Goal: Task Accomplishment & Management: Manage account settings

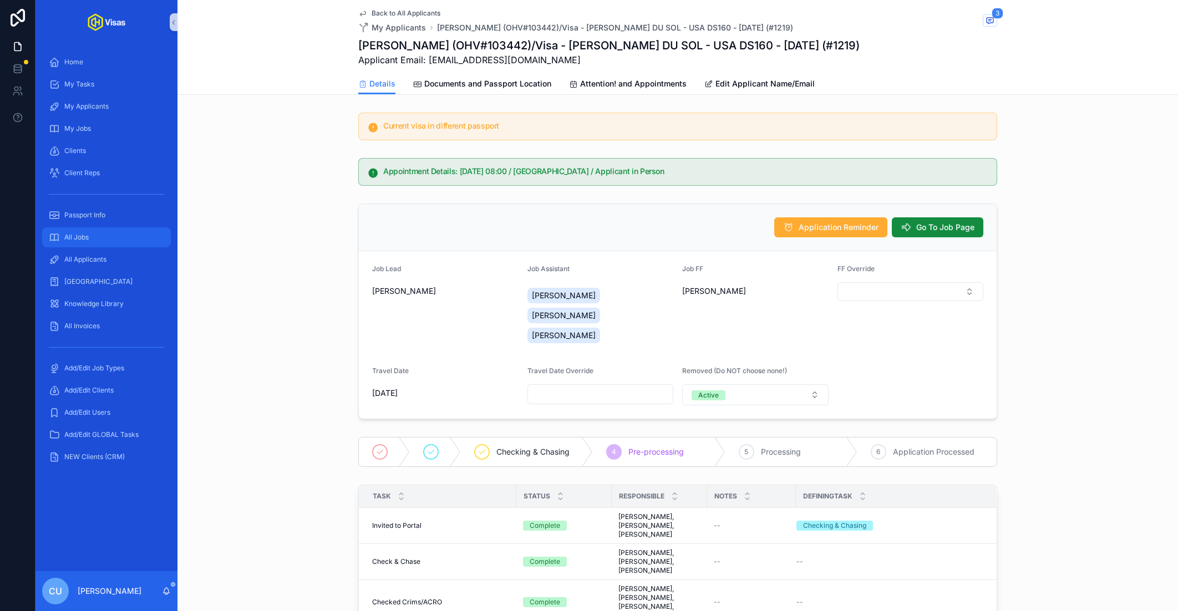
click at [108, 245] on div "All Jobs" at bounding box center [106, 238] width 115 height 18
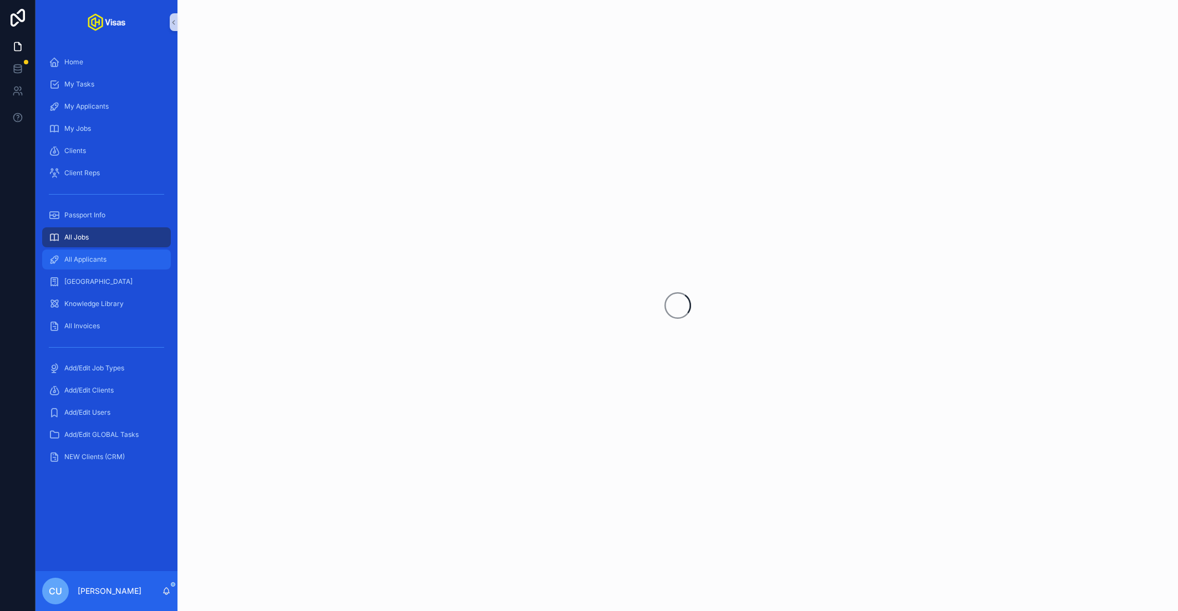
click at [106, 251] on div "All Applicants" at bounding box center [106, 260] width 115 height 18
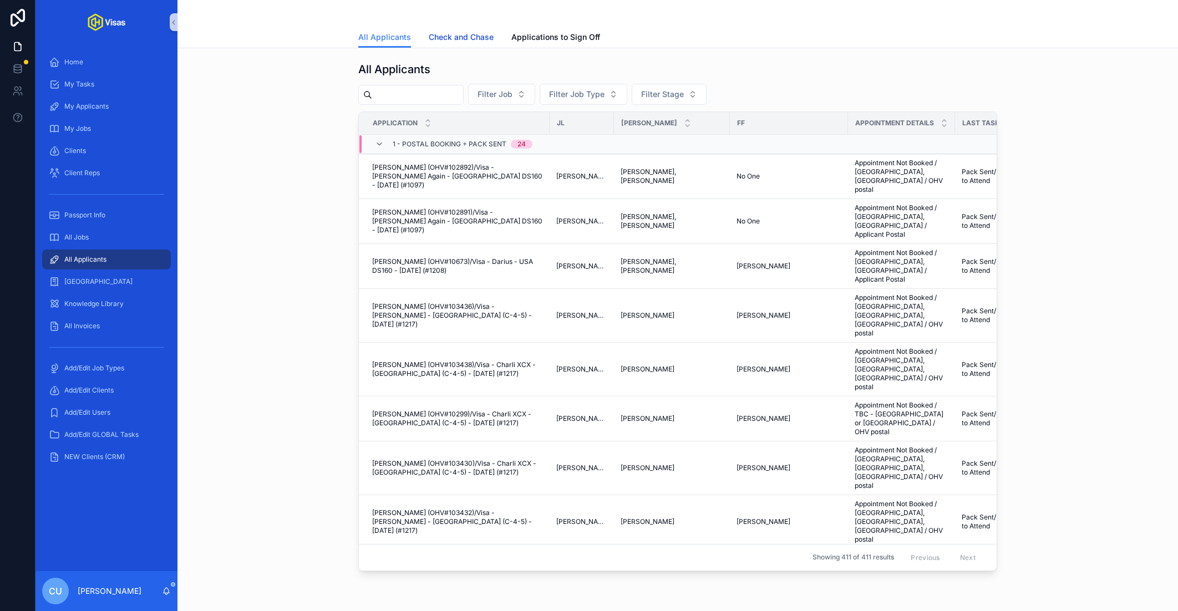
click at [452, 29] on link "Check and Chase" at bounding box center [461, 38] width 65 height 22
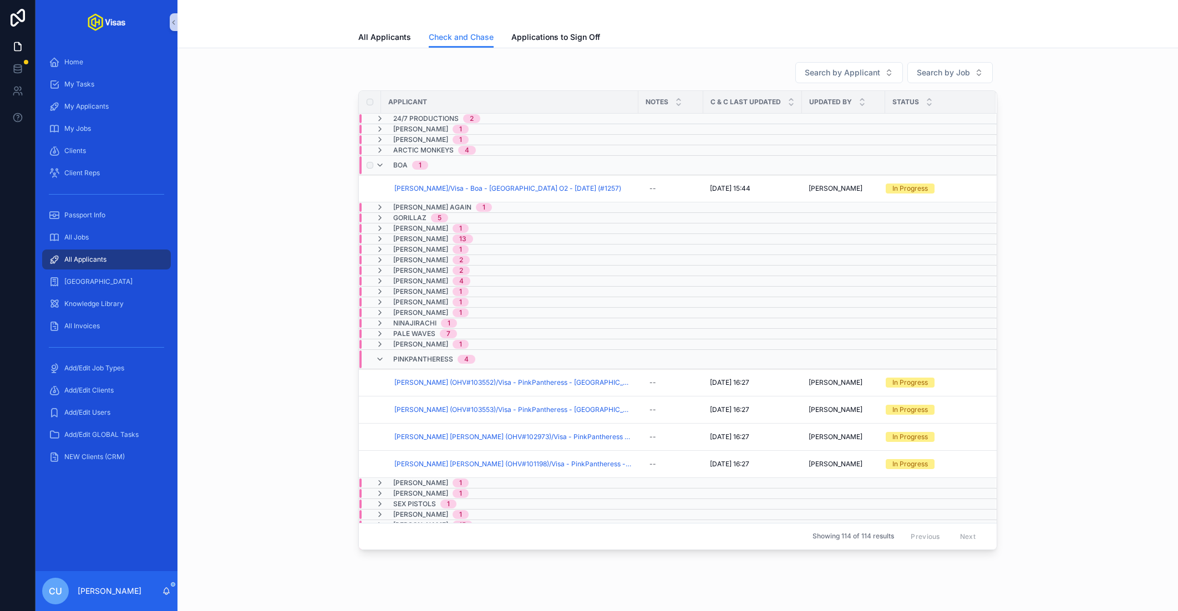
click at [408, 162] on div "Boa 1" at bounding box center [410, 165] width 35 height 18
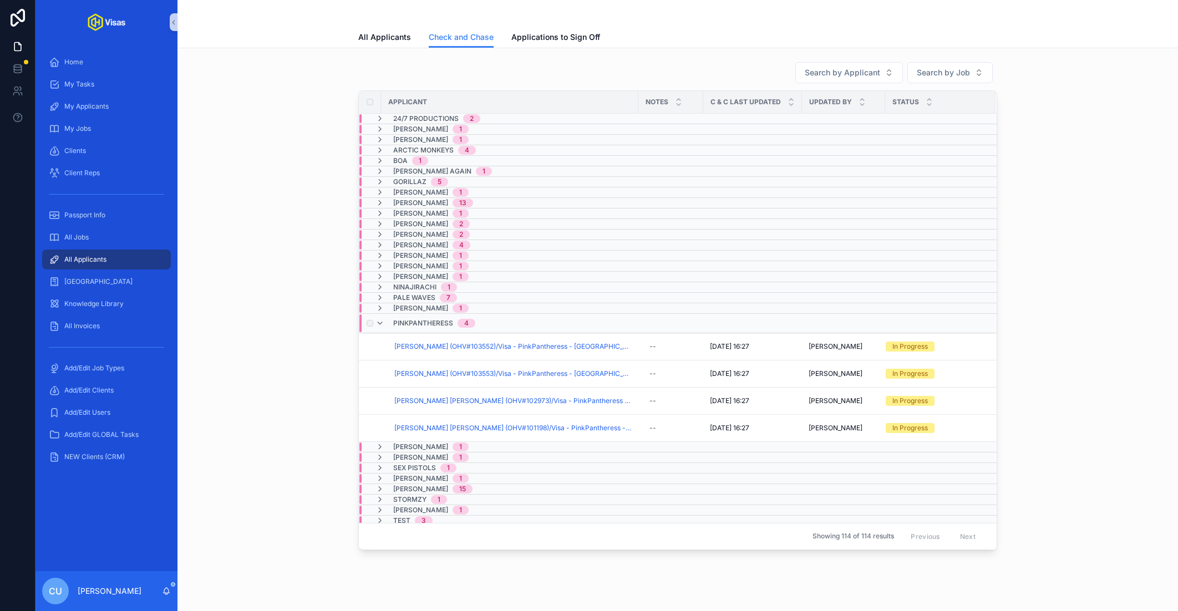
click at [403, 319] on span "PinkPantheress" at bounding box center [423, 323] width 60 height 9
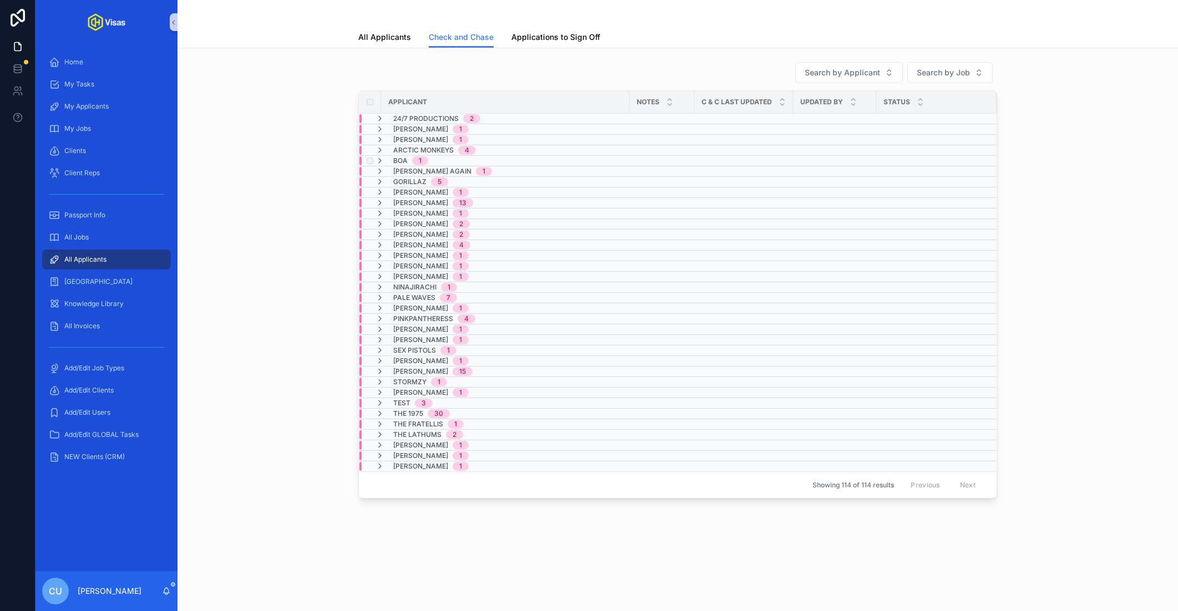
click at [402, 159] on span "Boa" at bounding box center [400, 160] width 14 height 9
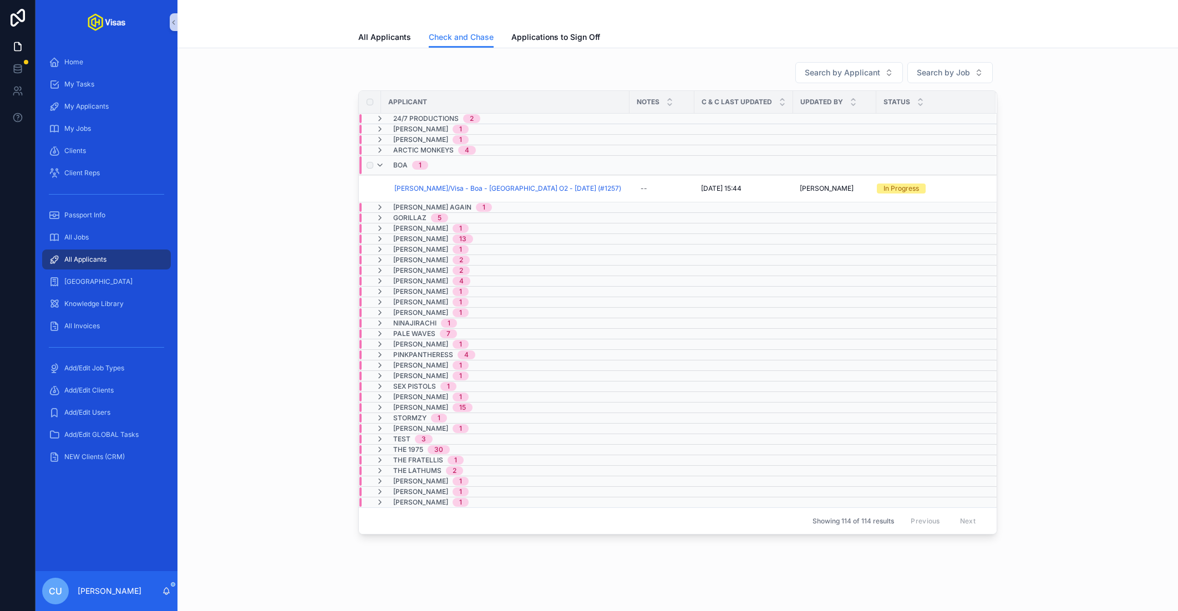
click at [401, 163] on span "Boa" at bounding box center [400, 165] width 14 height 9
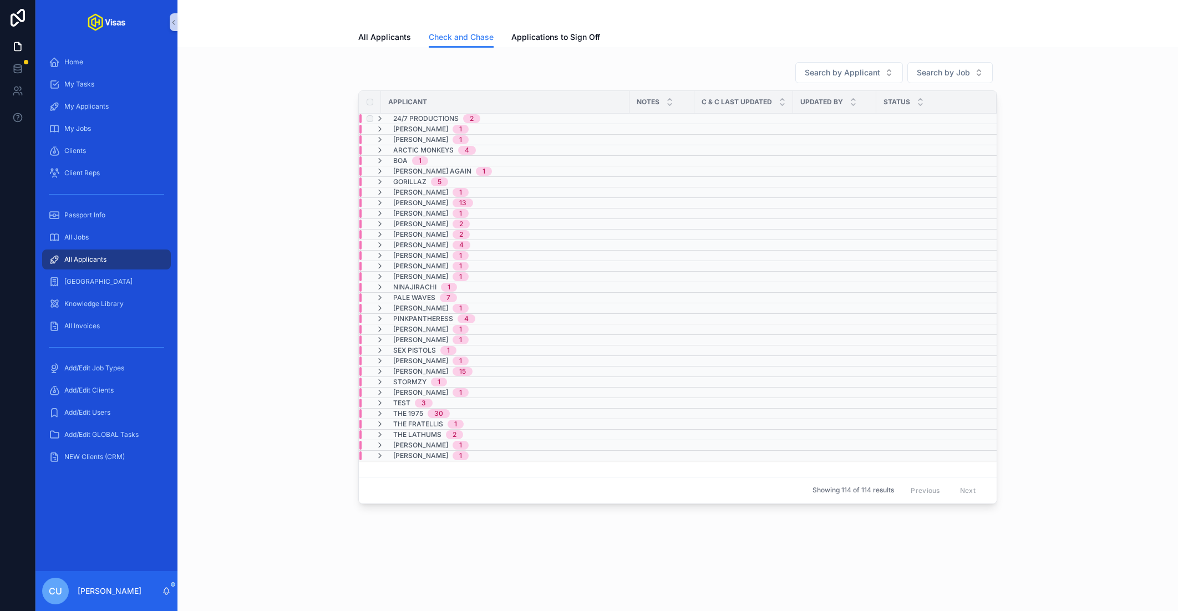
click at [441, 118] on span "24/7 Productions" at bounding box center [425, 118] width 65 height 9
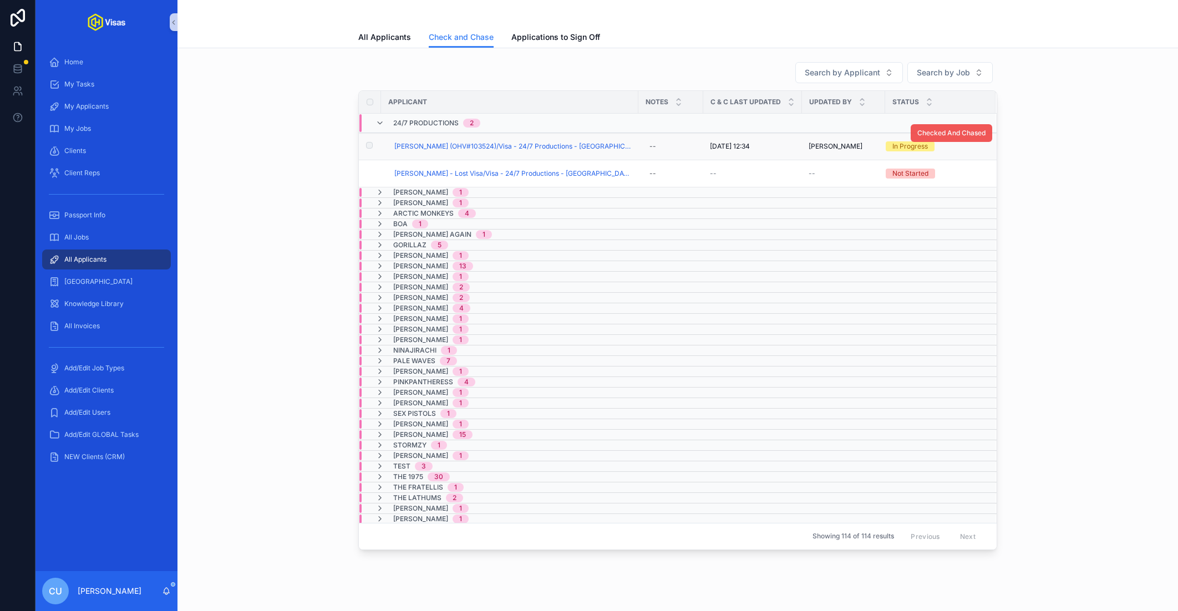
click at [968, 130] on span "Checked And Chased" at bounding box center [952, 133] width 68 height 9
click at [961, 132] on span "Checked And Chased" at bounding box center [952, 133] width 68 height 9
click at [401, 119] on span "24/7 Productions" at bounding box center [425, 123] width 65 height 9
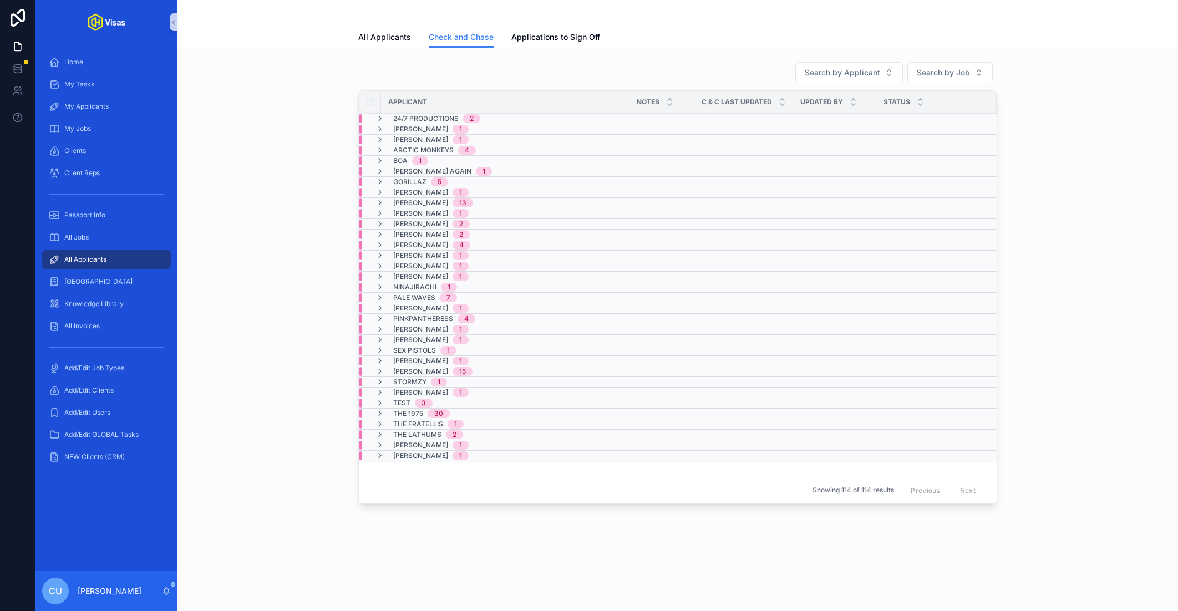
click at [413, 129] on span "[PERSON_NAME]" at bounding box center [420, 129] width 55 height 9
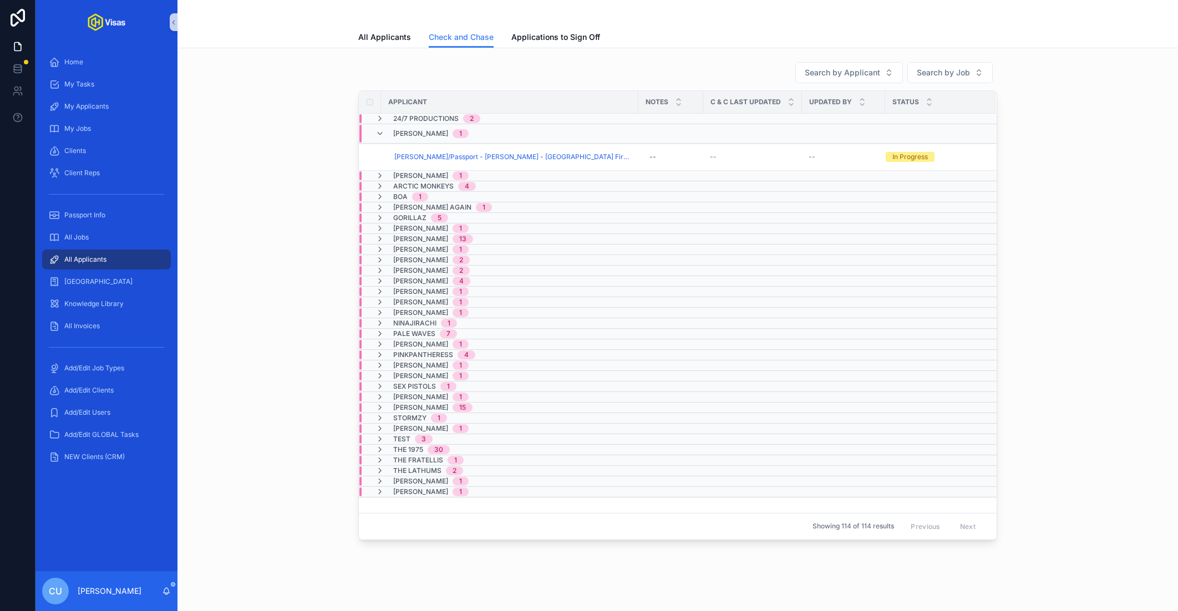
click at [413, 129] on span "[PERSON_NAME]" at bounding box center [420, 133] width 55 height 9
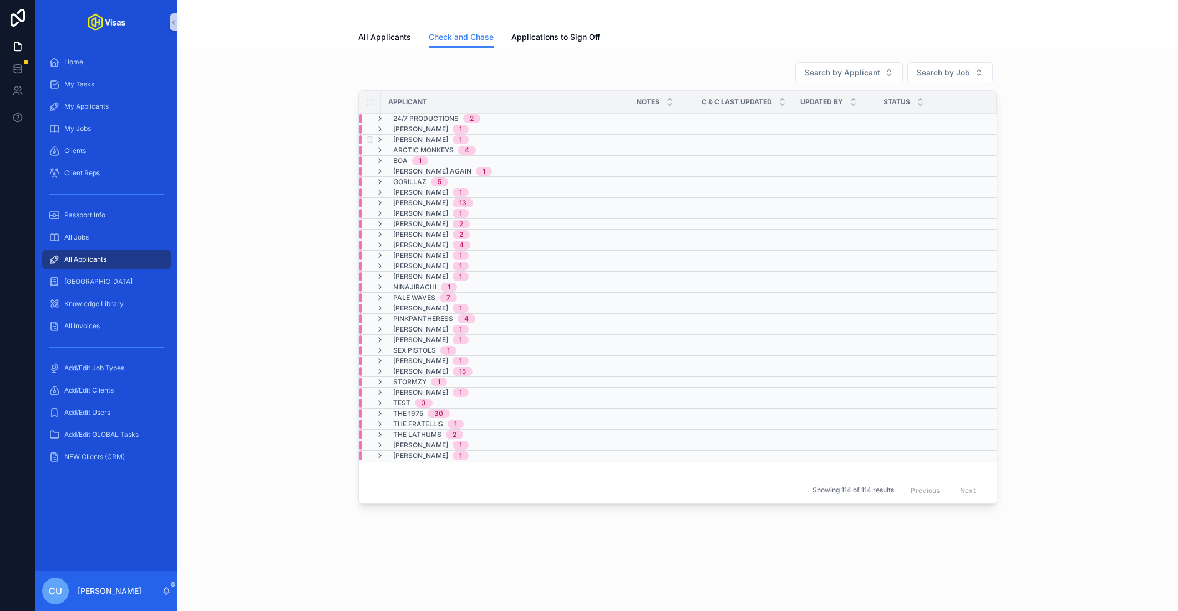
click at [411, 138] on span "[PERSON_NAME]" at bounding box center [420, 139] width 55 height 9
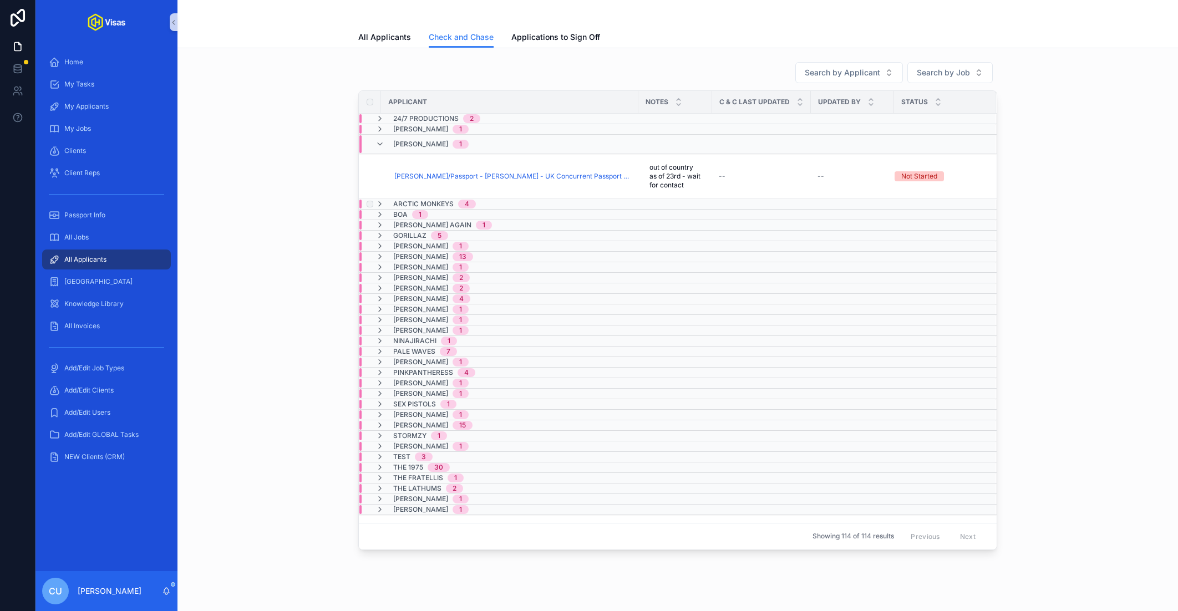
click at [428, 200] on span "Arctic Monkeys" at bounding box center [423, 204] width 60 height 9
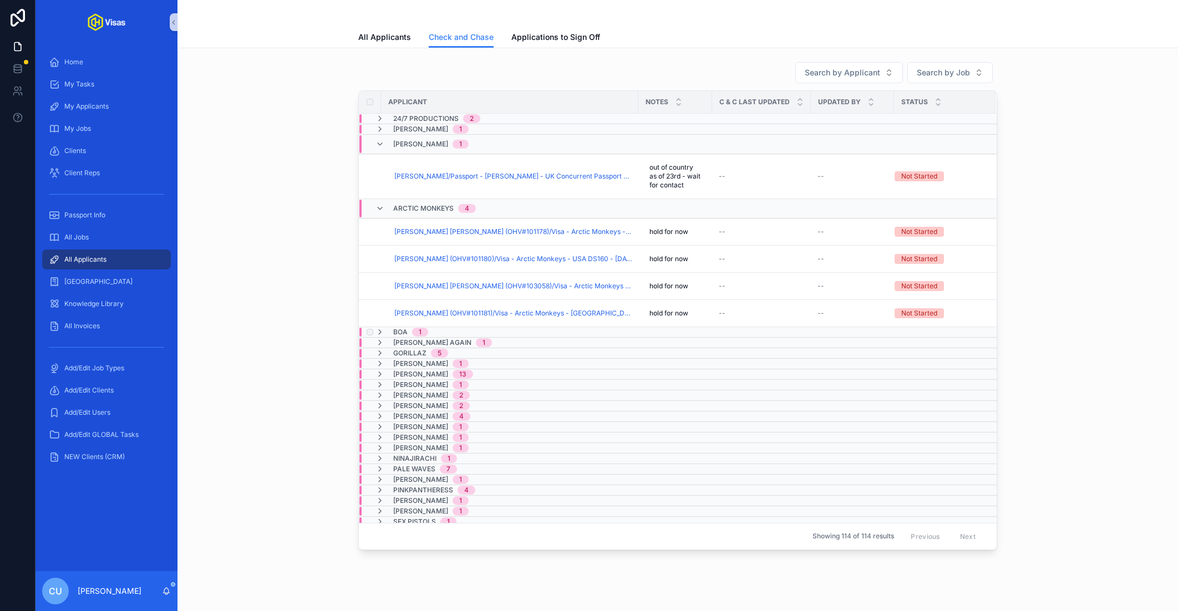
click at [396, 328] on span "Boa" at bounding box center [400, 332] width 14 height 9
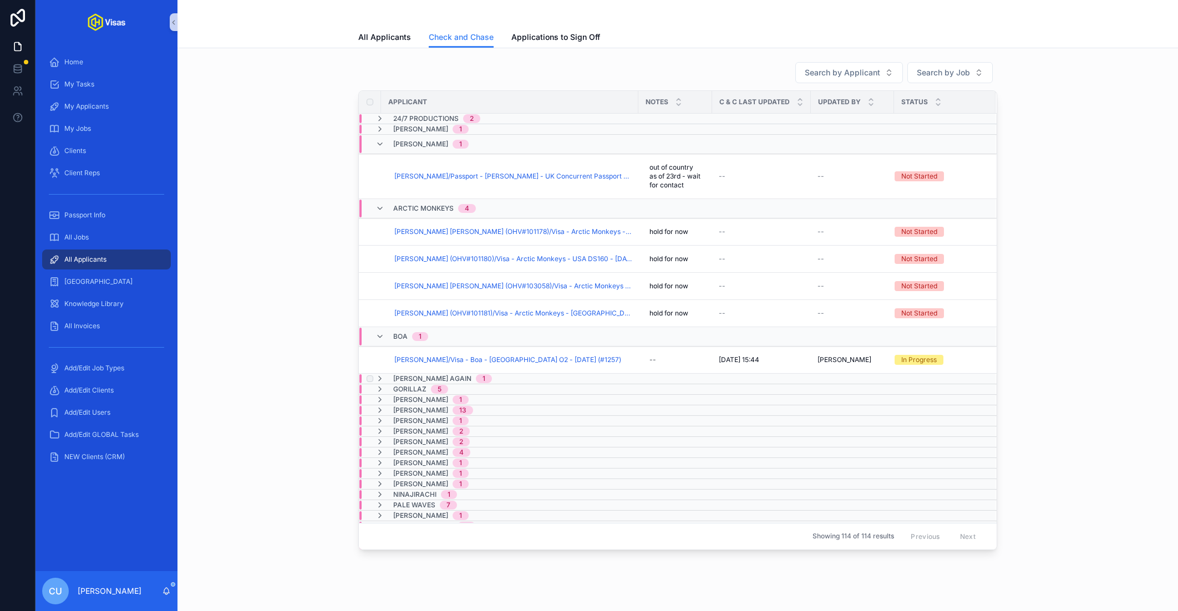
click at [420, 375] on span "[PERSON_NAME] Again" at bounding box center [432, 379] width 78 height 9
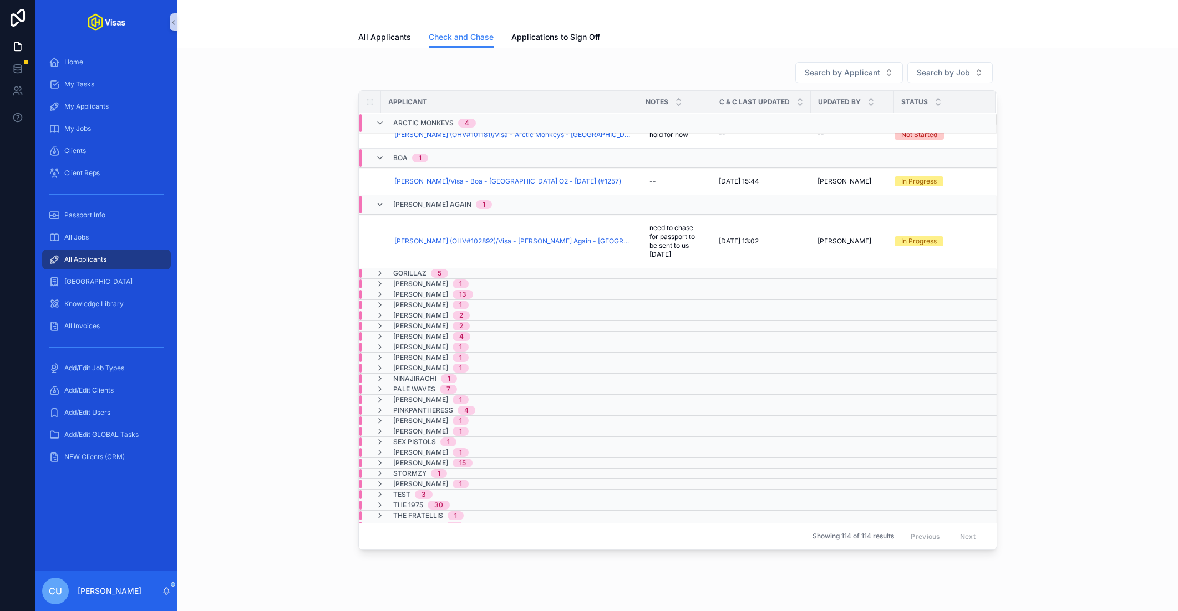
scroll to position [196, 0]
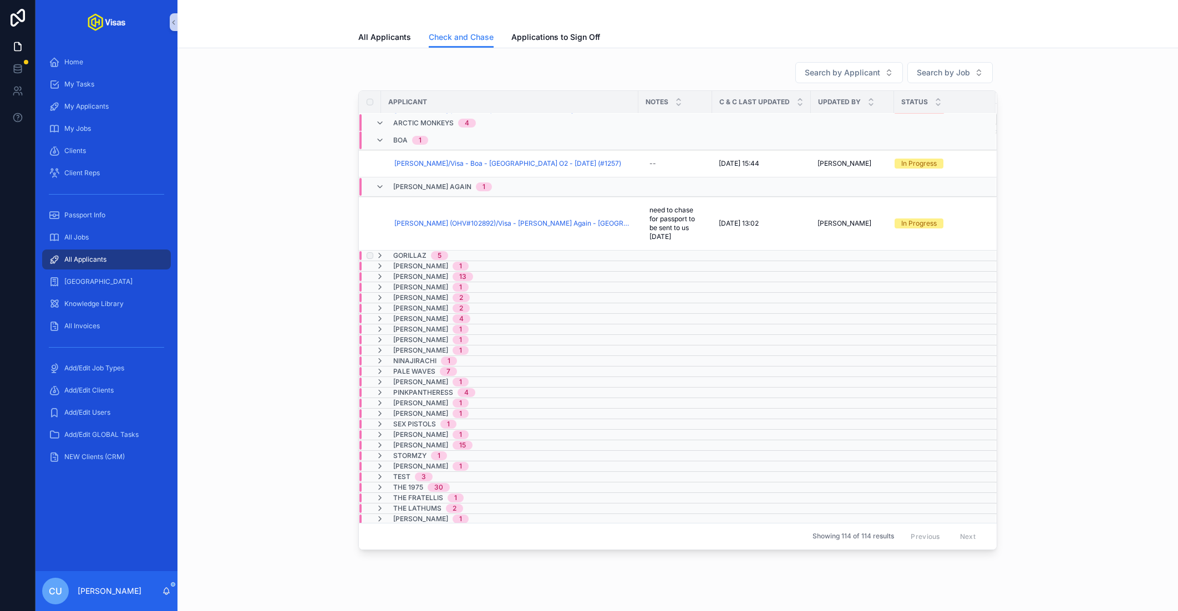
click at [453, 253] on div "Gorillaz 5" at bounding box center [419, 255] width 86 height 9
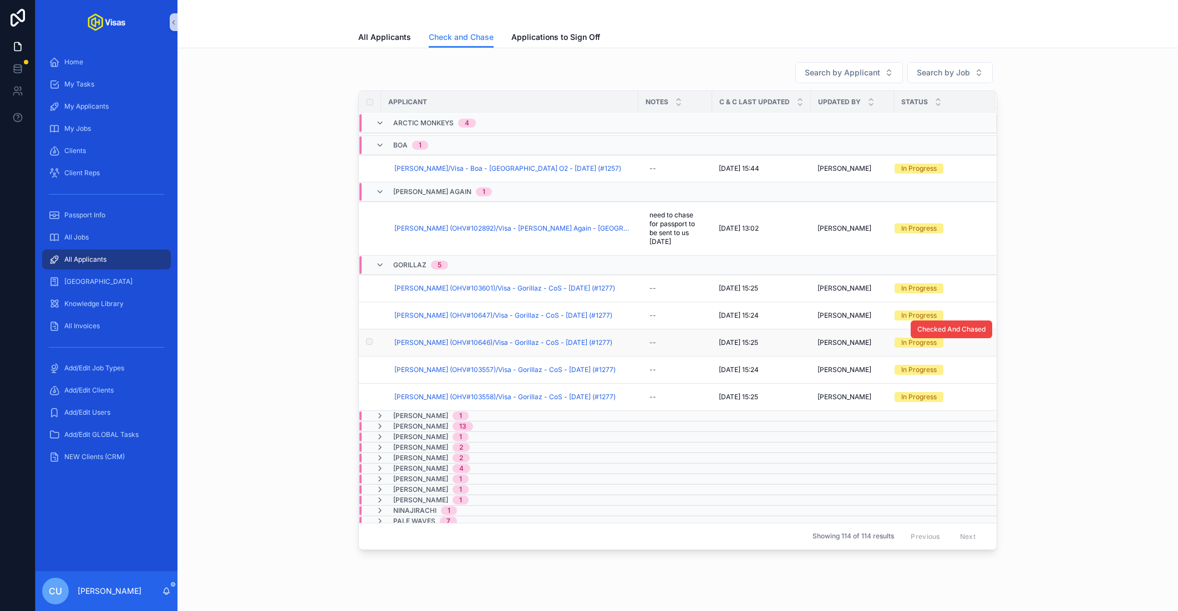
scroll to position [401, 0]
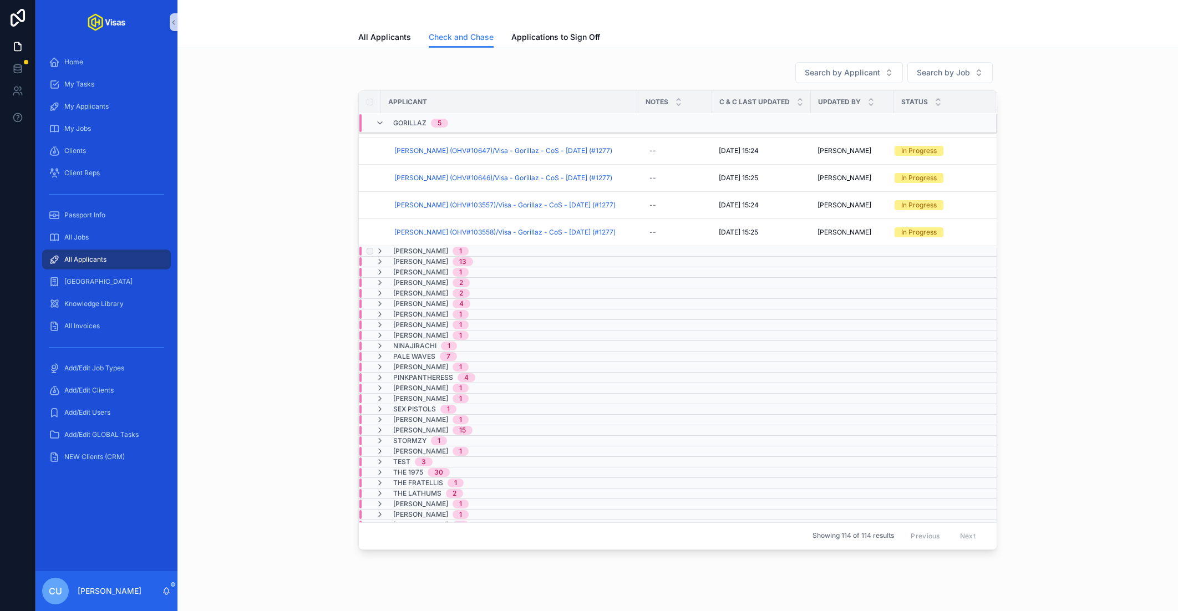
click at [425, 247] on span "[PERSON_NAME]" at bounding box center [420, 251] width 55 height 9
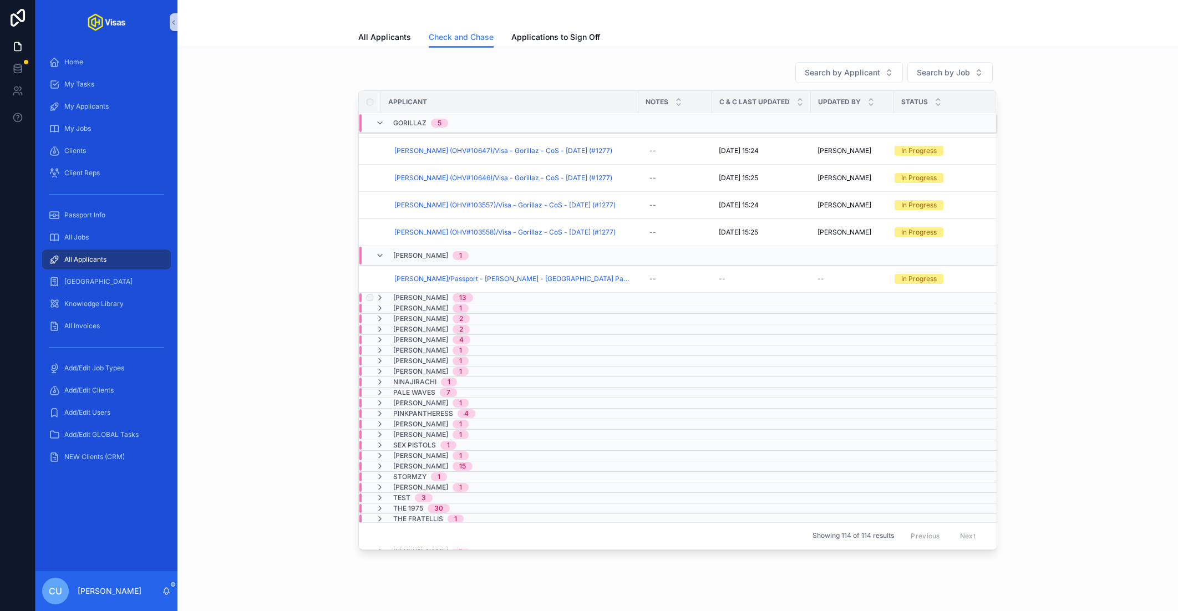
click at [459, 295] on div "13" at bounding box center [462, 297] width 7 height 9
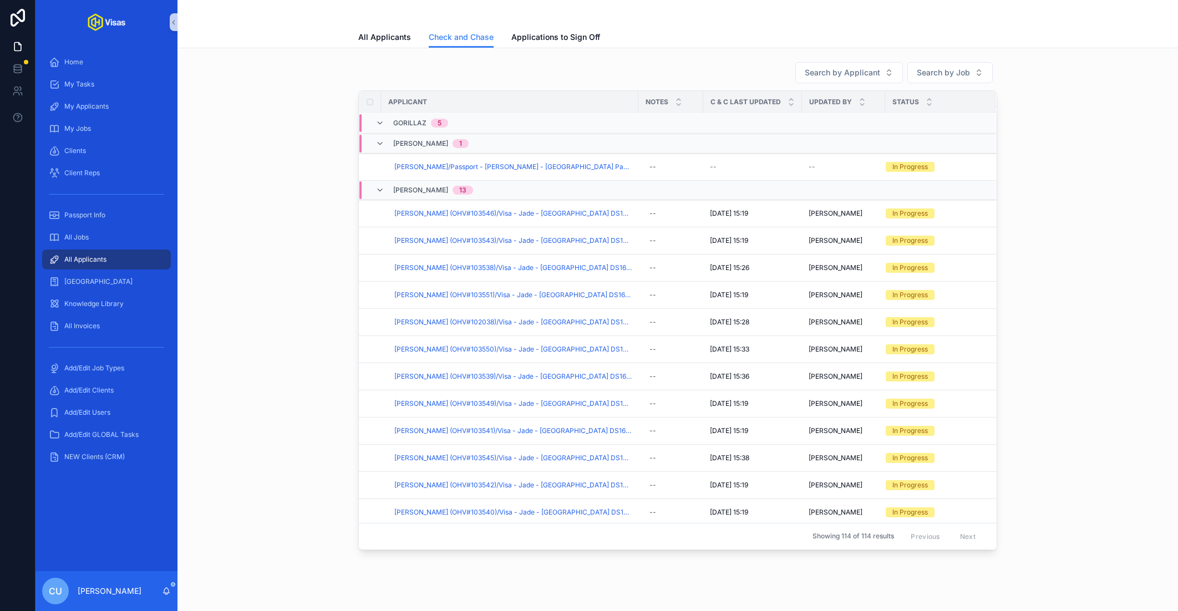
scroll to position [768, 0]
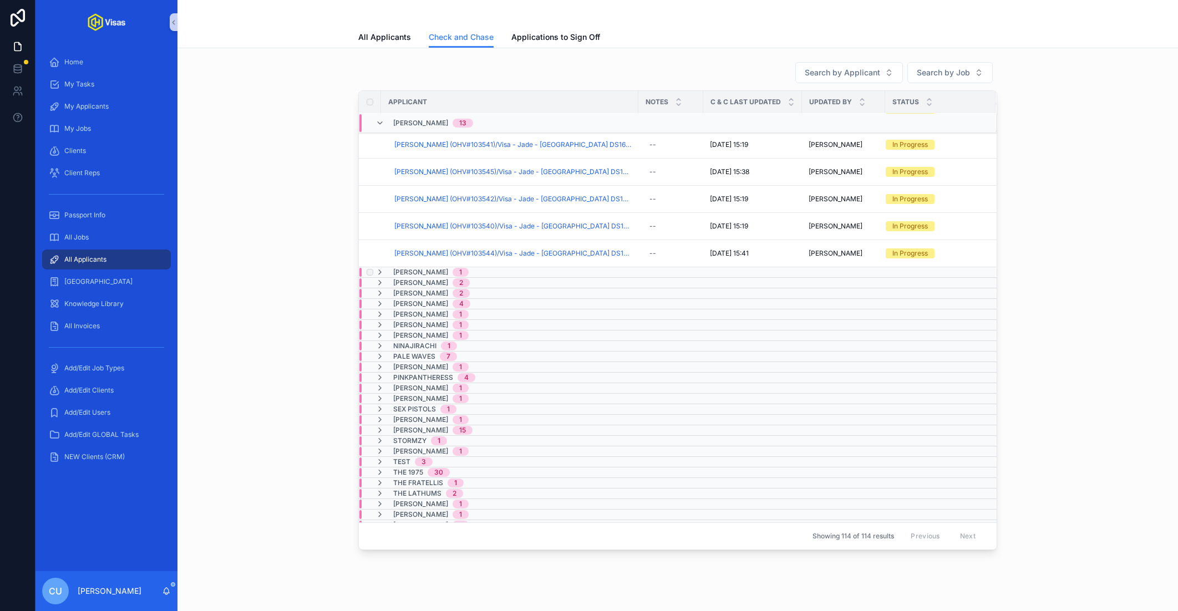
click at [417, 268] on span "[PERSON_NAME]" at bounding box center [420, 272] width 55 height 9
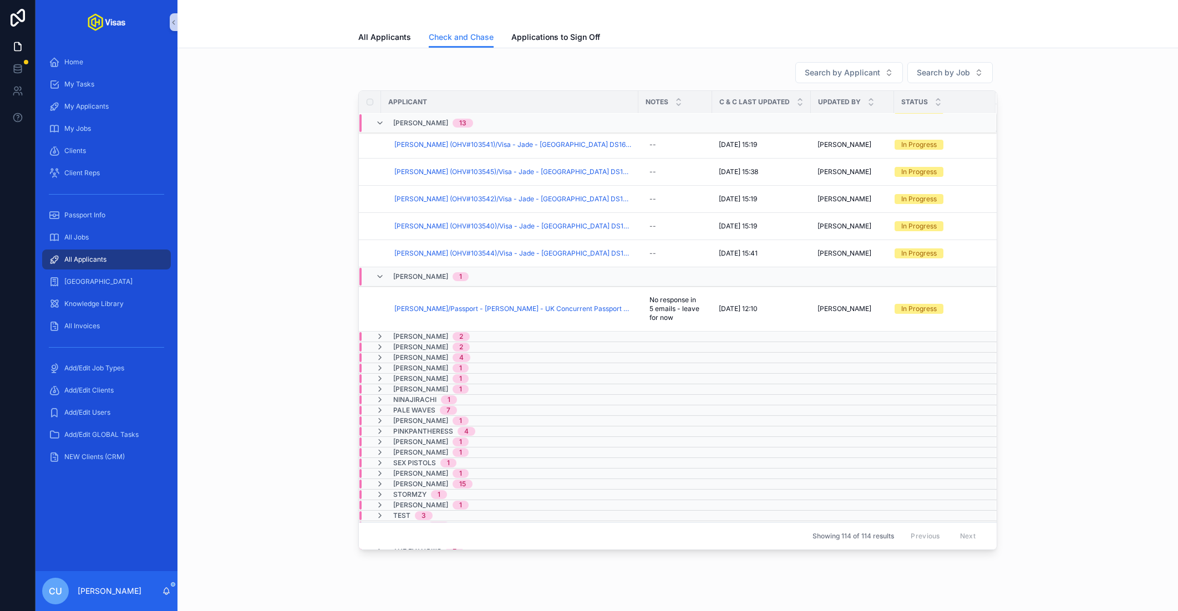
scroll to position [819, 0]
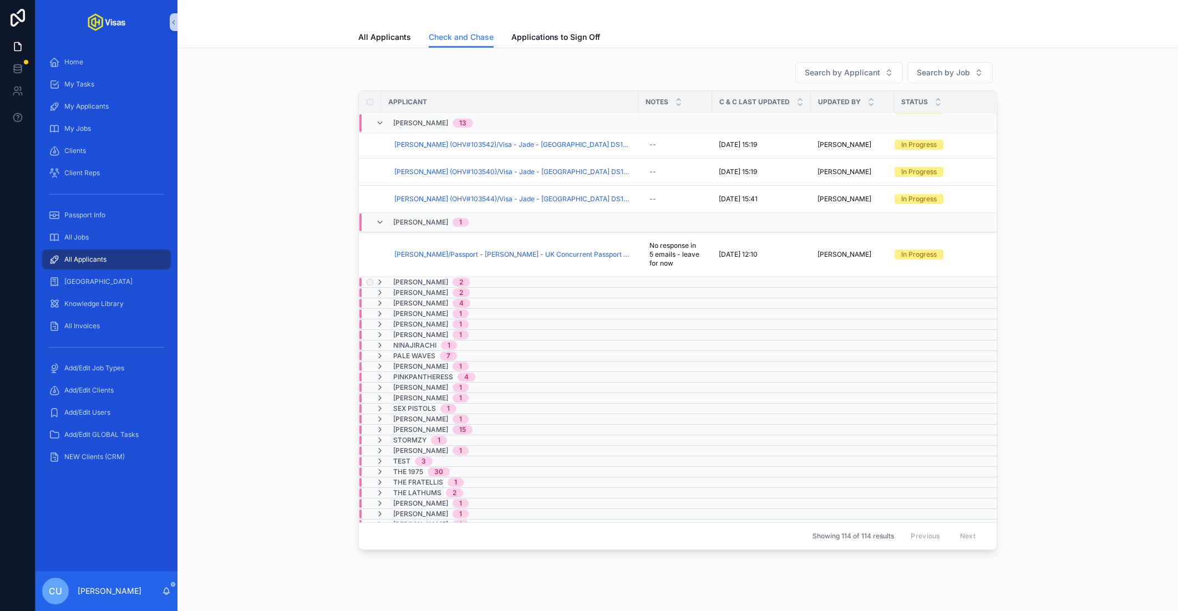
click at [414, 278] on span "[PERSON_NAME]" at bounding box center [420, 282] width 55 height 9
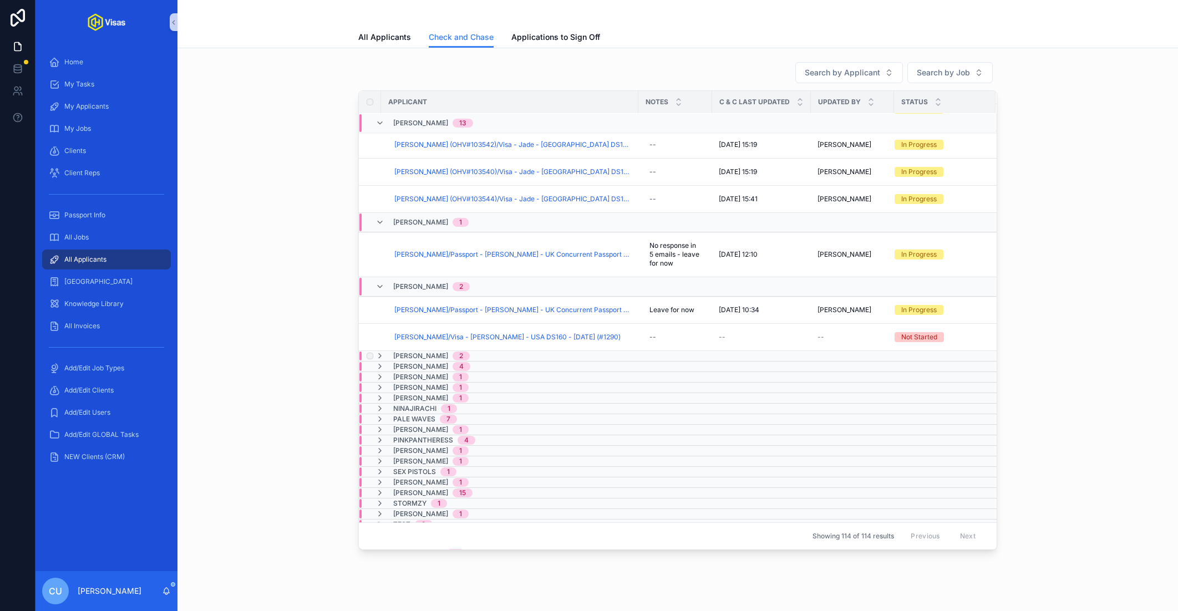
click at [415, 352] on span "[PERSON_NAME]" at bounding box center [420, 356] width 55 height 9
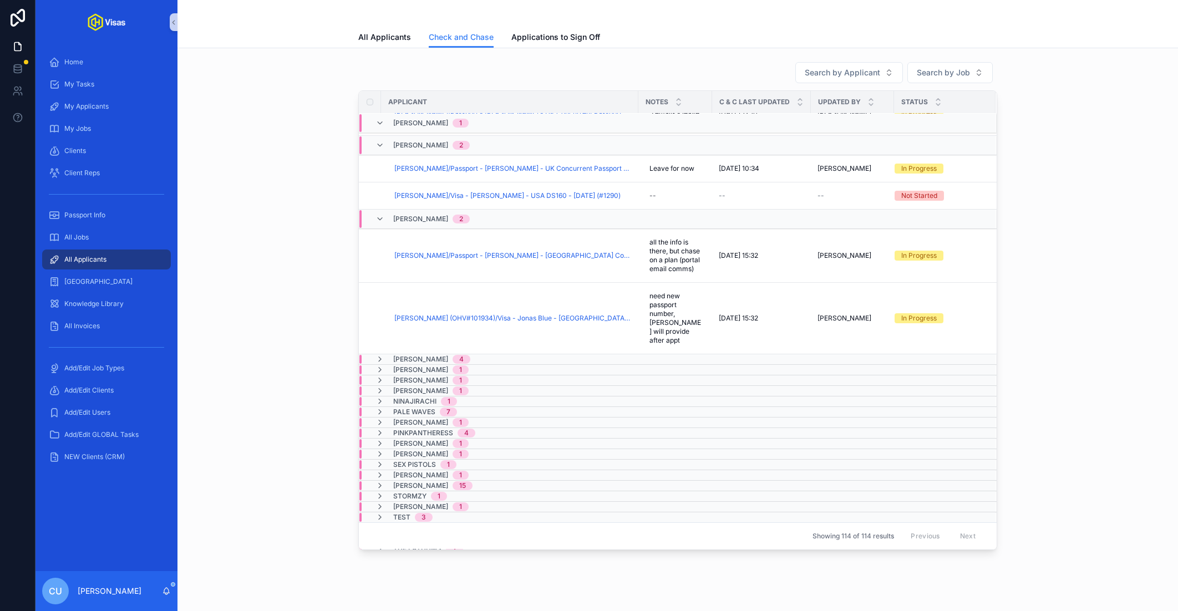
scroll to position [989, 0]
click at [419, 353] on span "[PERSON_NAME]" at bounding box center [420, 357] width 55 height 9
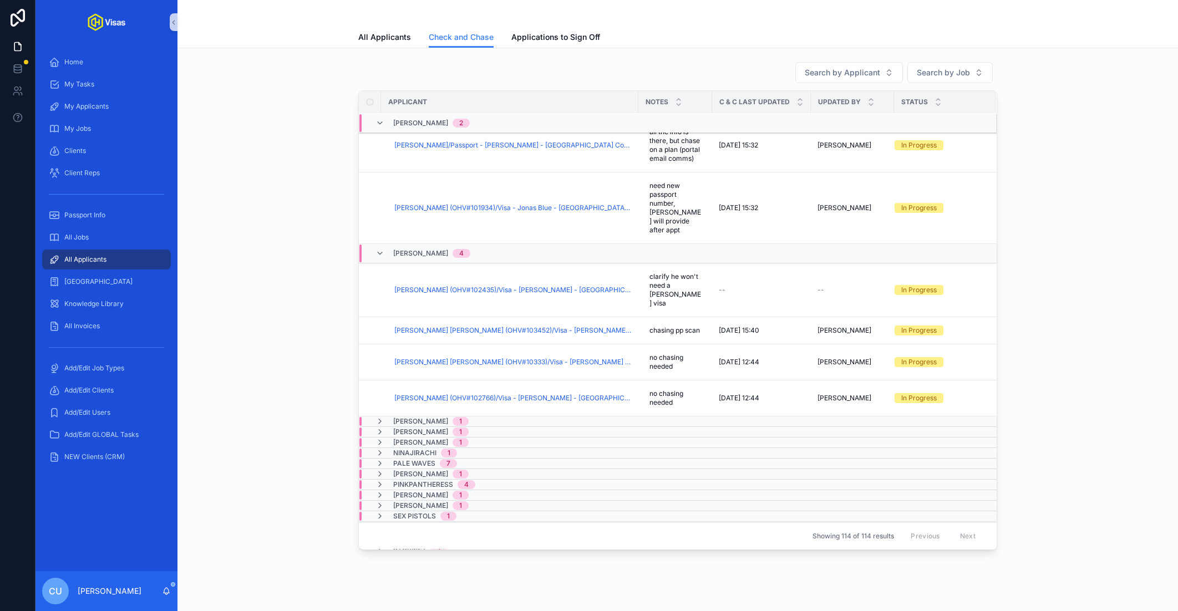
scroll to position [1106, 0]
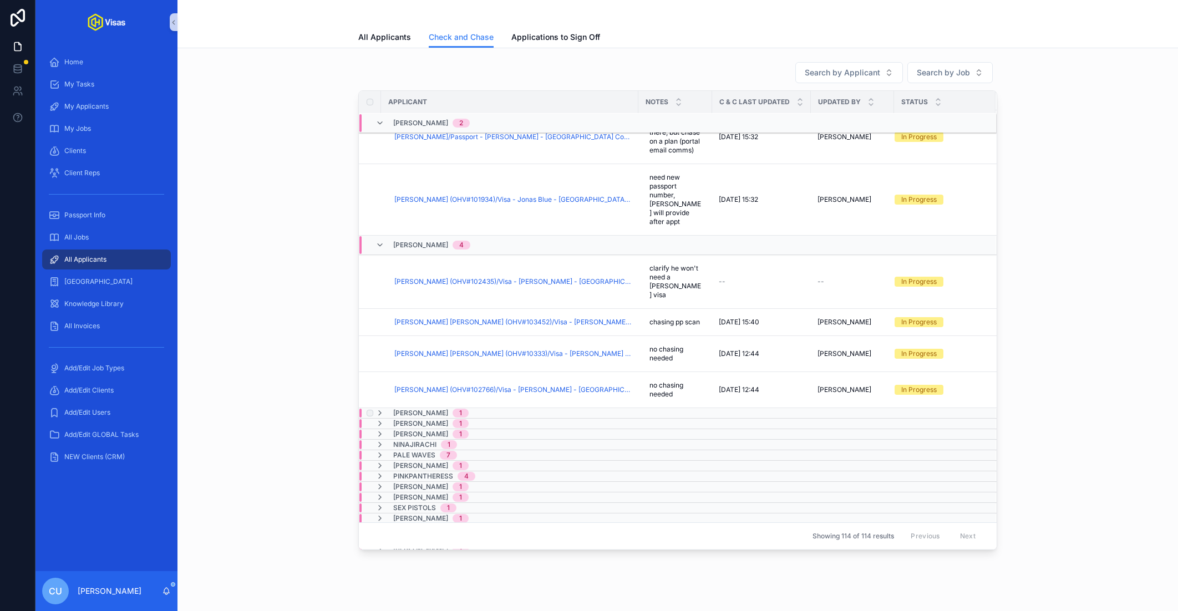
click at [407, 409] on span "[PERSON_NAME]" at bounding box center [420, 413] width 55 height 9
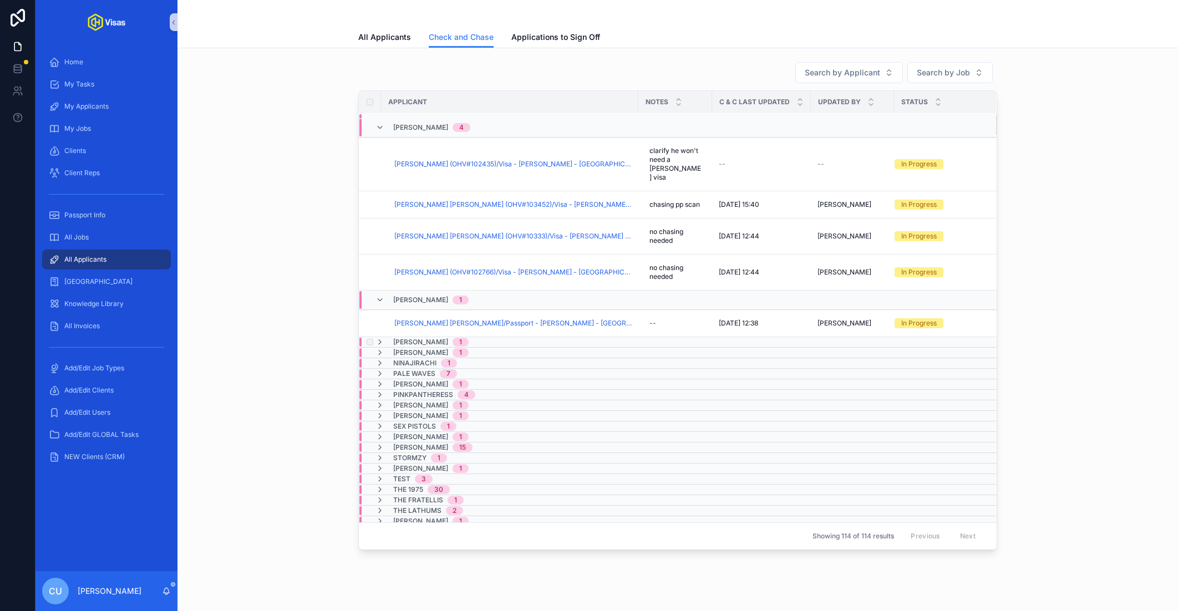
click at [429, 338] on span "[PERSON_NAME]" at bounding box center [420, 342] width 55 height 9
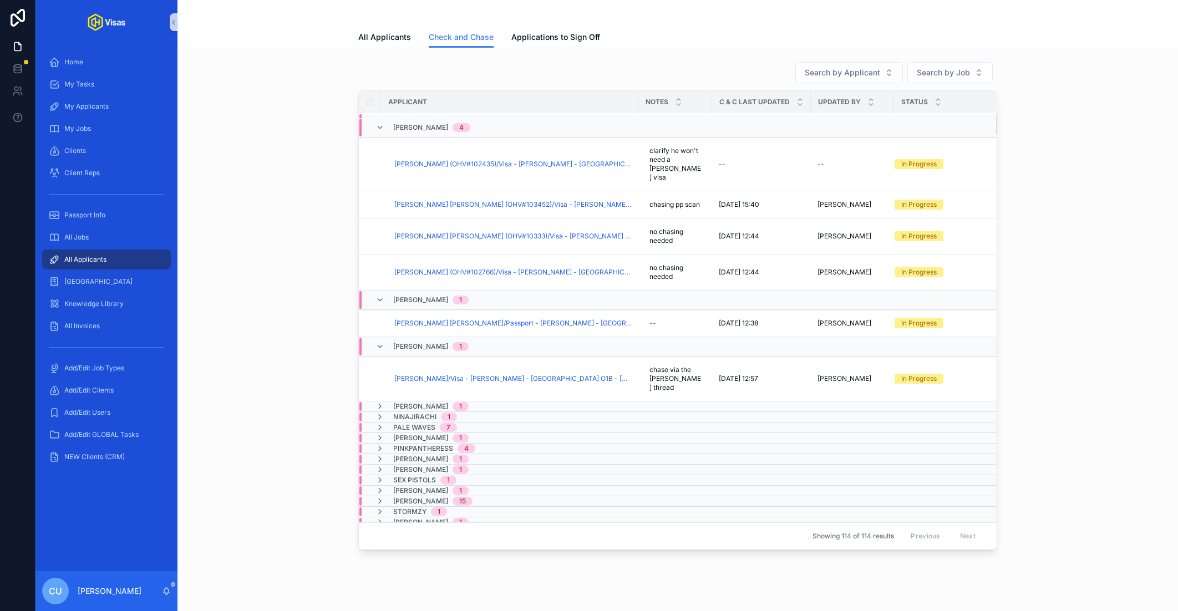
scroll to position [1258, 0]
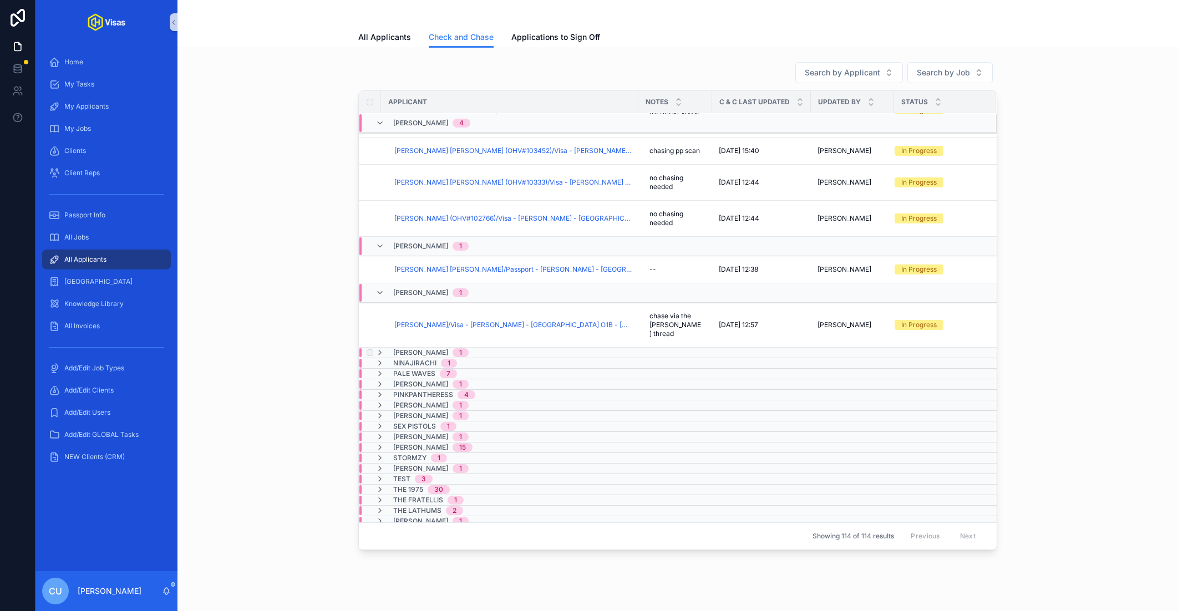
click at [426, 348] on span "[PERSON_NAME]" at bounding box center [420, 352] width 55 height 9
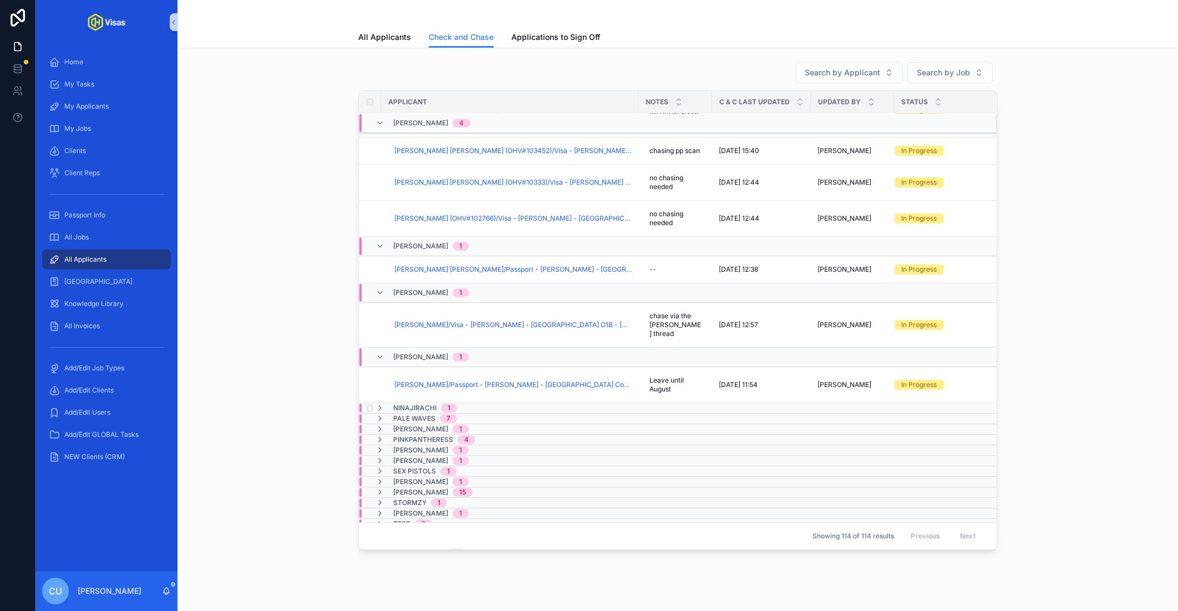
click at [425, 404] on span "Ninajirachi" at bounding box center [414, 408] width 43 height 9
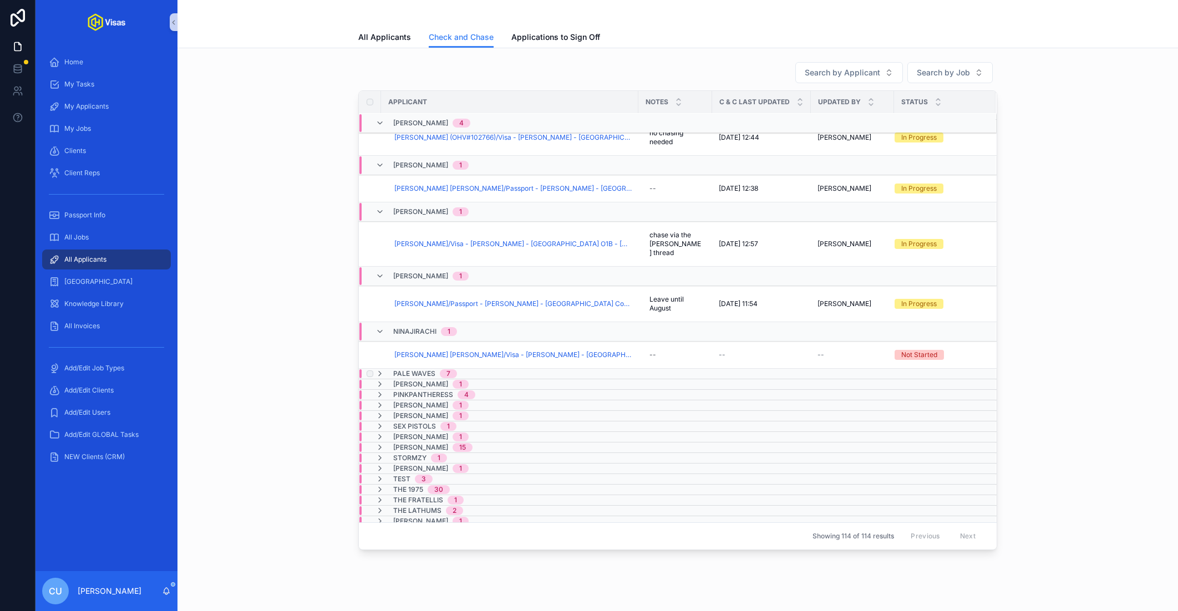
click at [430, 370] on span "Pale Waves" at bounding box center [414, 374] width 42 height 9
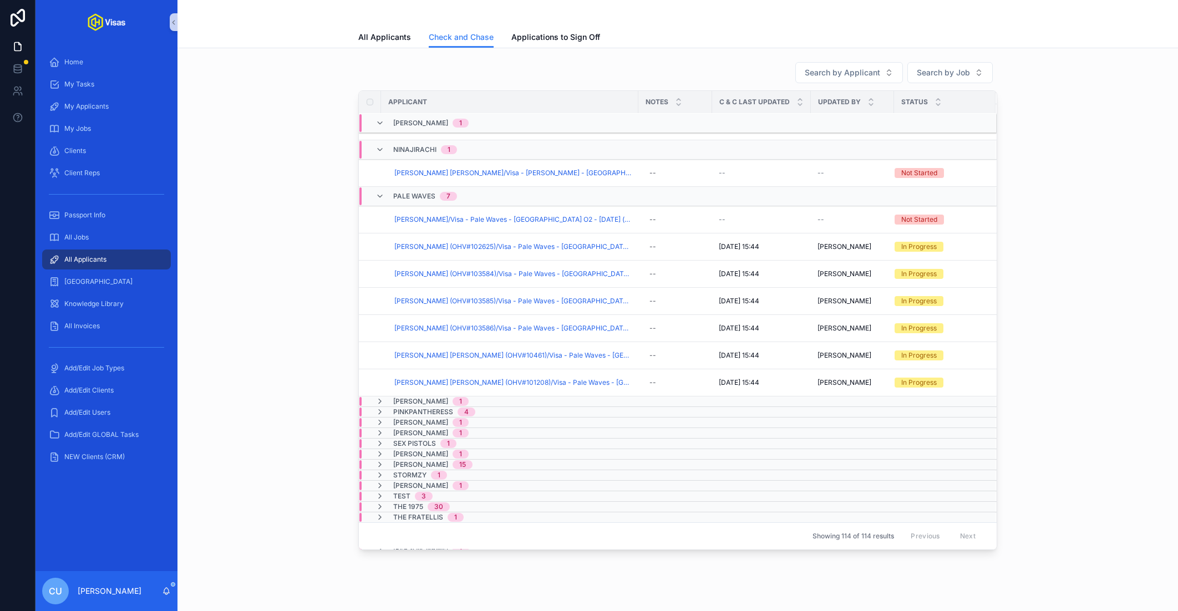
scroll to position [1543, 0]
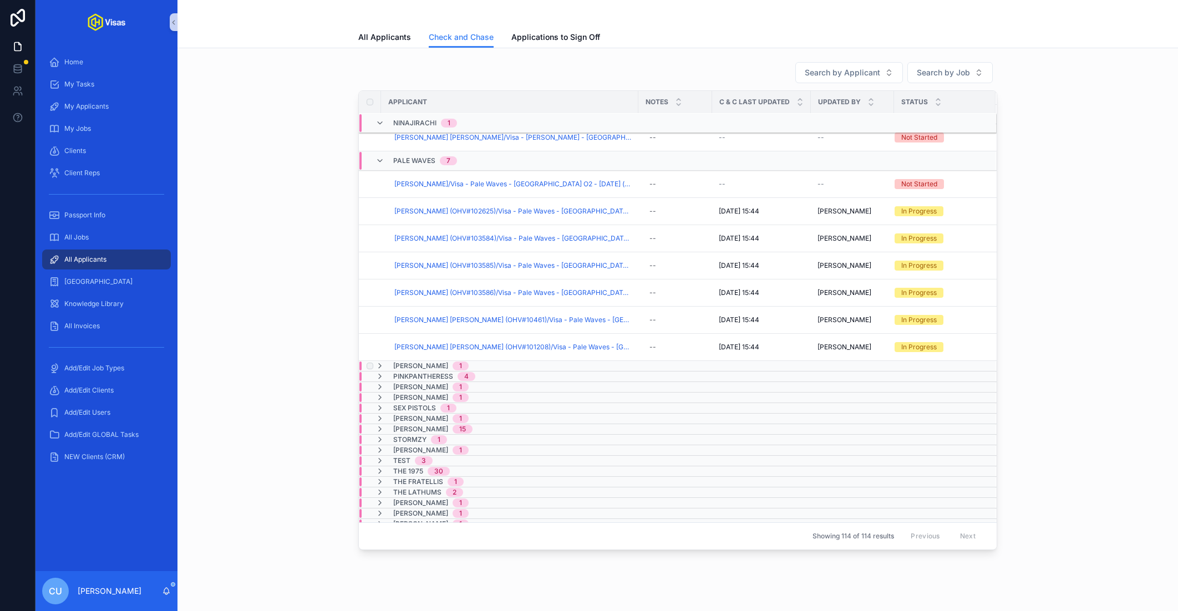
click at [425, 362] on span "[PERSON_NAME]" at bounding box center [420, 366] width 55 height 9
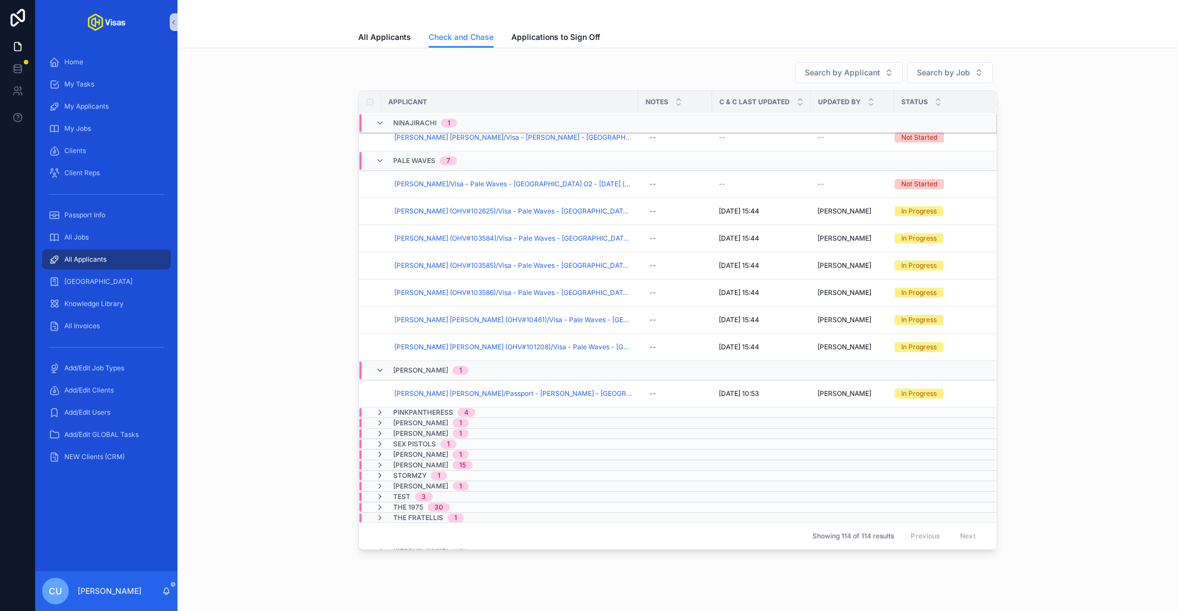
scroll to position [1579, 0]
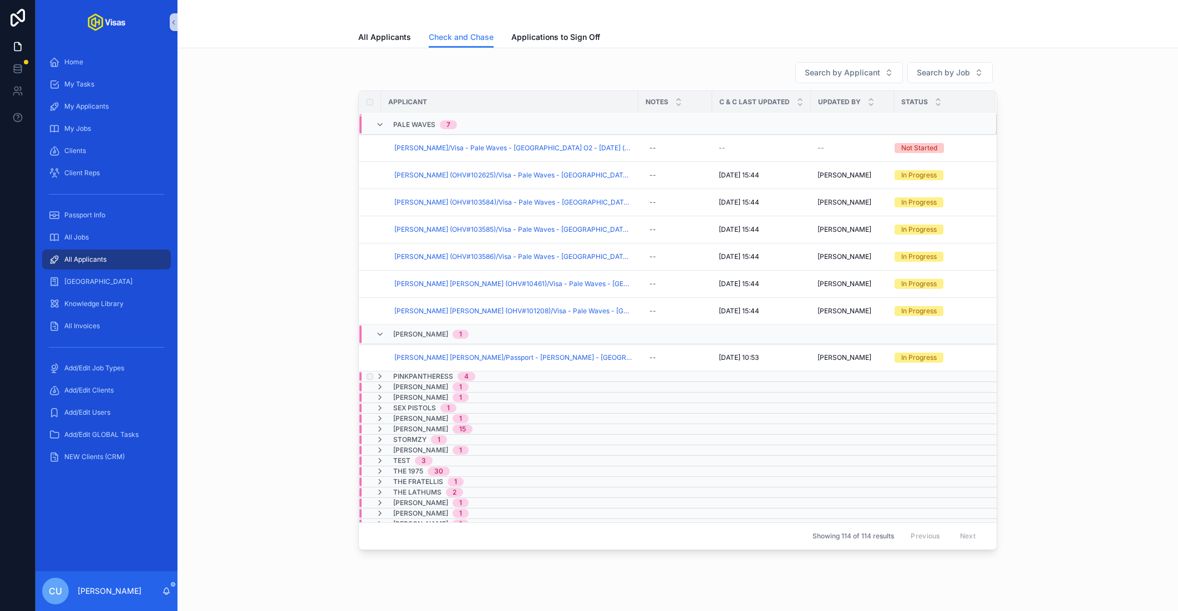
click at [421, 373] on span "PinkPantheress" at bounding box center [423, 376] width 60 height 9
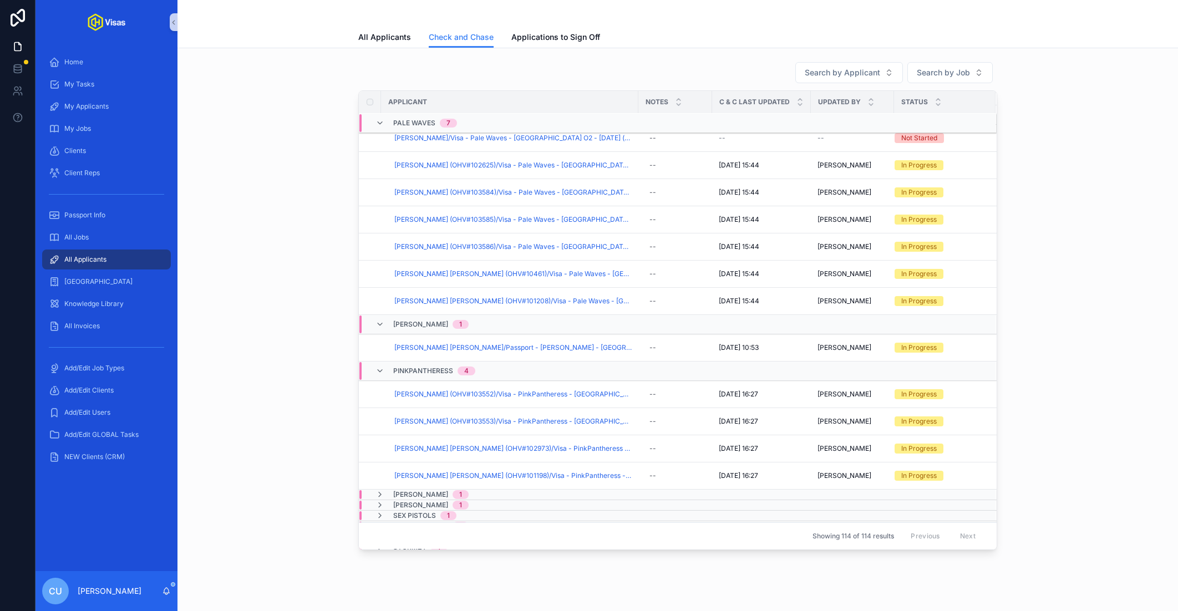
scroll to position [1689, 0]
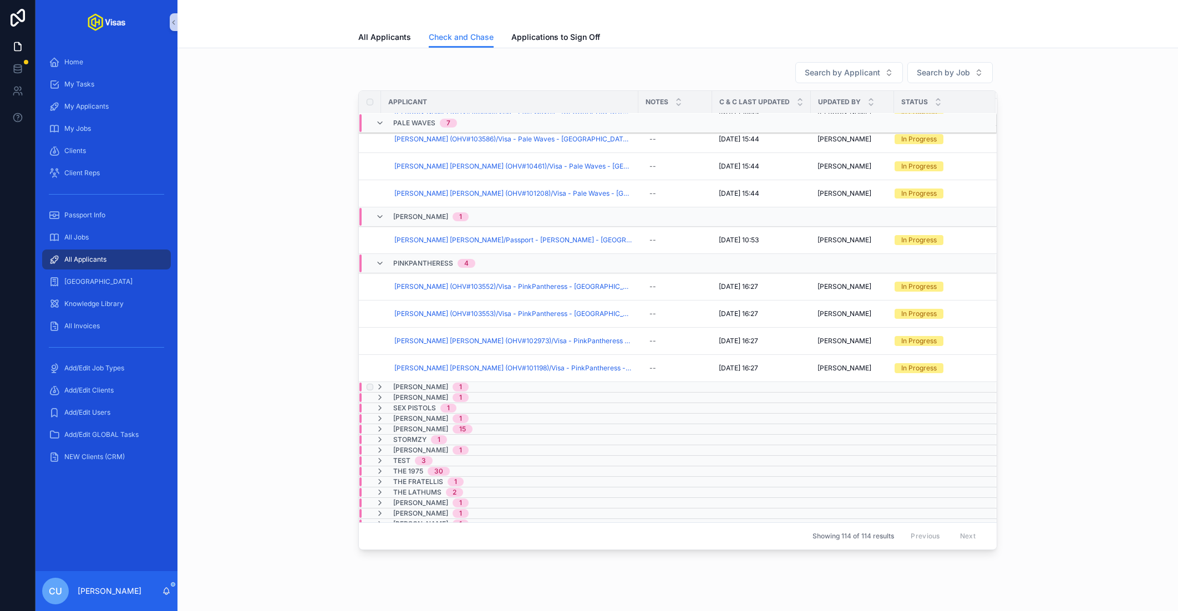
click at [422, 383] on span "[PERSON_NAME]" at bounding box center [420, 387] width 55 height 9
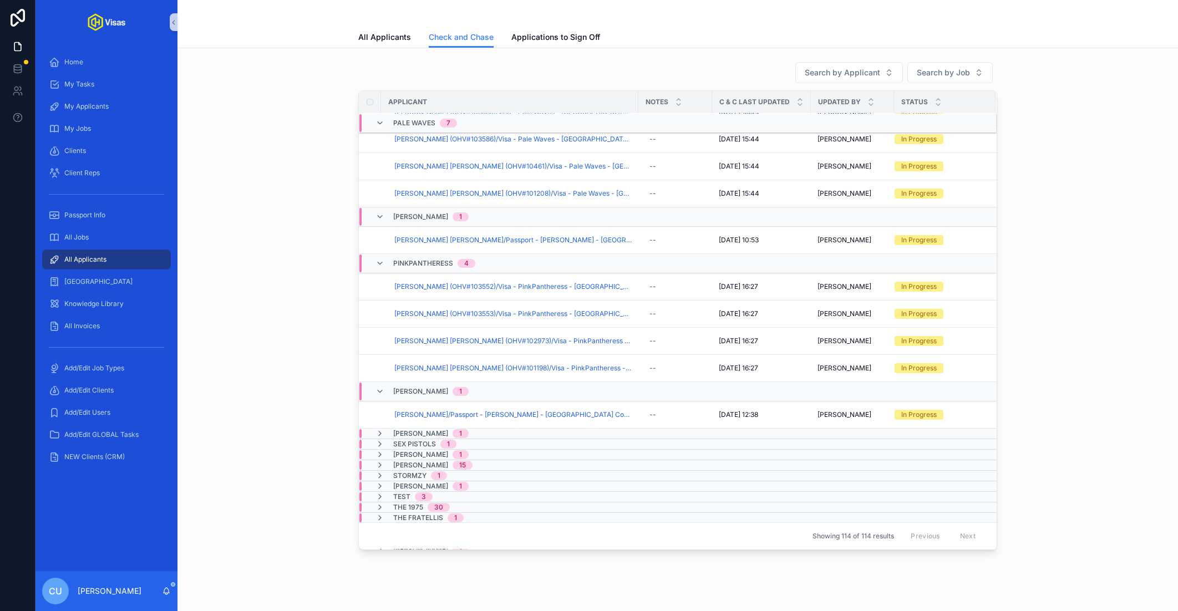
scroll to position [1706, 0]
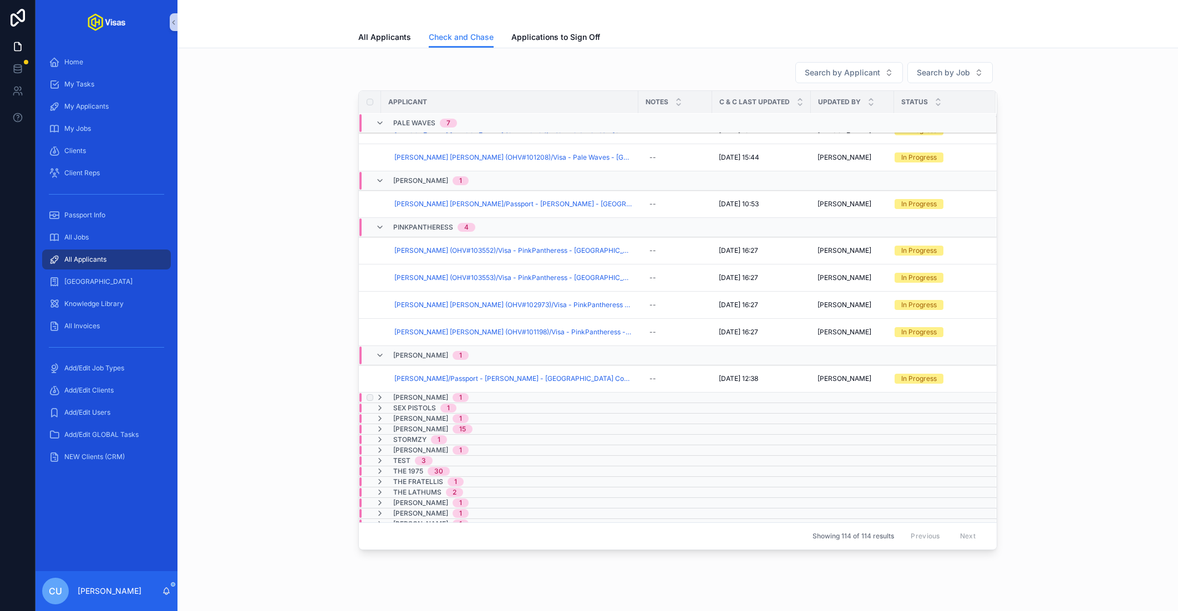
click at [422, 393] on span "[PERSON_NAME]" at bounding box center [420, 397] width 55 height 9
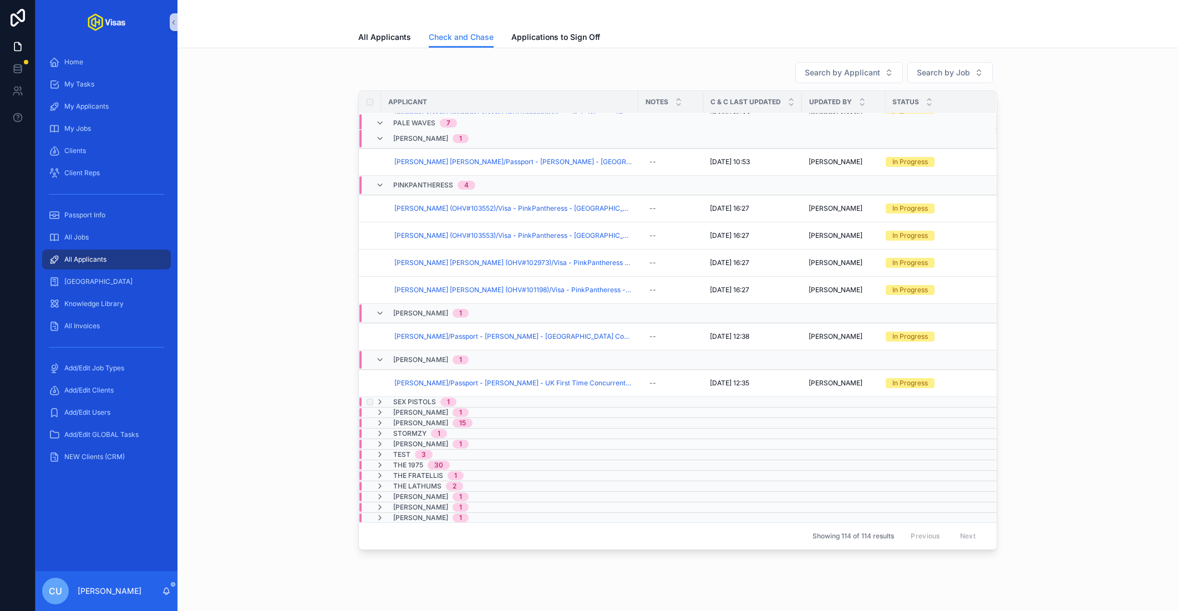
click at [418, 404] on span "Sex Pistols" at bounding box center [414, 402] width 43 height 9
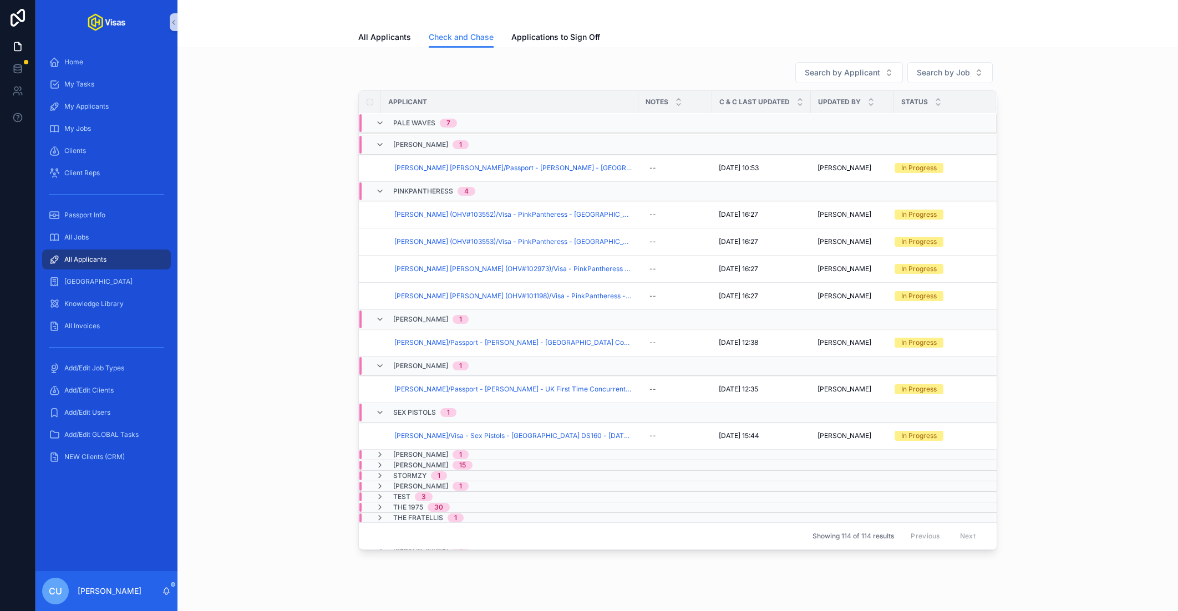
scroll to position [1738, 0]
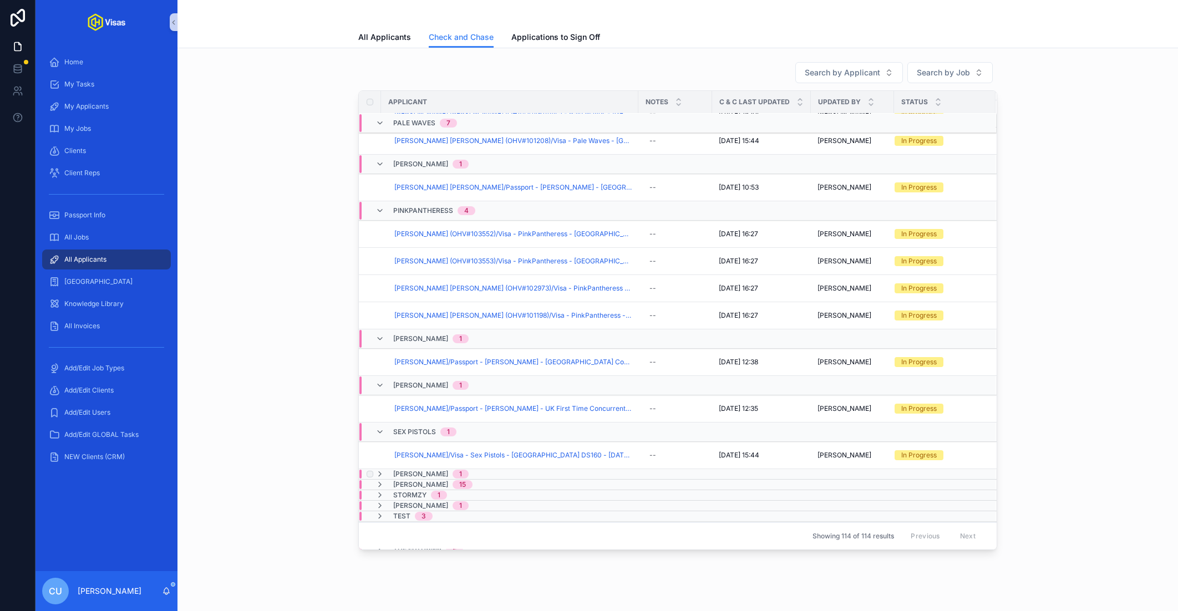
click at [415, 470] on span "[PERSON_NAME]" at bounding box center [420, 474] width 55 height 9
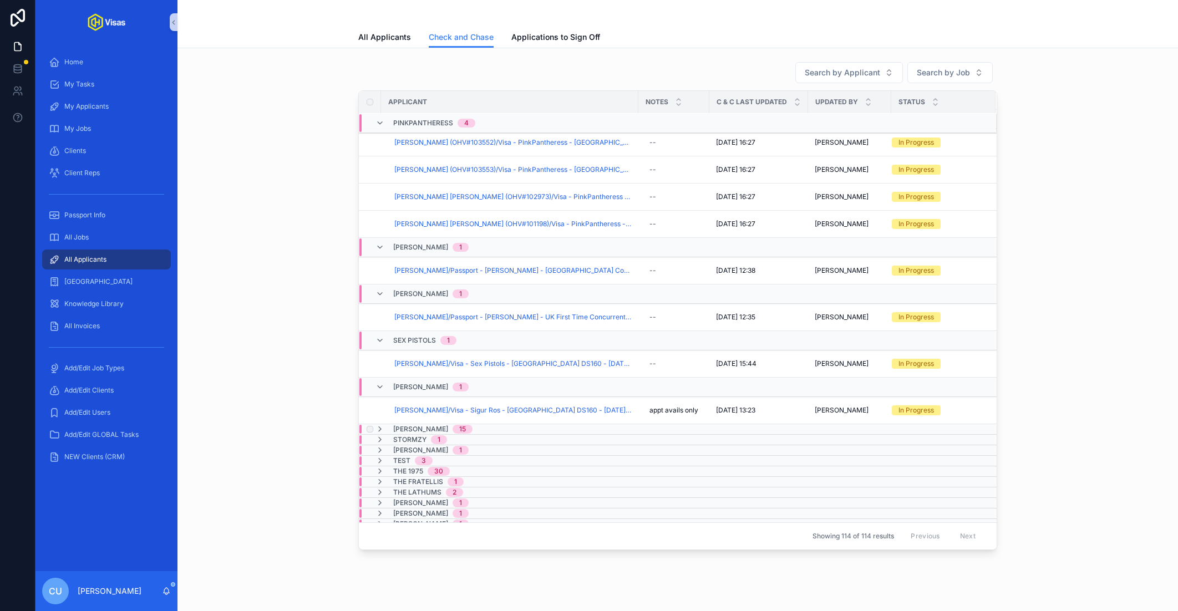
click at [423, 426] on span "[PERSON_NAME]" at bounding box center [420, 429] width 55 height 9
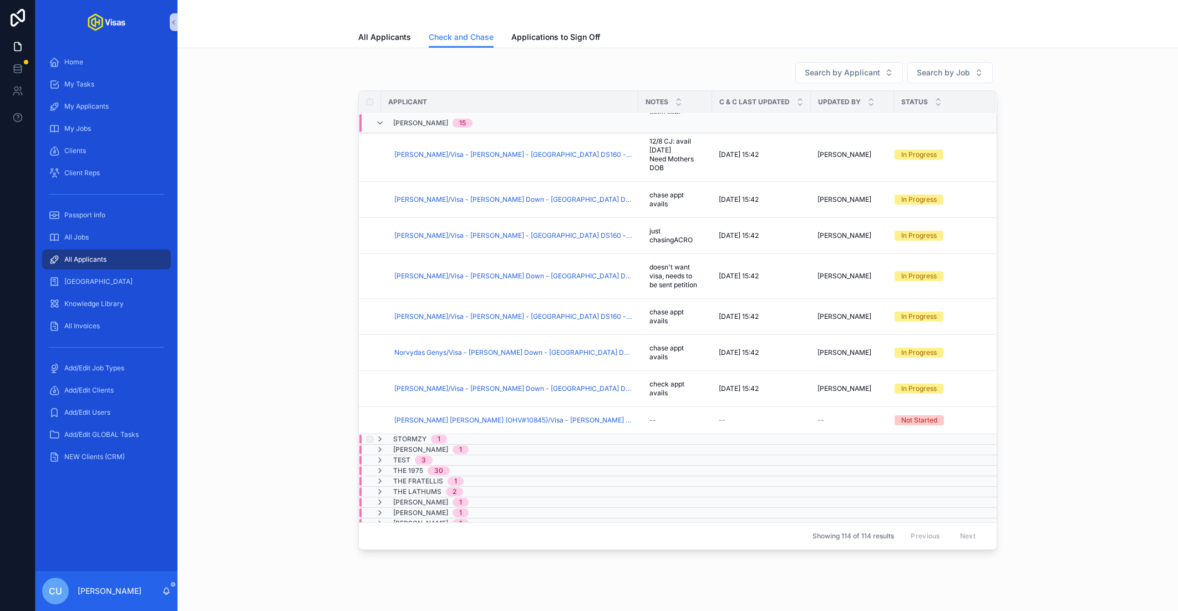
click at [416, 435] on span "Stormzy" at bounding box center [409, 439] width 33 height 9
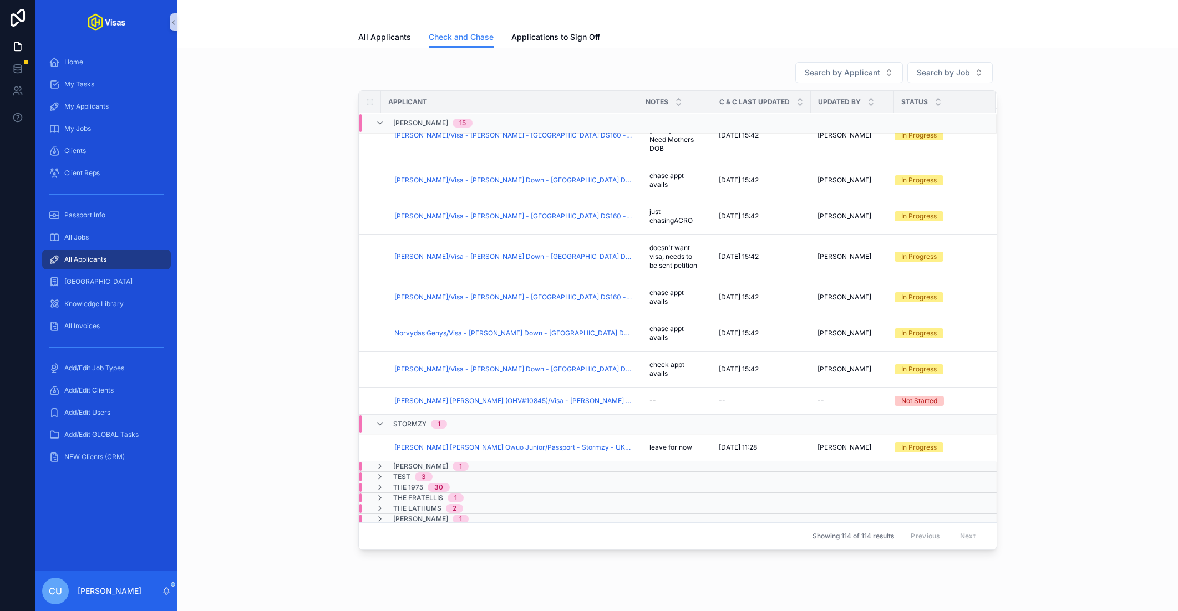
scroll to position [2432, 0]
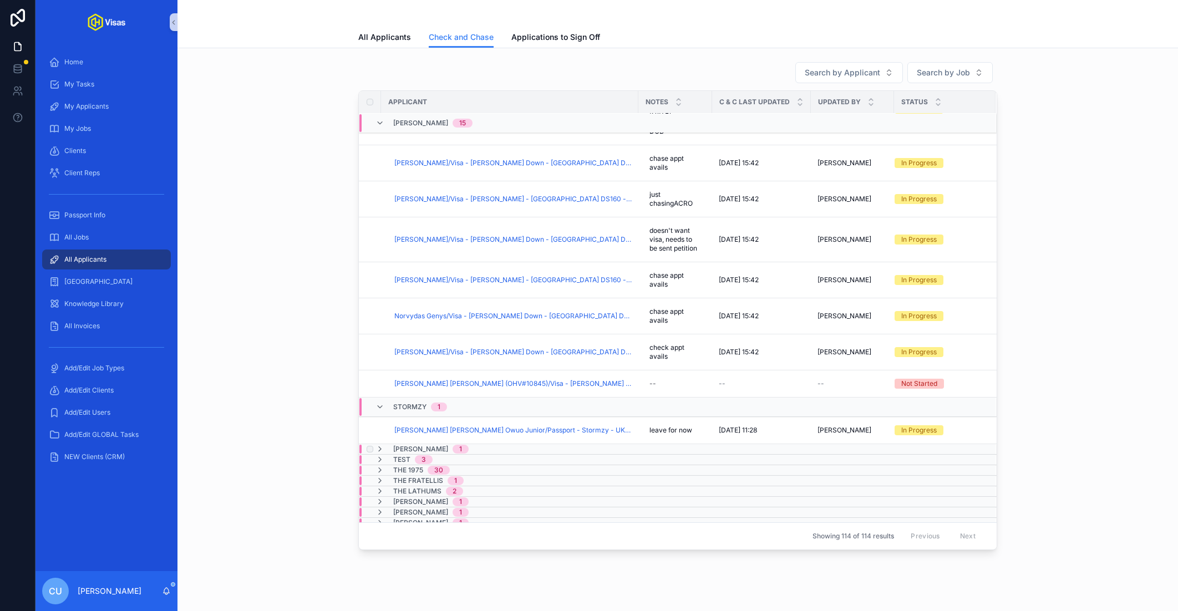
click at [411, 446] on span "[PERSON_NAME]" at bounding box center [420, 449] width 55 height 9
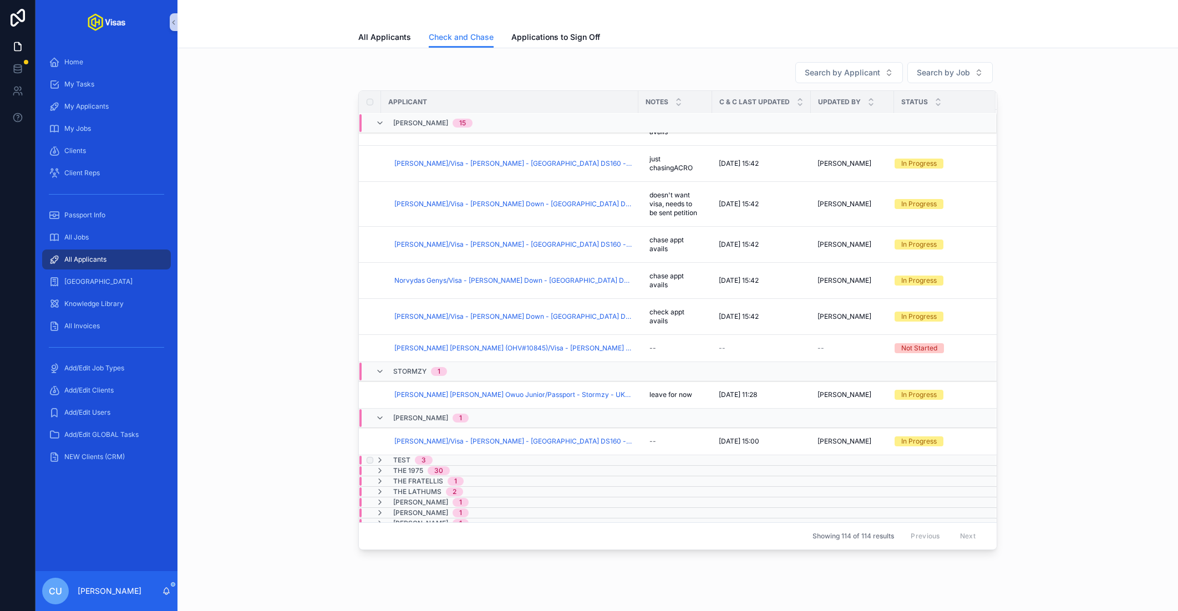
click at [412, 457] on div "Test 3" at bounding box center [412, 460] width 39 height 9
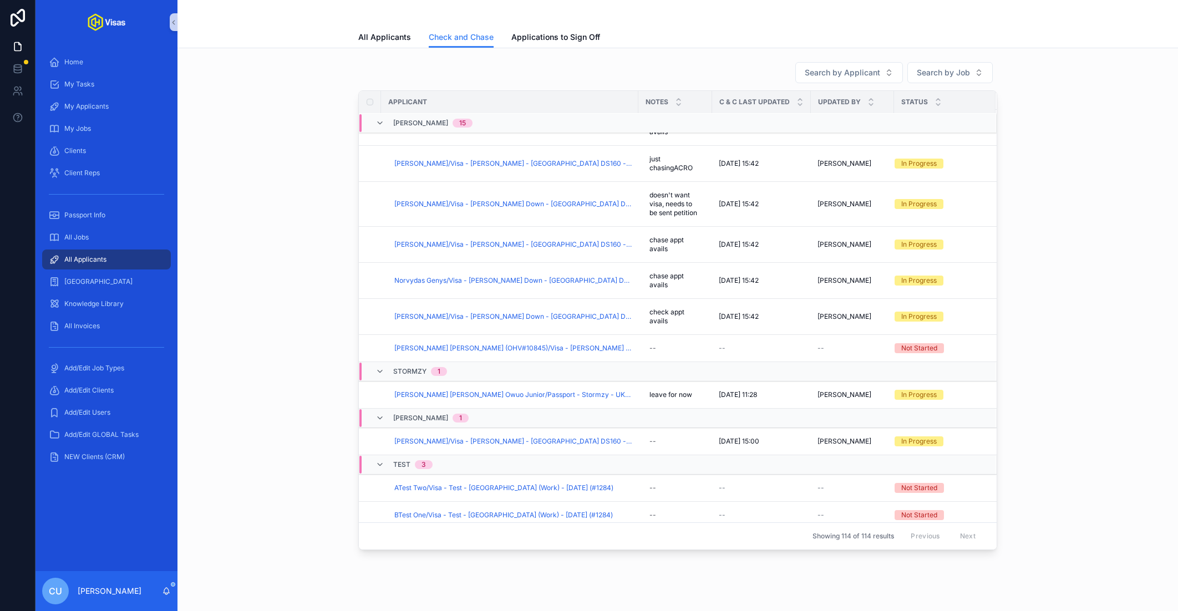
scroll to position [2569, 0]
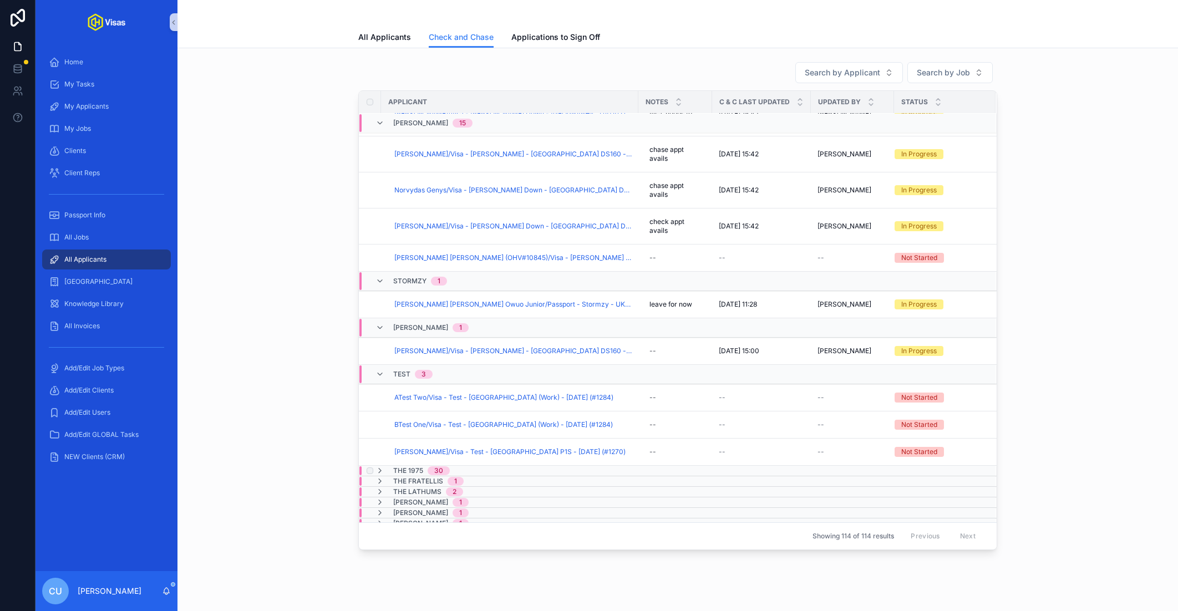
click at [412, 467] on span "The 1975" at bounding box center [408, 471] width 30 height 9
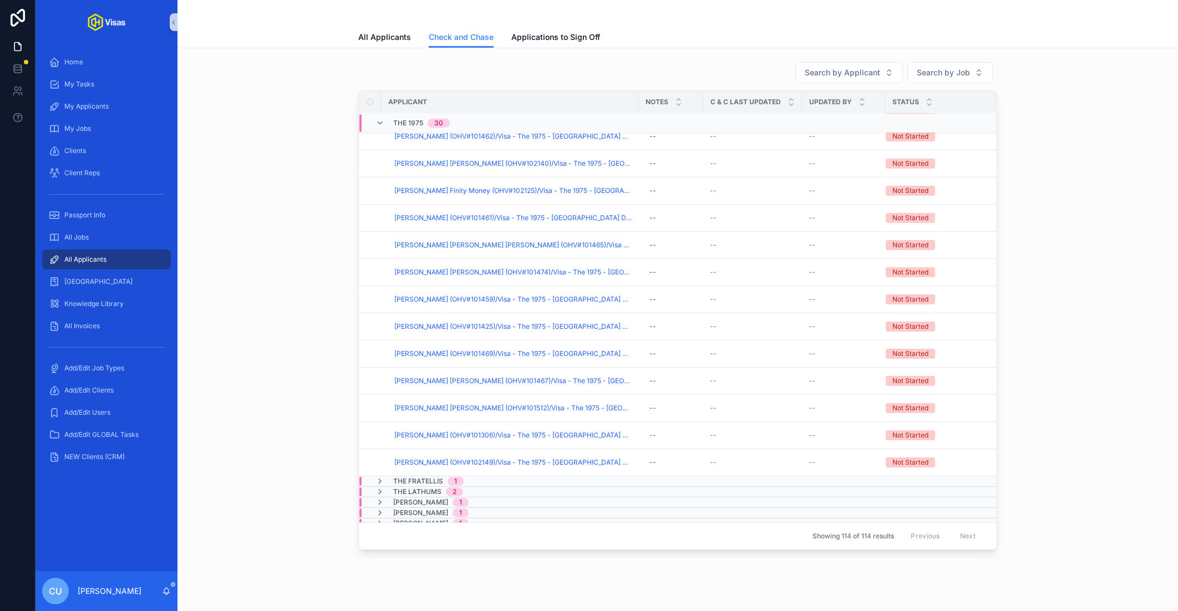
scroll to position [3378, 0]
click at [417, 479] on span "The Fratellis" at bounding box center [418, 481] width 50 height 9
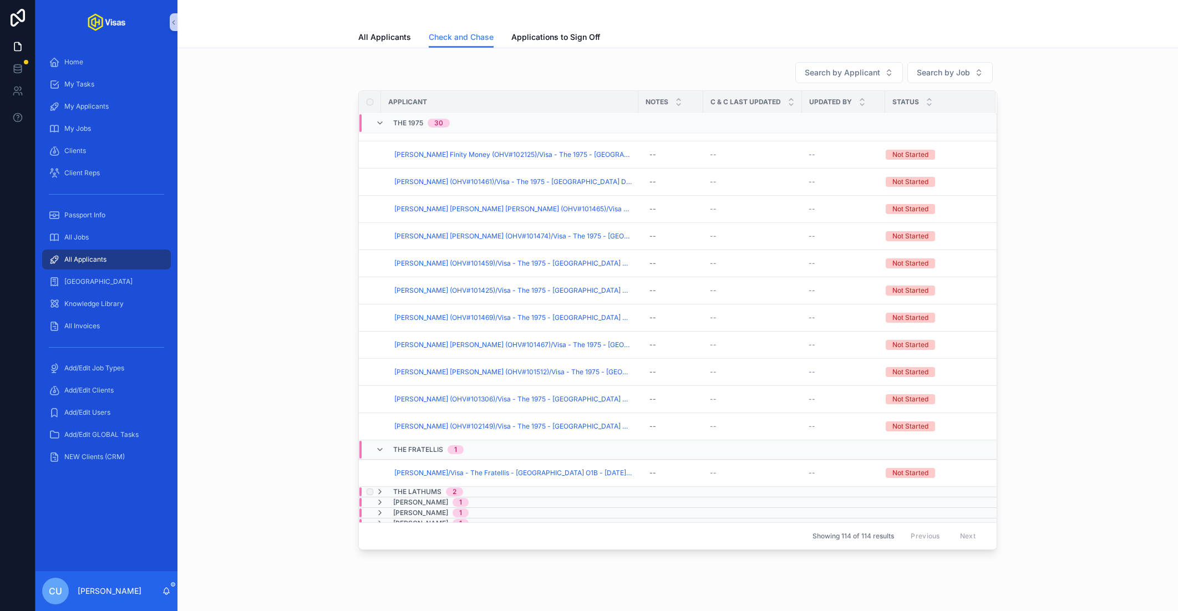
click at [428, 488] on span "The Lathums" at bounding box center [417, 492] width 48 height 9
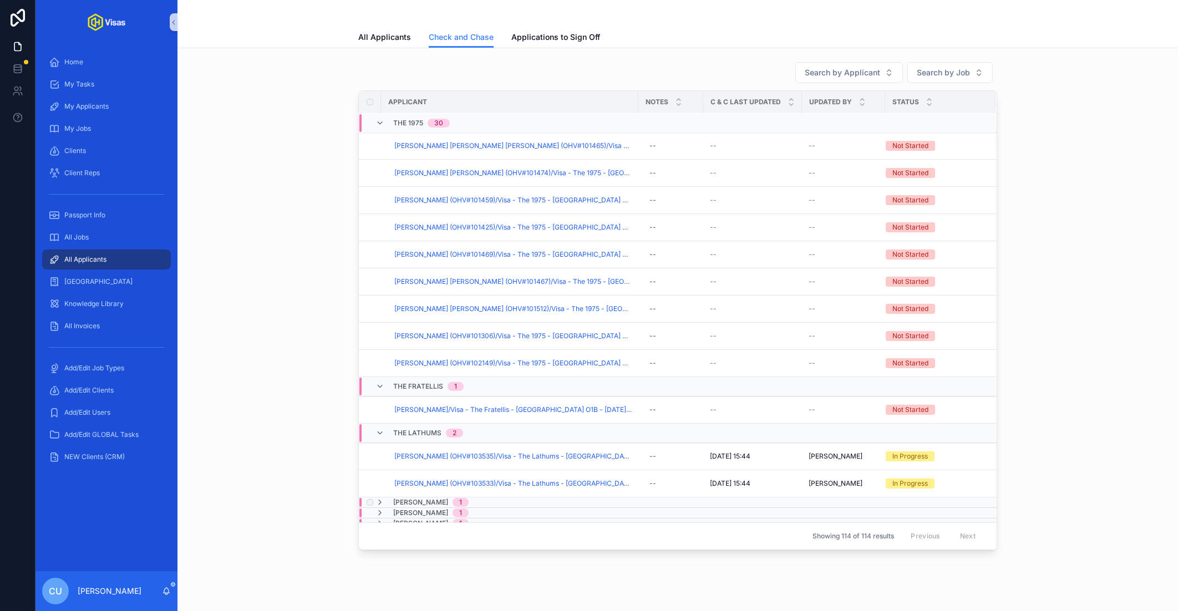
click at [426, 498] on span "[PERSON_NAME]" at bounding box center [420, 502] width 55 height 9
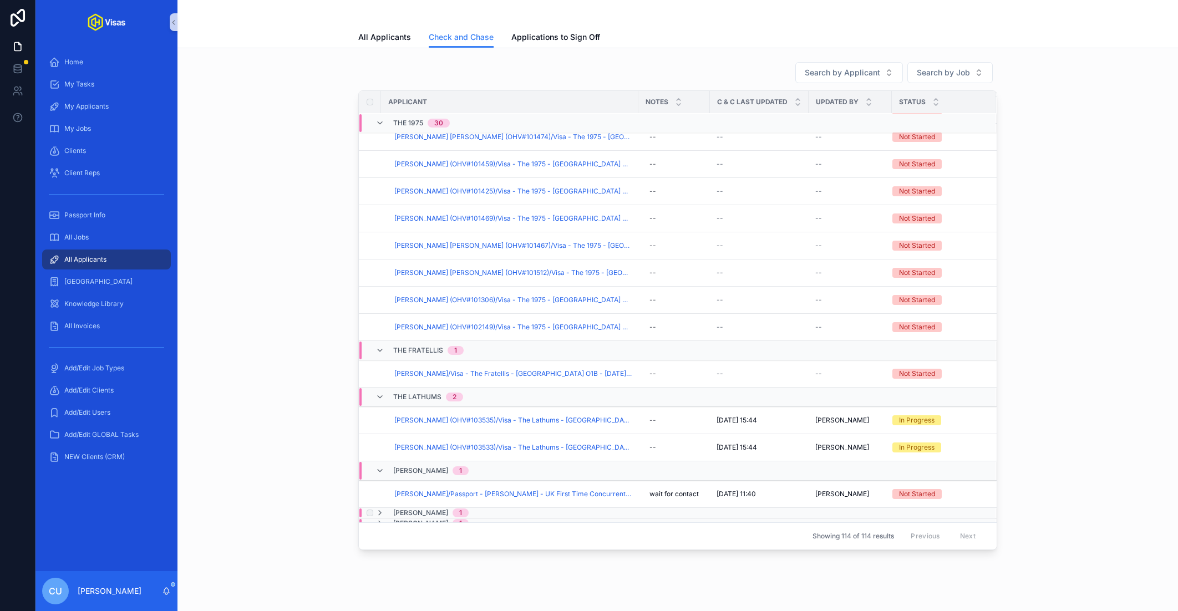
click at [423, 509] on span "[PERSON_NAME]" at bounding box center [420, 513] width 55 height 9
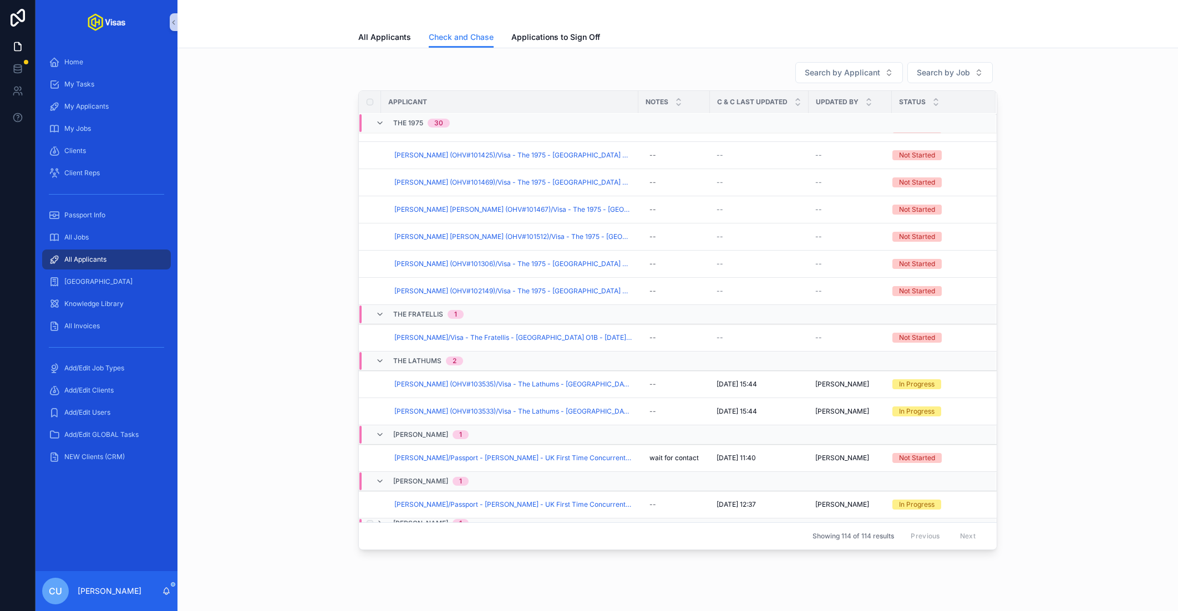
click at [418, 519] on span "[PERSON_NAME]" at bounding box center [420, 523] width 55 height 9
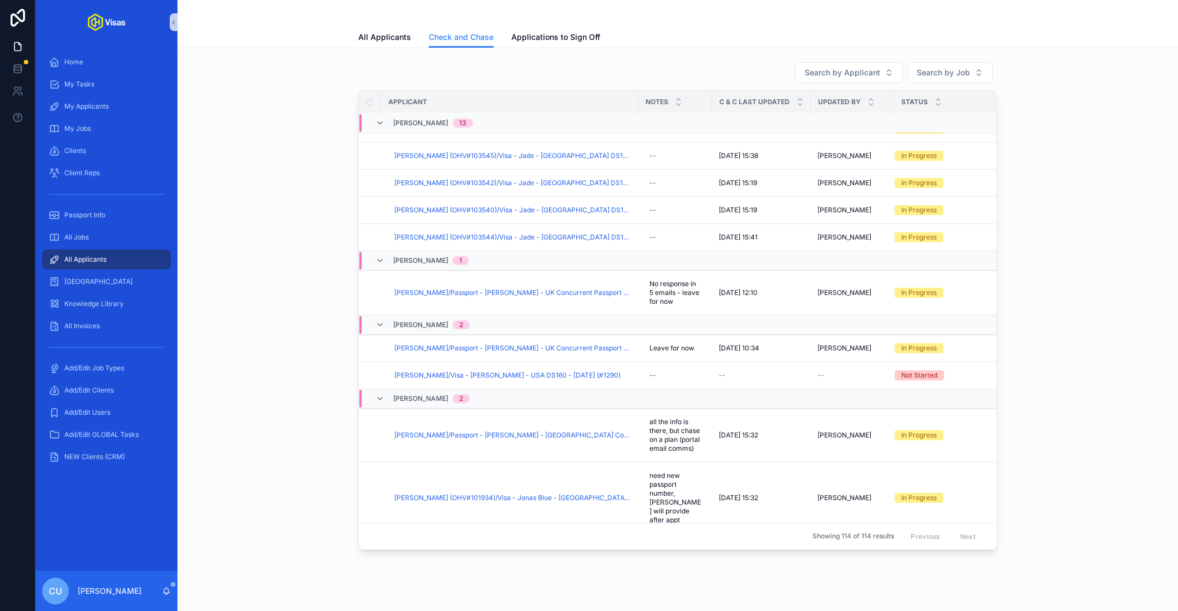
scroll to position [0, 0]
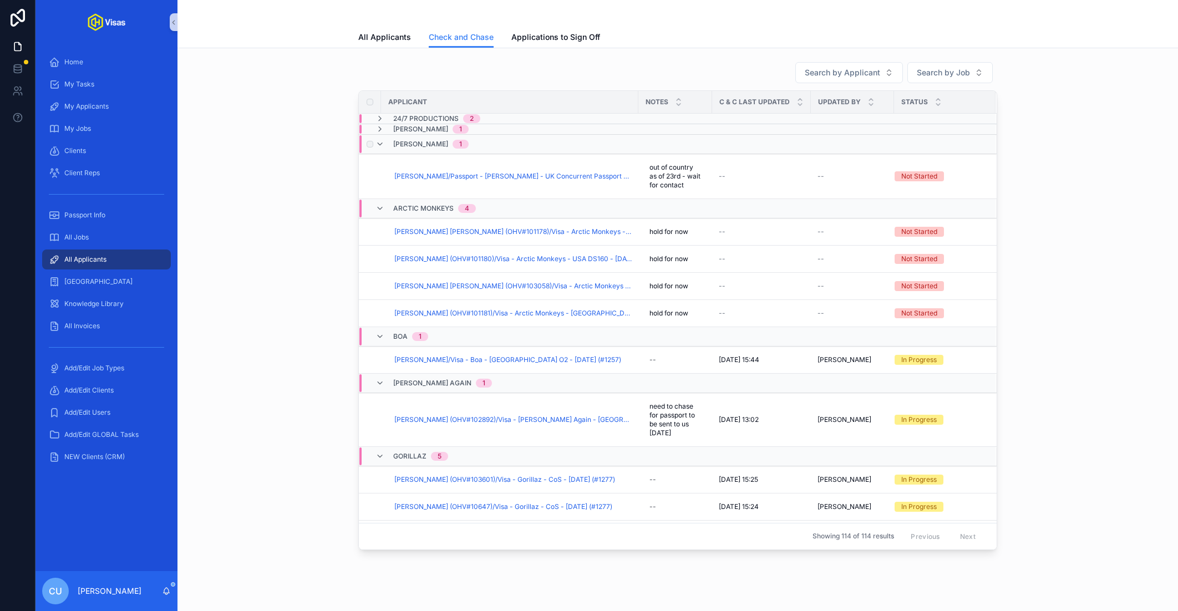
click at [448, 144] on span "[PERSON_NAME]" at bounding box center [420, 144] width 55 height 9
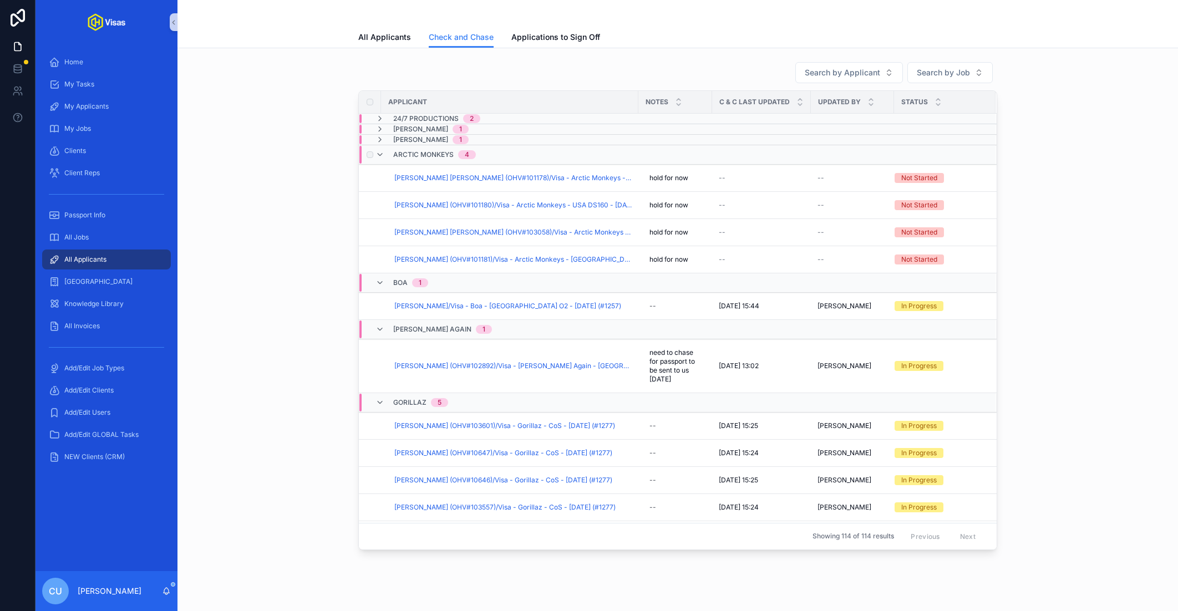
click at [448, 154] on span "Arctic Monkeys" at bounding box center [423, 154] width 60 height 9
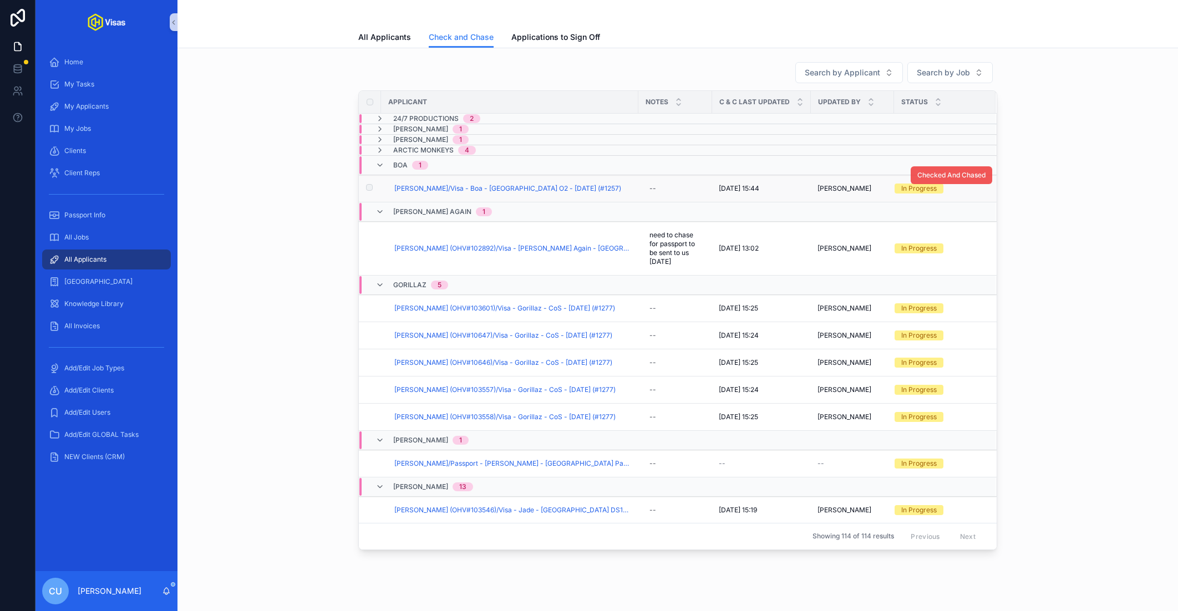
click at [935, 176] on span "Checked And Chased" at bounding box center [952, 175] width 68 height 9
click at [406, 163] on span "Boa" at bounding box center [400, 165] width 14 height 9
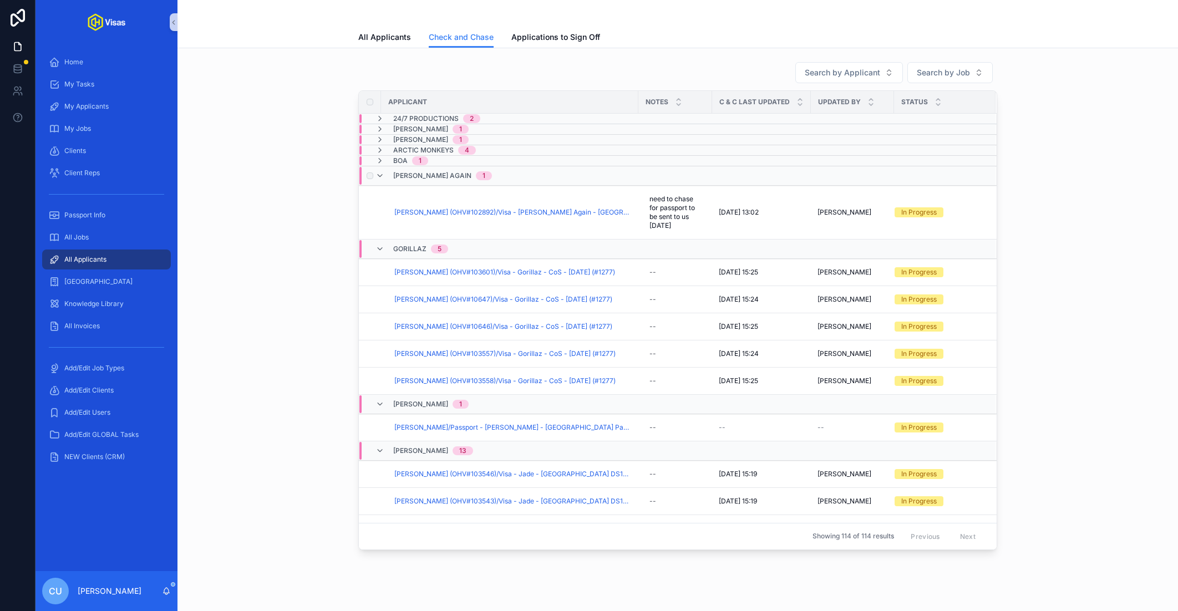
click at [406, 172] on span "[PERSON_NAME] Again" at bounding box center [432, 175] width 78 height 9
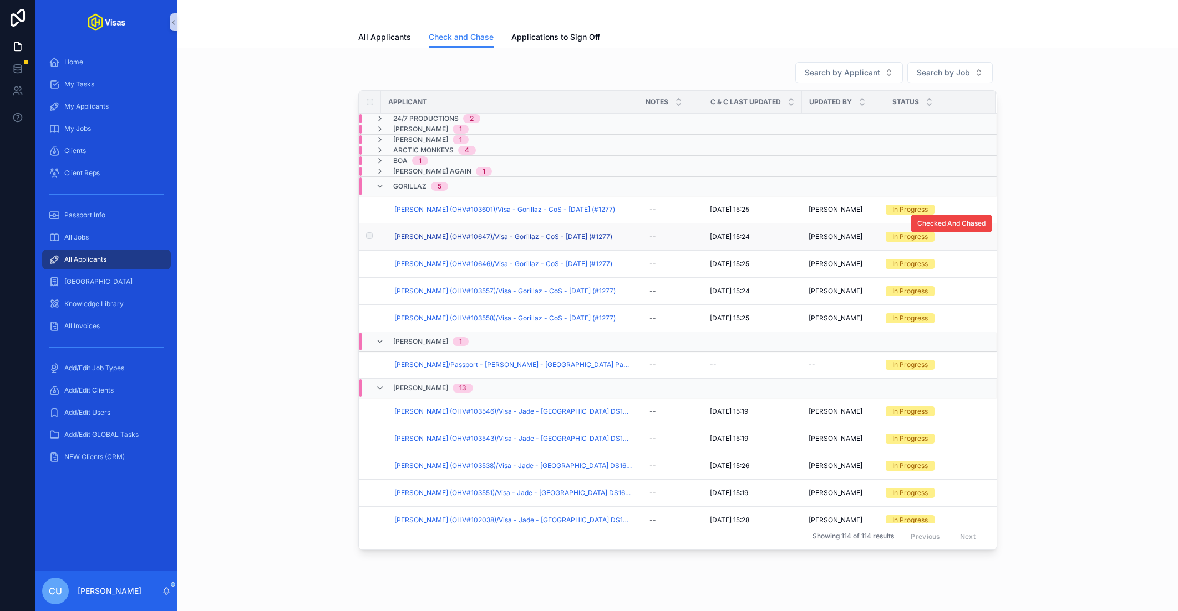
click at [531, 238] on span "[PERSON_NAME] (OHV#10647)/Visa - Gorillaz - CoS - [DATE] (#1277)" at bounding box center [503, 236] width 218 height 9
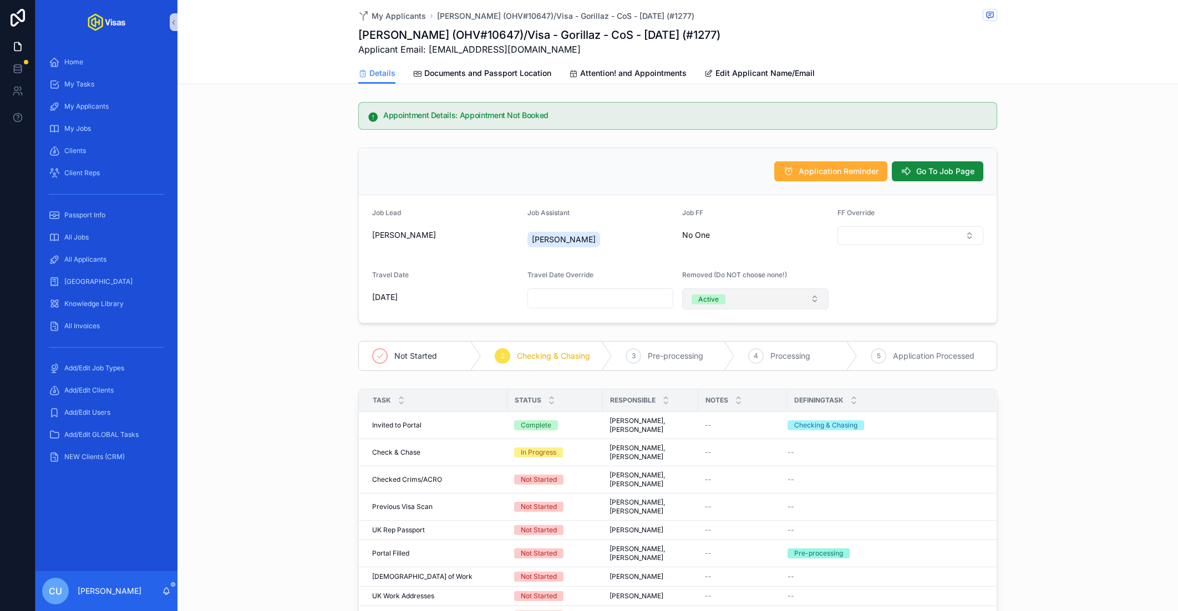
click at [766, 296] on button "Active" at bounding box center [755, 299] width 146 height 21
click at [727, 359] on div "Inactive" at bounding box center [755, 359] width 141 height 17
click at [870, 301] on input "scrollable content" at bounding box center [910, 299] width 145 height 16
type input "**********"
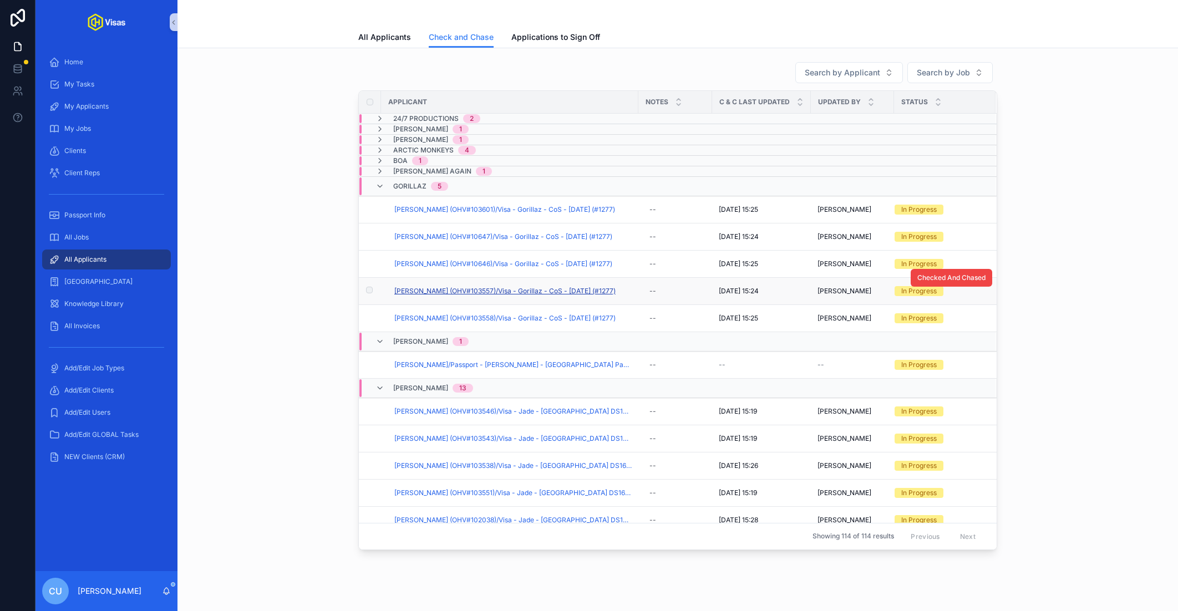
click at [468, 287] on span "[PERSON_NAME] (OHV#103557)/Visa - Gorillaz - CoS - [DATE] (#1277)" at bounding box center [504, 291] width 221 height 9
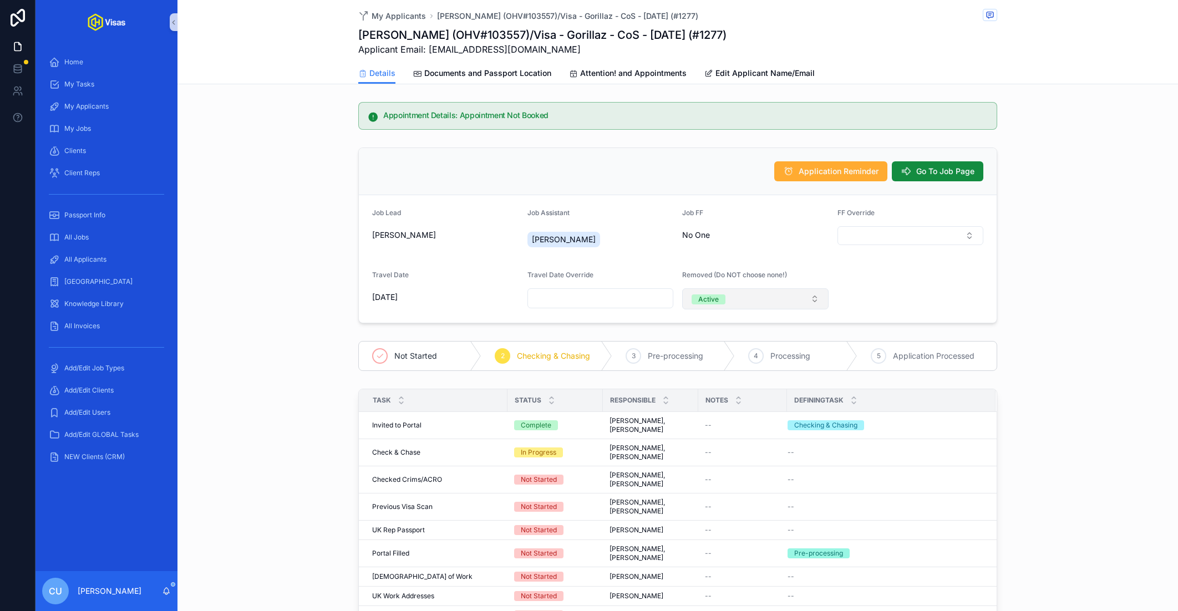
click at [785, 301] on button "Active" at bounding box center [755, 299] width 146 height 21
click at [710, 361] on div "Inactive" at bounding box center [708, 359] width 25 height 10
click at [848, 297] on input "scrollable content" at bounding box center [910, 299] width 145 height 16
type input "**********"
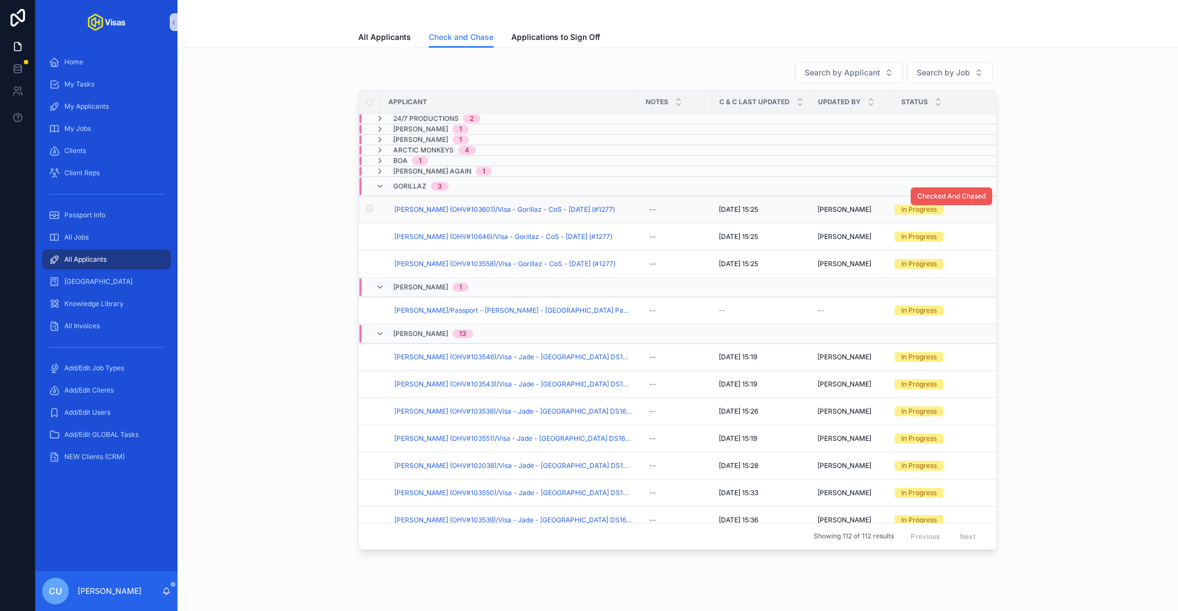
click at [935, 194] on span "Checked And Chased" at bounding box center [952, 196] width 68 height 9
click at [464, 232] on span "[PERSON_NAME] (OHV#10646)/Visa - Gorillaz - CoS - [DATE] (#1277)" at bounding box center [503, 236] width 218 height 9
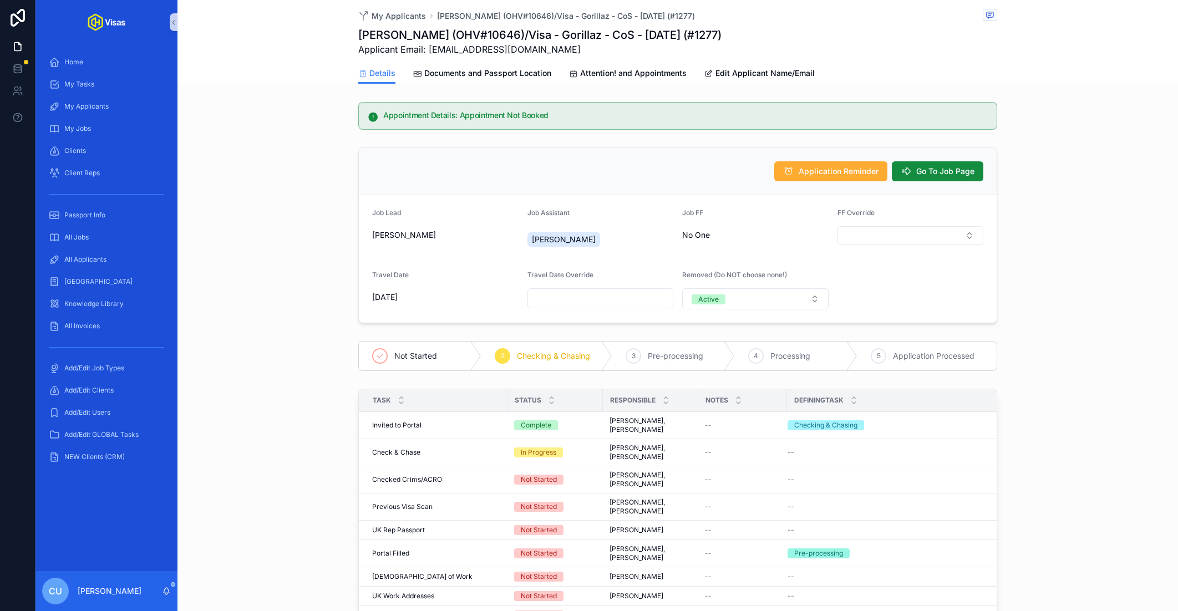
scroll to position [130, 0]
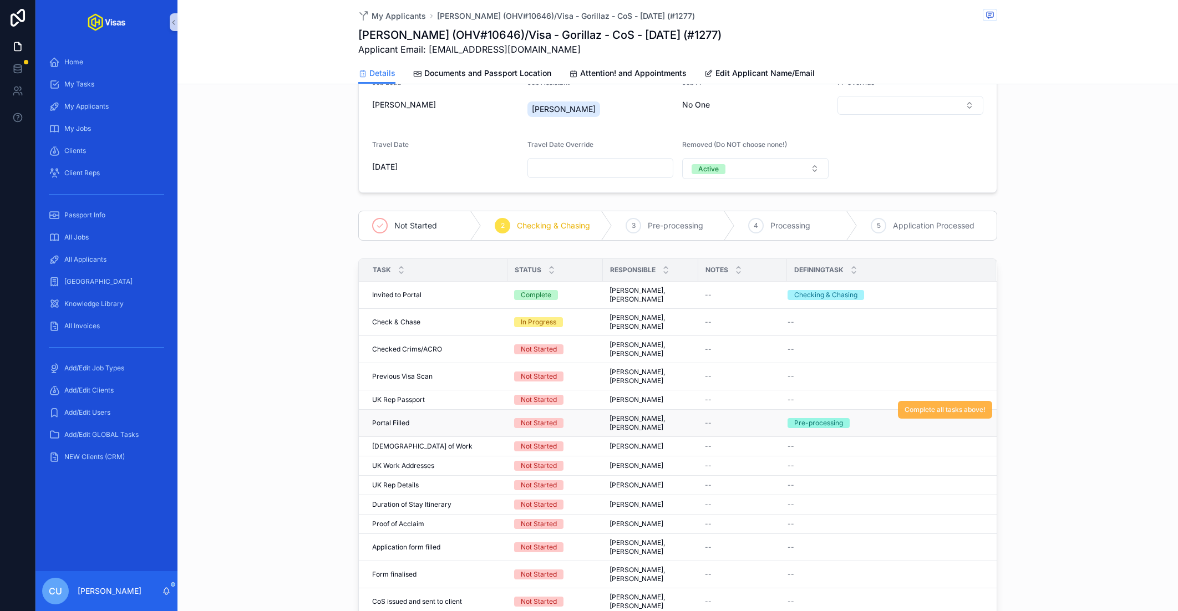
click at [908, 412] on button "Complete all tasks above!" at bounding box center [945, 410] width 94 height 18
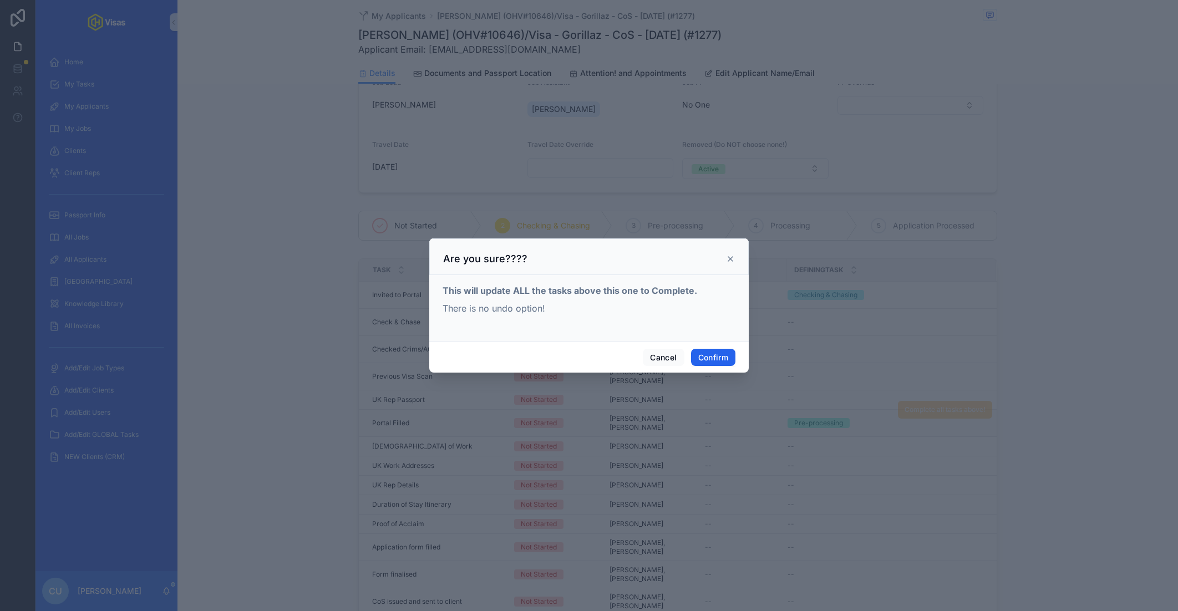
click at [704, 355] on button "Confirm" at bounding box center [713, 358] width 44 height 18
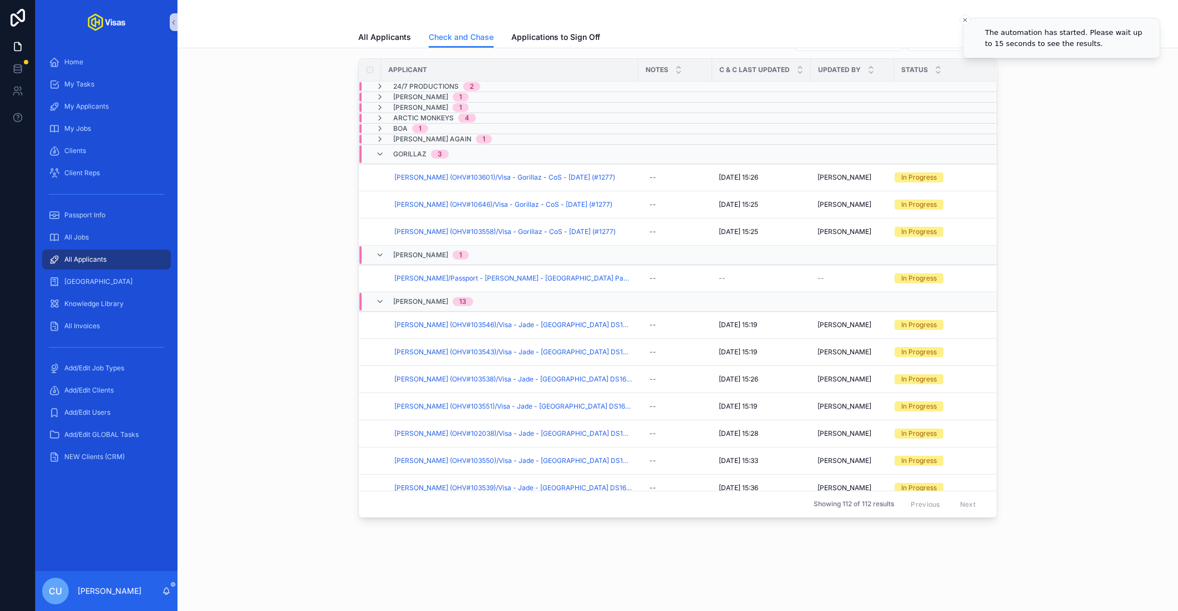
scroll to position [31, 0]
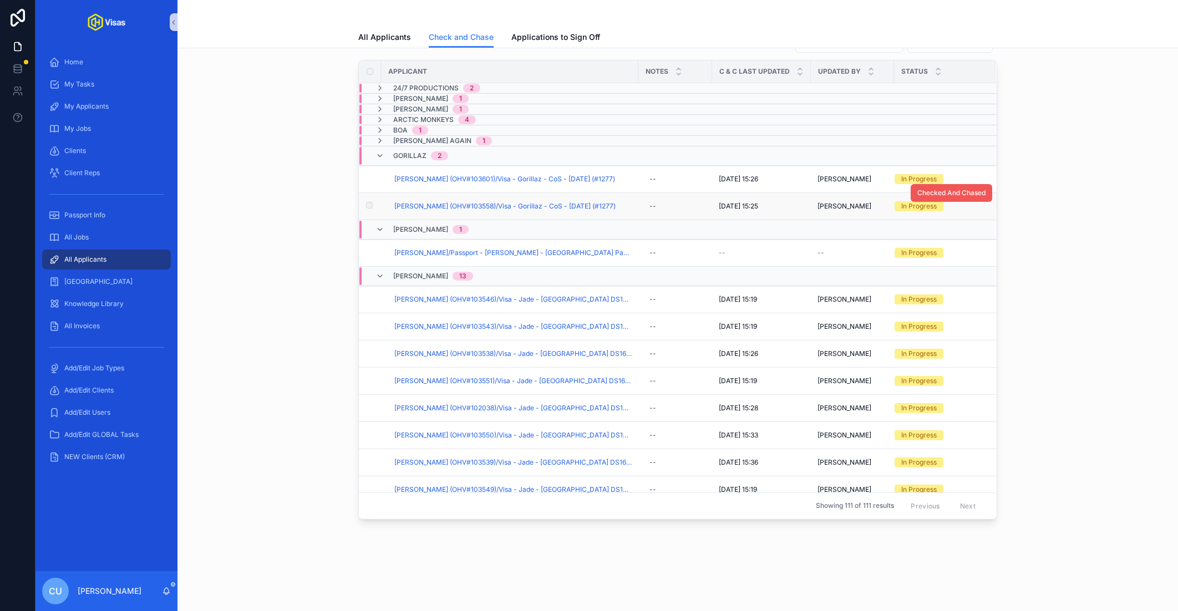
click at [949, 192] on span "Checked And Chased" at bounding box center [952, 193] width 68 height 9
click at [425, 154] on span "Gorillaz" at bounding box center [409, 155] width 33 height 9
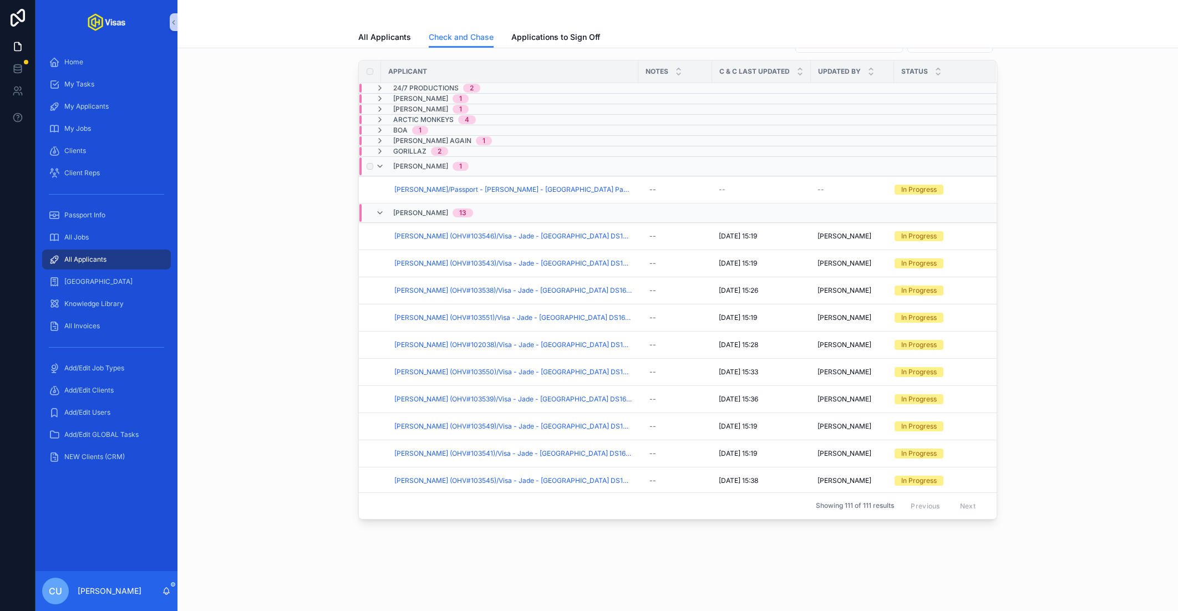
click at [422, 165] on span "[PERSON_NAME]" at bounding box center [420, 166] width 55 height 9
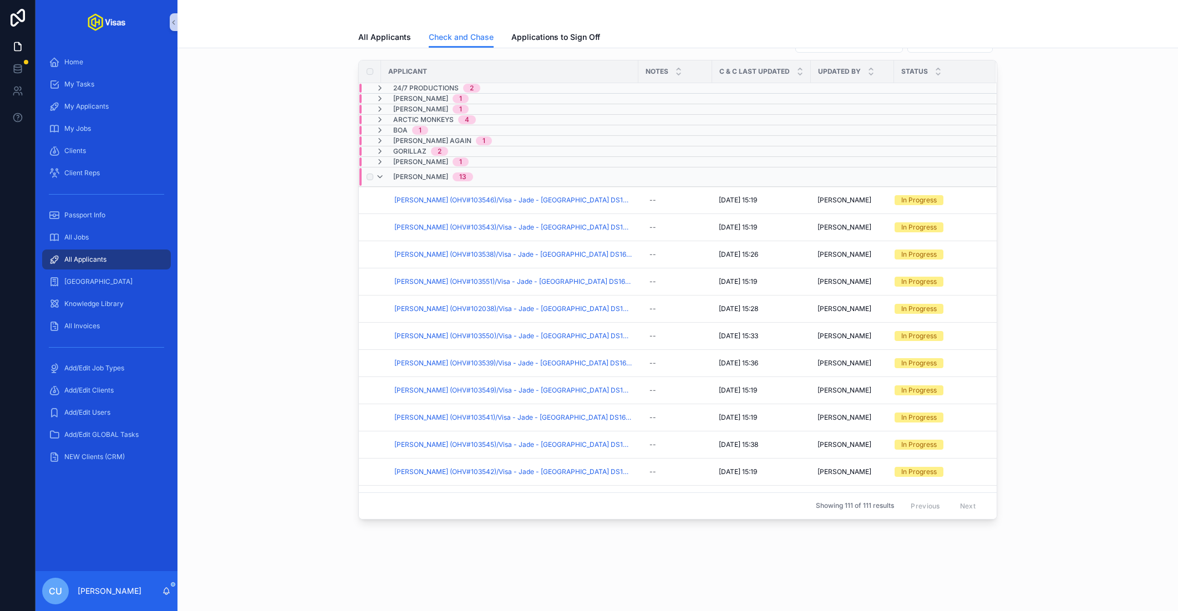
click at [397, 175] on span "[PERSON_NAME]" at bounding box center [420, 177] width 55 height 9
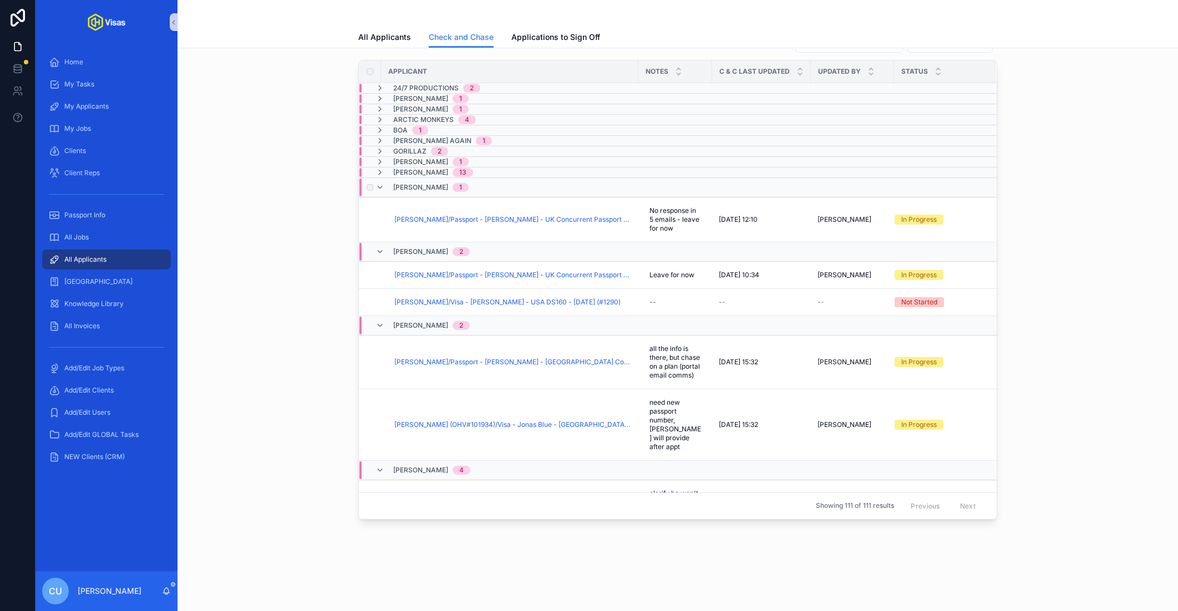
click at [431, 184] on span "[PERSON_NAME]" at bounding box center [420, 187] width 55 height 9
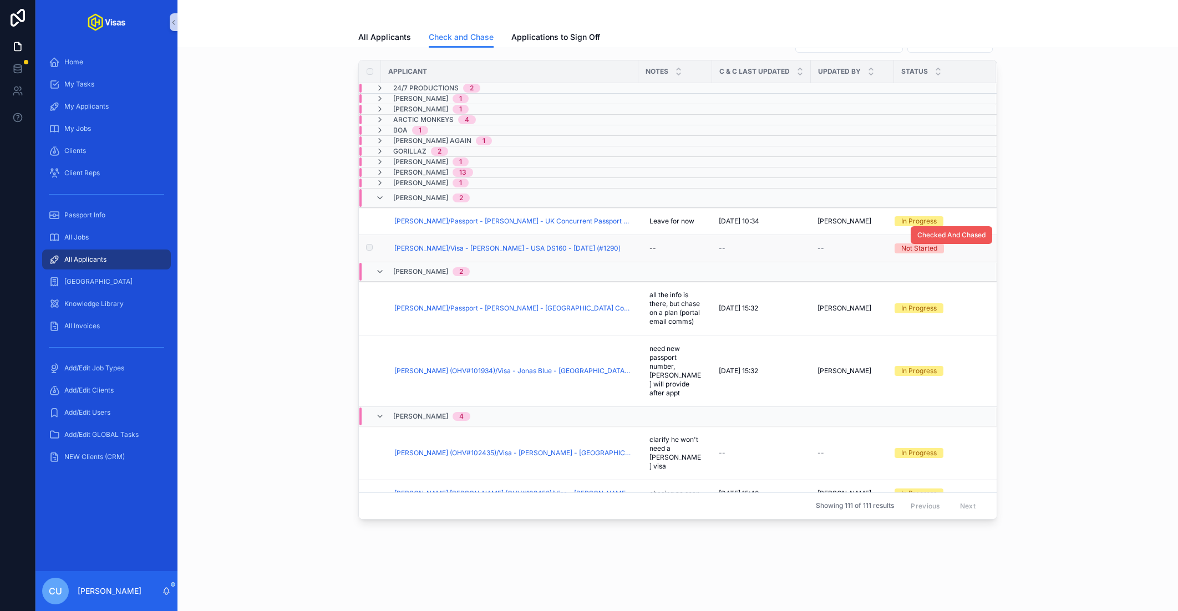
click at [943, 226] on button "Checked And Chased" at bounding box center [952, 235] width 82 height 18
click at [518, 244] on span "[PERSON_NAME]/Visa - [PERSON_NAME] - USA DS160 - [DATE] (#1290)" at bounding box center [507, 248] width 226 height 9
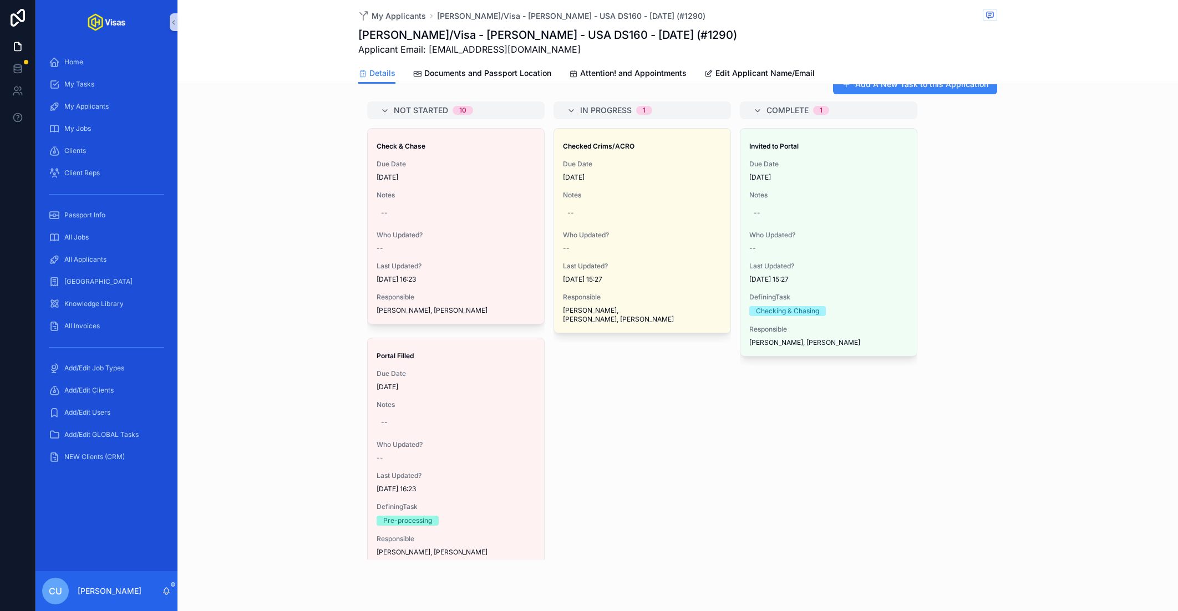
scroll to position [743, 0]
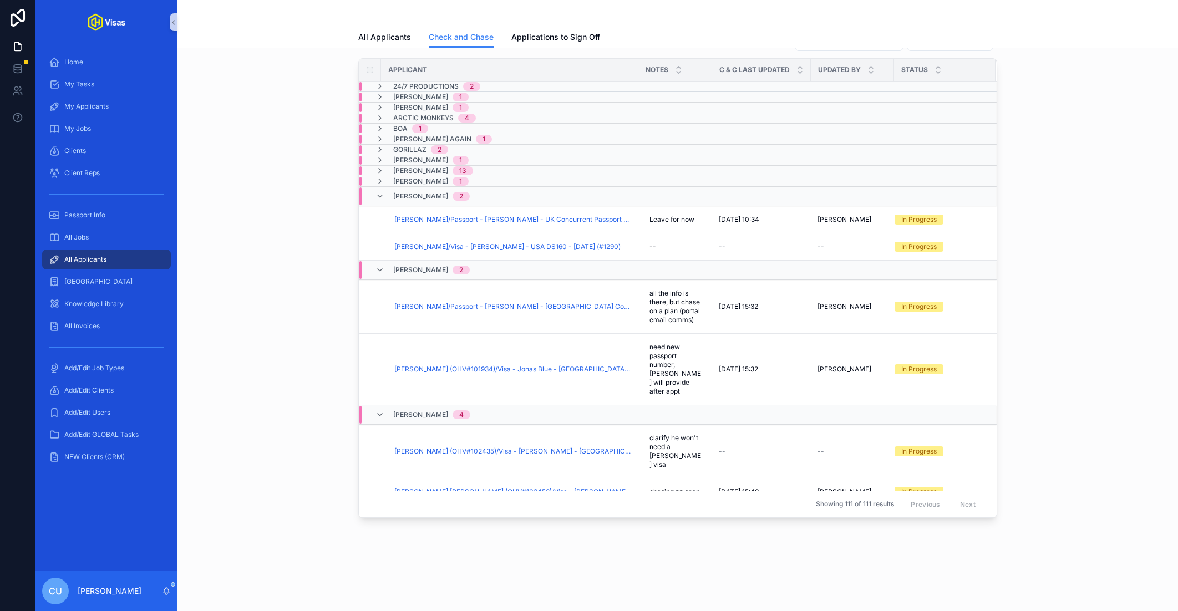
scroll to position [31, 0]
click at [387, 198] on div "[PERSON_NAME] 2" at bounding box center [423, 198] width 94 height 18
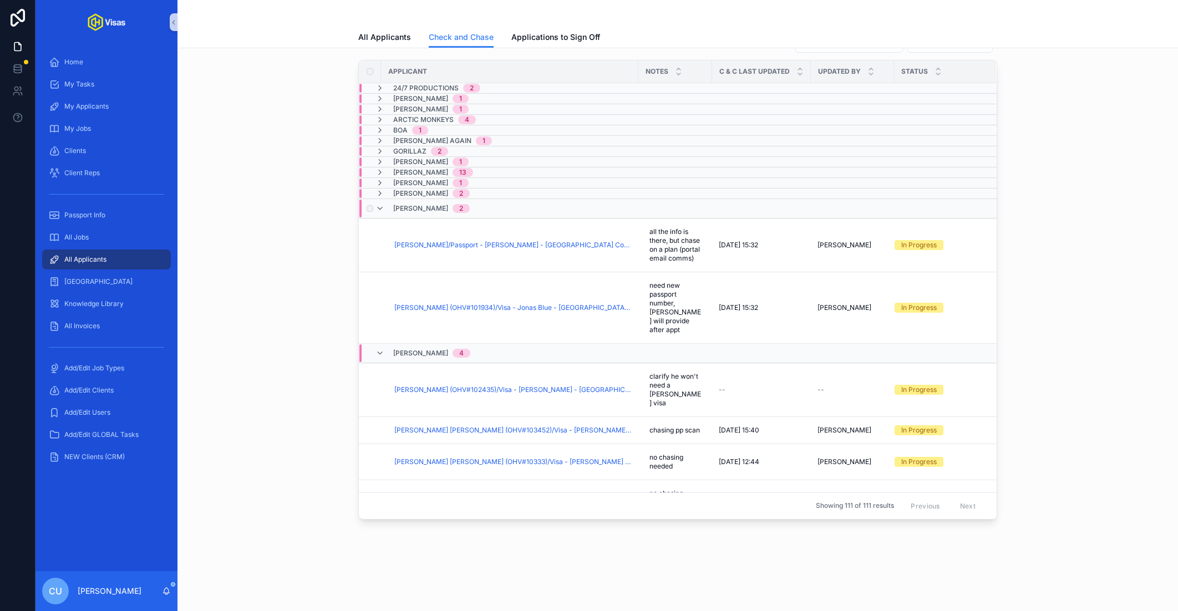
click at [436, 205] on div "Jonas Blue 2" at bounding box center [431, 209] width 77 height 18
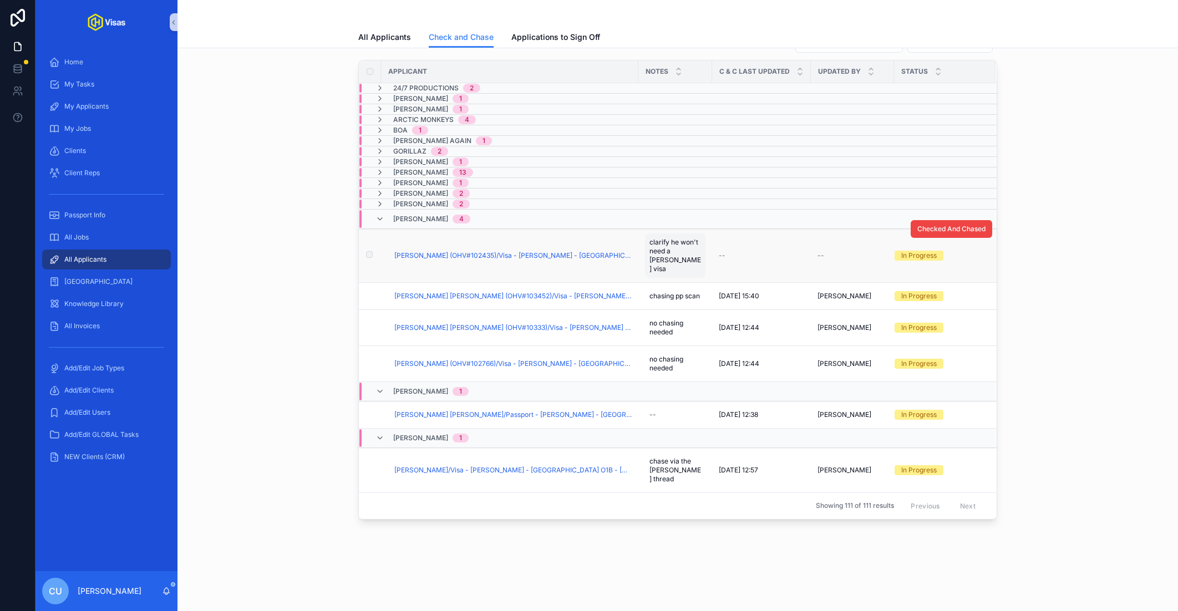
click at [671, 239] on span "clarify he won't need a [PERSON_NAME] visa" at bounding box center [676, 256] width 52 height 36
type textarea "*******"
click at [791, 254] on button "scrollable content" at bounding box center [785, 254] width 13 height 13
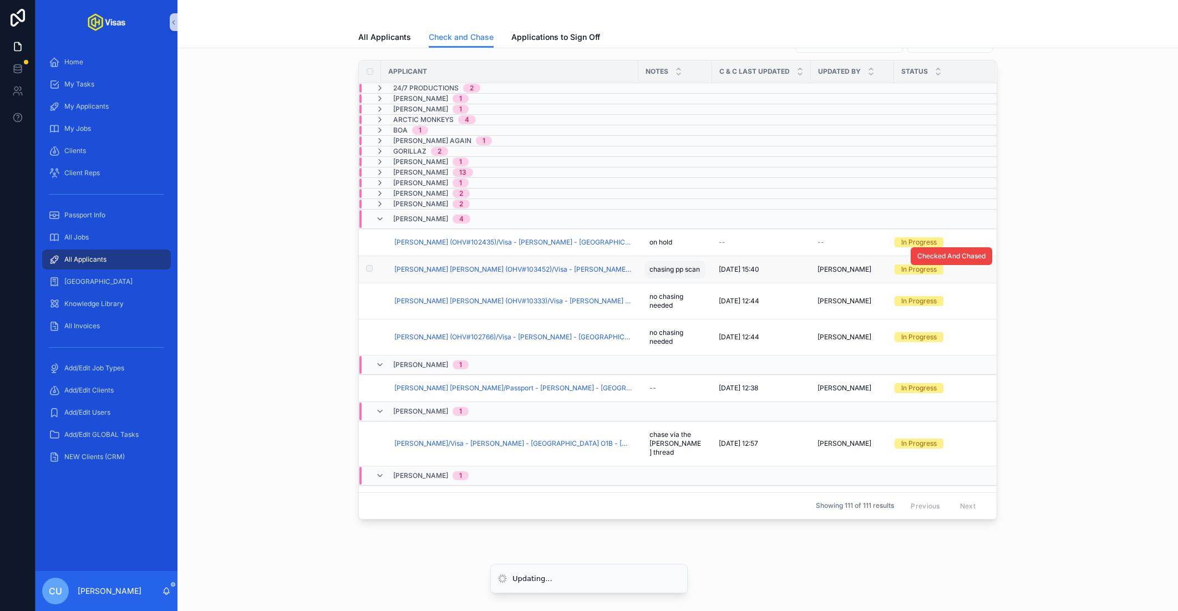
click at [680, 270] on span "chasing pp scan" at bounding box center [675, 269] width 50 height 9
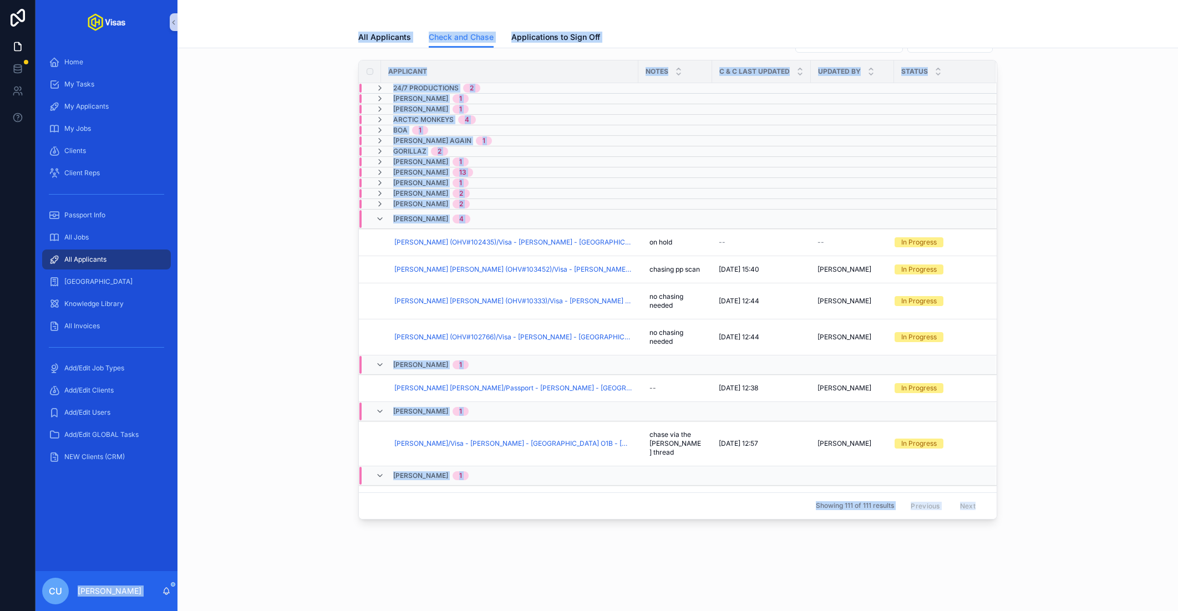
click at [680, 270] on span "chasing pp scan" at bounding box center [675, 269] width 50 height 9
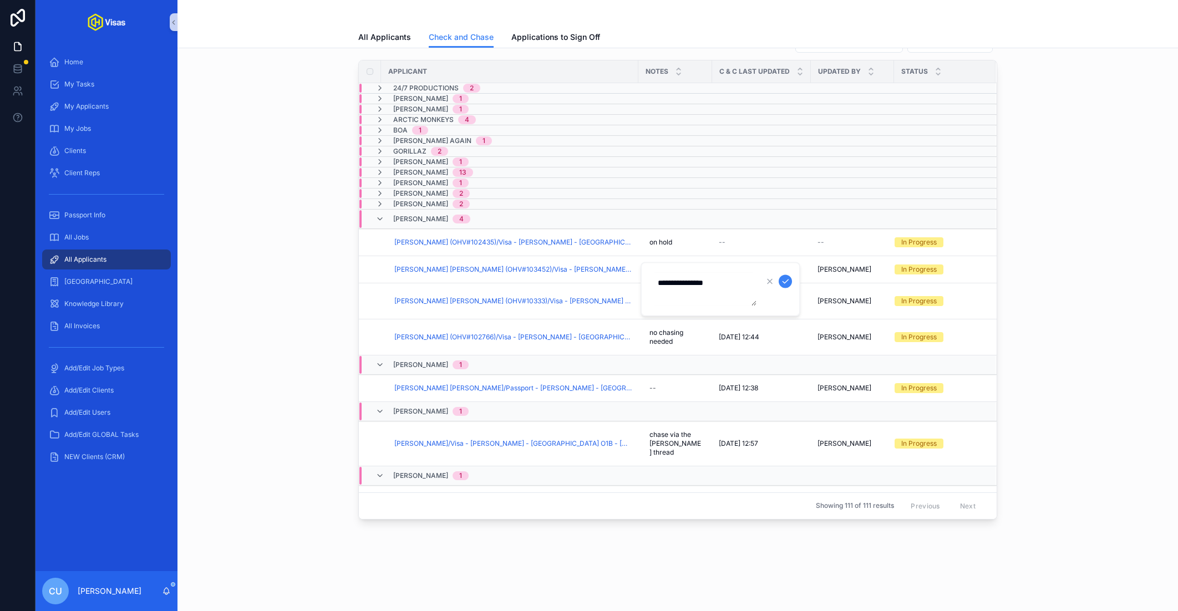
click at [680, 270] on div "**********" at bounding box center [721, 289] width 160 height 54
click at [701, 283] on textarea "**********" at bounding box center [703, 289] width 105 height 33
type textarea "**********"
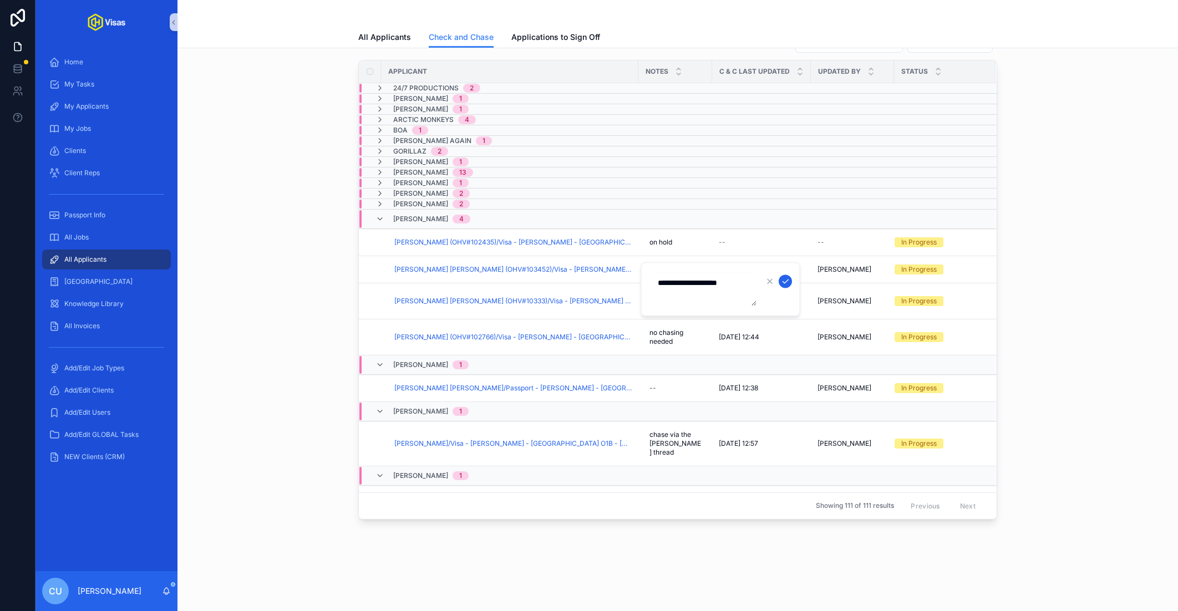
click at [786, 283] on icon "scrollable content" at bounding box center [785, 281] width 9 height 9
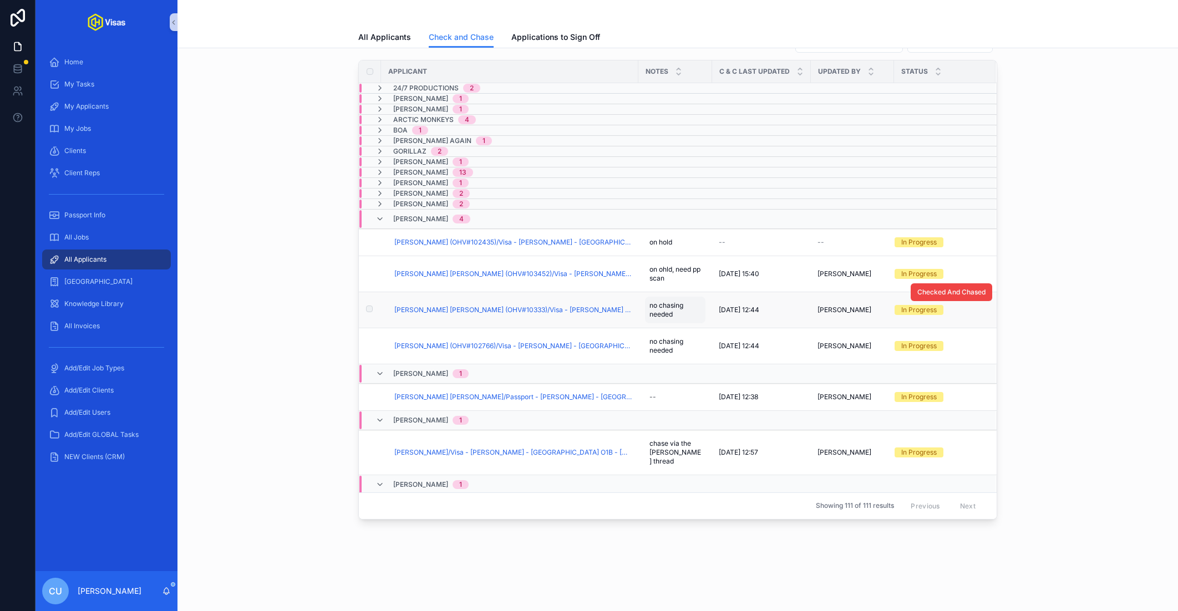
click at [664, 307] on span "no chasing needed" at bounding box center [676, 310] width 52 height 18
type textarea "*******"
click at [786, 316] on icon "scrollable content" at bounding box center [785, 317] width 9 height 9
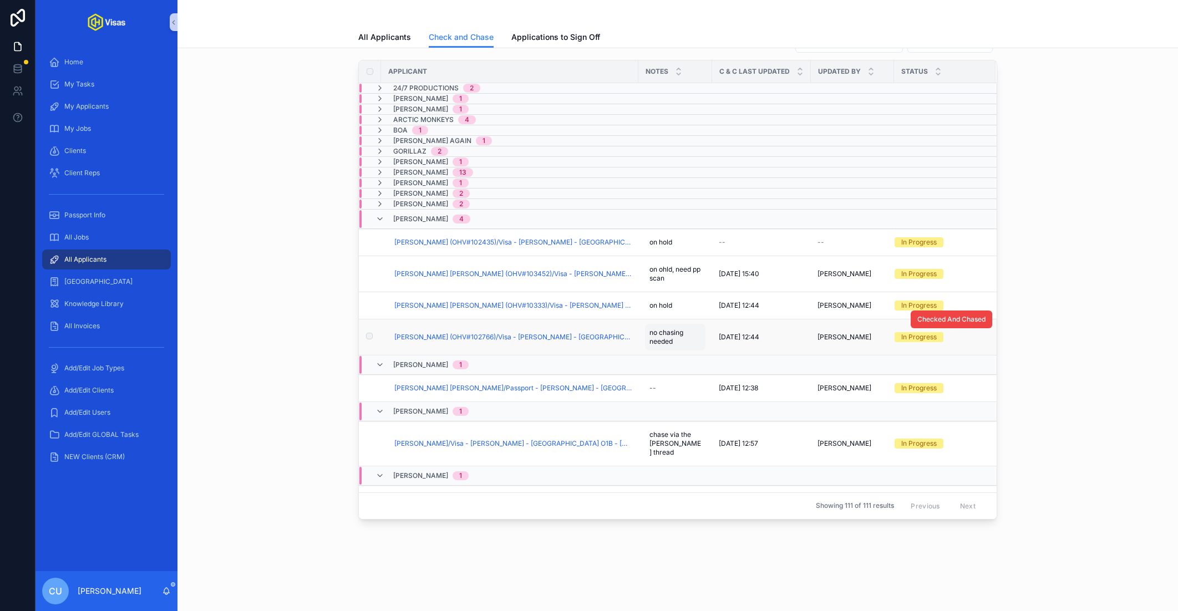
click at [669, 346] on div "no chasing needed no chasing needed" at bounding box center [675, 337] width 60 height 27
type textarea "*******"
click at [785, 344] on icon "scrollable content" at bounding box center [785, 344] width 9 height 9
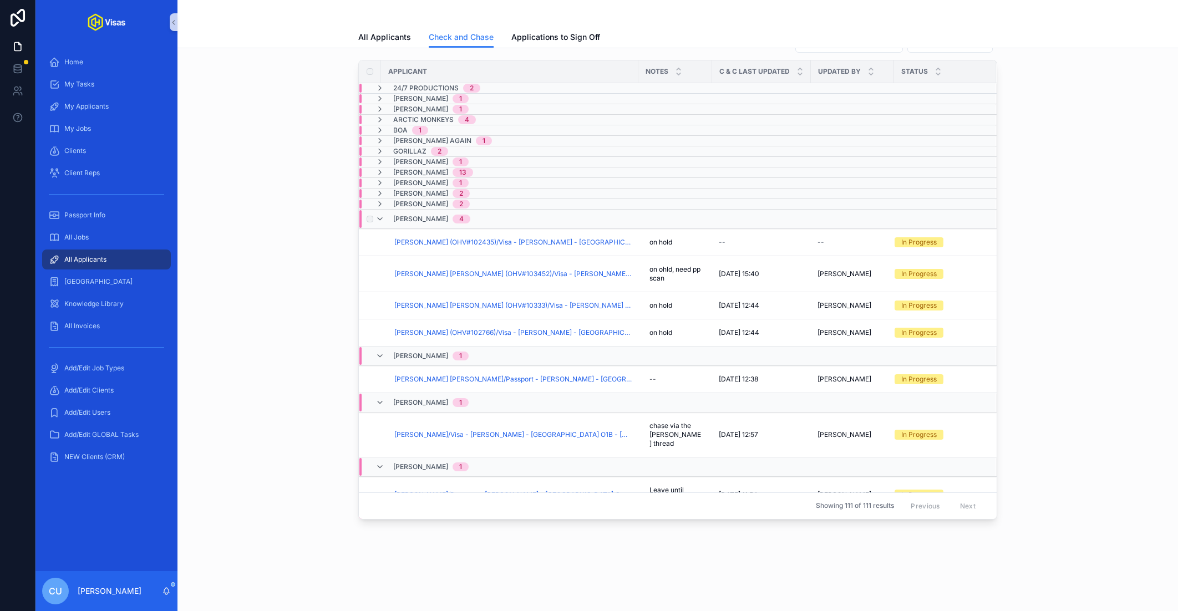
click at [416, 219] on span "[PERSON_NAME]" at bounding box center [420, 219] width 55 height 9
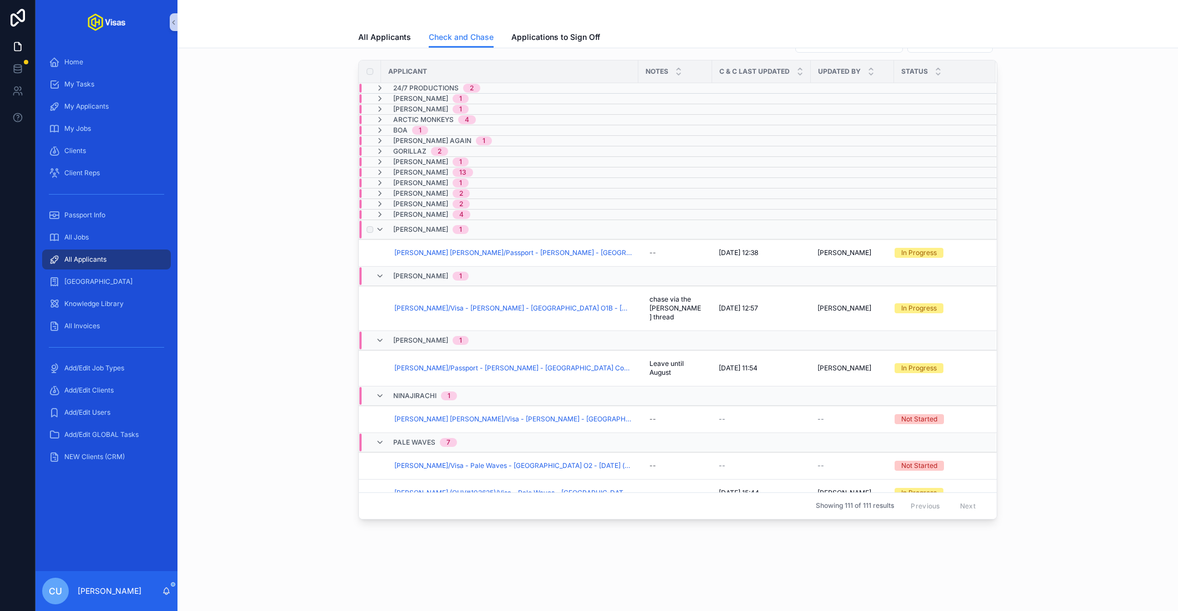
click at [425, 228] on span "[PERSON_NAME]" at bounding box center [420, 229] width 55 height 9
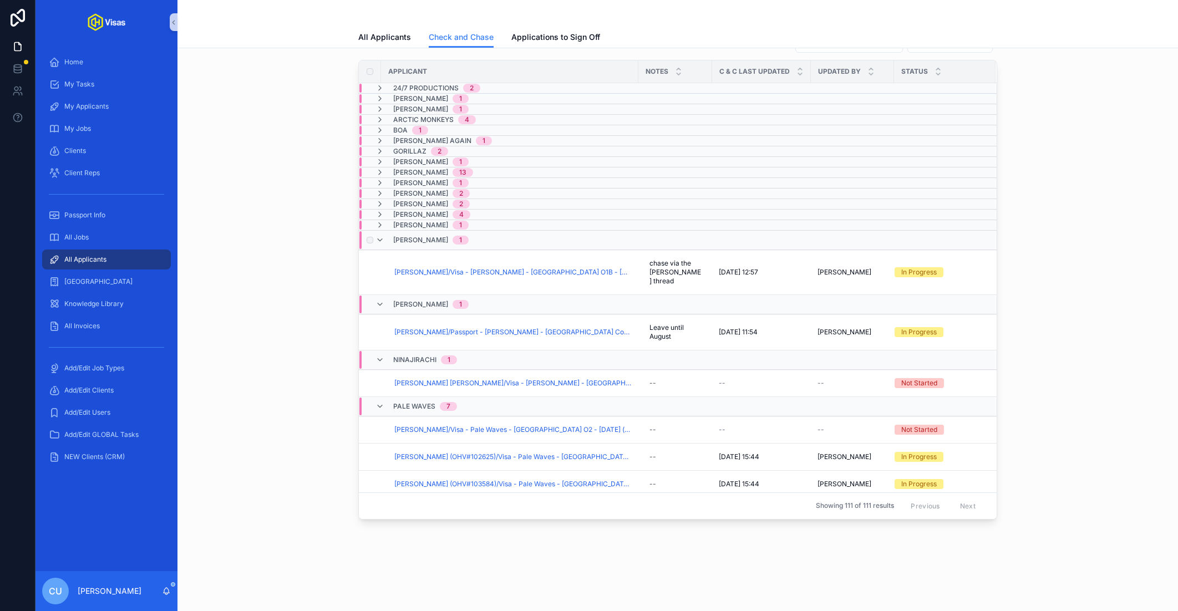
click at [422, 236] on span "[PERSON_NAME]" at bounding box center [420, 240] width 55 height 9
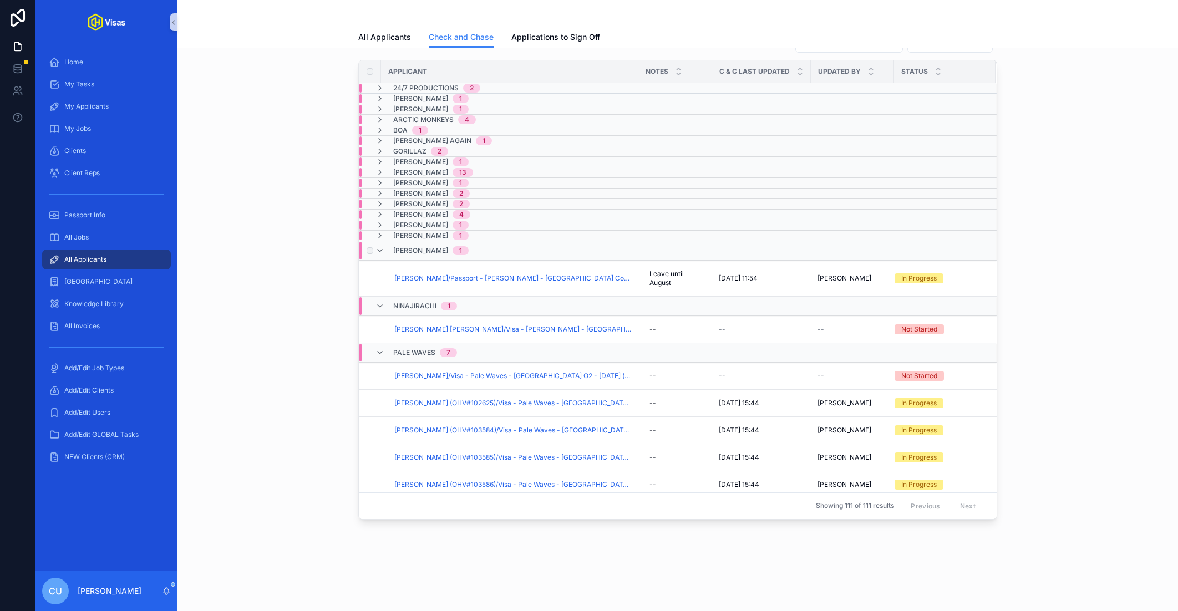
click at [423, 246] on span "[PERSON_NAME]" at bounding box center [420, 250] width 55 height 9
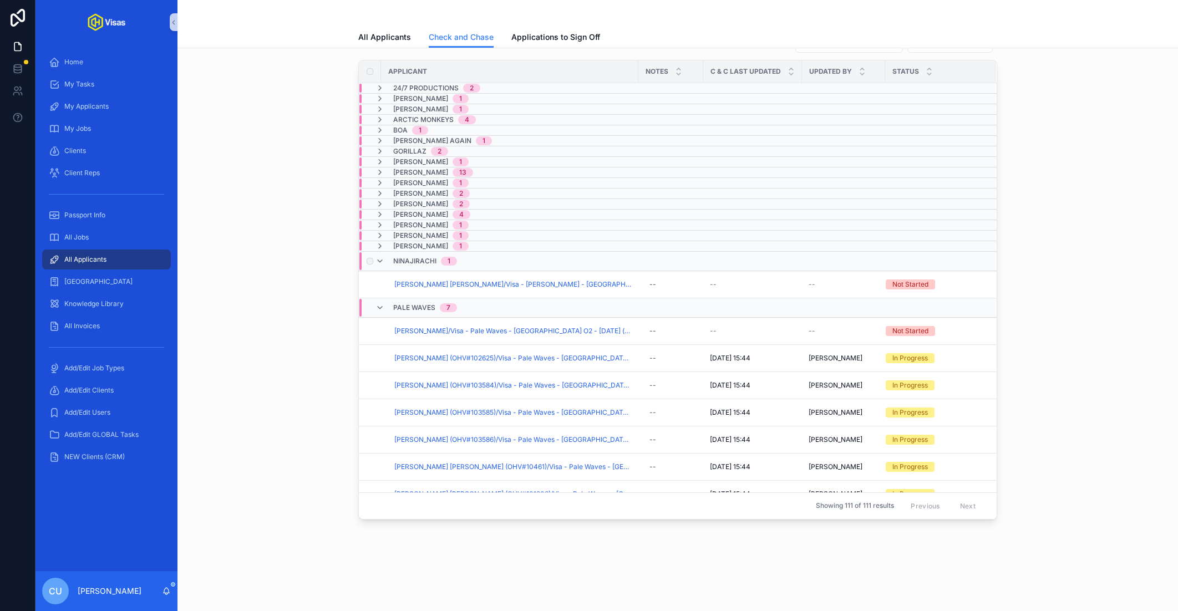
click at [424, 257] on span "Ninajirachi" at bounding box center [414, 261] width 43 height 9
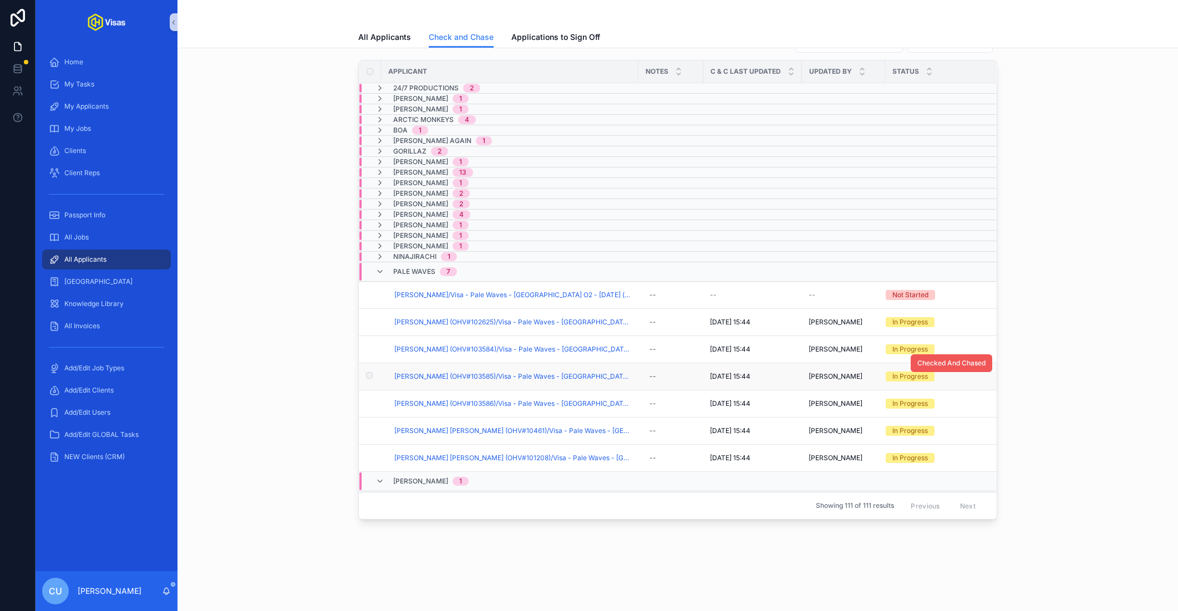
click at [978, 361] on span "Checked And Chased" at bounding box center [952, 363] width 68 height 9
click at [939, 389] on span "Checked And Chased" at bounding box center [952, 390] width 68 height 9
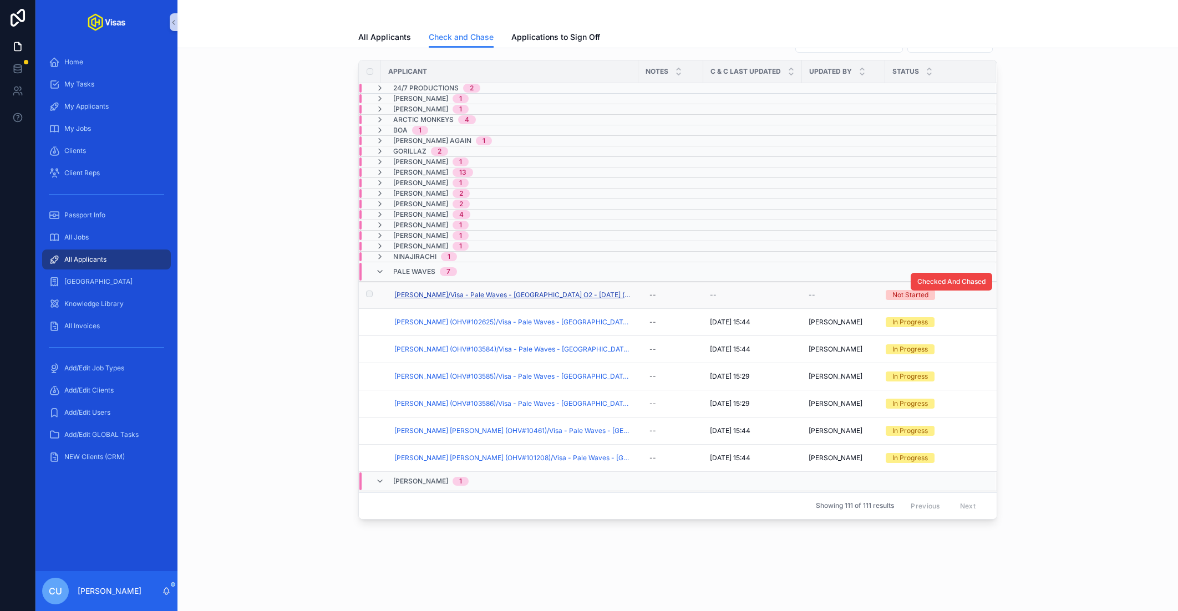
click at [421, 291] on span "[PERSON_NAME]/Visa - Pale Waves - [GEOGRAPHIC_DATA] O2 - [DATE] (#1282)" at bounding box center [512, 295] width 237 height 9
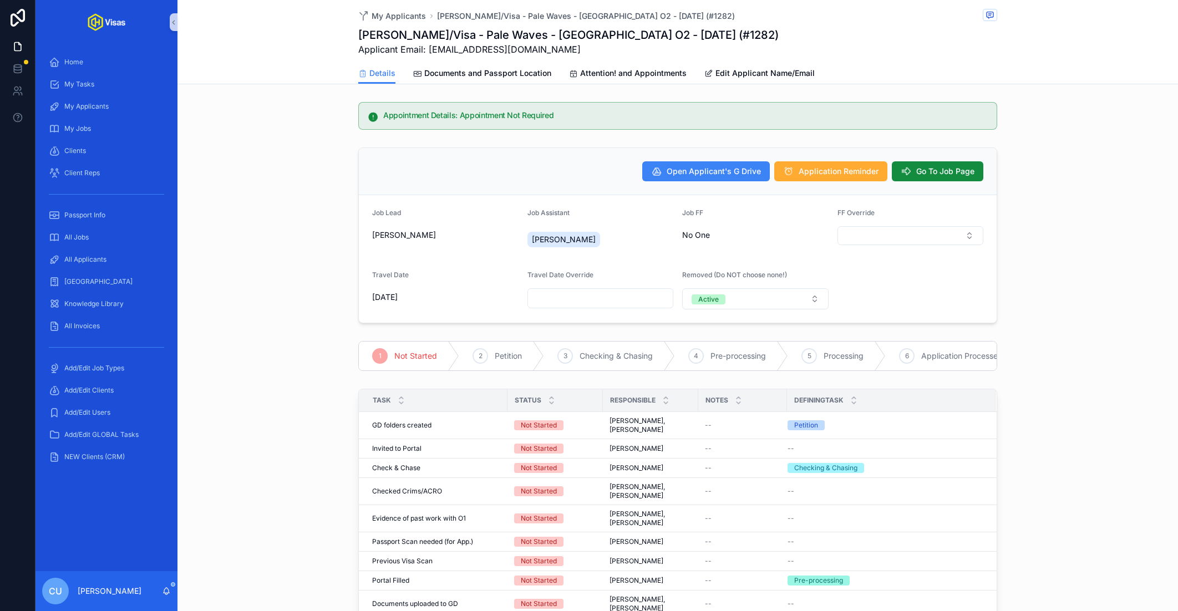
scroll to position [221, 0]
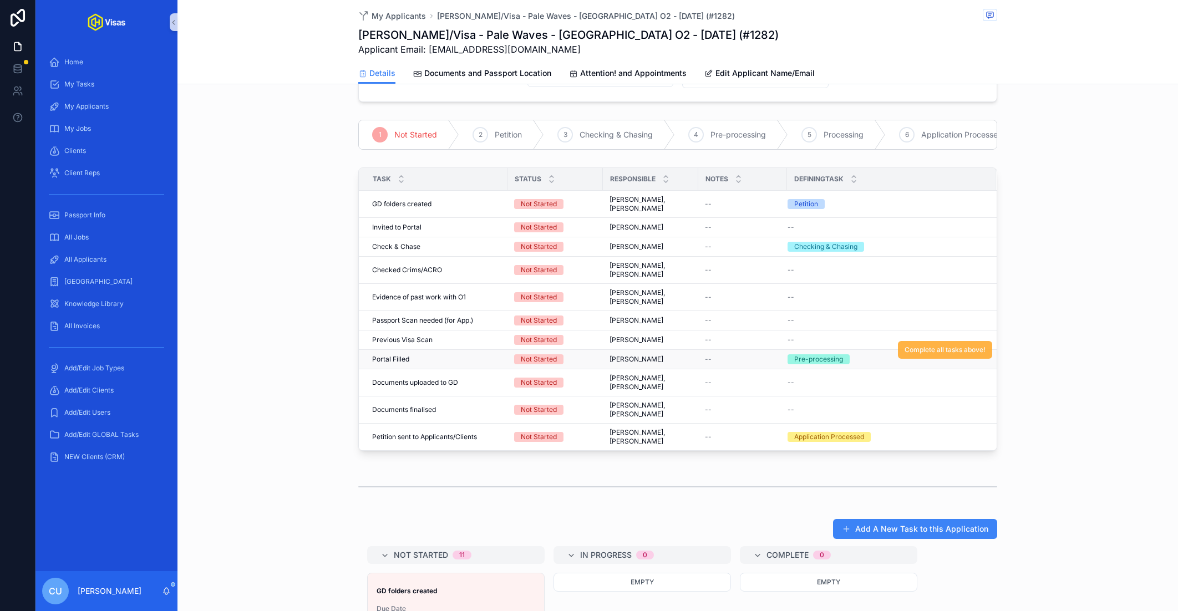
click at [938, 346] on span "Complete all tasks above!" at bounding box center [945, 350] width 81 height 9
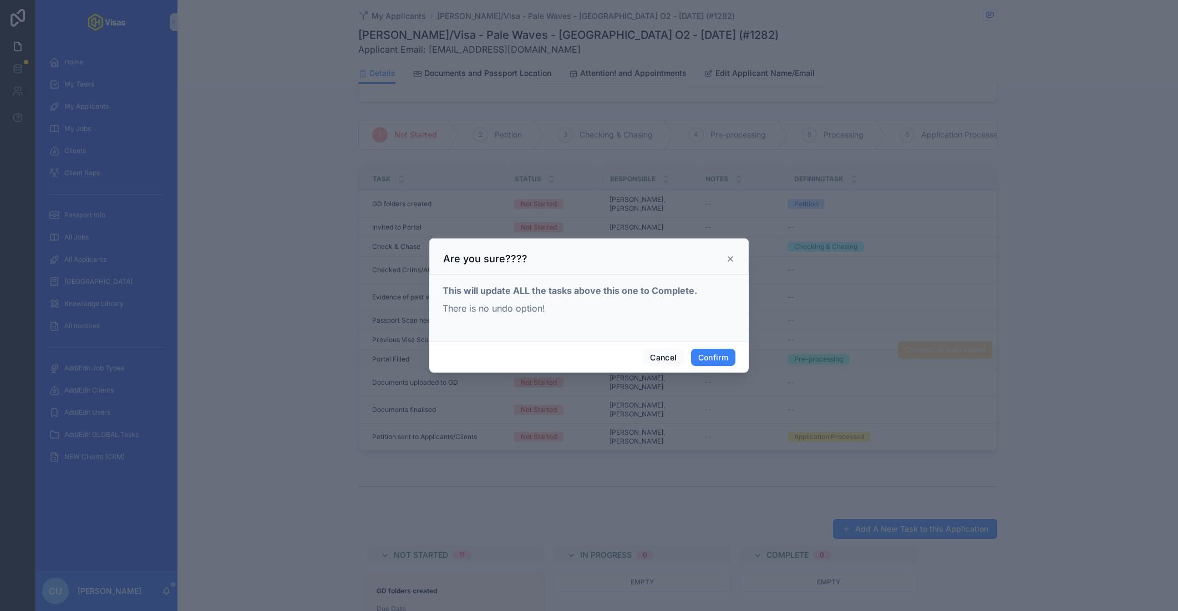
click at [704, 368] on div "Cancel Confirm" at bounding box center [589, 358] width 320 height 32
click at [709, 363] on button "Confirm" at bounding box center [713, 358] width 44 height 18
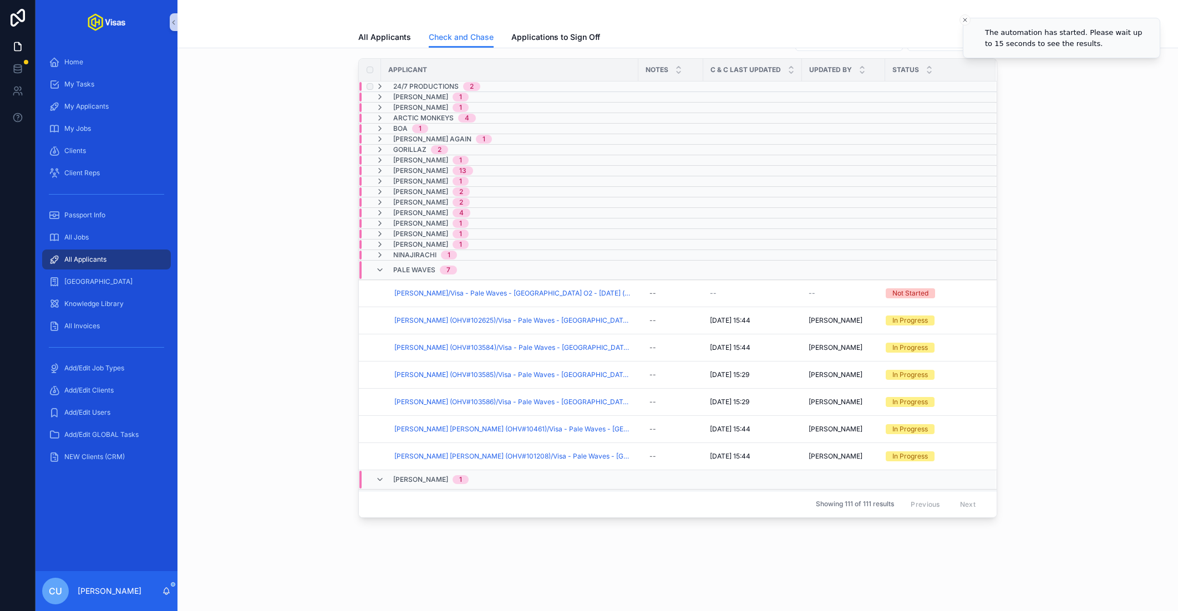
scroll to position [31, 0]
click at [493, 321] on span "[PERSON_NAME] (OHV#102625)/Visa - Pale Waves - [GEOGRAPHIC_DATA] O2 - [DATE] (#…" at bounding box center [512, 322] width 237 height 9
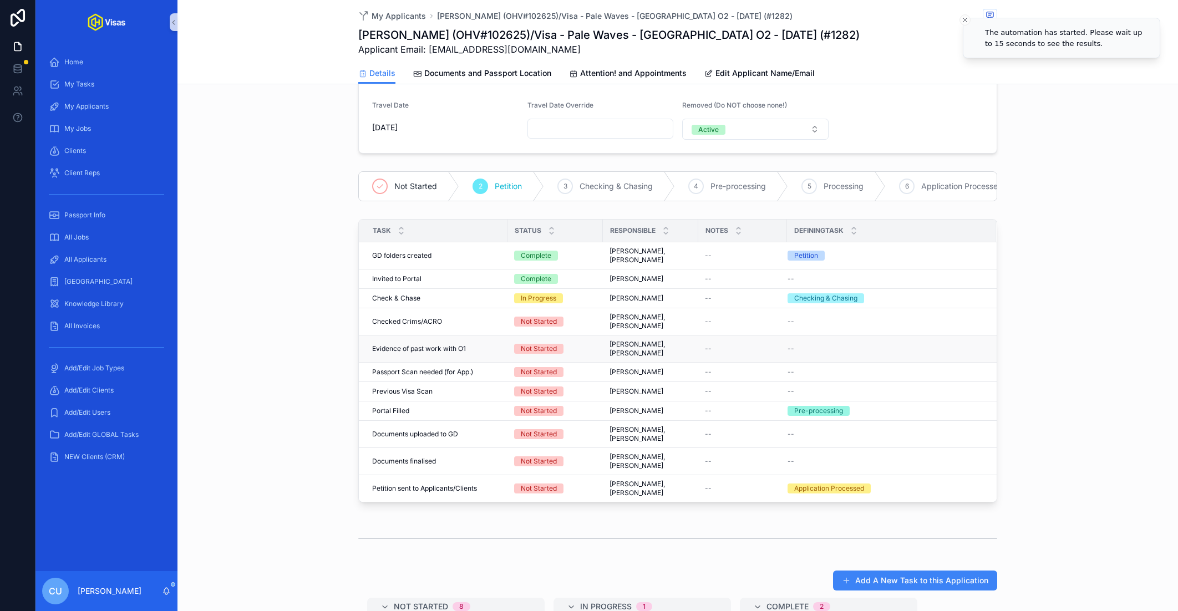
scroll to position [170, 0]
click at [948, 397] on span "Complete all tasks above!" at bounding box center [945, 401] width 81 height 9
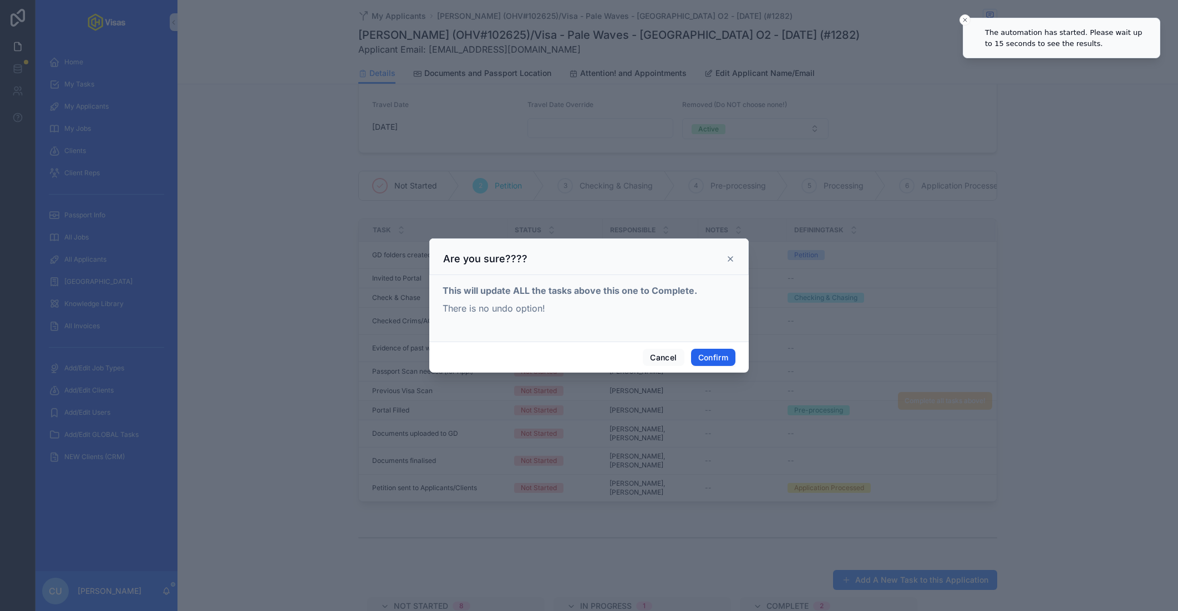
click at [700, 350] on button "Confirm" at bounding box center [713, 358] width 44 height 18
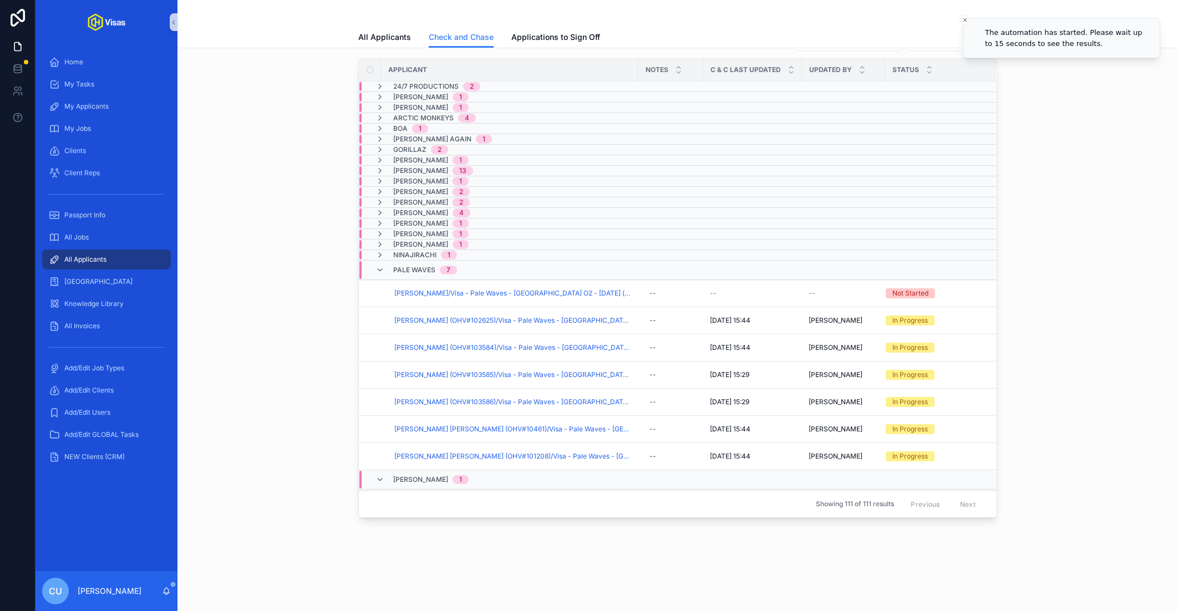
scroll to position [31, 0]
click at [482, 347] on span "[PERSON_NAME] (OHV#103584)/Visa - Pale Waves - [GEOGRAPHIC_DATA] O2 - [DATE] (#…" at bounding box center [512, 349] width 237 height 9
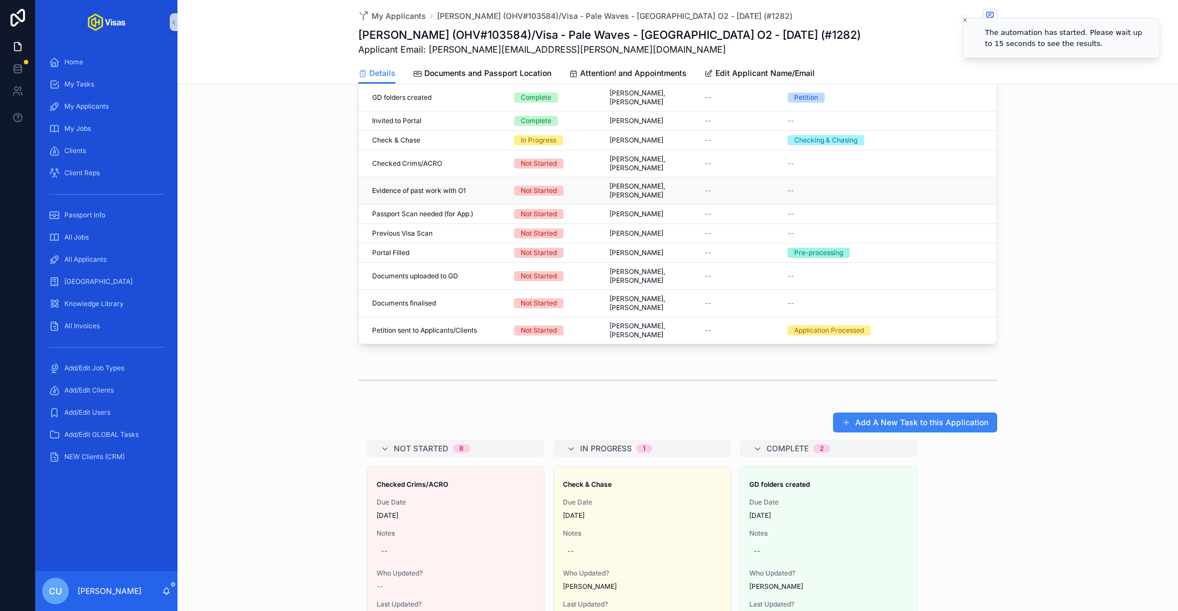
scroll to position [342, 0]
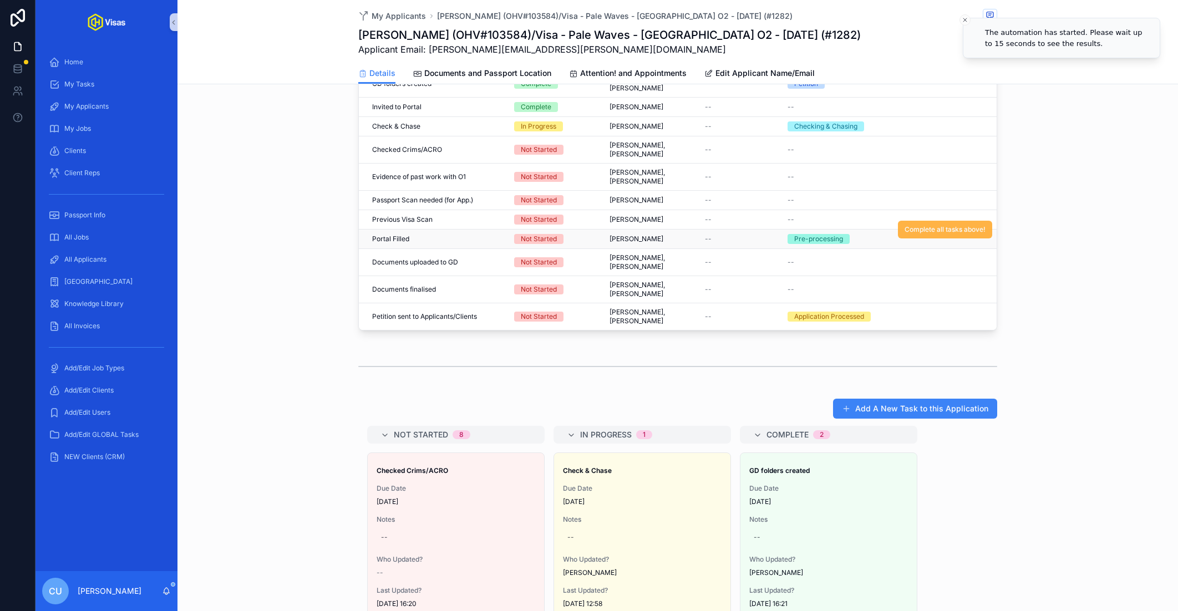
click at [943, 229] on span "Complete all tasks above!" at bounding box center [945, 229] width 81 height 9
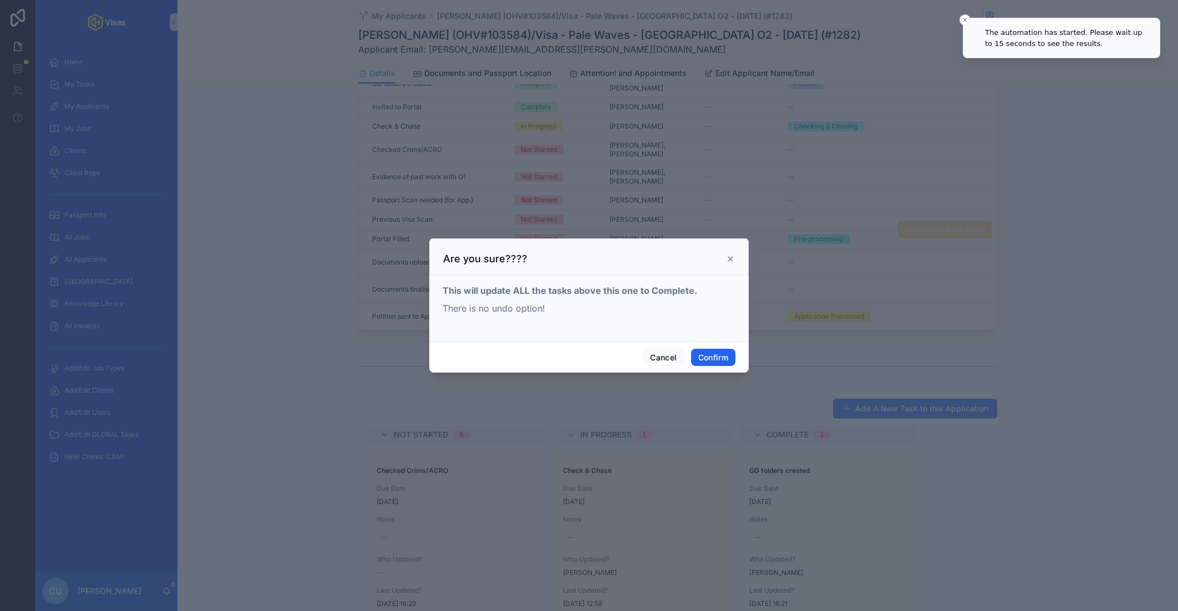
click at [711, 360] on button "Confirm" at bounding box center [713, 358] width 44 height 18
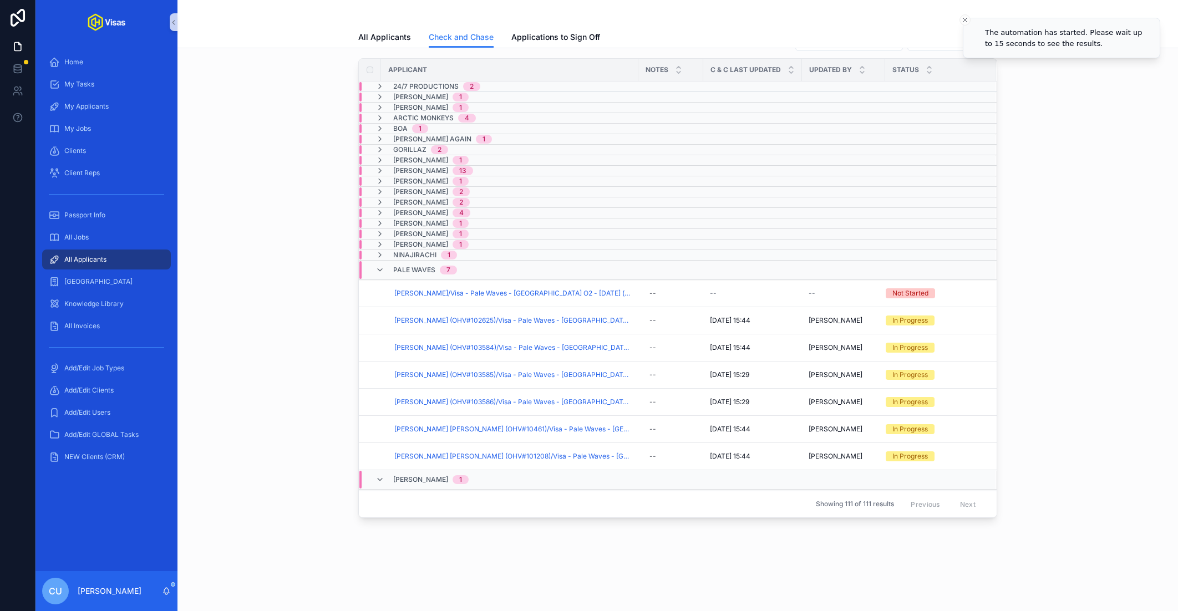
scroll to position [31, 0]
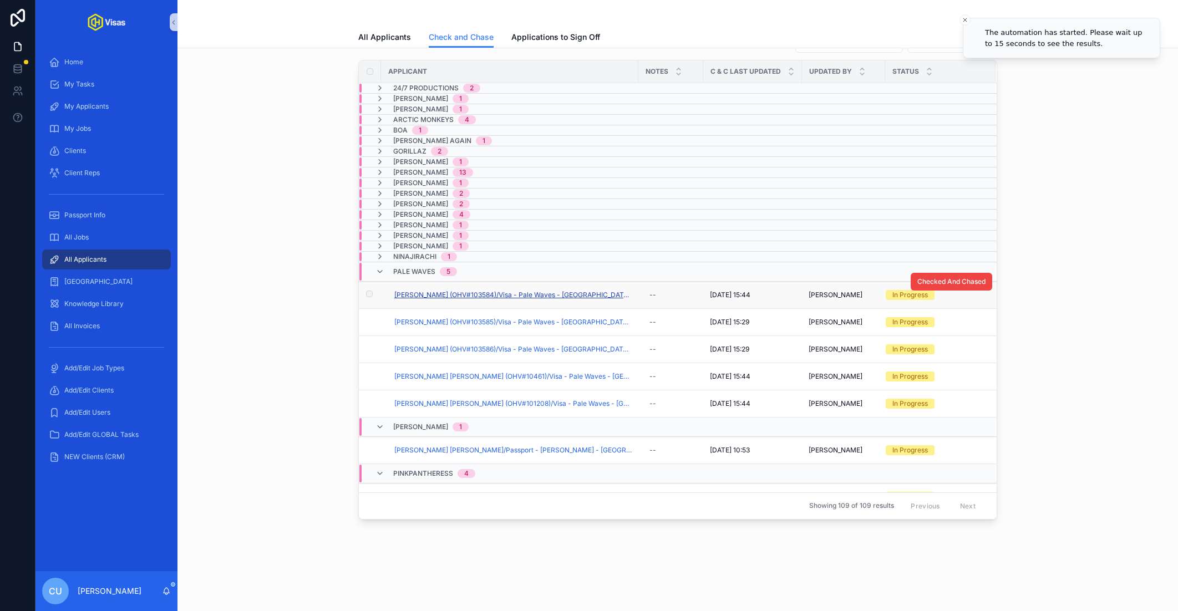
click at [464, 291] on span "[PERSON_NAME] (OHV#103584)/Visa - Pale Waves - [GEOGRAPHIC_DATA] O2 - [DATE] (#…" at bounding box center [512, 295] width 237 height 9
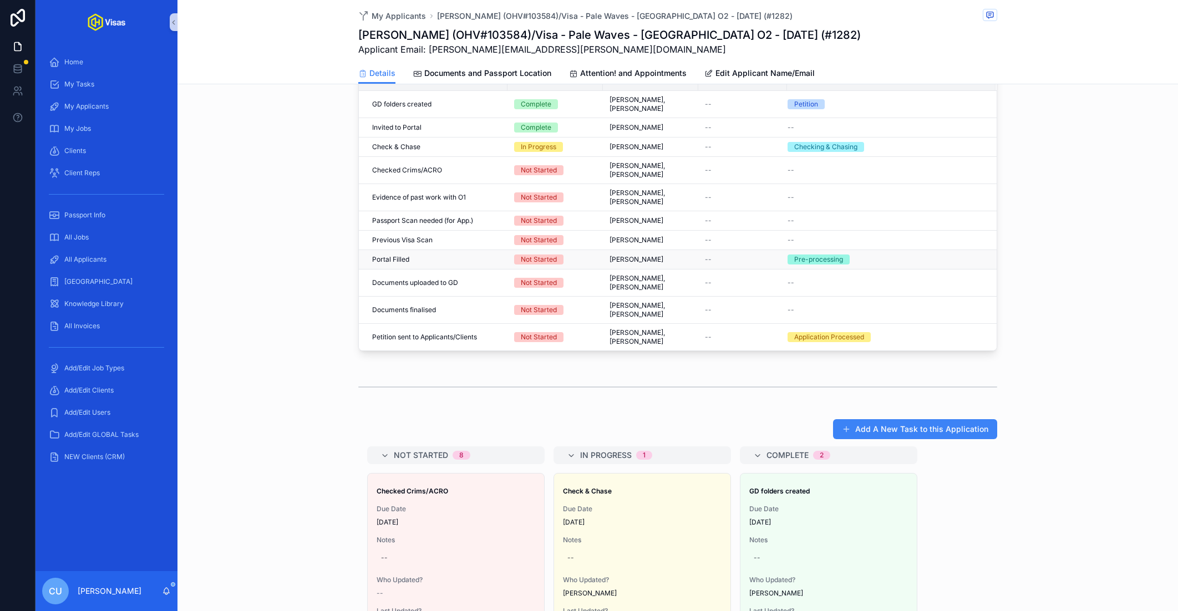
scroll to position [451, 0]
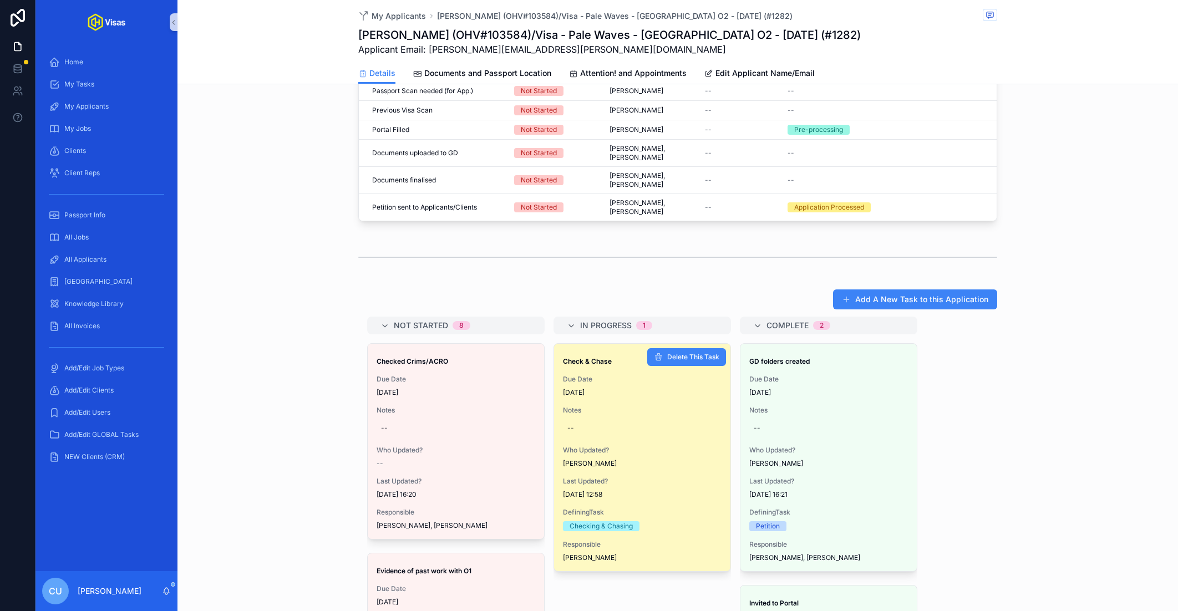
drag, startPoint x: 649, startPoint y: 463, endPoint x: 656, endPoint y: 463, distance: 7.2
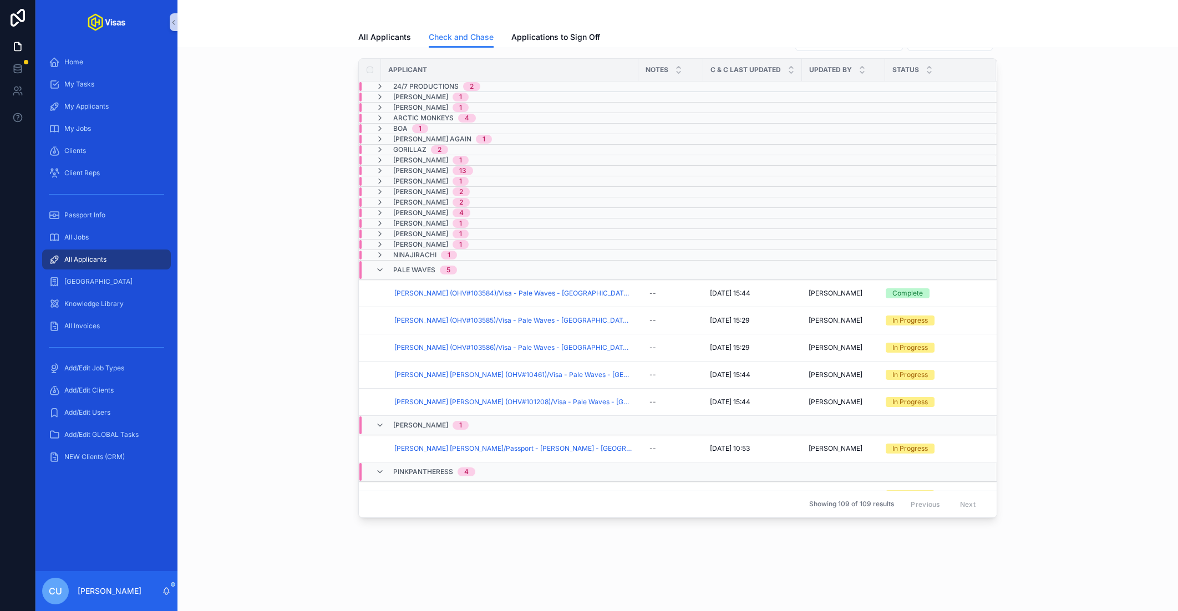
scroll to position [31, 0]
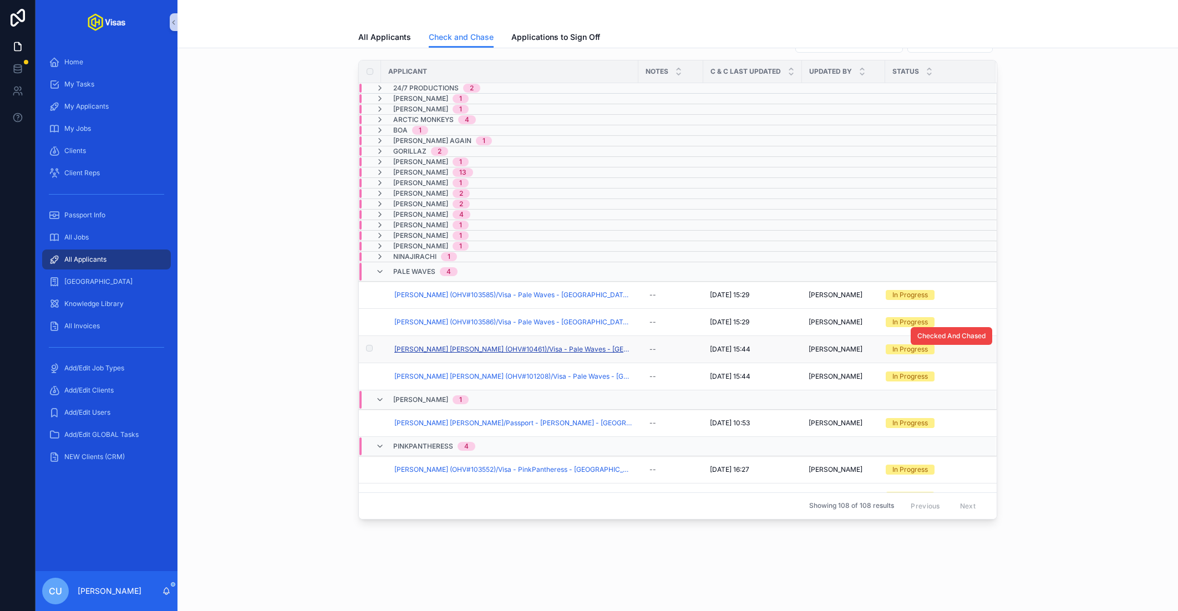
click at [459, 345] on span "[PERSON_NAME] [PERSON_NAME] (OHV#10461)/Visa - Pale Waves - [GEOGRAPHIC_DATA] O…" at bounding box center [512, 349] width 237 height 9
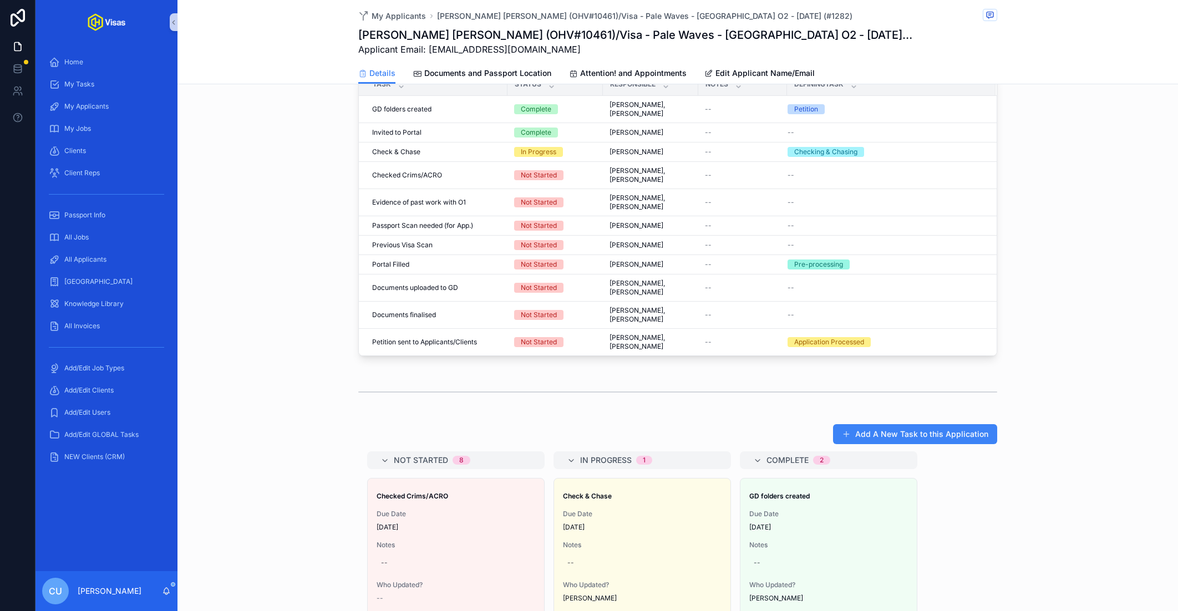
scroll to position [478, 0]
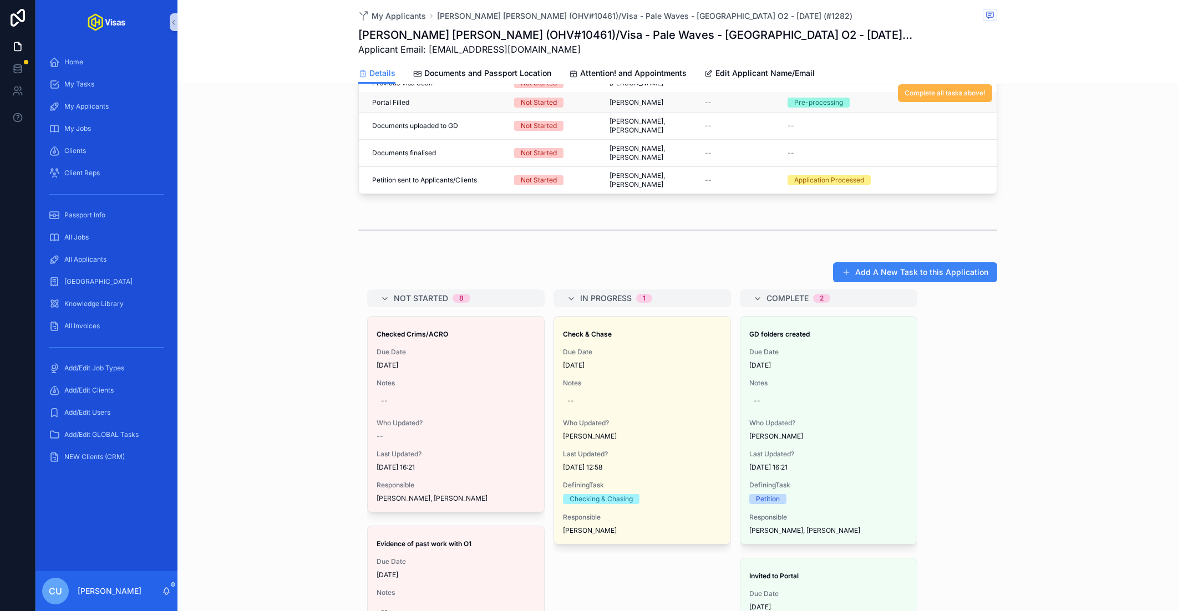
click at [933, 90] on span "Complete all tasks above!" at bounding box center [945, 93] width 81 height 9
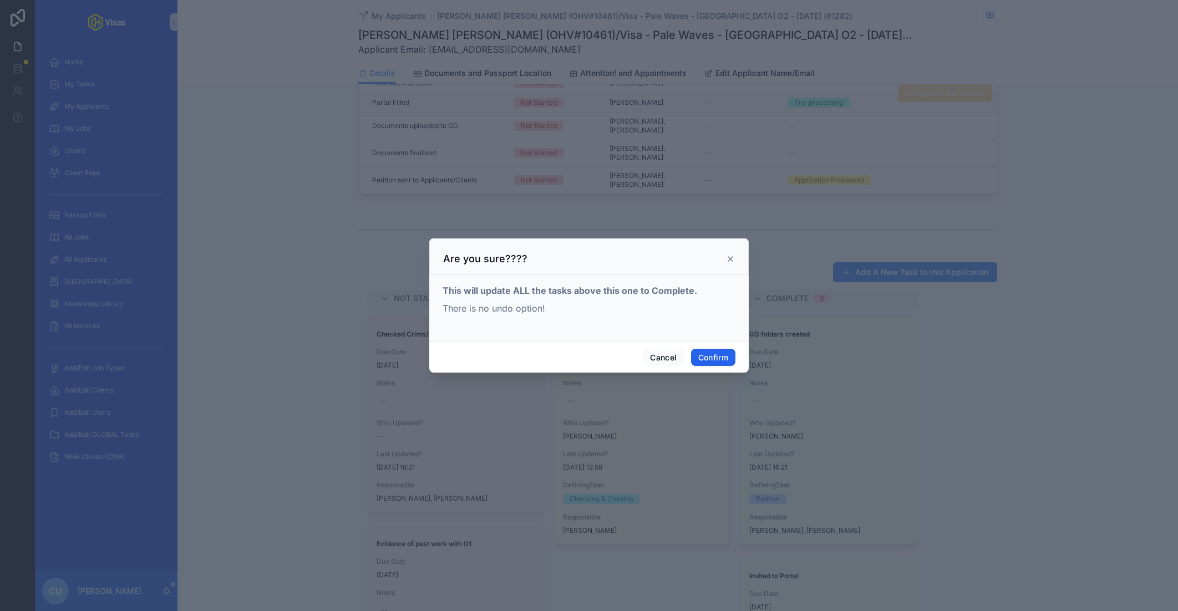
click at [696, 360] on button "Confirm" at bounding box center [713, 358] width 44 height 18
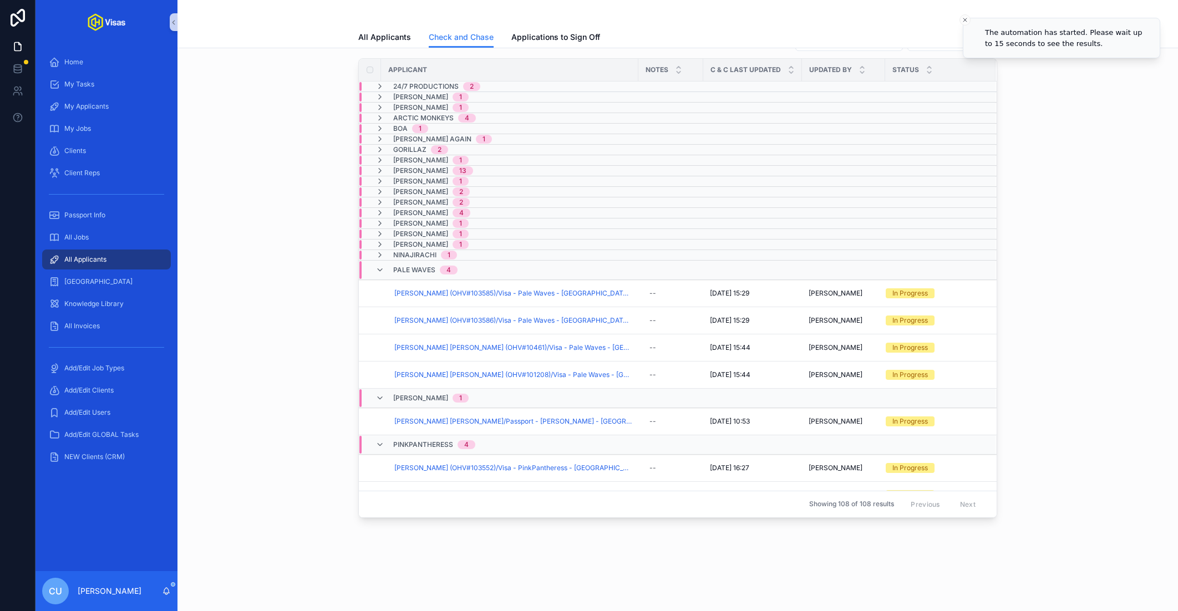
scroll to position [31, 0]
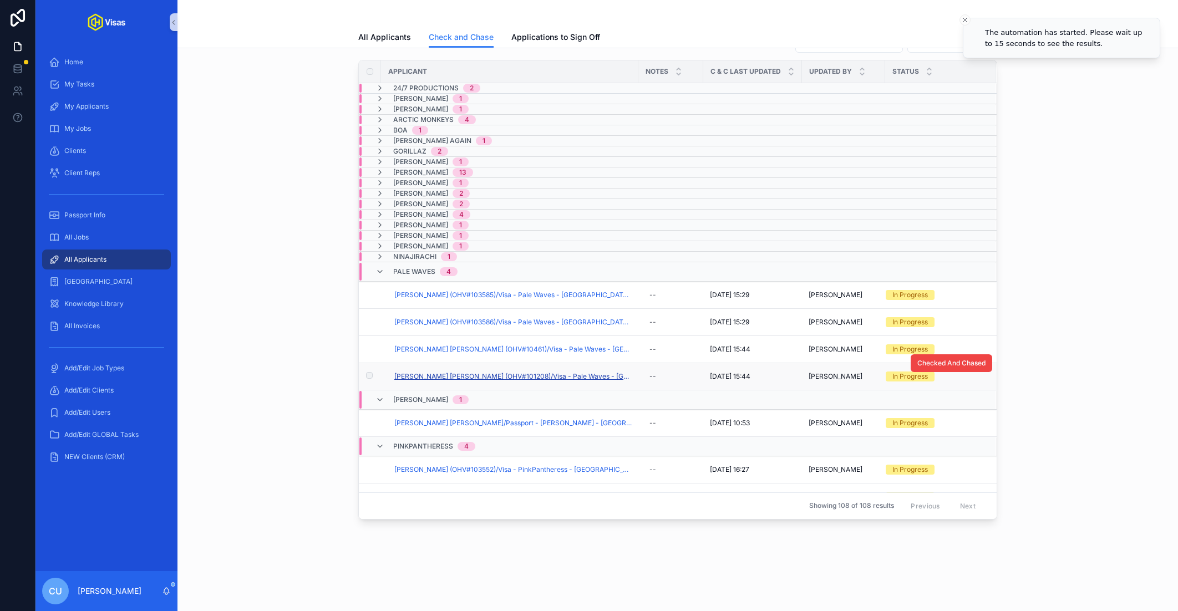
click at [495, 372] on span "[PERSON_NAME] [PERSON_NAME] (OHV#101208)/Visa - Pale Waves - [GEOGRAPHIC_DATA] …" at bounding box center [512, 376] width 237 height 9
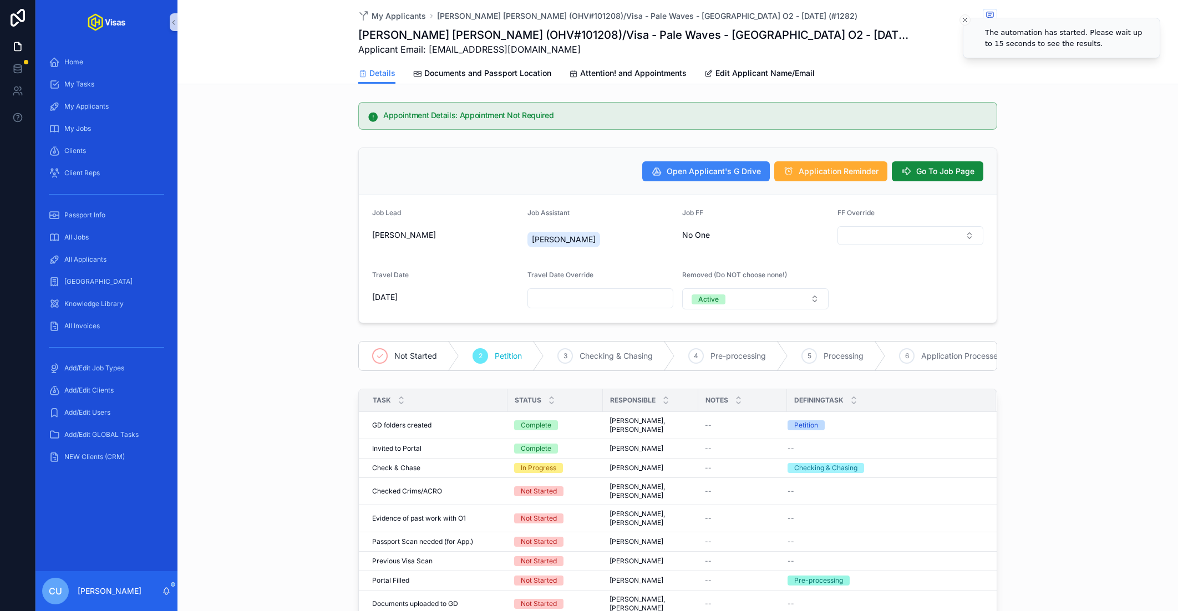
scroll to position [172, 0]
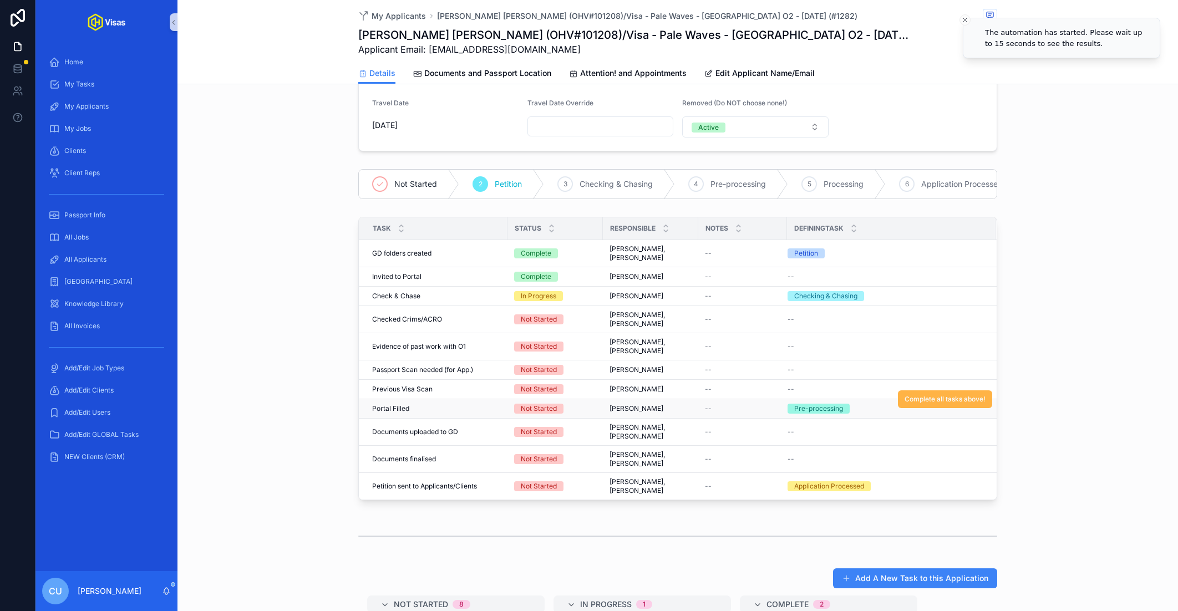
click at [910, 398] on span "Complete all tasks above!" at bounding box center [945, 399] width 81 height 9
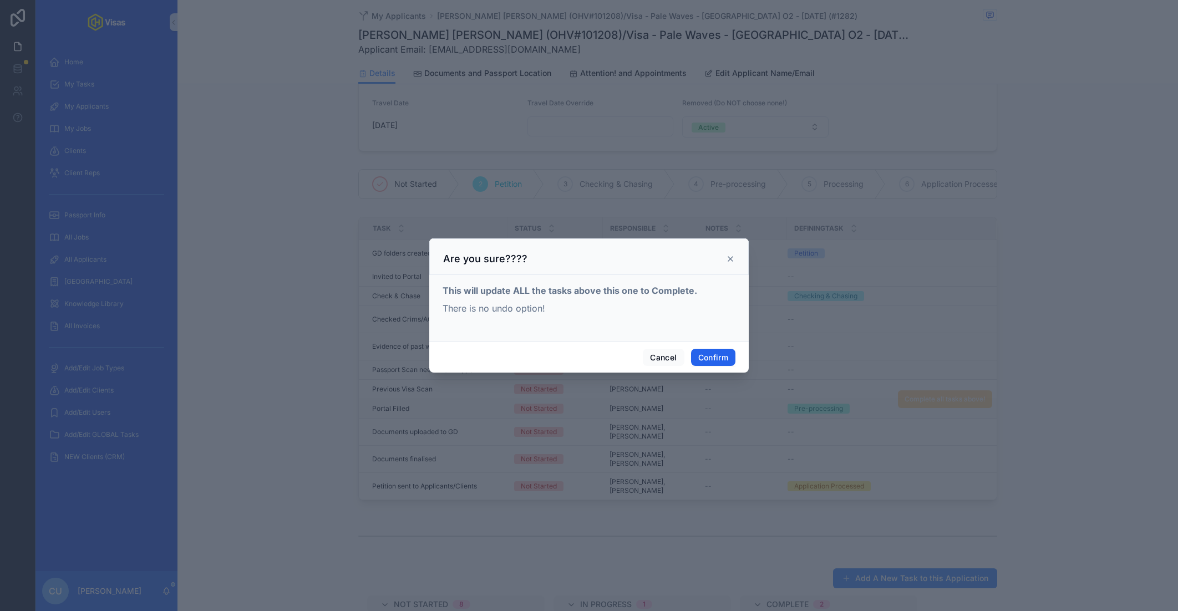
click at [717, 351] on button "Confirm" at bounding box center [713, 358] width 44 height 18
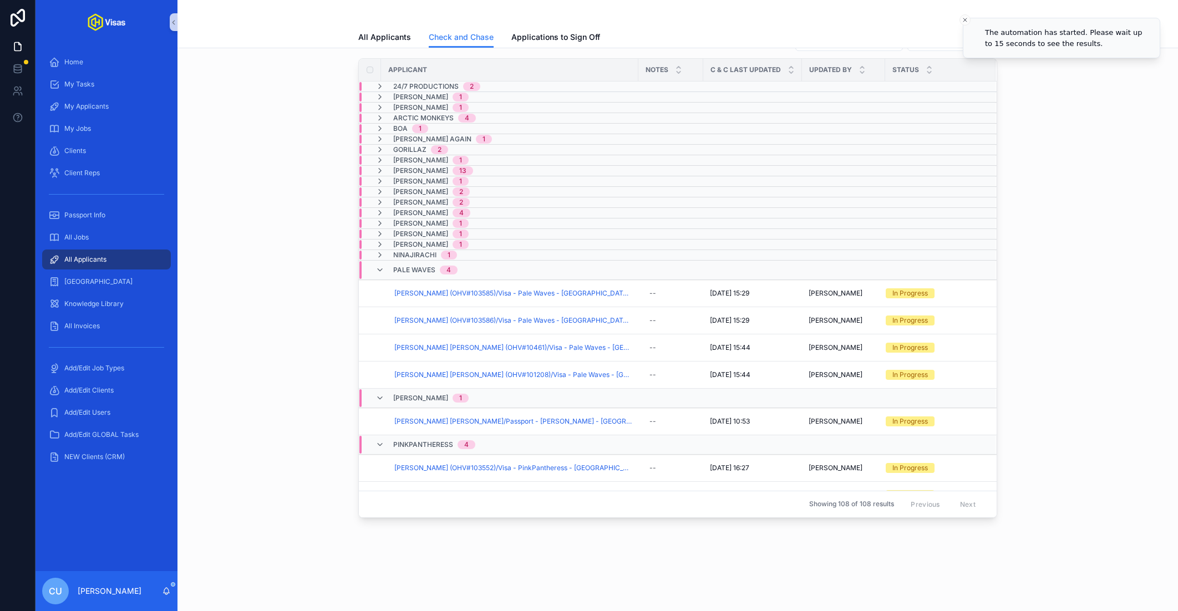
scroll to position [31, 0]
click at [432, 396] on span "[PERSON_NAME]" at bounding box center [420, 400] width 55 height 9
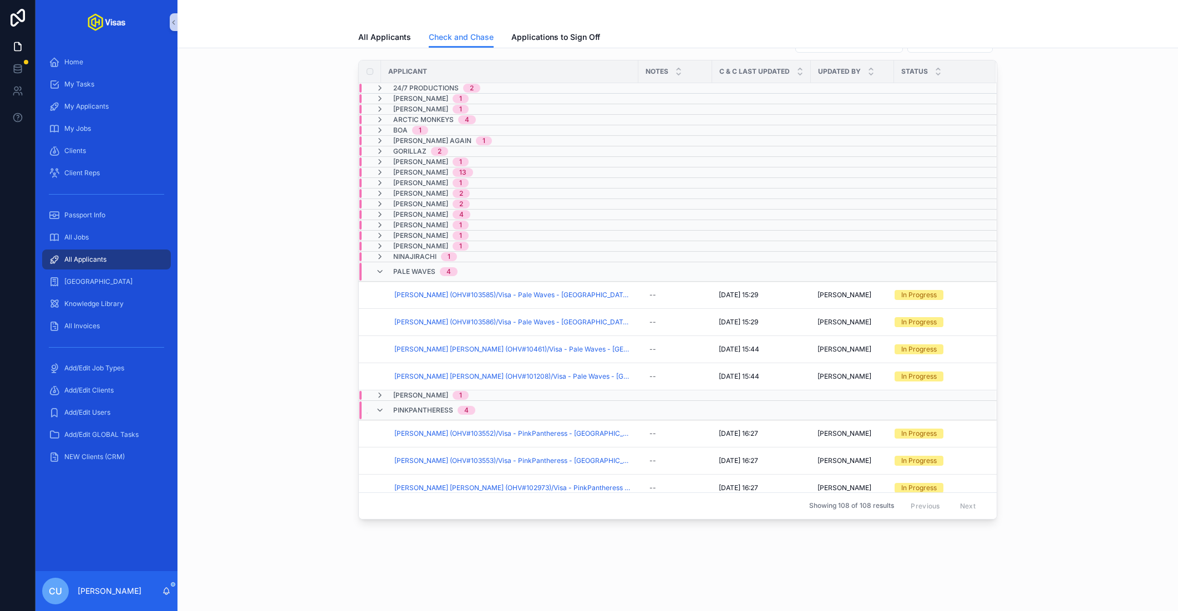
scroll to position [138, 0]
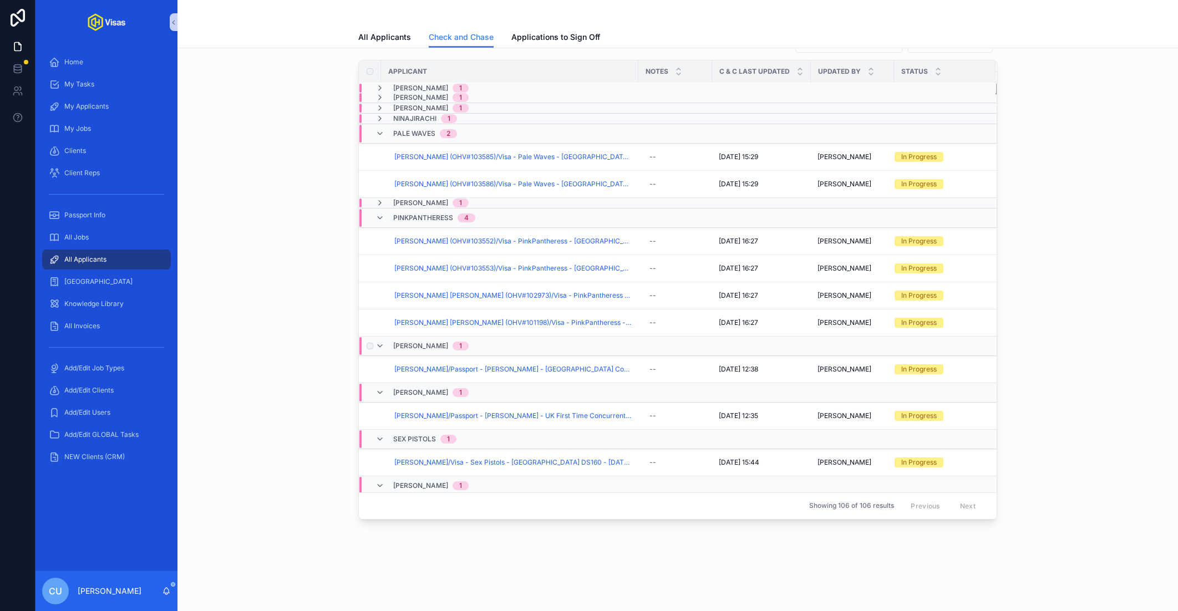
click at [442, 337] on div "[PERSON_NAME] 1" at bounding box center [430, 346] width 75 height 18
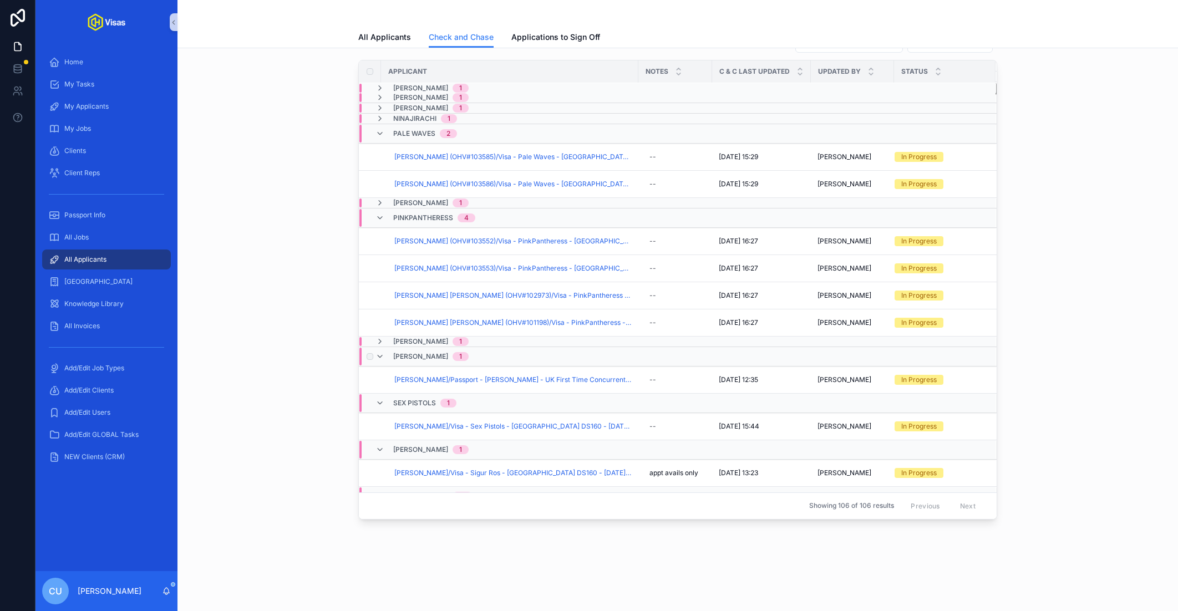
click at [426, 348] on div "[PERSON_NAME] 1" at bounding box center [430, 357] width 75 height 18
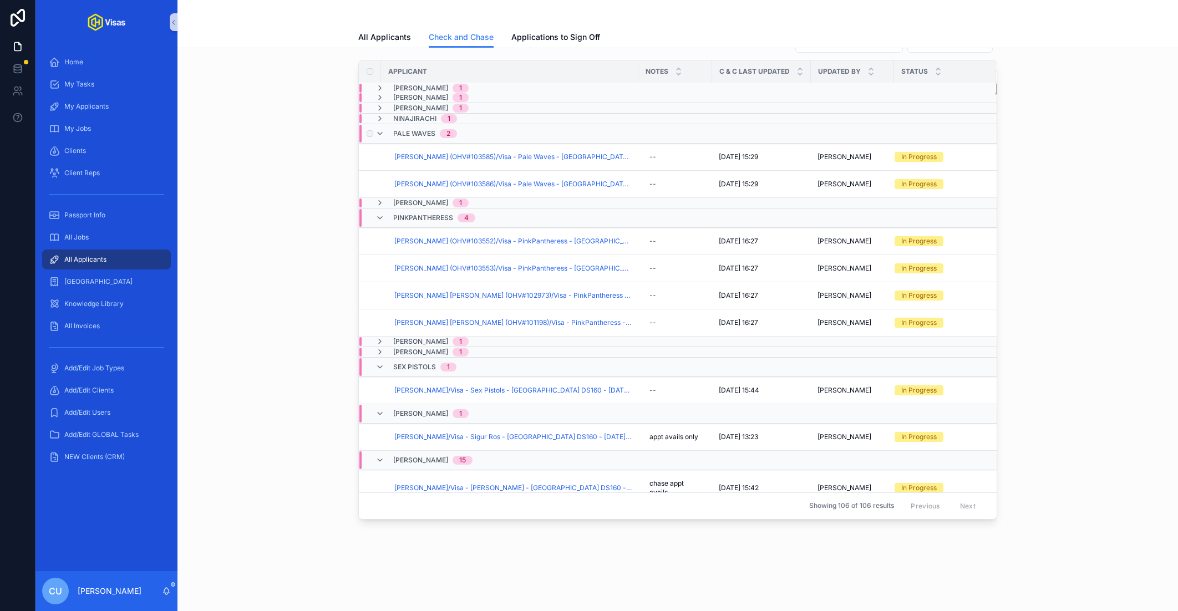
click at [401, 129] on span "Pale Waves" at bounding box center [414, 133] width 42 height 9
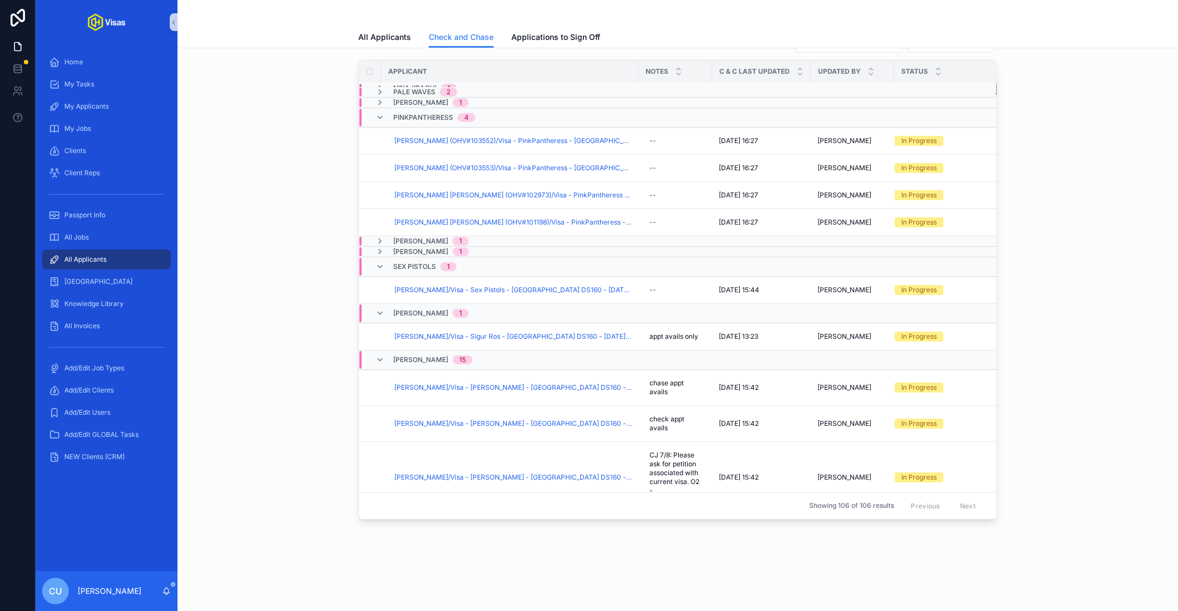
scroll to position [194, 0]
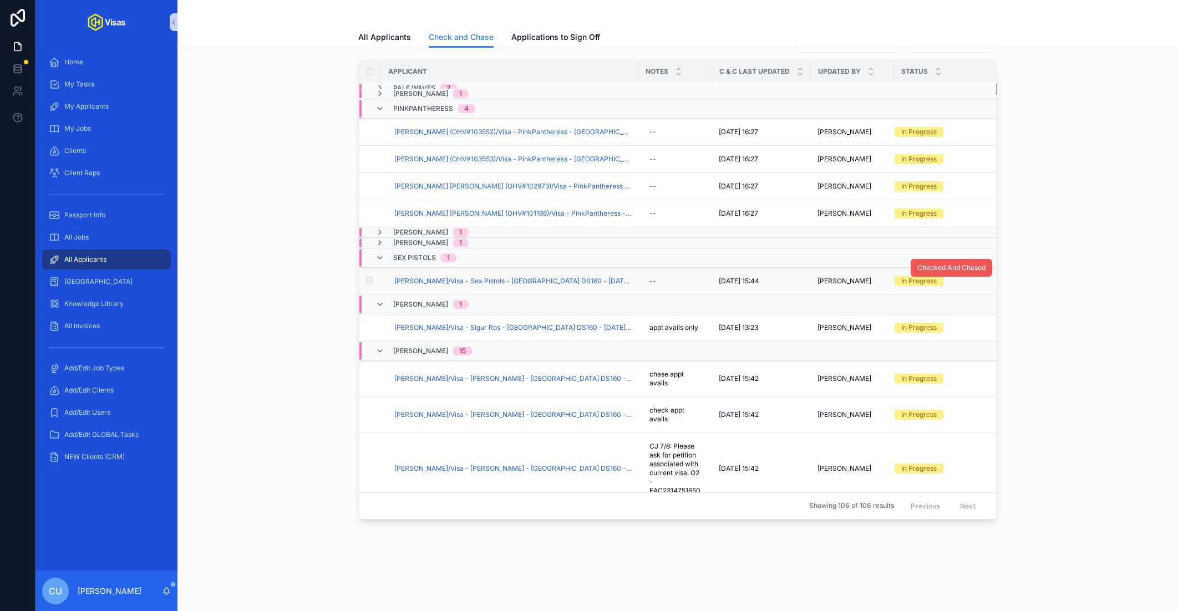
click at [989, 267] on button "Checked And Chased" at bounding box center [952, 268] width 82 height 18
click at [524, 254] on div "Sex Pistols 1" at bounding box center [585, 258] width 451 height 18
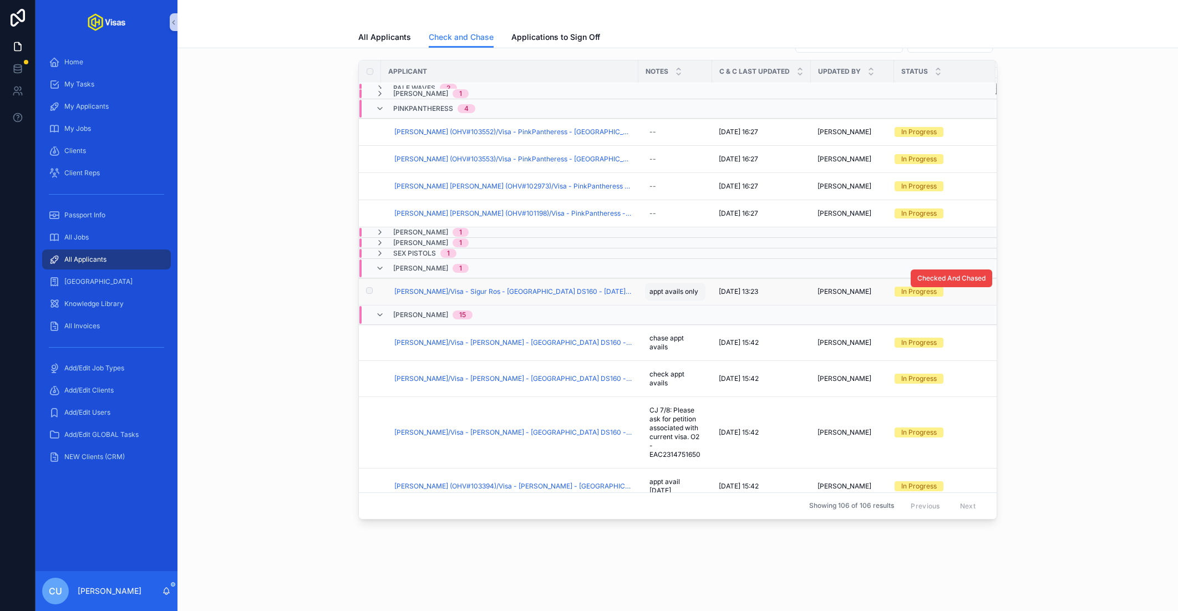
click at [652, 287] on span "appt avails only" at bounding box center [674, 291] width 49 height 9
click at [681, 296] on textarea "**********" at bounding box center [703, 309] width 105 height 33
type textarea "*******"
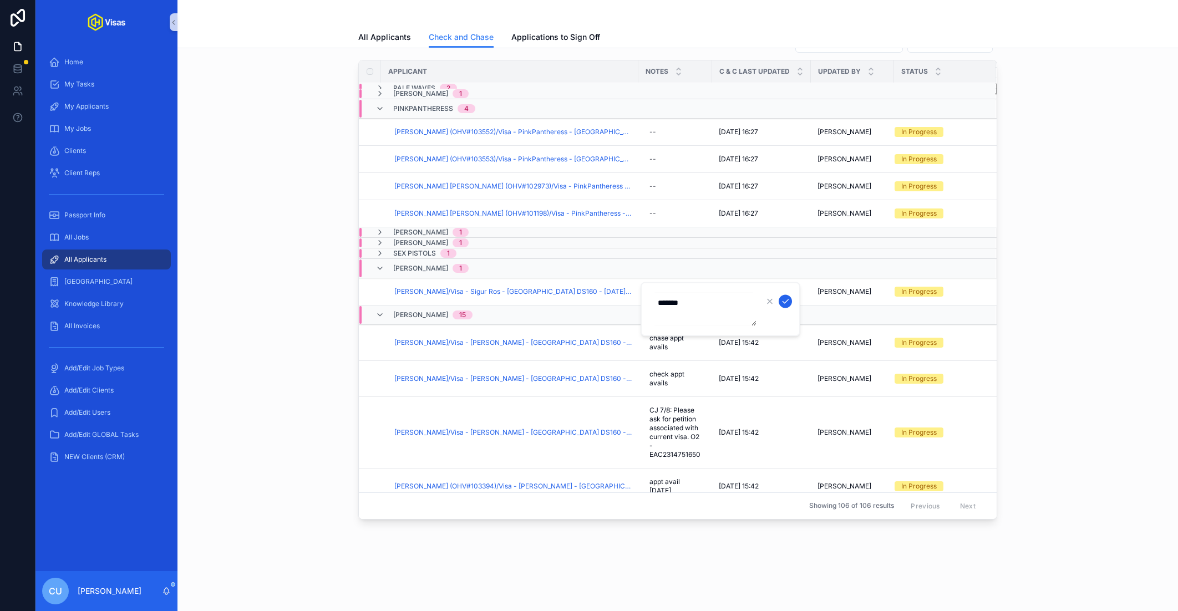
click at [787, 301] on icon "scrollable content" at bounding box center [785, 301] width 9 height 9
click at [453, 264] on span "1" at bounding box center [461, 268] width 16 height 9
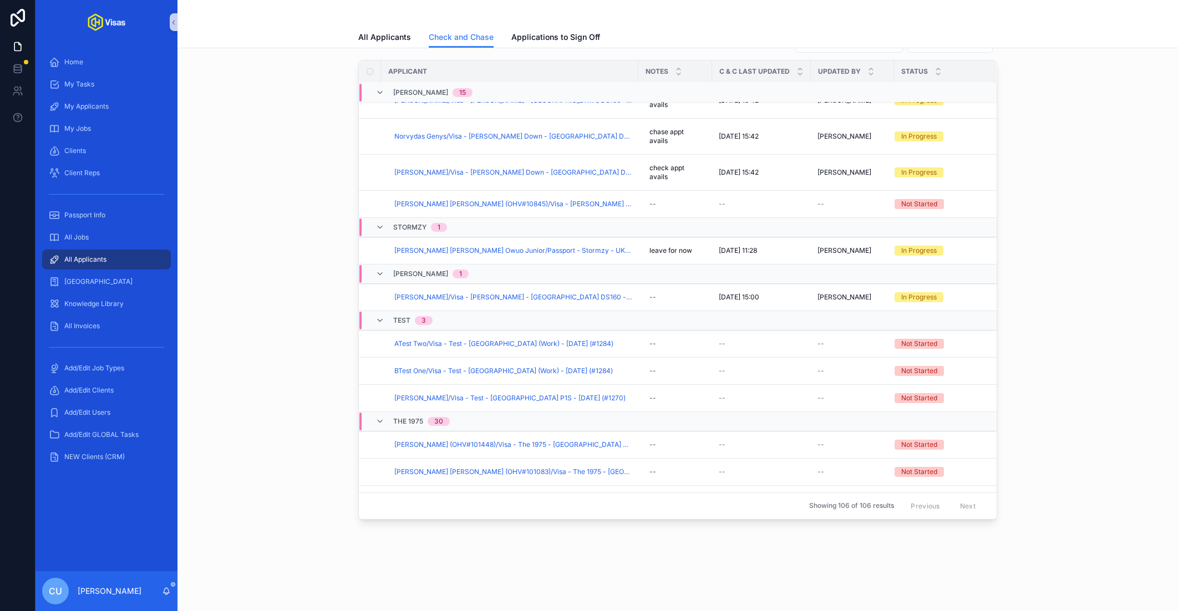
scroll to position [1066, 0]
click at [461, 229] on div "Stormzy 1" at bounding box center [585, 228] width 451 height 18
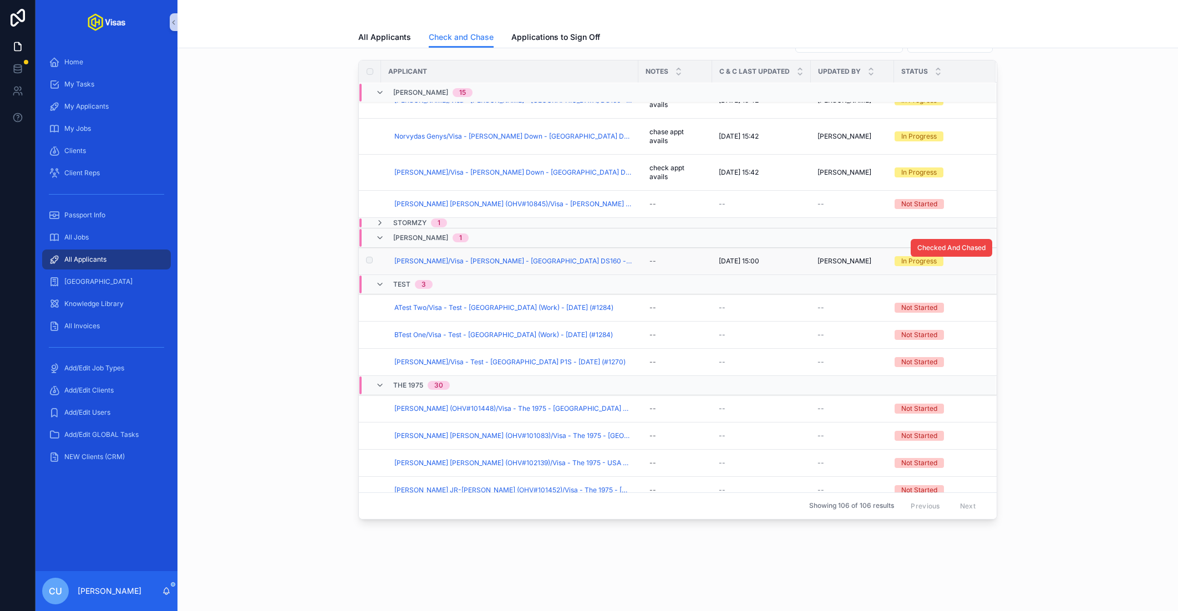
click at [524, 263] on td "[PERSON_NAME]/Visa - [PERSON_NAME] - [GEOGRAPHIC_DATA] DS160 - [DATE] (#1193)" at bounding box center [509, 261] width 257 height 27
click at [505, 257] on span "[PERSON_NAME]/Visa - [PERSON_NAME] - [GEOGRAPHIC_DATA] DS160 - [DATE] (#1193)" at bounding box center [512, 261] width 237 height 9
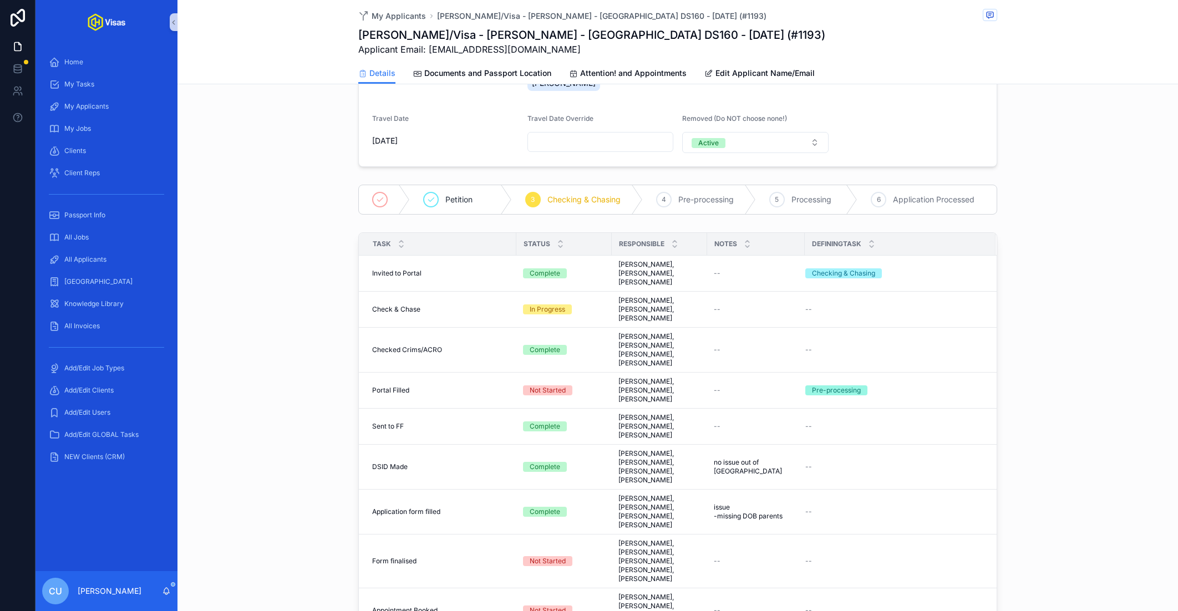
scroll to position [211, 0]
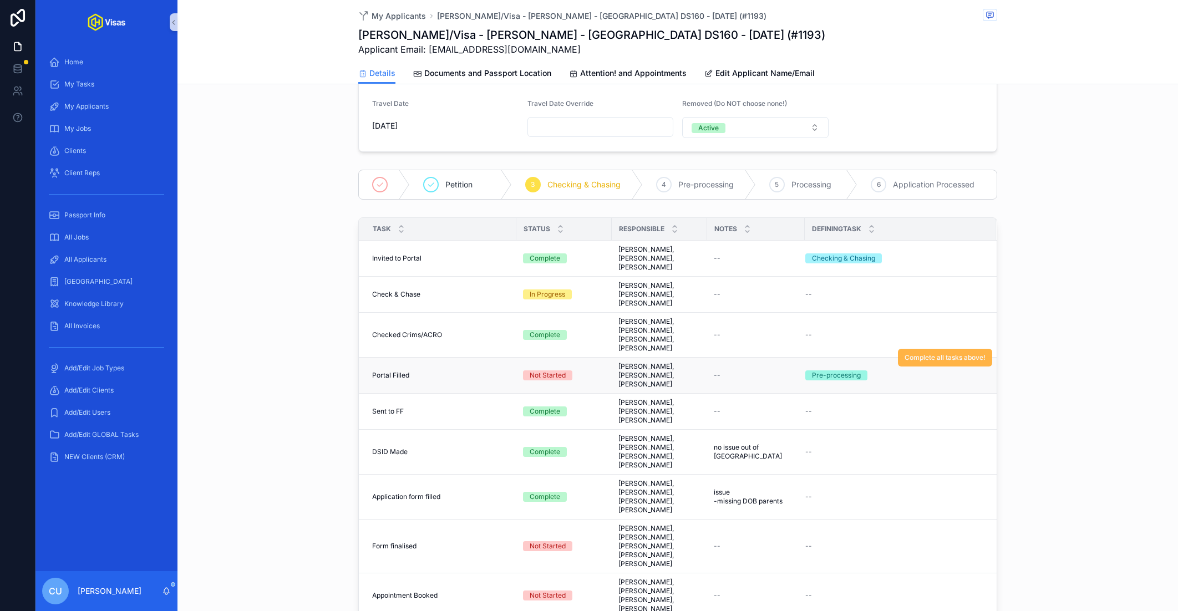
click at [919, 353] on span "Complete all tasks above!" at bounding box center [945, 357] width 81 height 9
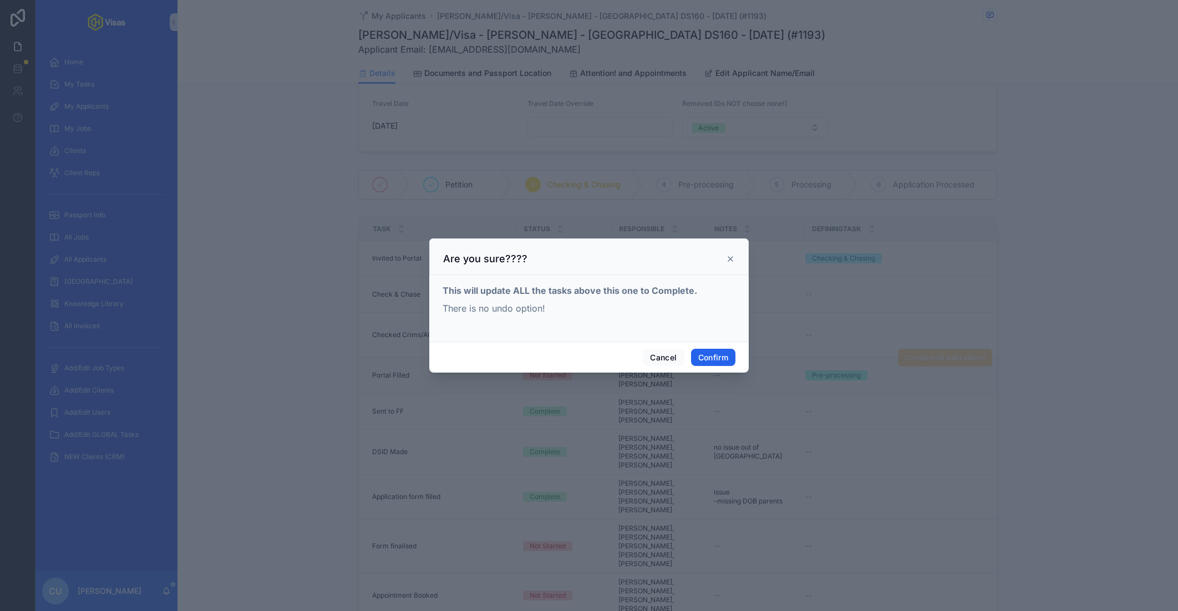
click at [722, 362] on button "Confirm" at bounding box center [713, 358] width 44 height 18
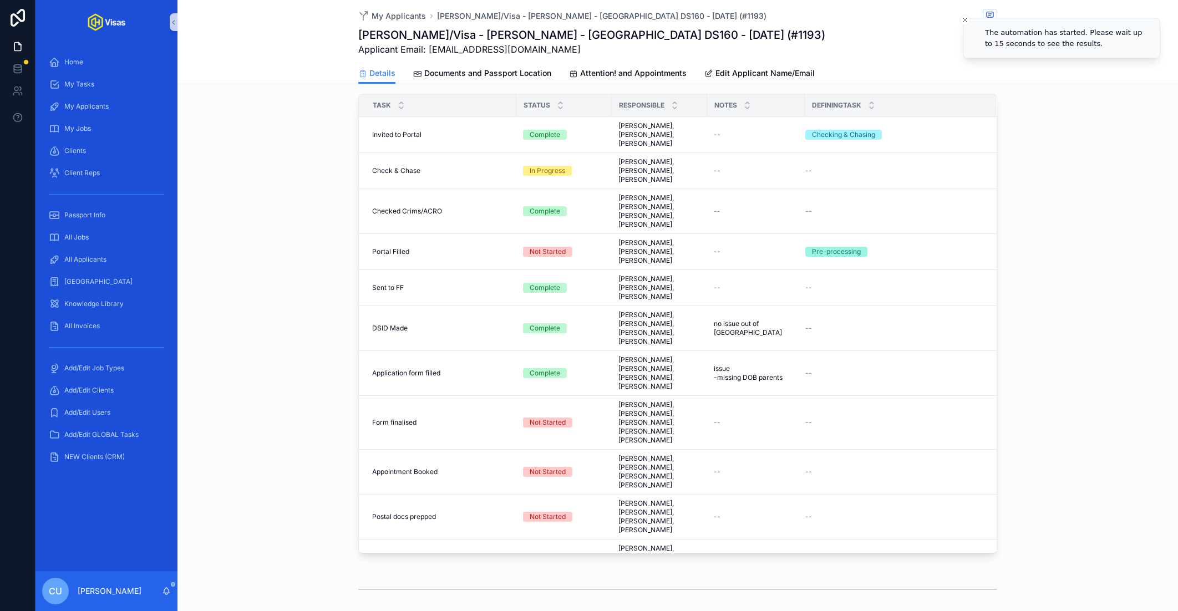
scroll to position [338, 0]
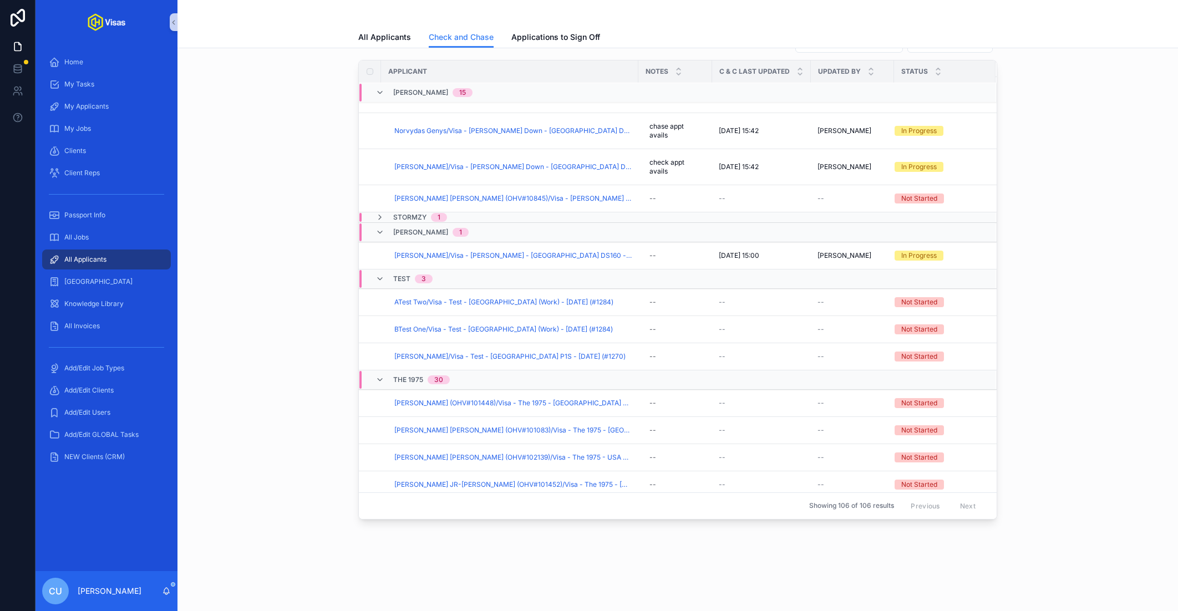
scroll to position [958, 0]
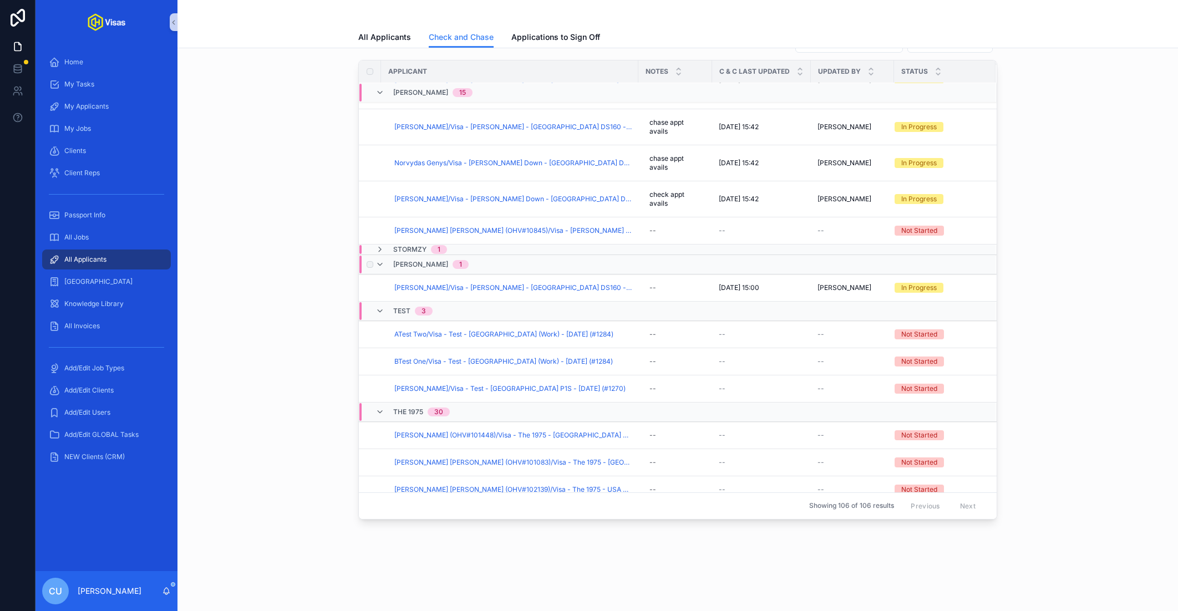
click at [419, 256] on div "[PERSON_NAME] 1" at bounding box center [430, 265] width 75 height 18
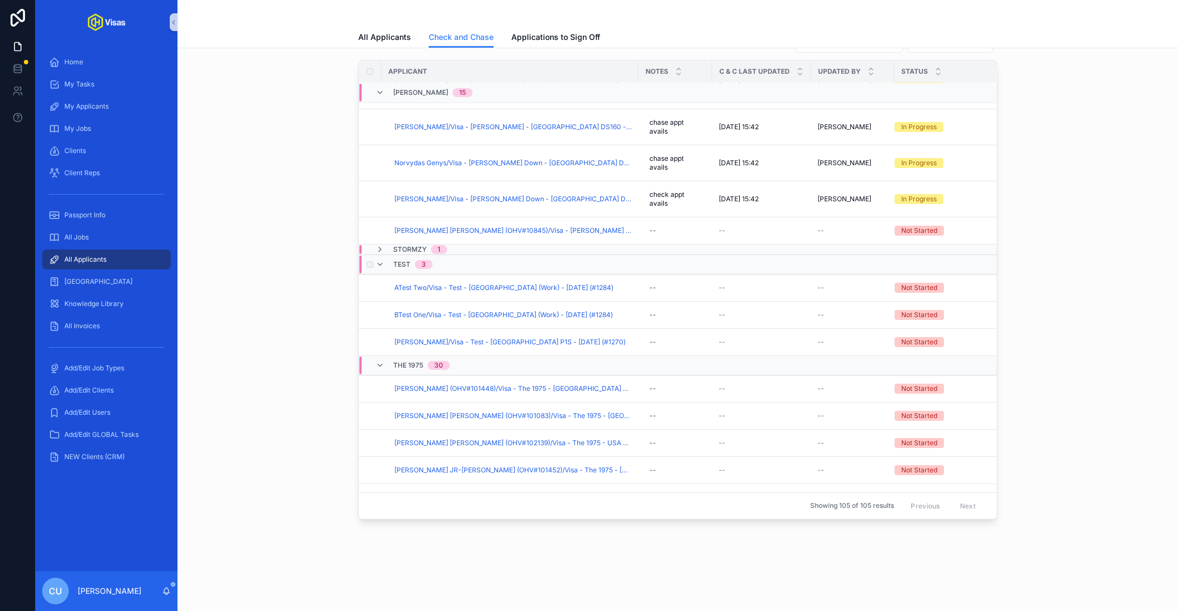
click at [438, 269] on div "Test 3" at bounding box center [411, 265] width 70 height 18
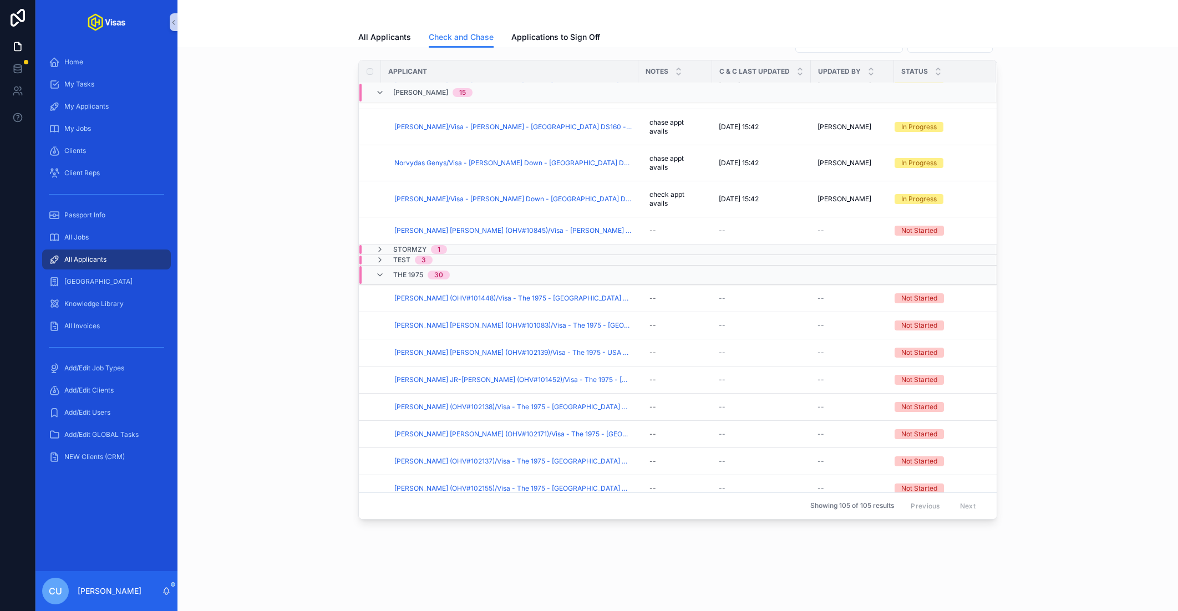
click at [438, 271] on div "30" at bounding box center [438, 275] width 9 height 9
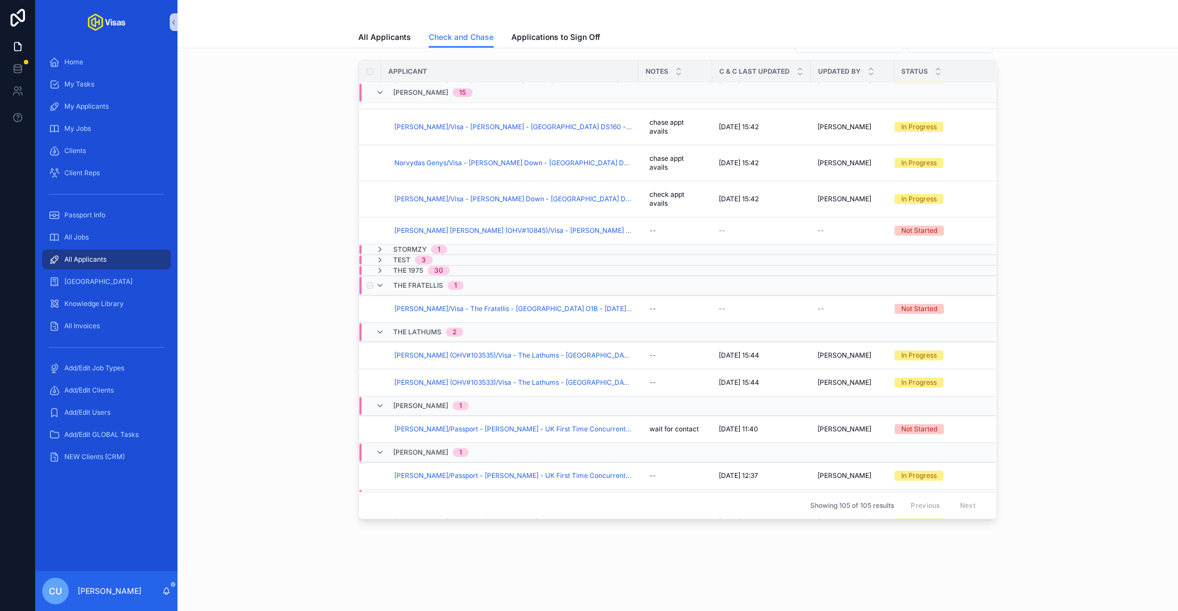
click at [437, 282] on span "The Fratellis" at bounding box center [418, 285] width 50 height 9
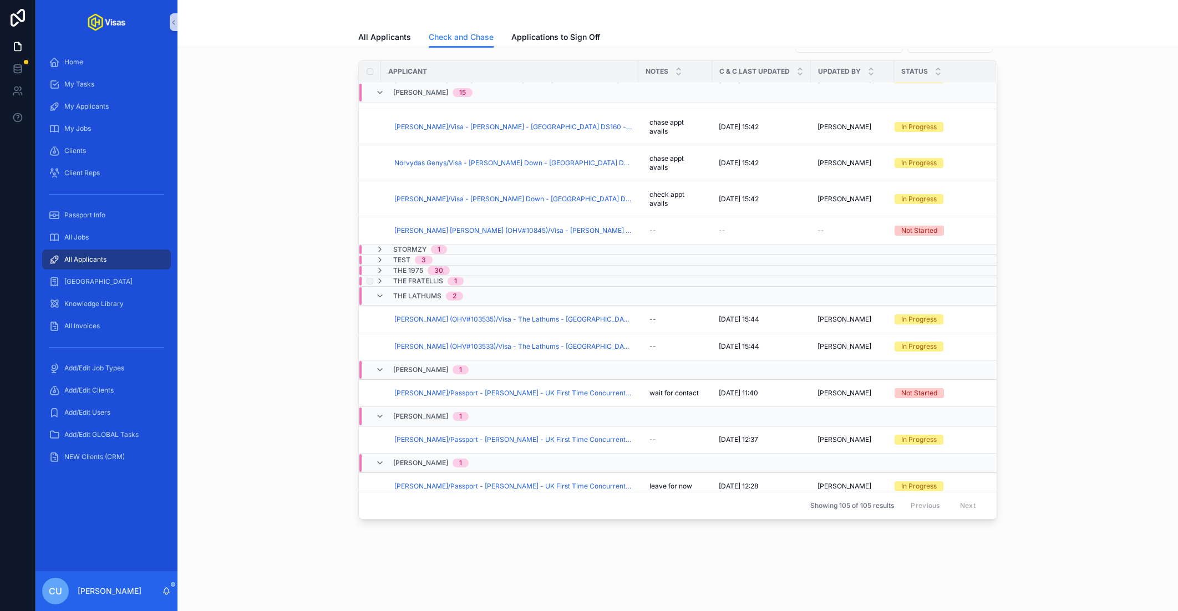
click at [437, 277] on span "The Fratellis" at bounding box center [418, 281] width 50 height 9
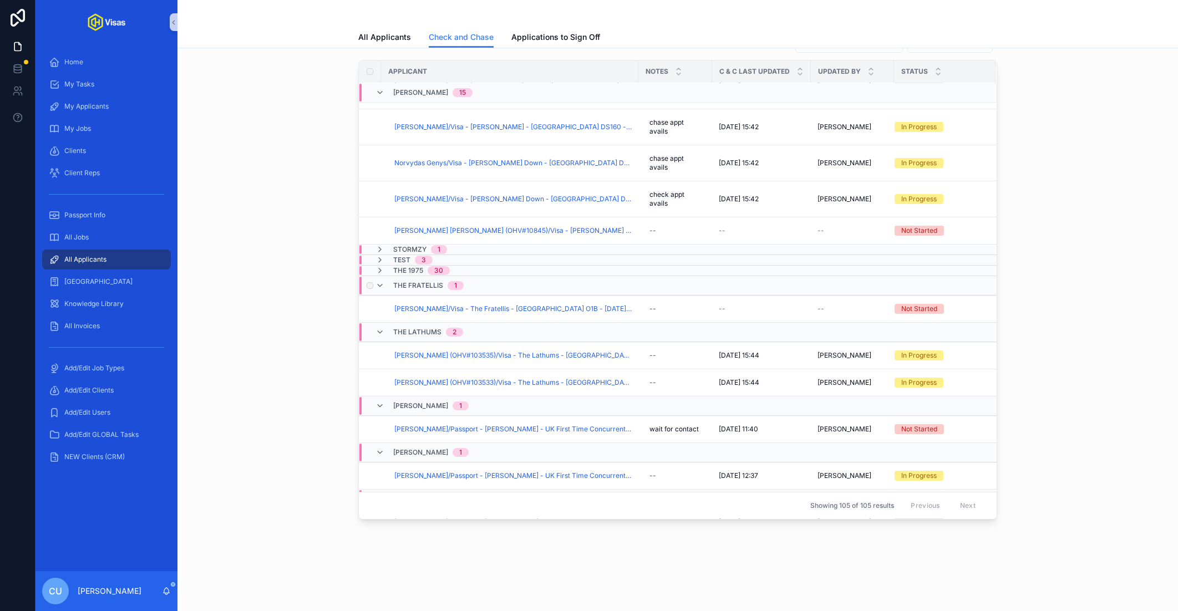
click at [436, 277] on div "The Fratellis 1" at bounding box center [428, 286] width 70 height 18
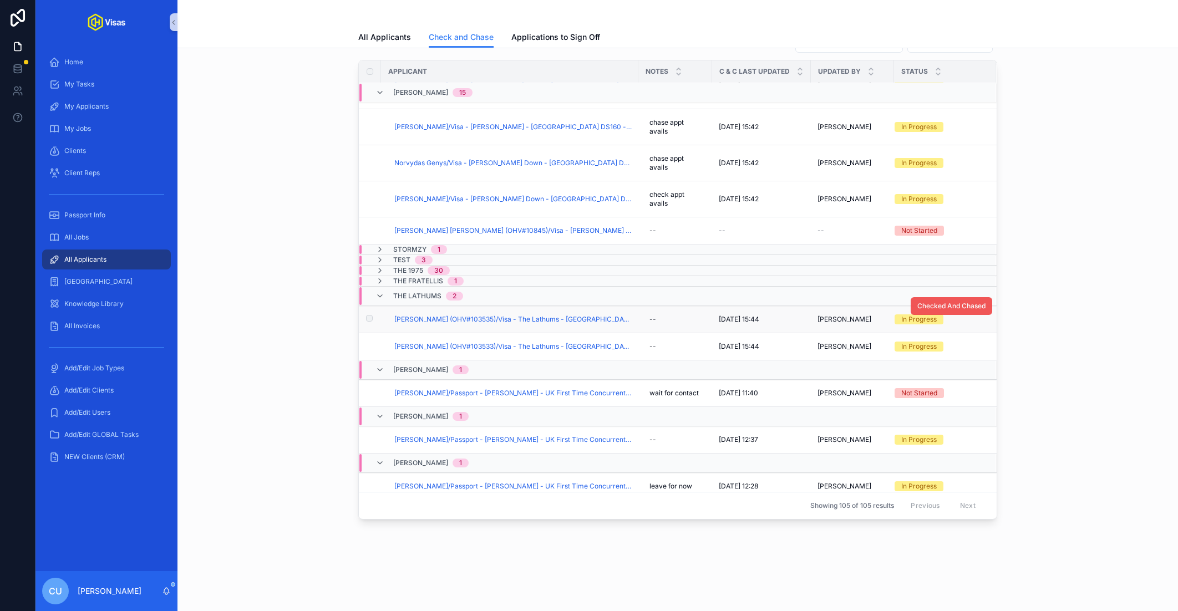
click at [916, 302] on button "Checked And Chased" at bounding box center [952, 306] width 82 height 18
click at [969, 329] on span "Checked And Chased" at bounding box center [952, 333] width 68 height 9
click at [392, 295] on div "The Lathums 2" at bounding box center [420, 296] width 88 height 18
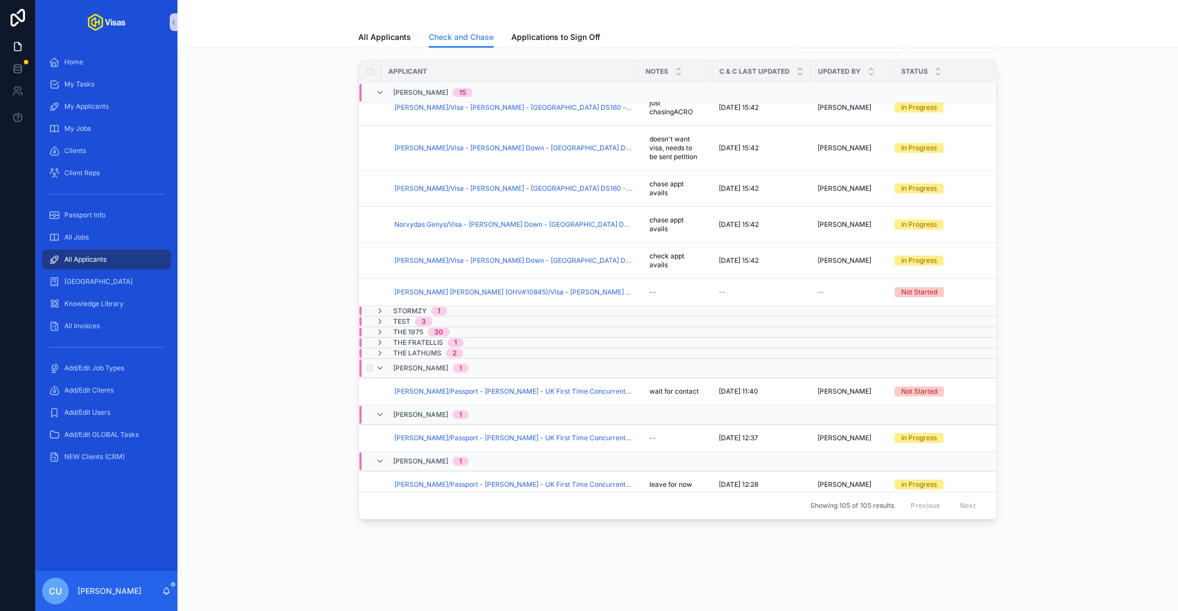
click at [460, 364] on div "[PERSON_NAME] 1" at bounding box center [429, 369] width 107 height 18
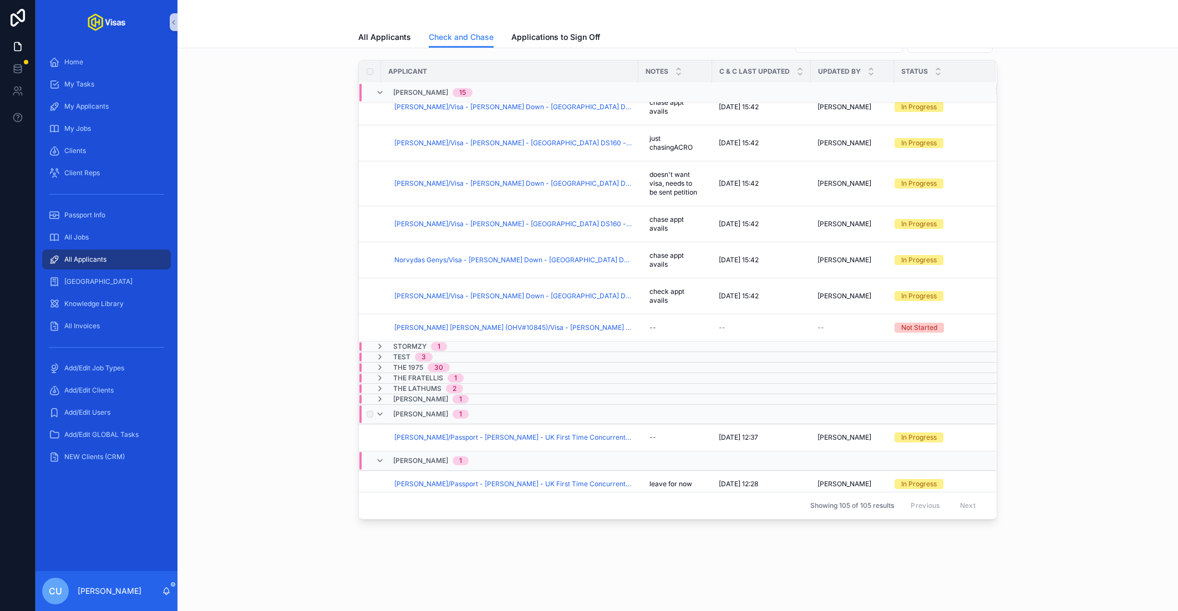
click at [429, 410] on span "[PERSON_NAME]" at bounding box center [420, 414] width 55 height 9
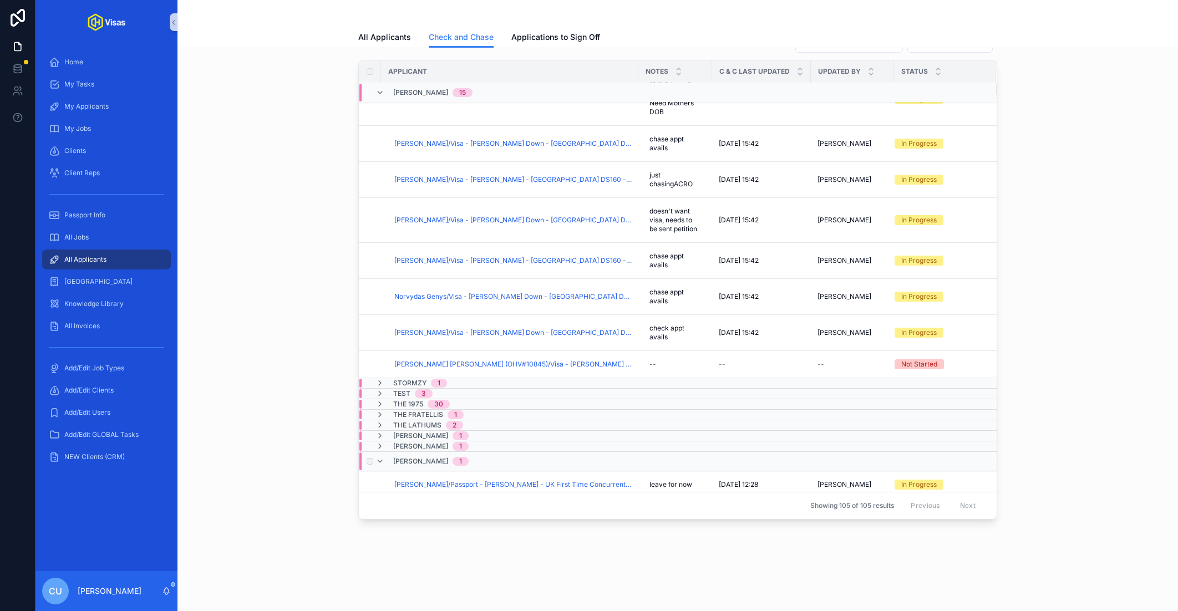
click at [417, 457] on span "[PERSON_NAME]" at bounding box center [420, 461] width 55 height 9
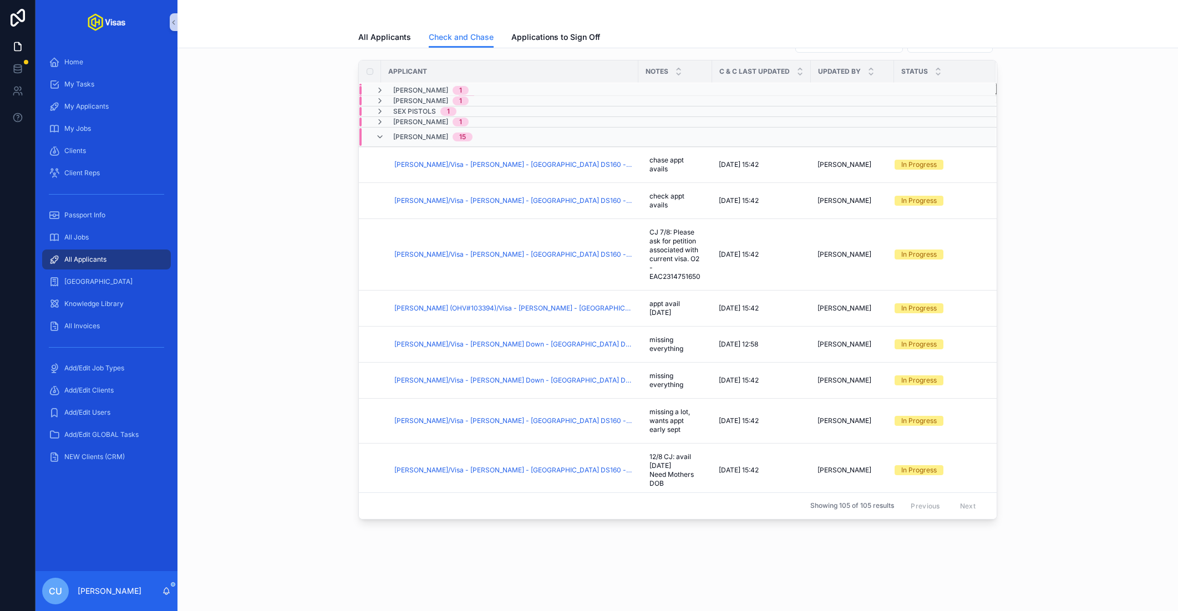
scroll to position [0, 0]
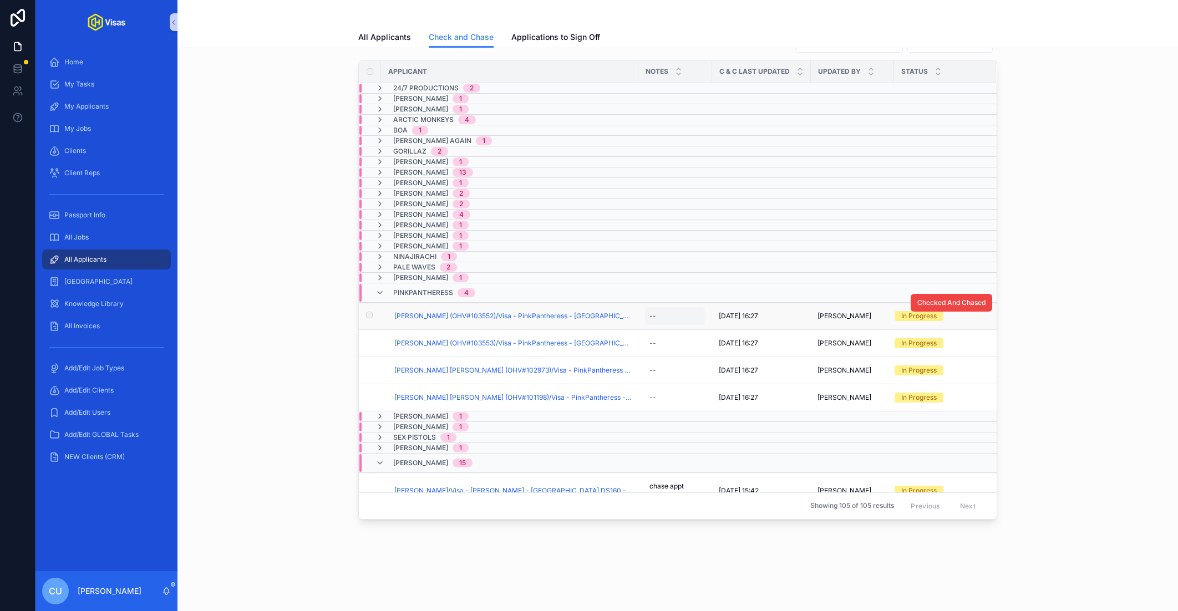
click at [694, 310] on div "--" at bounding box center [675, 316] width 60 height 18
type textarea "**********"
click at [786, 326] on icon "scrollable content" at bounding box center [785, 327] width 9 height 9
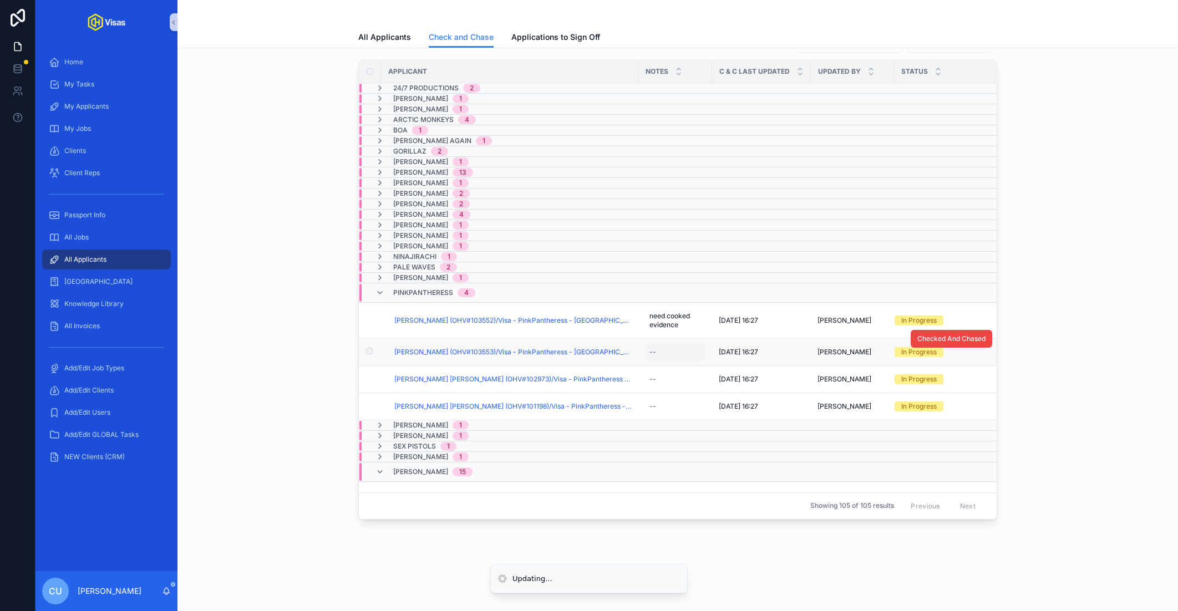
click at [664, 354] on div "--" at bounding box center [675, 352] width 60 height 18
type textarea "**********"
click at [690, 346] on div "--" at bounding box center [675, 352] width 60 height 18
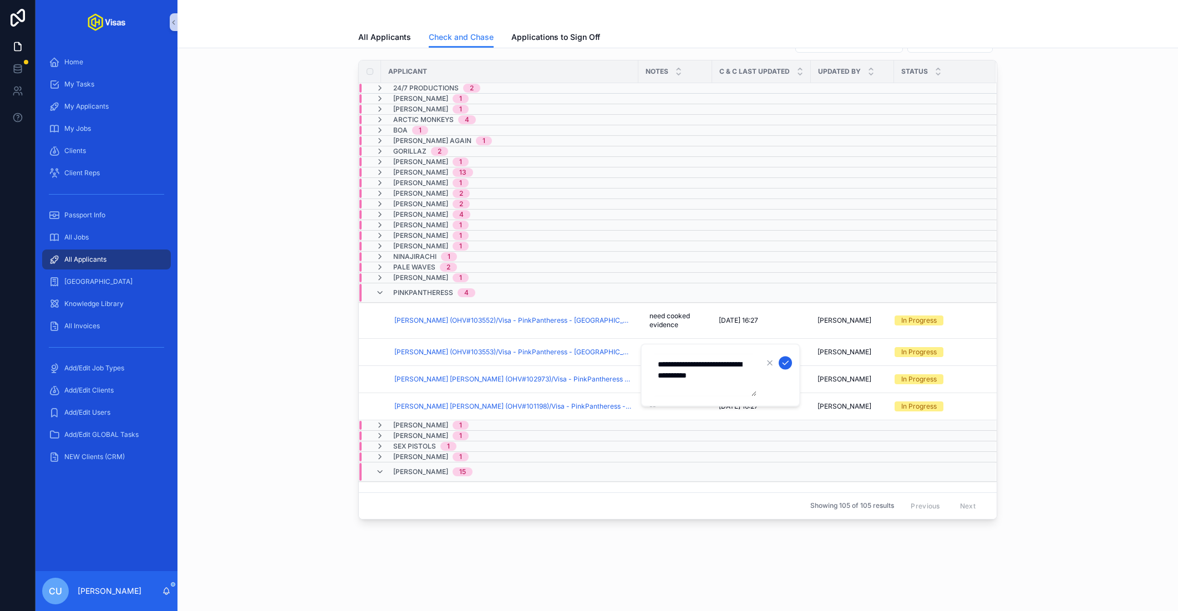
type textarea "**********"
click at [782, 362] on icon "scrollable content" at bounding box center [785, 363] width 9 height 9
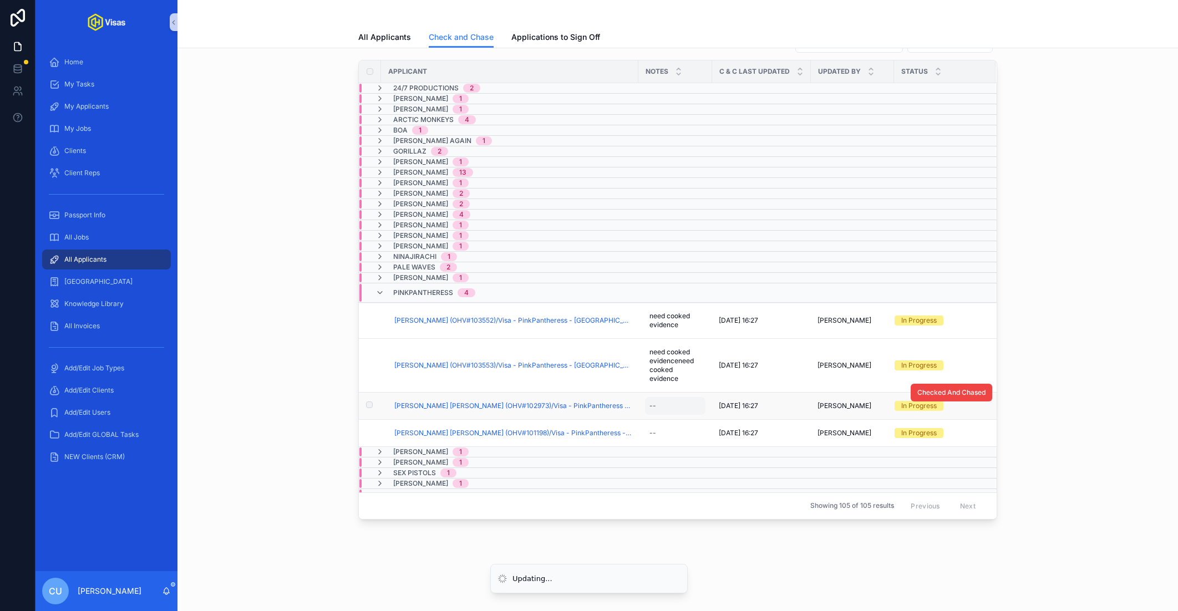
click at [671, 400] on div "--" at bounding box center [675, 406] width 60 height 18
click at [685, 402] on div "--" at bounding box center [675, 406] width 60 height 18
type textarea "**********"
click at [783, 417] on icon "scrollable content" at bounding box center [786, 417] width 6 height 4
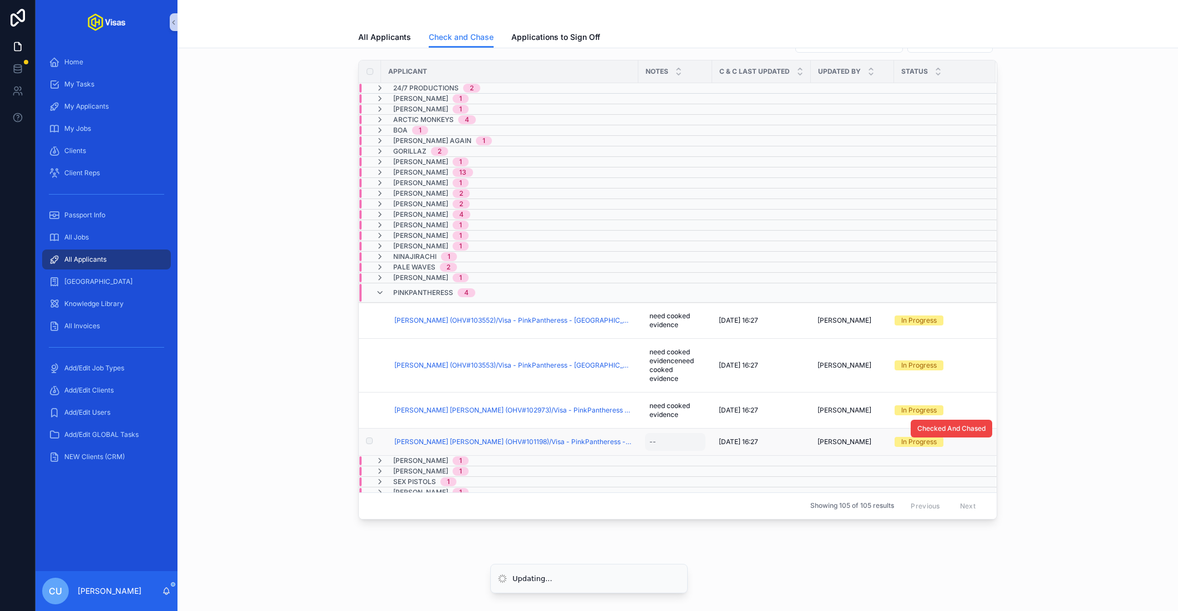
click at [667, 436] on div "--" at bounding box center [675, 442] width 60 height 18
click at [672, 436] on div "--" at bounding box center [675, 442] width 60 height 18
click at [785, 454] on icon "scrollable content" at bounding box center [785, 452] width 9 height 9
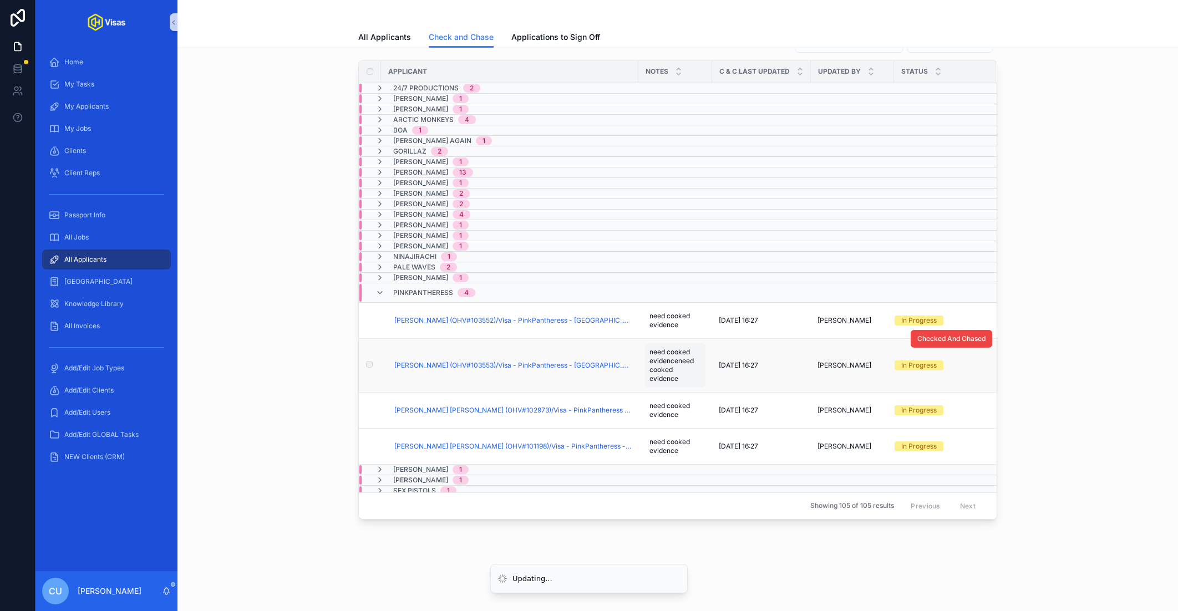
click at [659, 353] on span "need cooked evidenceneed cooked evidence" at bounding box center [676, 366] width 52 height 36
click at [664, 362] on span "need cooked evidenceneed cooked evidence" at bounding box center [676, 366] width 52 height 36
click at [664, 362] on textarea "**********" at bounding box center [703, 381] width 105 height 53
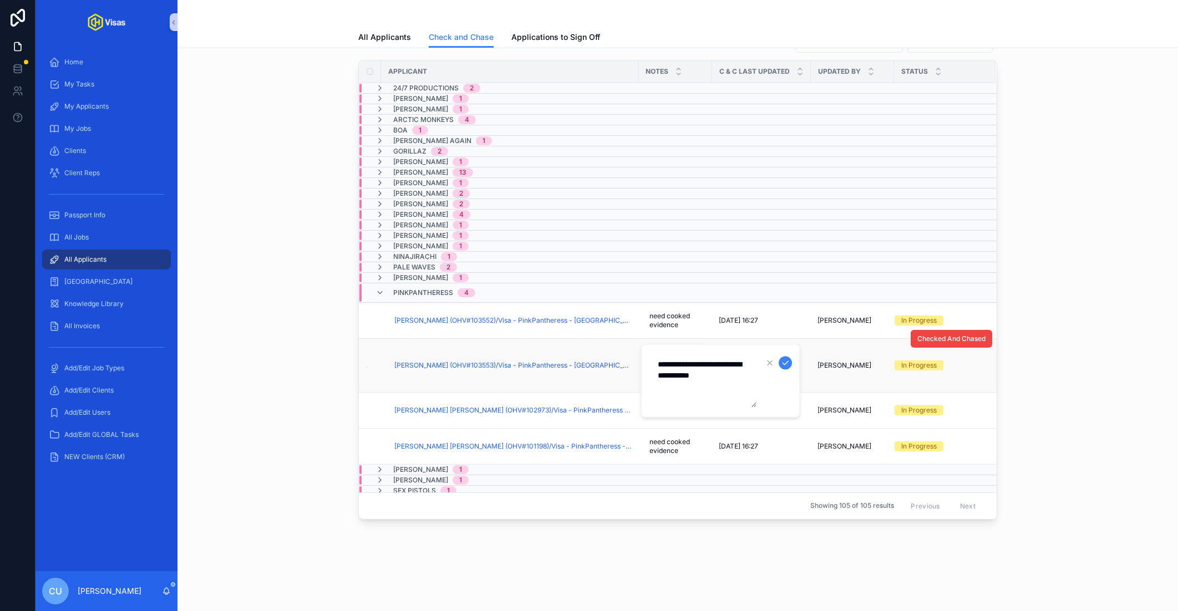
click at [664, 362] on textarea "**********" at bounding box center [703, 381] width 105 height 53
type textarea "**********"
click at [785, 364] on icon "scrollable content" at bounding box center [786, 363] width 6 height 4
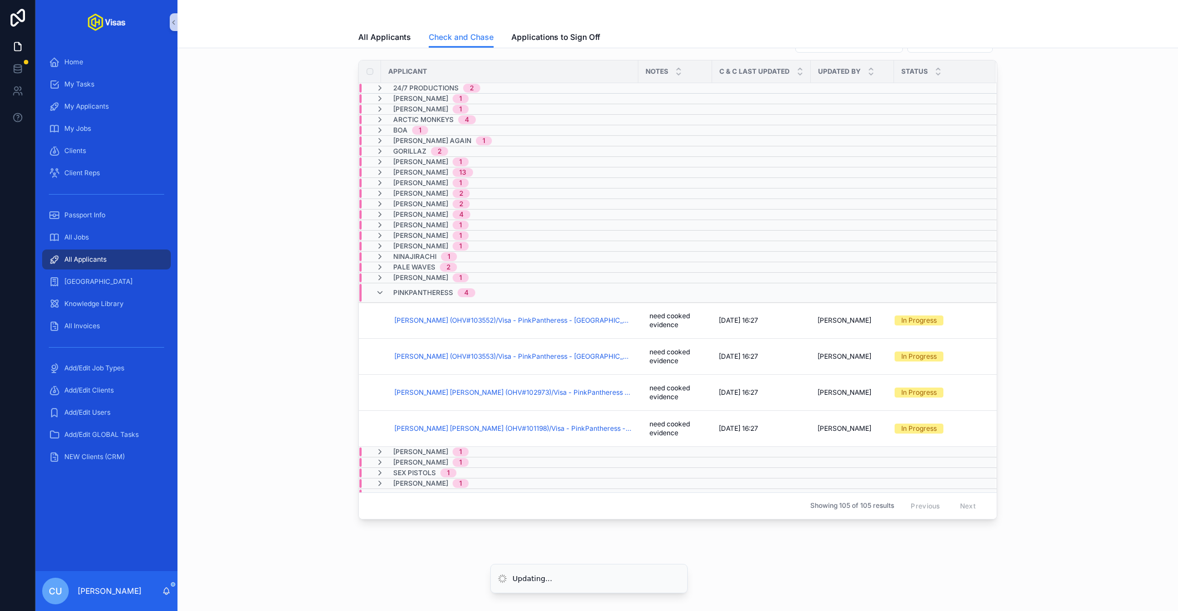
click at [1062, 336] on div "Search by Applicant Search by Job Applicant Notes C & C Last Updated Updated By…" at bounding box center [677, 276] width 983 height 498
click at [484, 294] on div "PinkPantheress 4" at bounding box center [432, 293] width 113 height 18
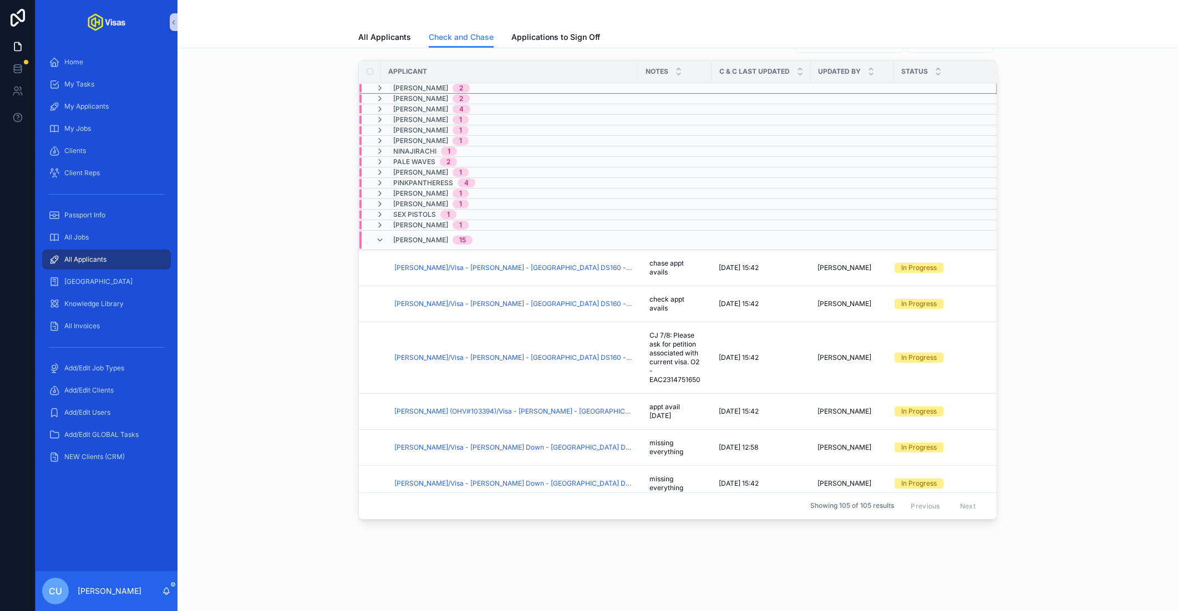
scroll to position [97, 0]
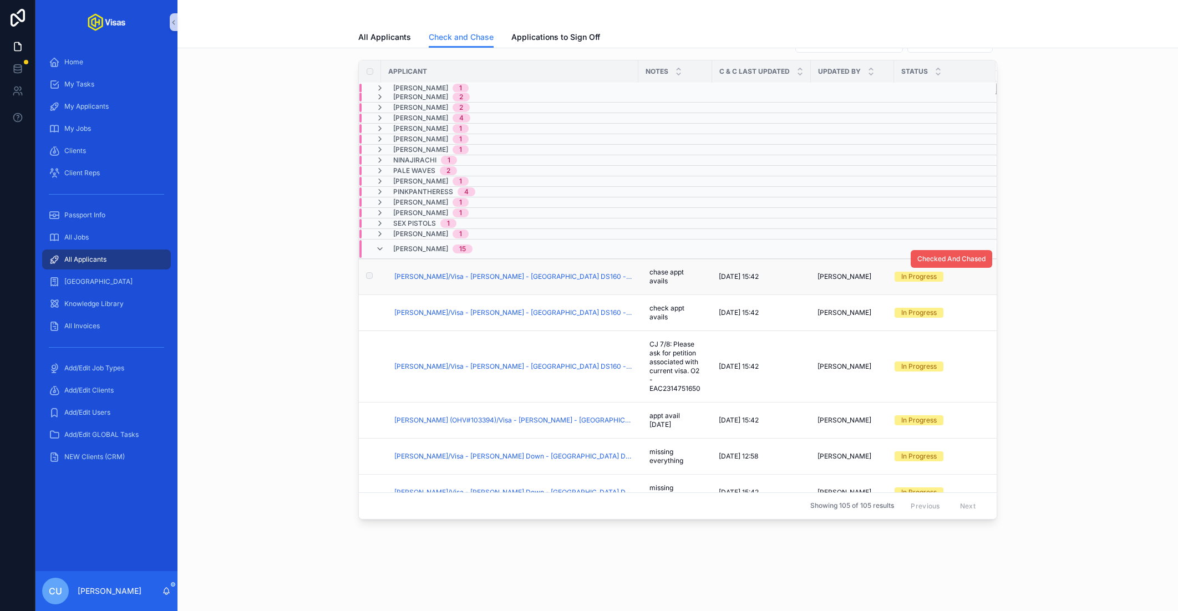
click at [956, 255] on span "Checked And Chased" at bounding box center [952, 259] width 68 height 9
click at [955, 291] on span "Checked And Chased" at bounding box center [952, 295] width 68 height 9
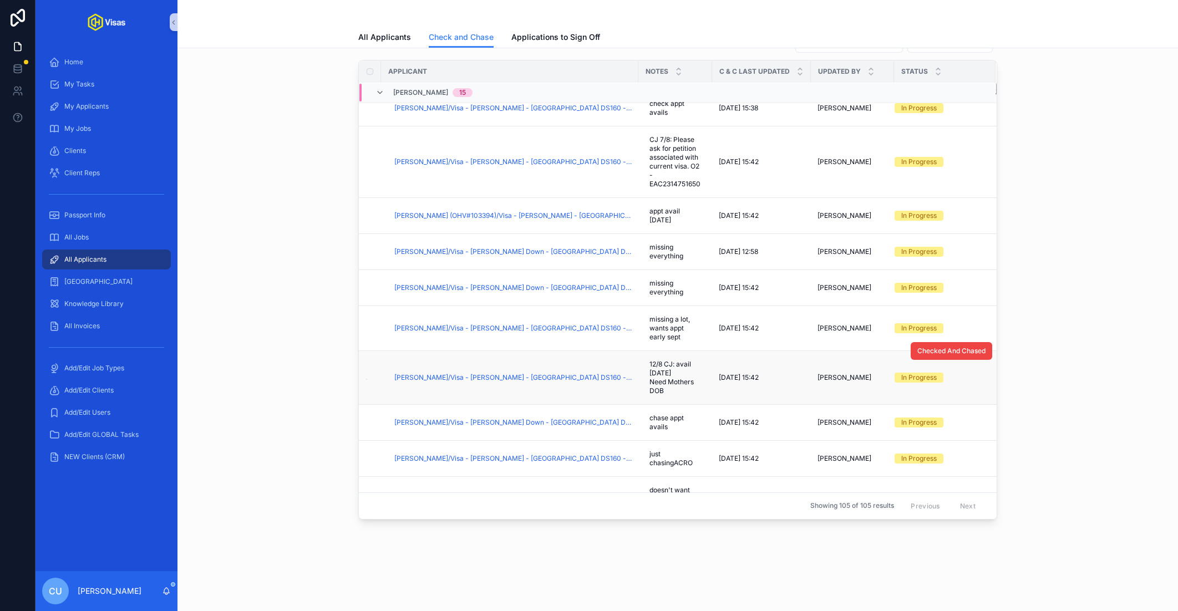
scroll to position [395, 0]
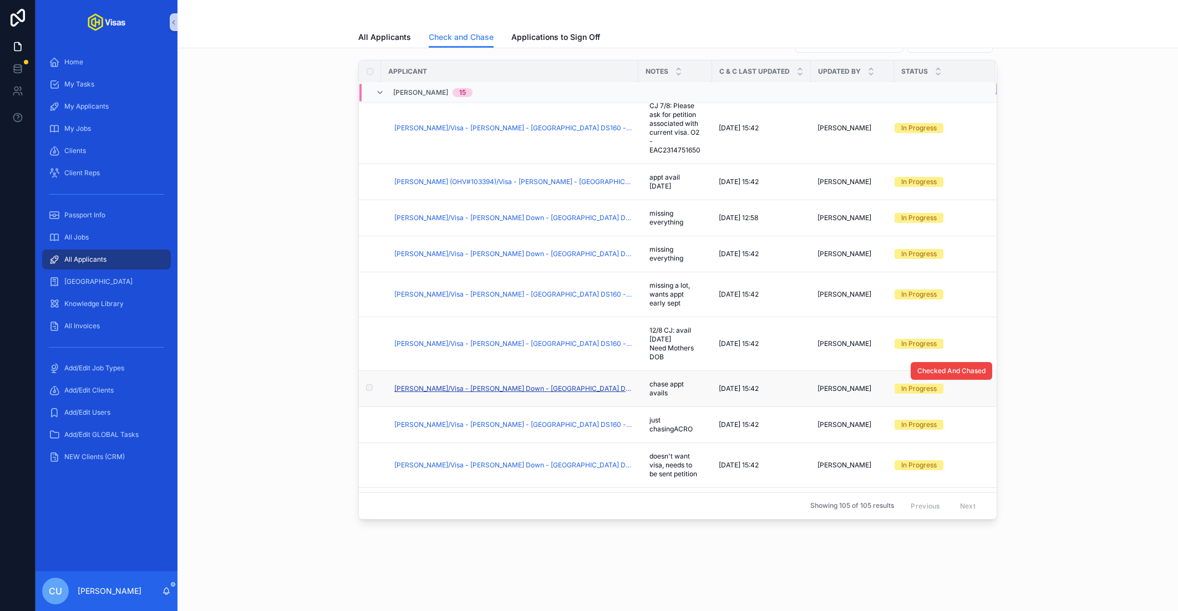
click at [513, 384] on span "[PERSON_NAME]/Visa - [PERSON_NAME] Down - [GEOGRAPHIC_DATA] DS160 - [DATE] (#10…" at bounding box center [512, 388] width 237 height 9
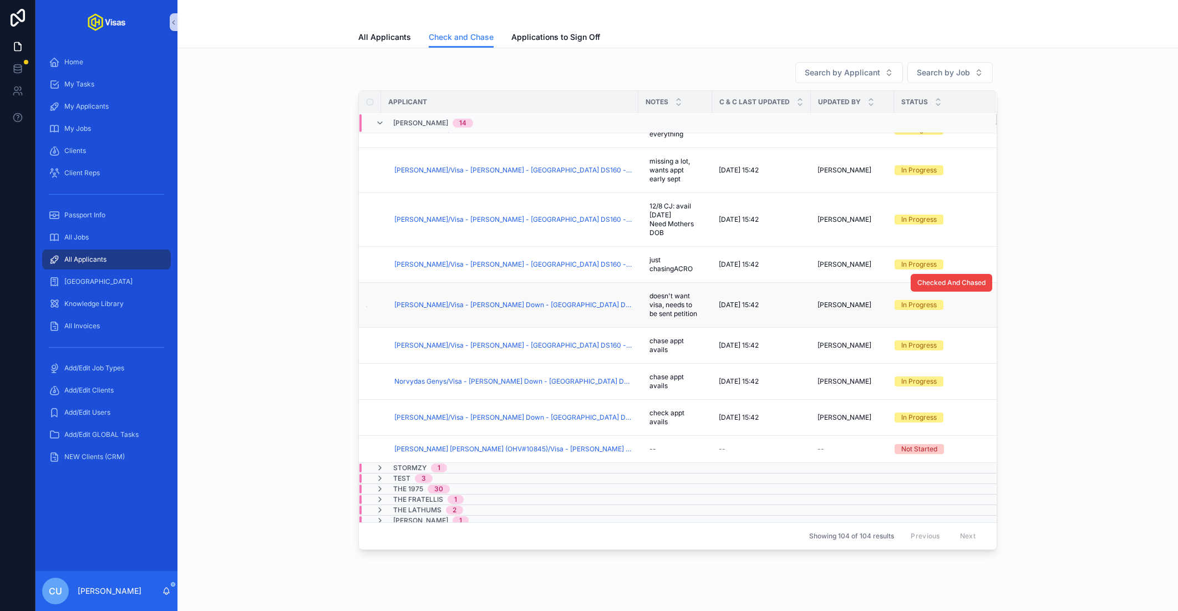
scroll to position [580, 0]
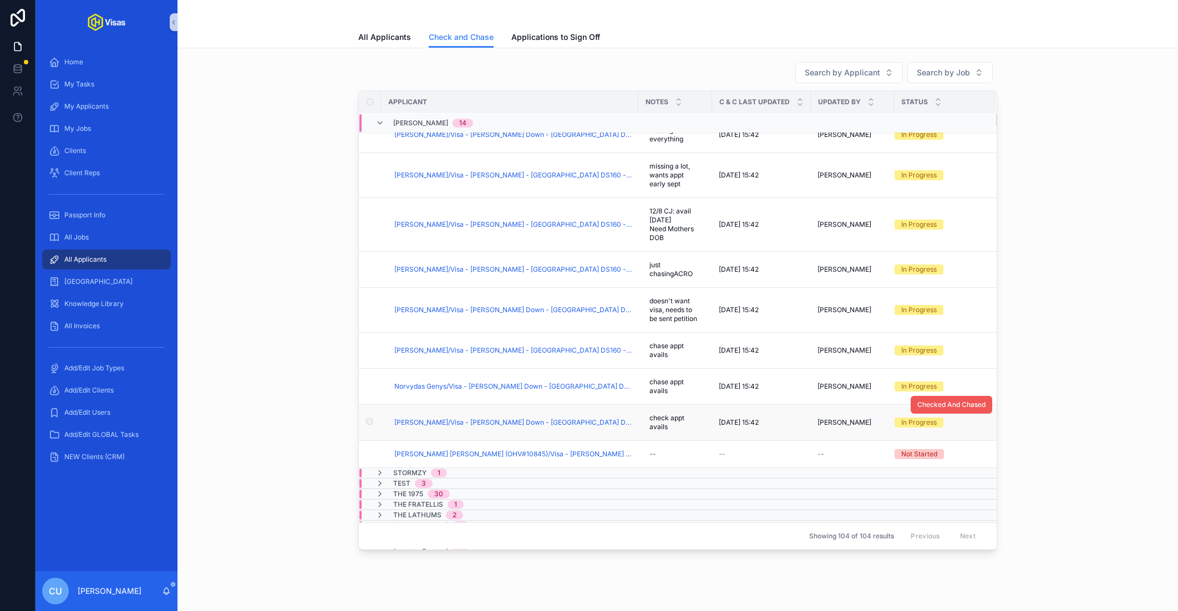
click at [971, 402] on span "Checked And Chased" at bounding box center [952, 405] width 68 height 9
click at [971, 365] on span "Checked And Chased" at bounding box center [952, 369] width 68 height 9
click at [962, 328] on span "Checked And Chased" at bounding box center [952, 332] width 68 height 9
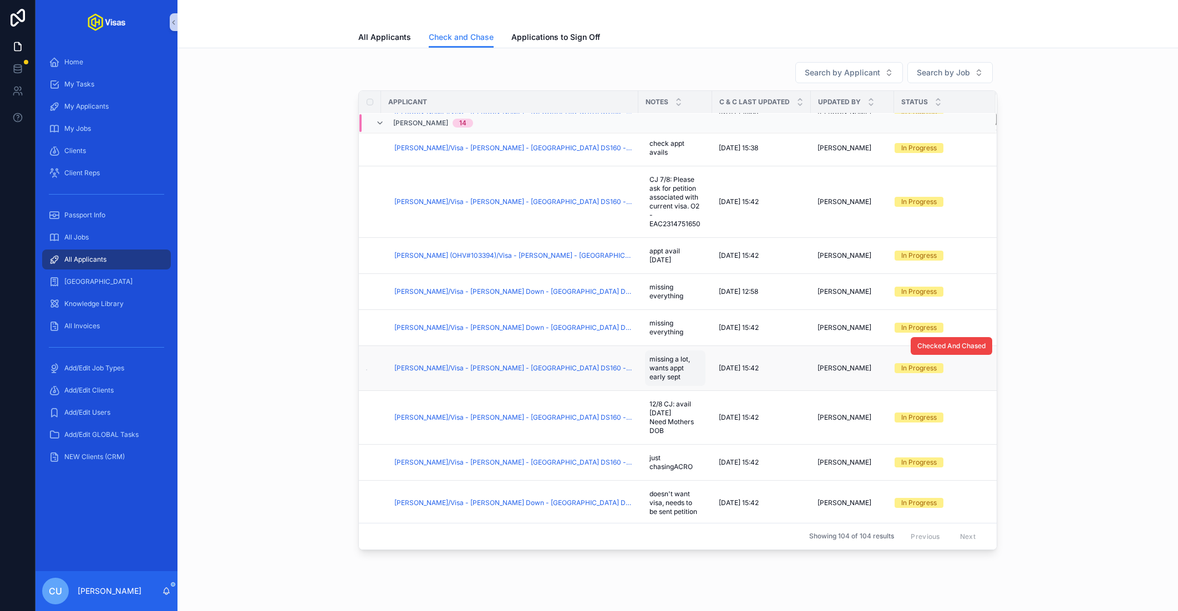
scroll to position [238, 0]
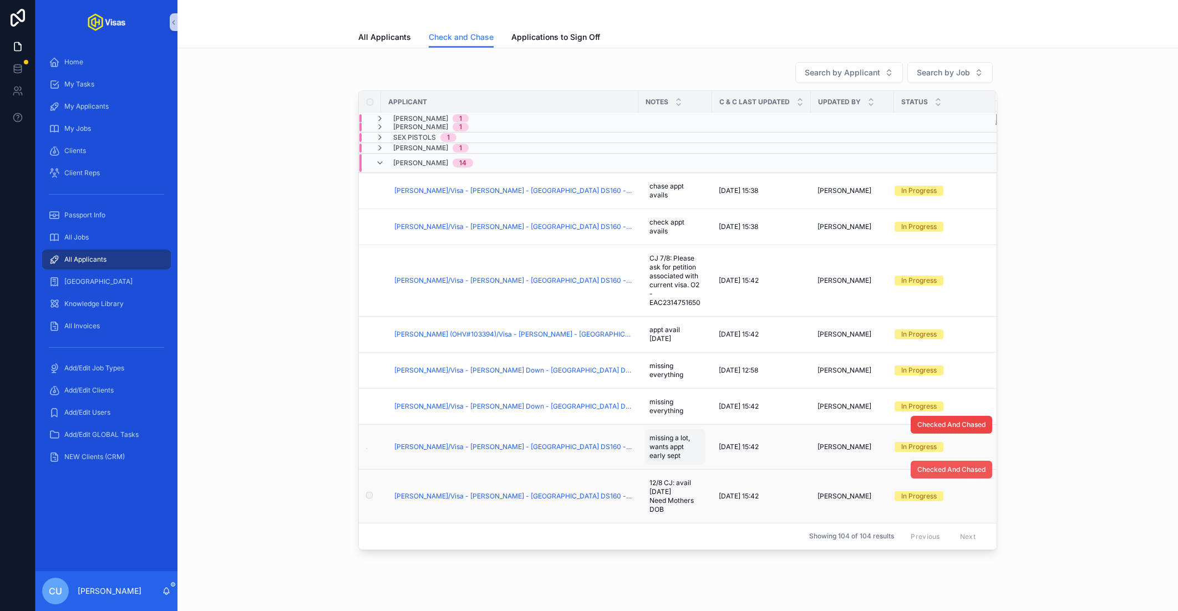
click at [943, 468] on span "Checked And Chased" at bounding box center [952, 469] width 68 height 9
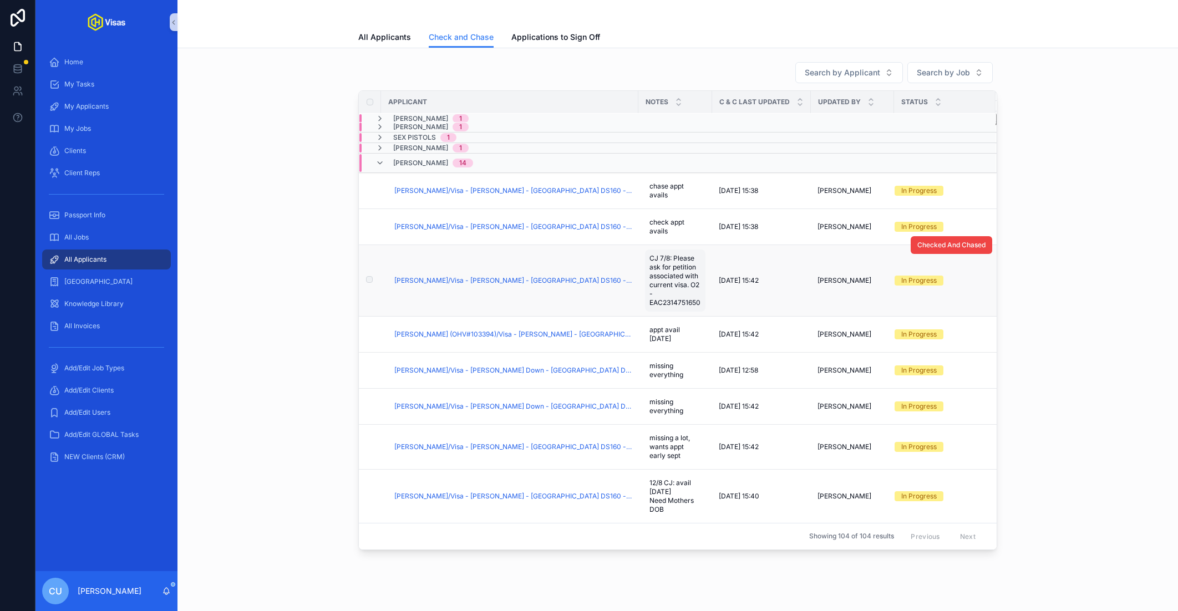
click at [665, 290] on span "CJ 7/8: Please ask for petition associated with current visa. O2 -EAC2314751650" at bounding box center [676, 280] width 52 height 53
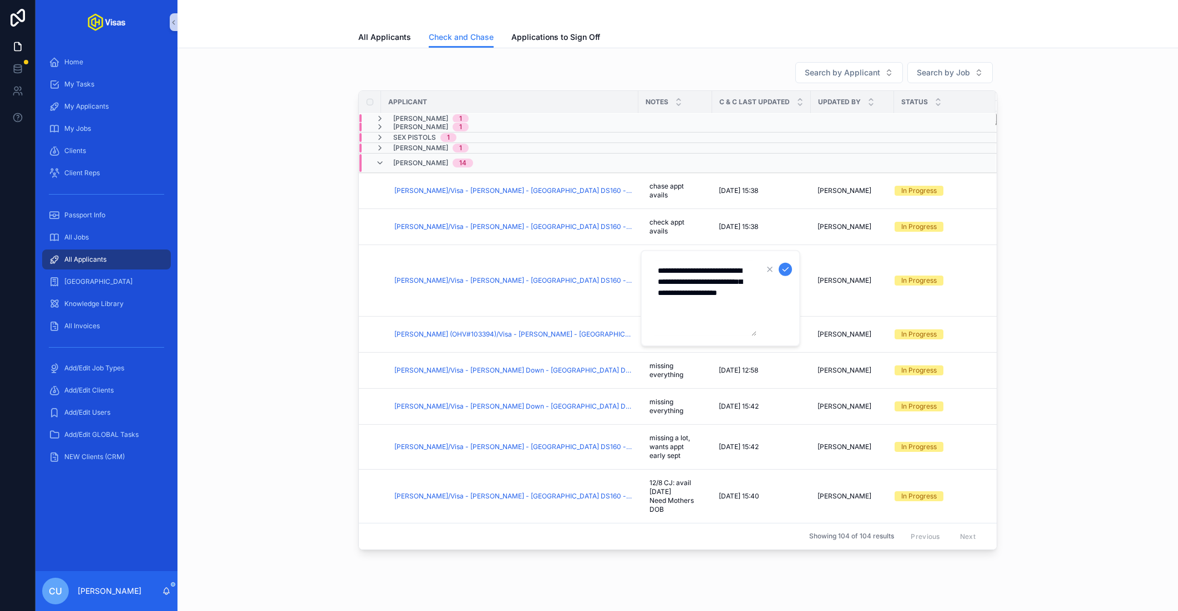
drag, startPoint x: 727, startPoint y: 302, endPoint x: 654, endPoint y: 302, distance: 72.7
click at [654, 302] on textarea "**********" at bounding box center [703, 298] width 105 height 75
click at [959, 245] on span "Checked And Chased" at bounding box center [952, 245] width 68 height 9
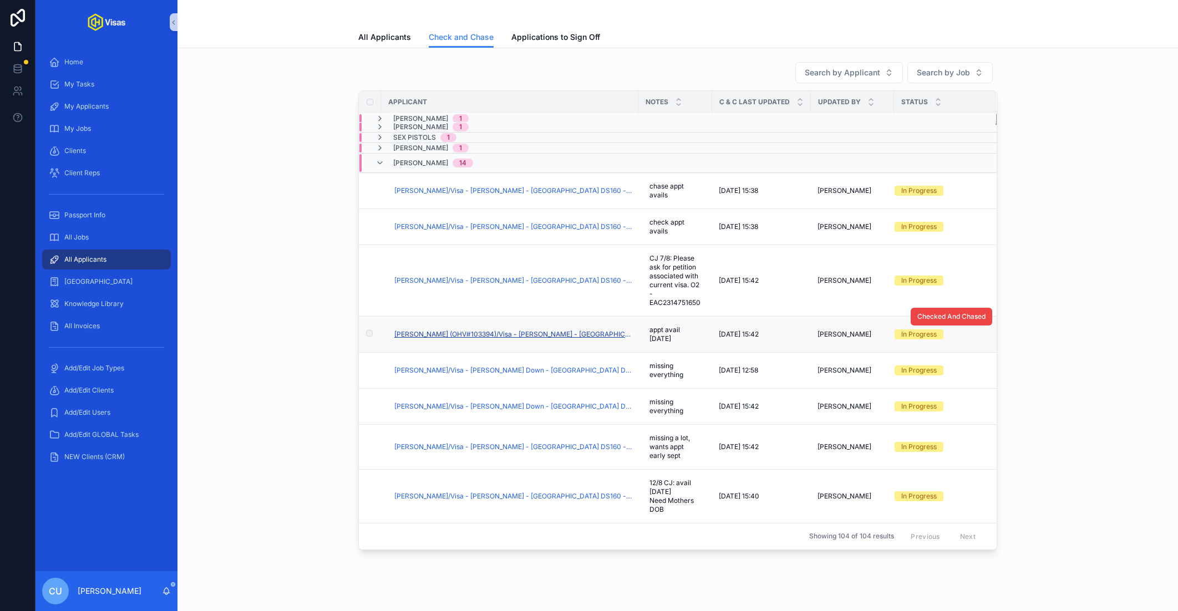
click at [537, 330] on span "[PERSON_NAME] (OHV#103394)/Visa - [PERSON_NAME] - [GEOGRAPHIC_DATA] DS160 - [DA…" at bounding box center [512, 334] width 237 height 9
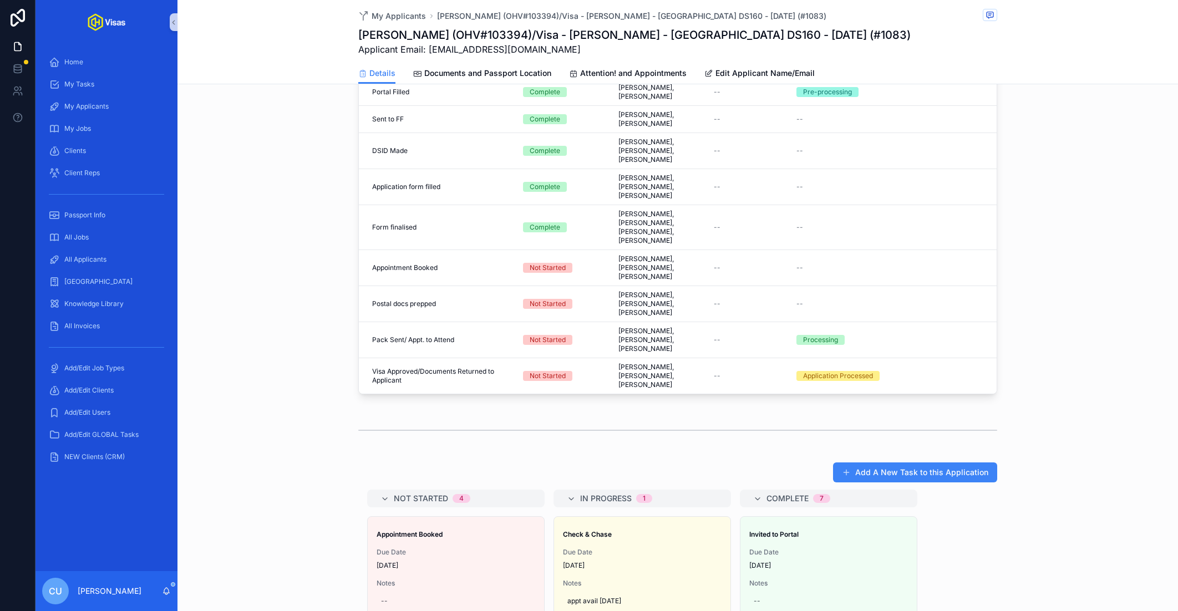
scroll to position [777, 0]
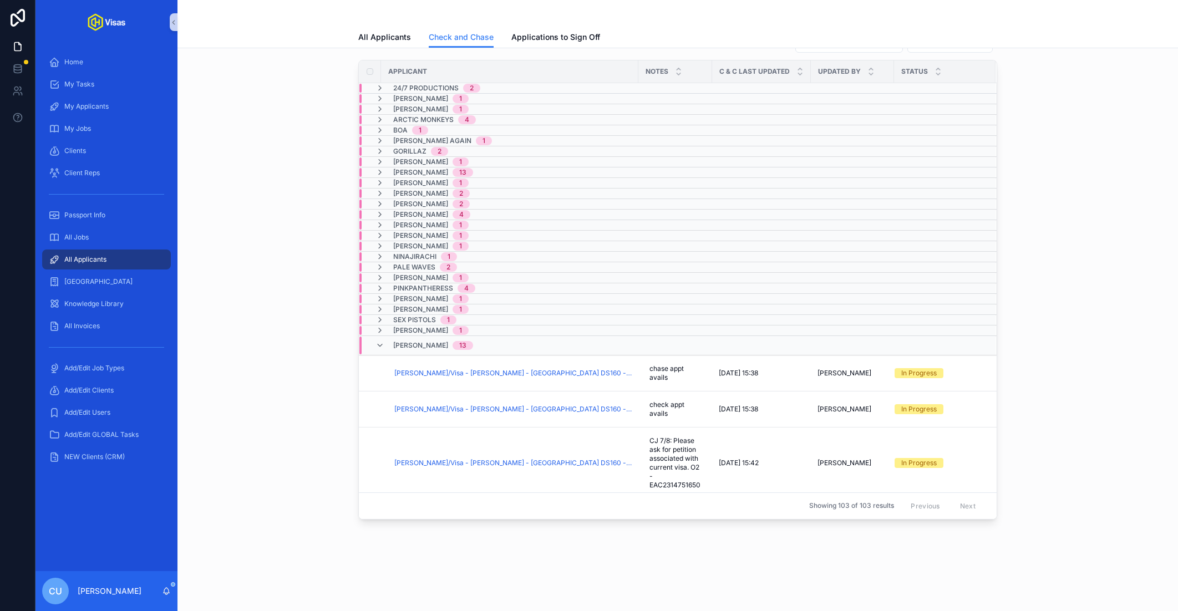
scroll to position [198, 0]
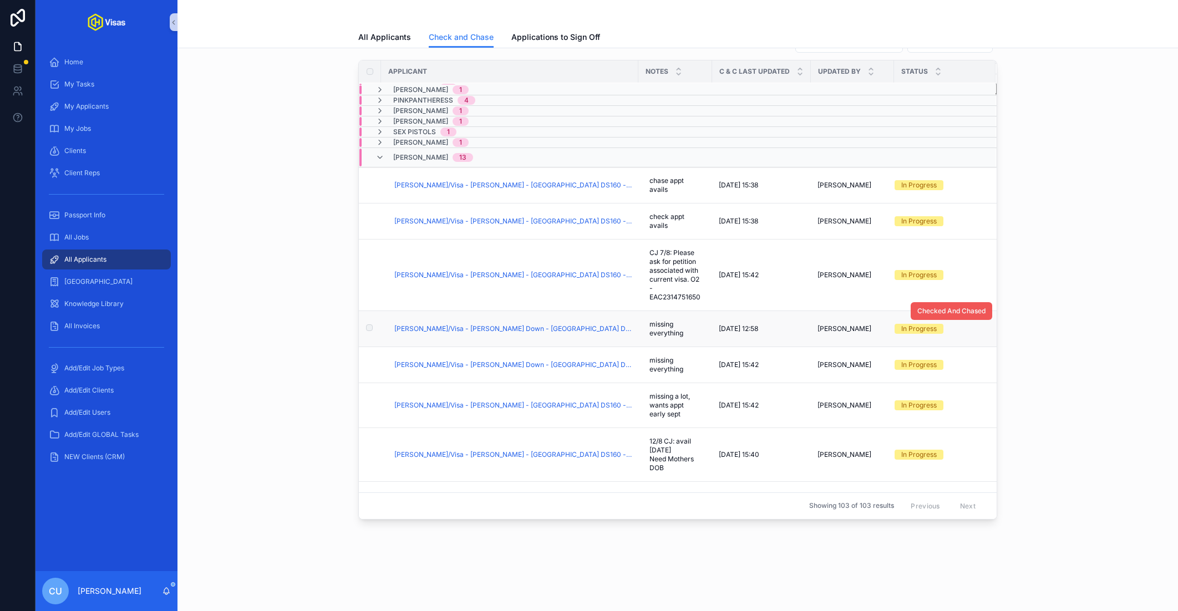
click at [950, 307] on span "Checked And Chased" at bounding box center [952, 311] width 68 height 9
click at [937, 343] on span "Checked And Chased" at bounding box center [952, 347] width 68 height 9
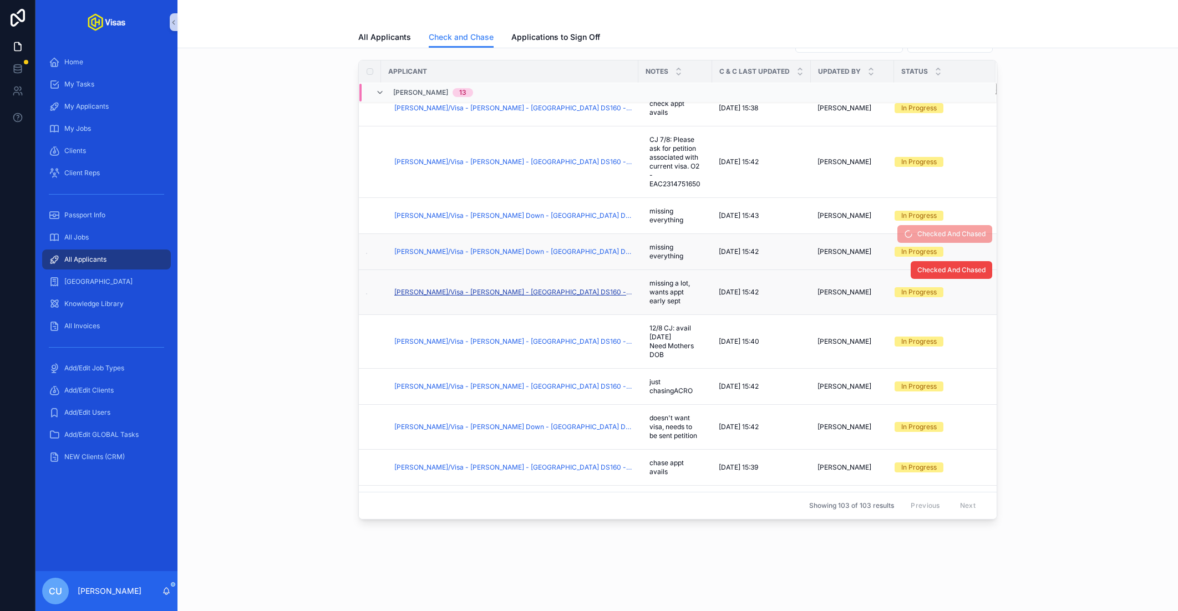
scroll to position [368, 0]
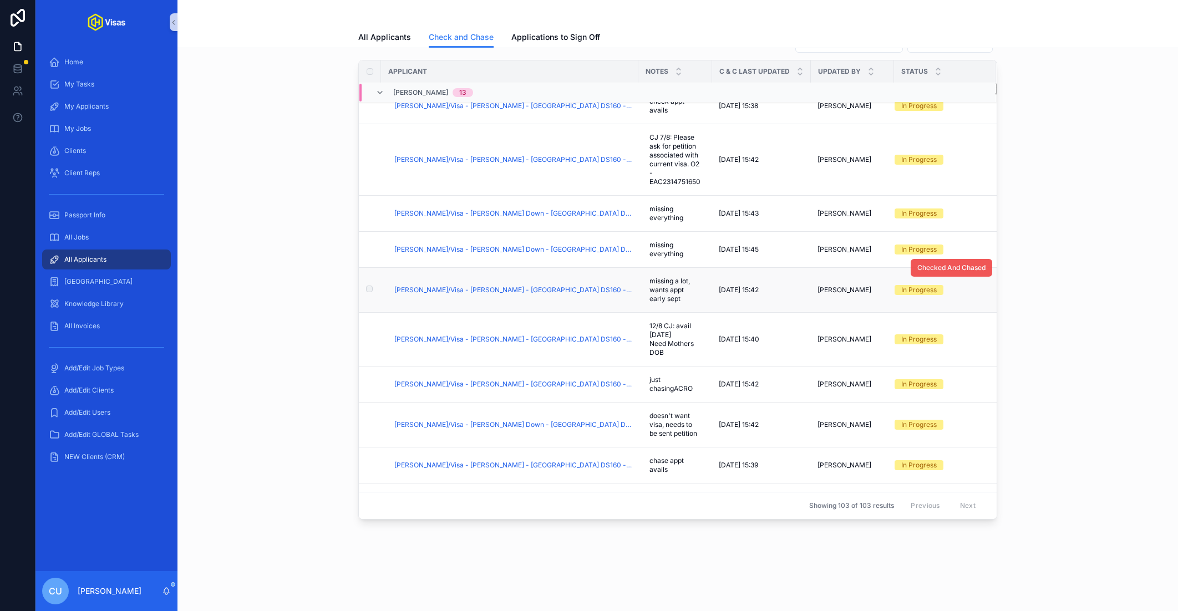
click at [952, 265] on span "Checked And Chased" at bounding box center [952, 268] width 68 height 9
click at [571, 287] on span "[PERSON_NAME]/Visa - [PERSON_NAME] - [GEOGRAPHIC_DATA] DS160 - [DATE] (#1083)" at bounding box center [512, 290] width 237 height 9
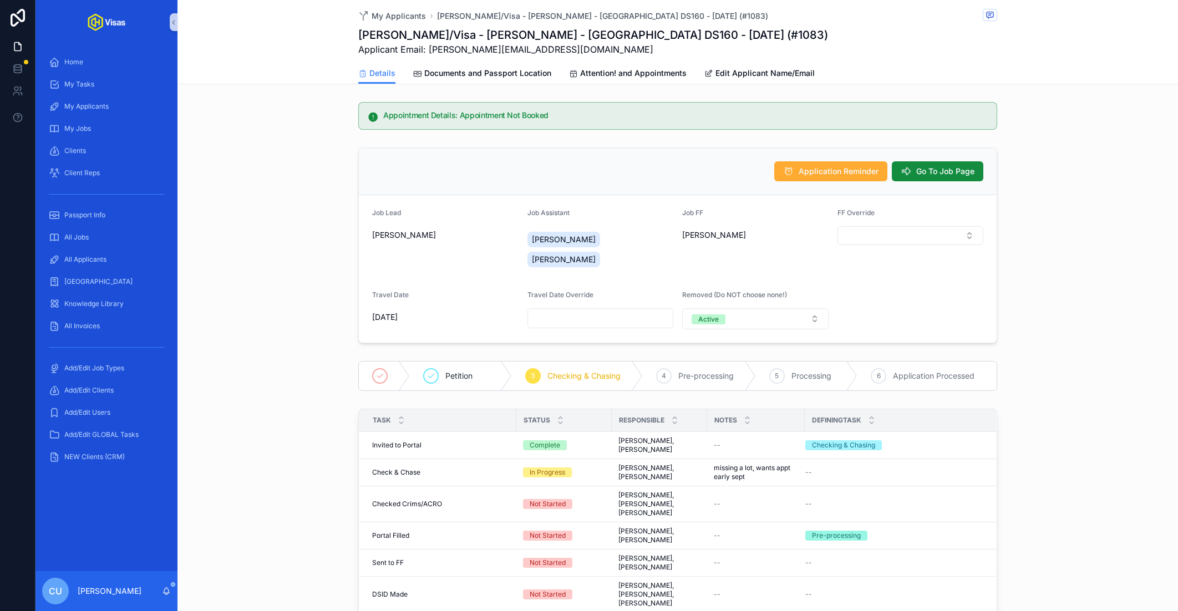
scroll to position [188, 0]
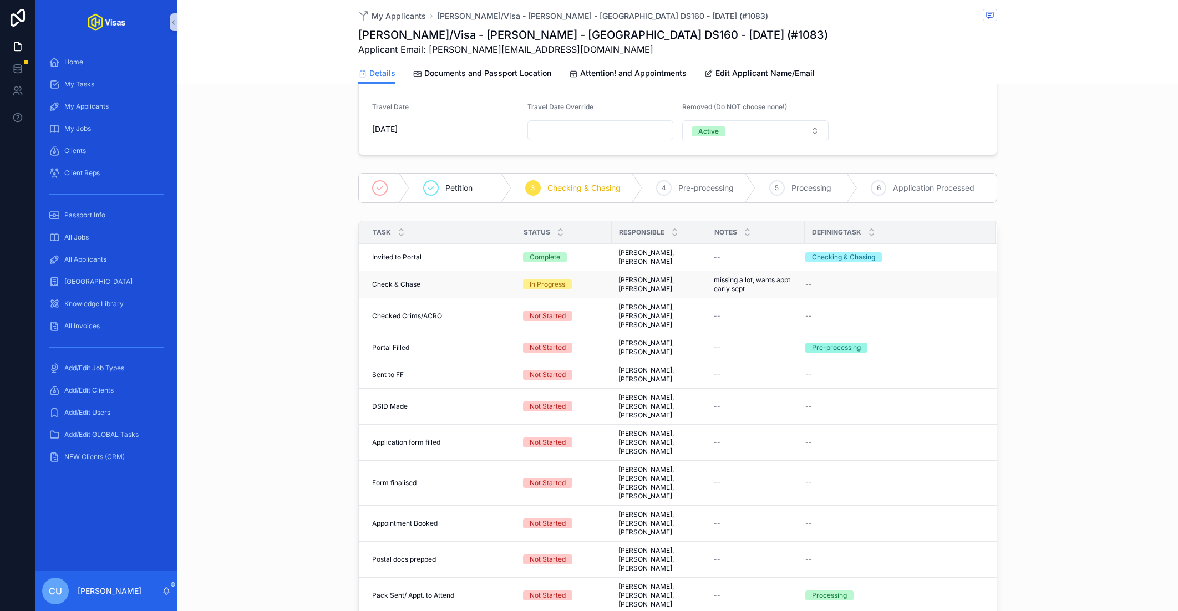
click at [732, 276] on span "missing a lot, wants appt early sept" at bounding box center [756, 285] width 84 height 18
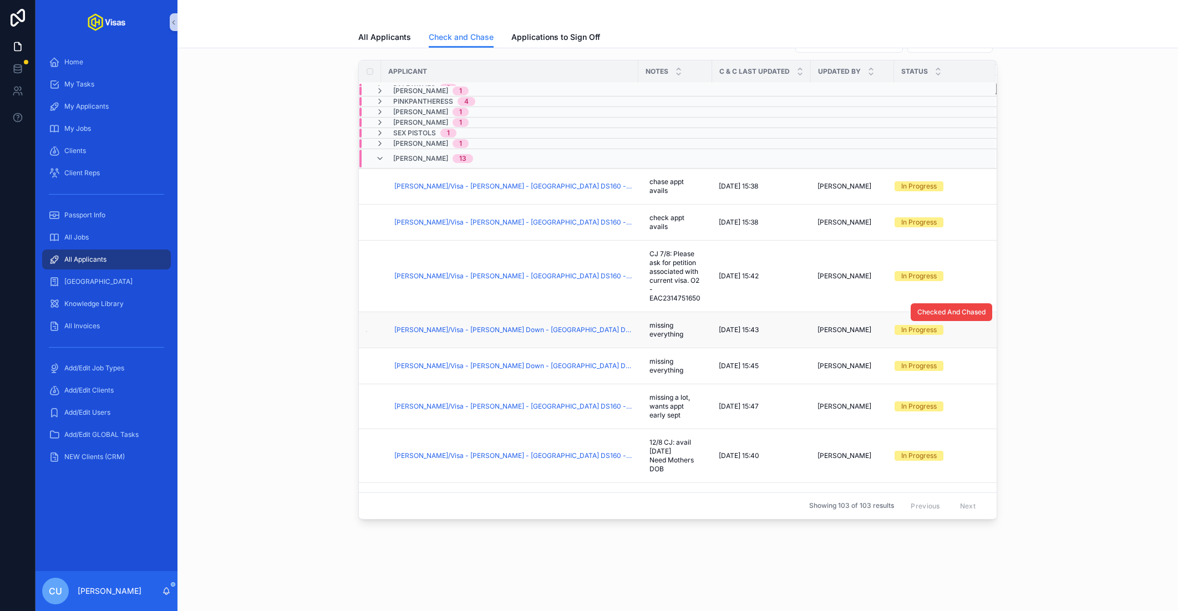
scroll to position [200, 0]
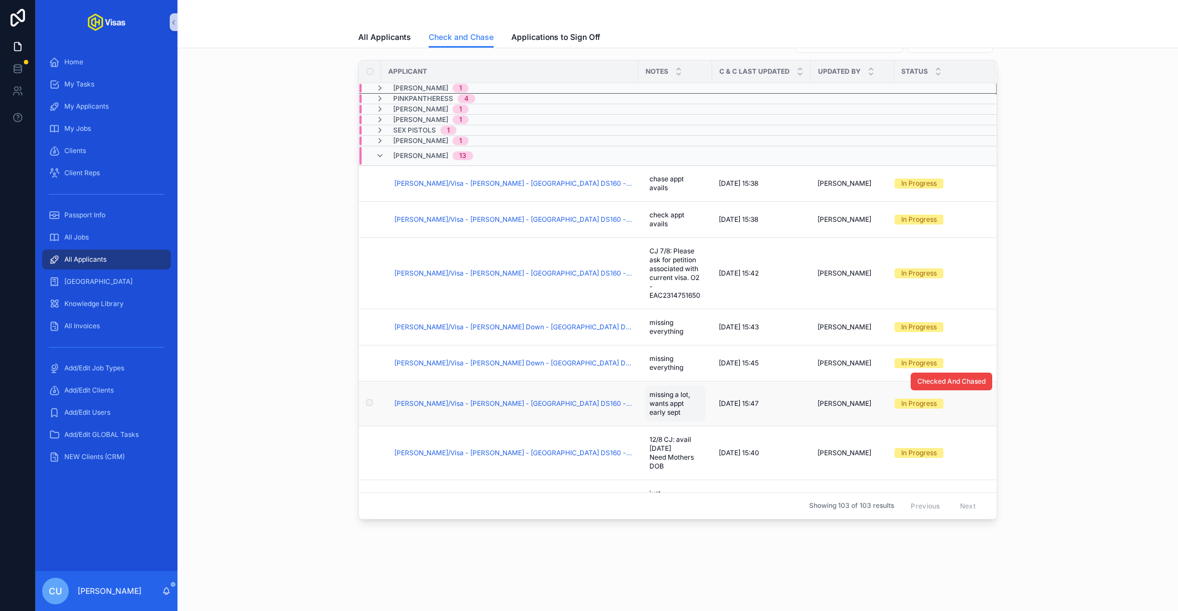
click at [651, 394] on span "missing a lot, wants appt early sept" at bounding box center [676, 404] width 52 height 27
type textarea "**********"
click at [788, 405] on icon "scrollable content" at bounding box center [785, 405] width 9 height 9
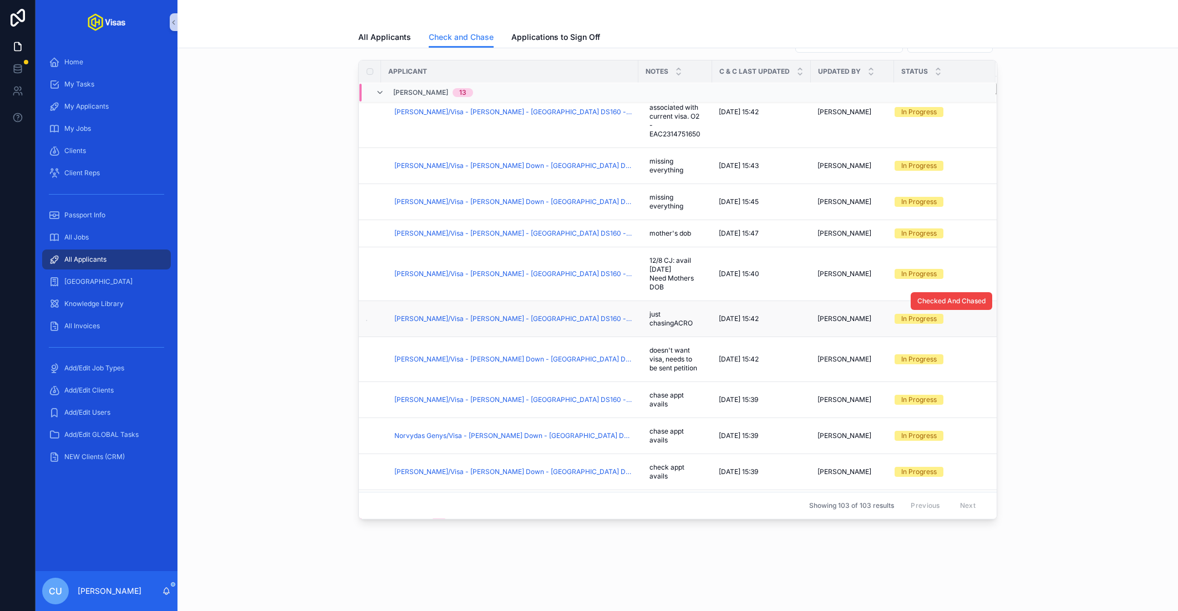
scroll to position [485, 0]
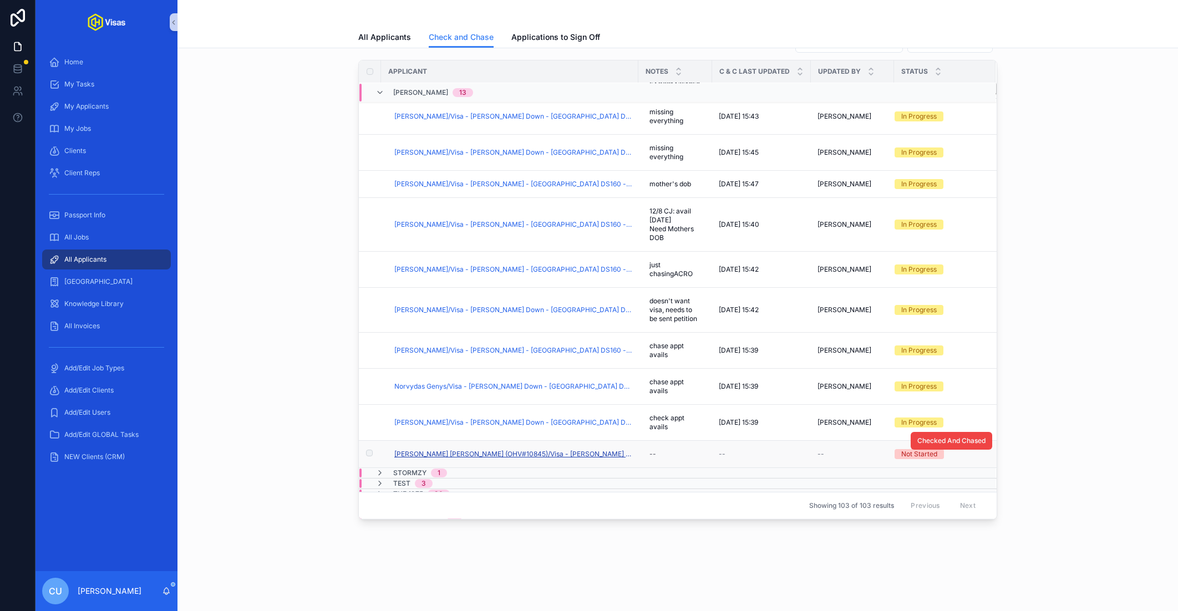
click at [506, 450] on span "[PERSON_NAME] [PERSON_NAME] (OHV#10845)/Visa - [PERSON_NAME] - [GEOGRAPHIC_DATA…" at bounding box center [512, 454] width 237 height 9
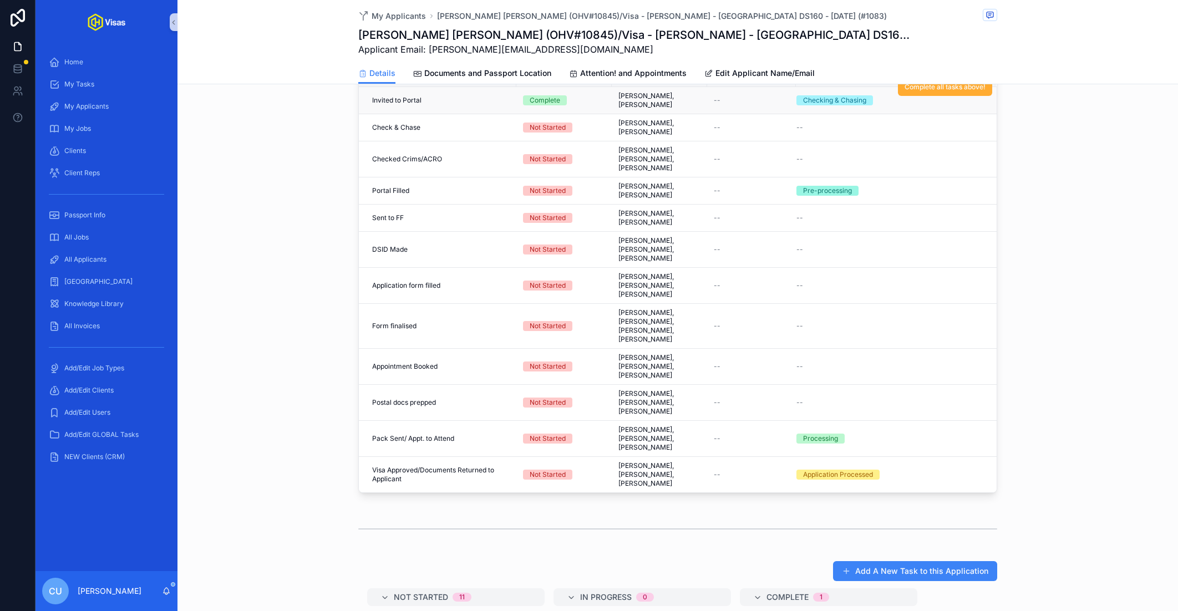
scroll to position [570, 0]
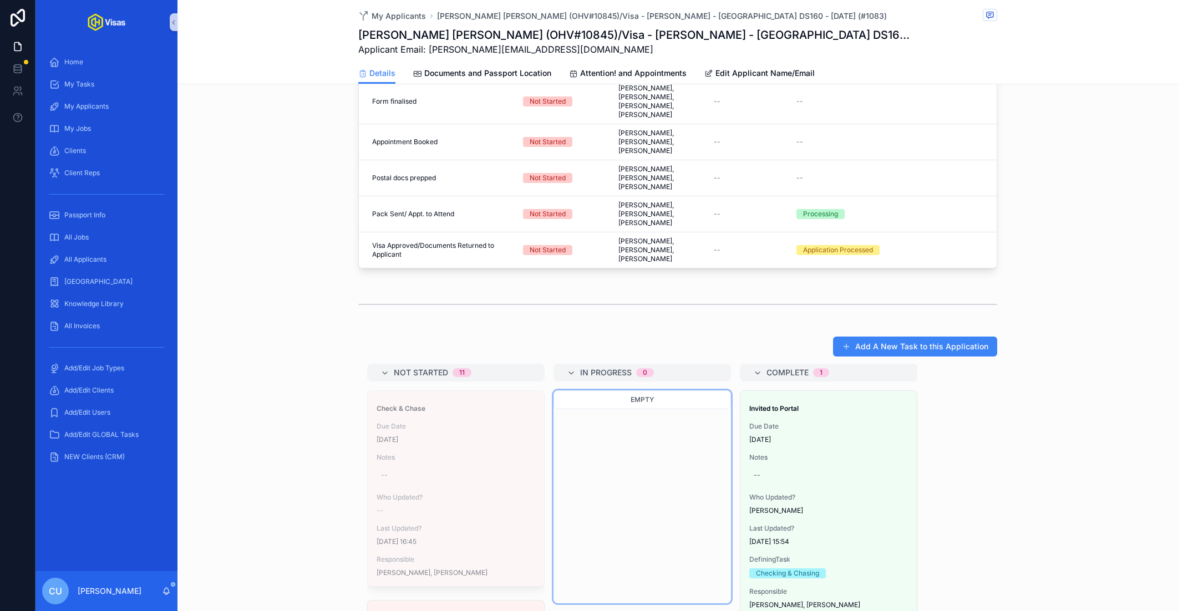
drag, startPoint x: 490, startPoint y: 384, endPoint x: 624, endPoint y: 399, distance: 134.0
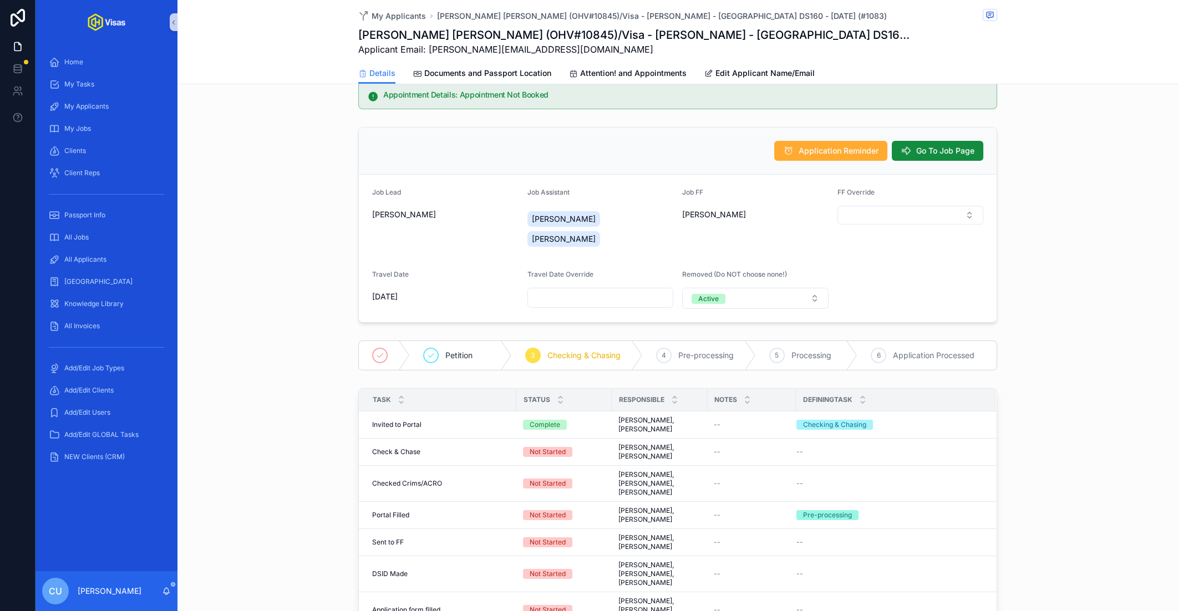
scroll to position [0, 0]
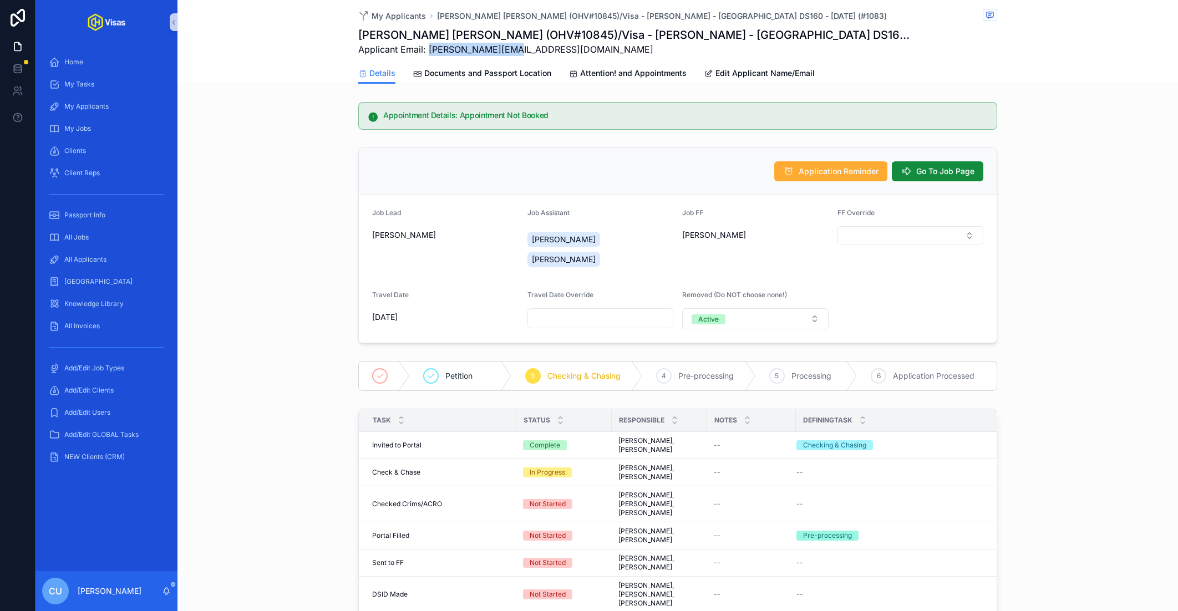
drag, startPoint x: 427, startPoint y: 48, endPoint x: 542, endPoint y: 48, distance: 115.4
click at [542, 48] on span "Applicant Email: [PERSON_NAME][EMAIL_ADDRESS][DOMAIN_NAME]" at bounding box center [636, 49] width 556 height 13
copy span "[PERSON_NAME][EMAIL_ADDRESS][DOMAIN_NAME]"
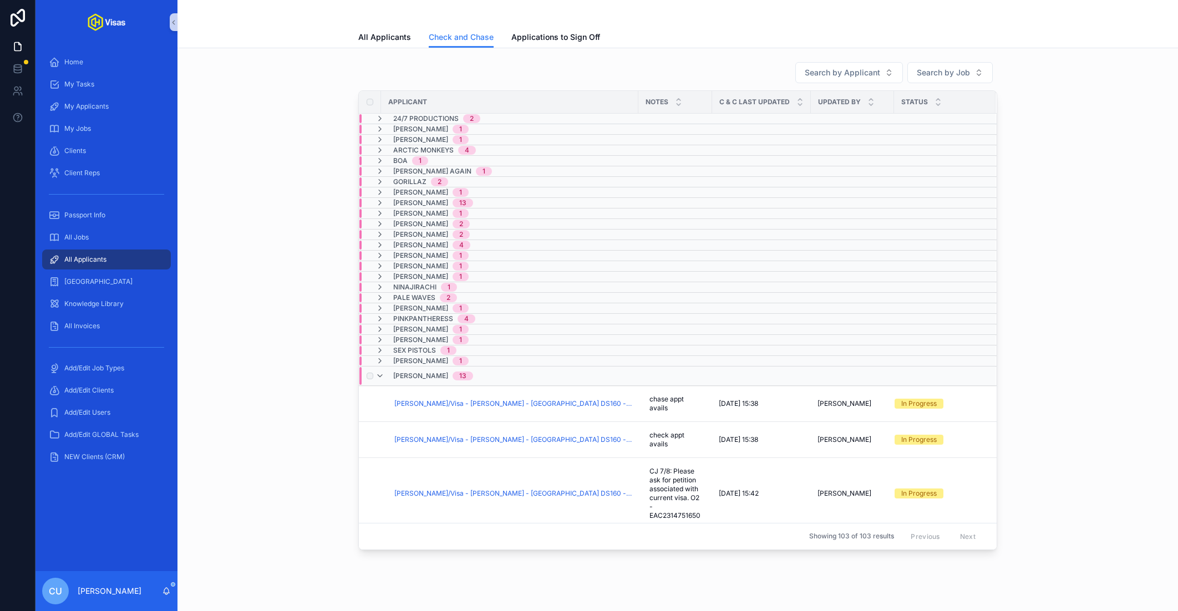
scroll to position [544, 0]
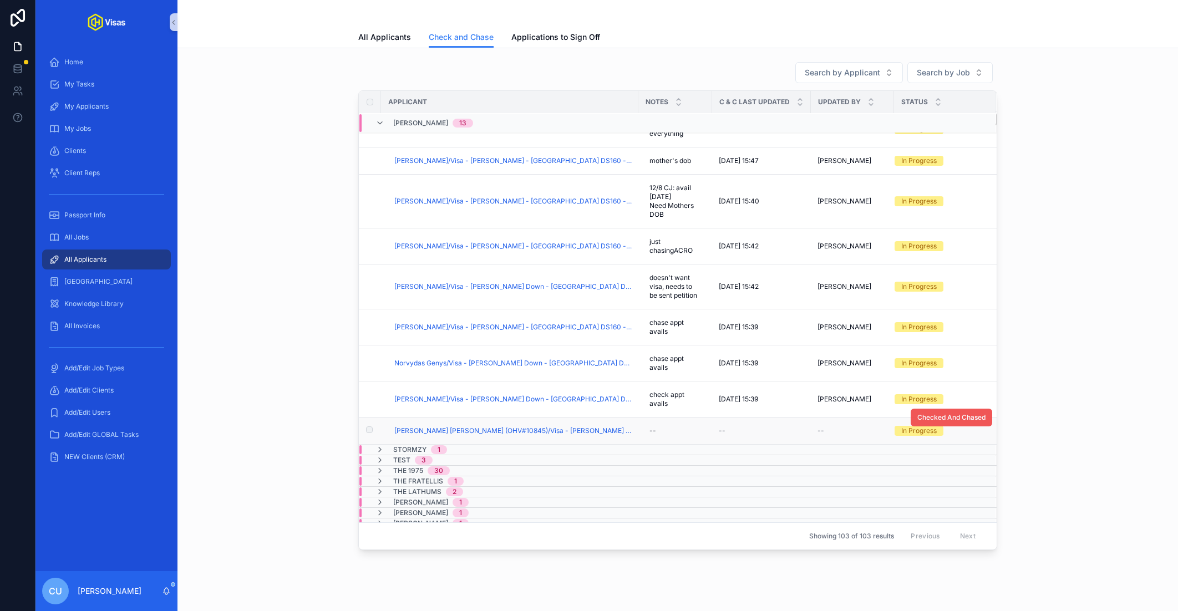
click at [981, 413] on span "Checked And Chased" at bounding box center [952, 417] width 68 height 9
click at [523, 43] on link "Applications to Sign Off" at bounding box center [556, 38] width 89 height 22
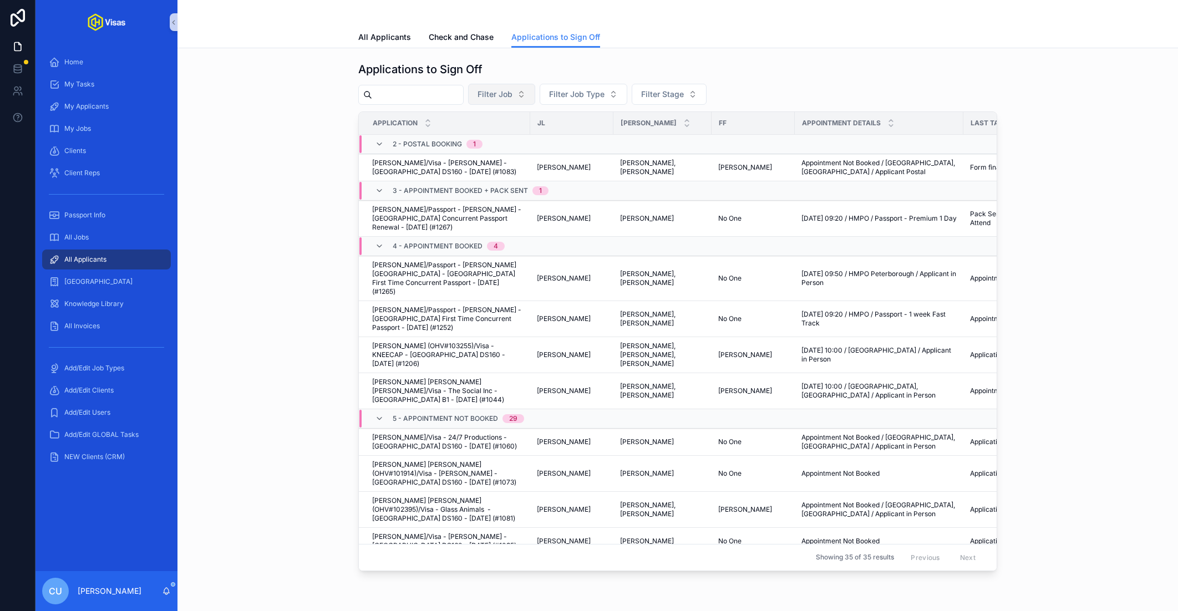
click at [524, 89] on button "Filter Job" at bounding box center [501, 94] width 67 height 21
type input "*****"
click at [517, 138] on span "[PERSON_NAME] - [GEOGRAPHIC_DATA] DS160 - [DATE] (#1083)" at bounding box center [504, 138] width 111 height 11
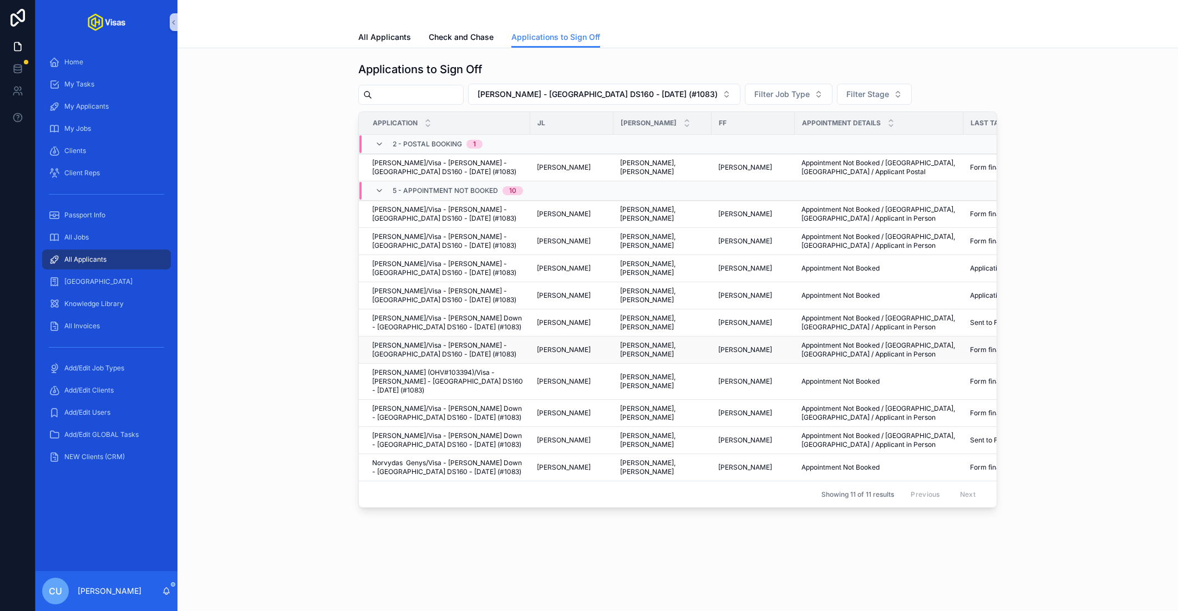
click at [490, 351] on span "[PERSON_NAME]/Visa - [PERSON_NAME] - [GEOGRAPHIC_DATA] DS160 - [DATE] (#1083)" at bounding box center [447, 350] width 151 height 18
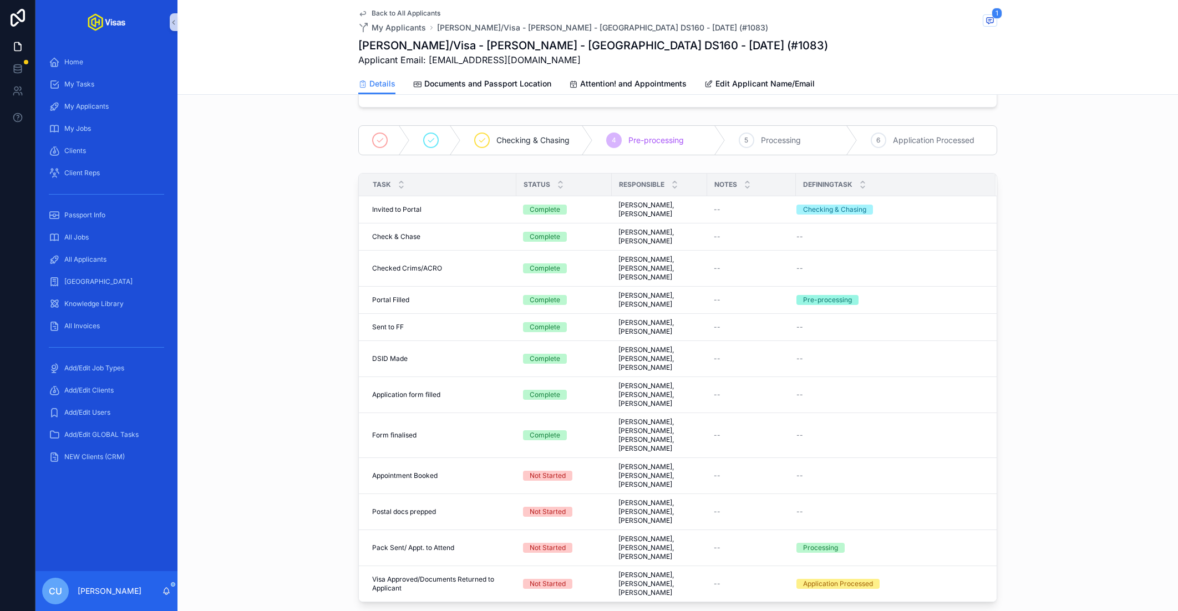
scroll to position [248, 0]
drag, startPoint x: 429, startPoint y: 58, endPoint x: 554, endPoint y: 58, distance: 124.8
click at [554, 58] on span "Applicant Email: [EMAIL_ADDRESS][DOMAIN_NAME]" at bounding box center [593, 59] width 470 height 13
copy span "[EMAIL_ADDRESS][DOMAIN_NAME]"
click at [516, 85] on span "Documents and Passport Location" at bounding box center [487, 83] width 127 height 11
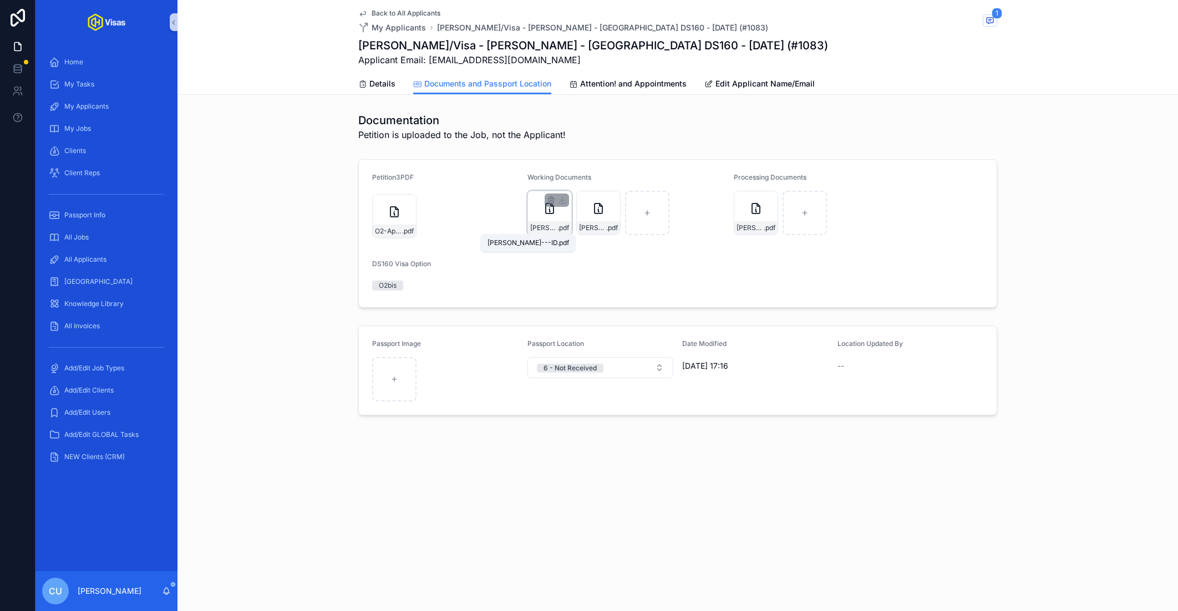
click at [540, 227] on span "[PERSON_NAME]---ID" at bounding box center [543, 228] width 27 height 9
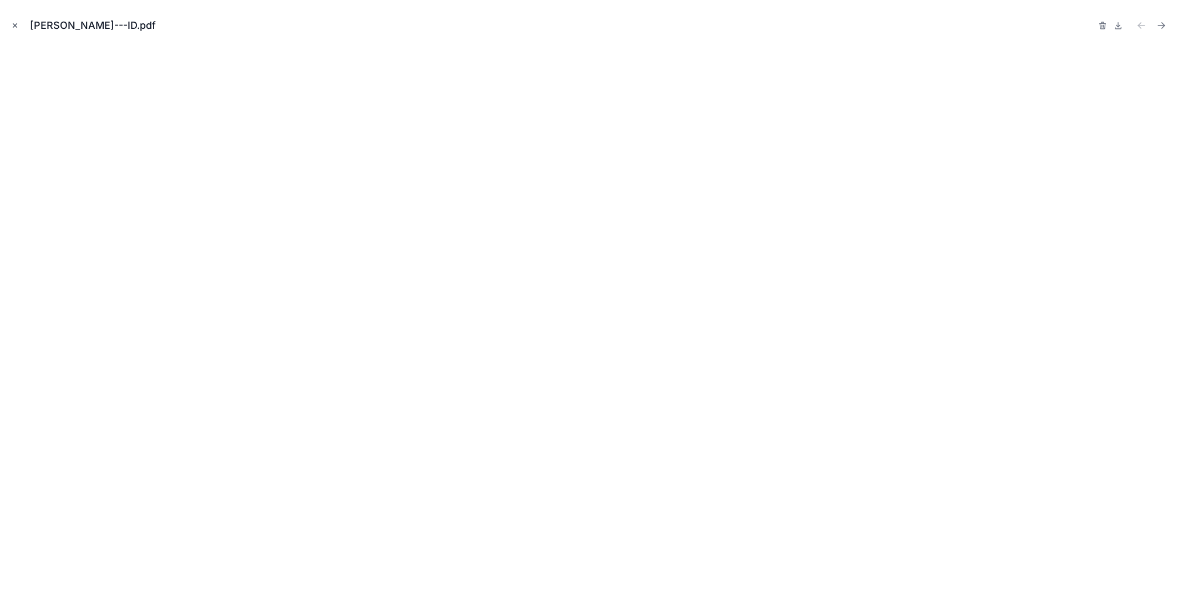
click at [14, 26] on icon "Close modal" at bounding box center [15, 26] width 4 height 4
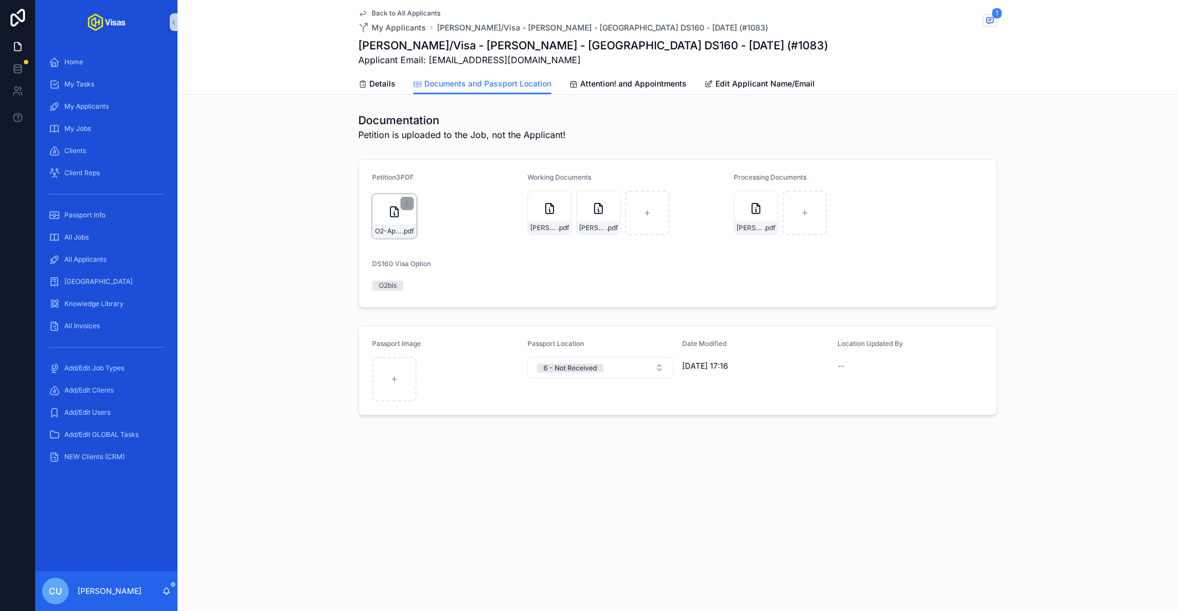
click at [388, 225] on div "O2-Approval-(2) .pdf" at bounding box center [394, 231] width 43 height 13
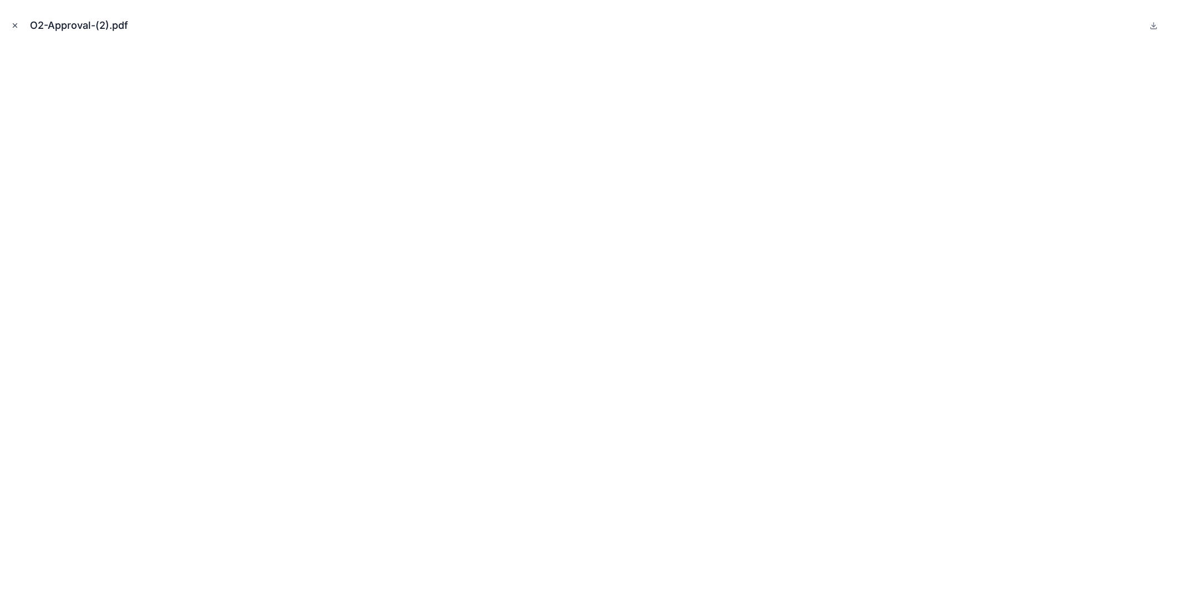
click at [17, 26] on icon "Close modal" at bounding box center [15, 26] width 8 height 8
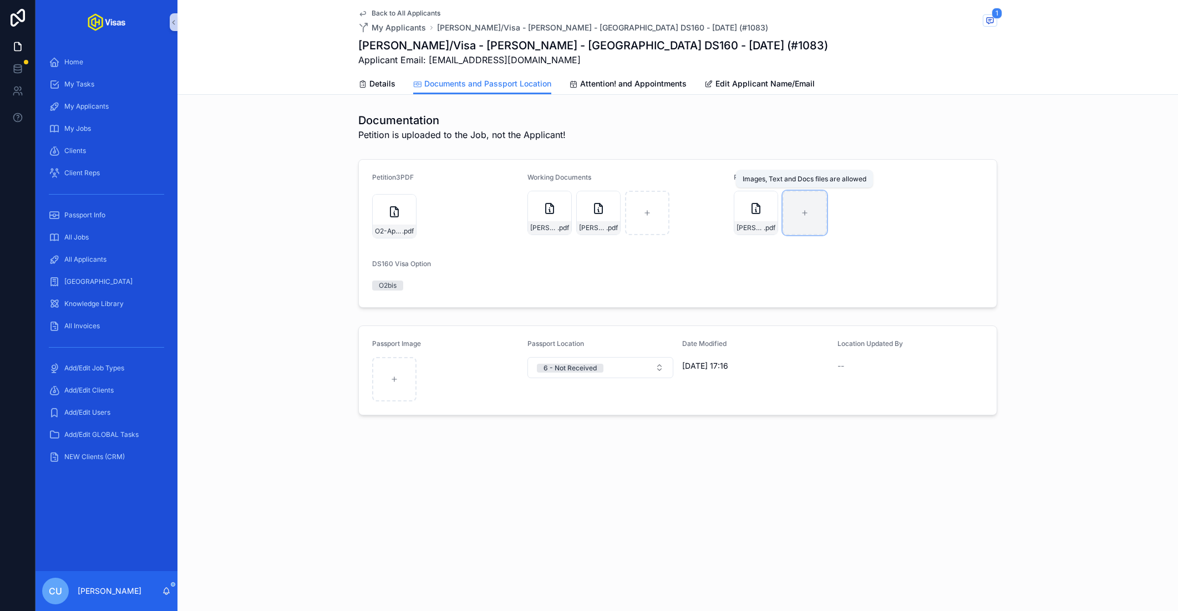
click at [812, 217] on div "scrollable content" at bounding box center [805, 213] width 44 height 44
type input "**********"
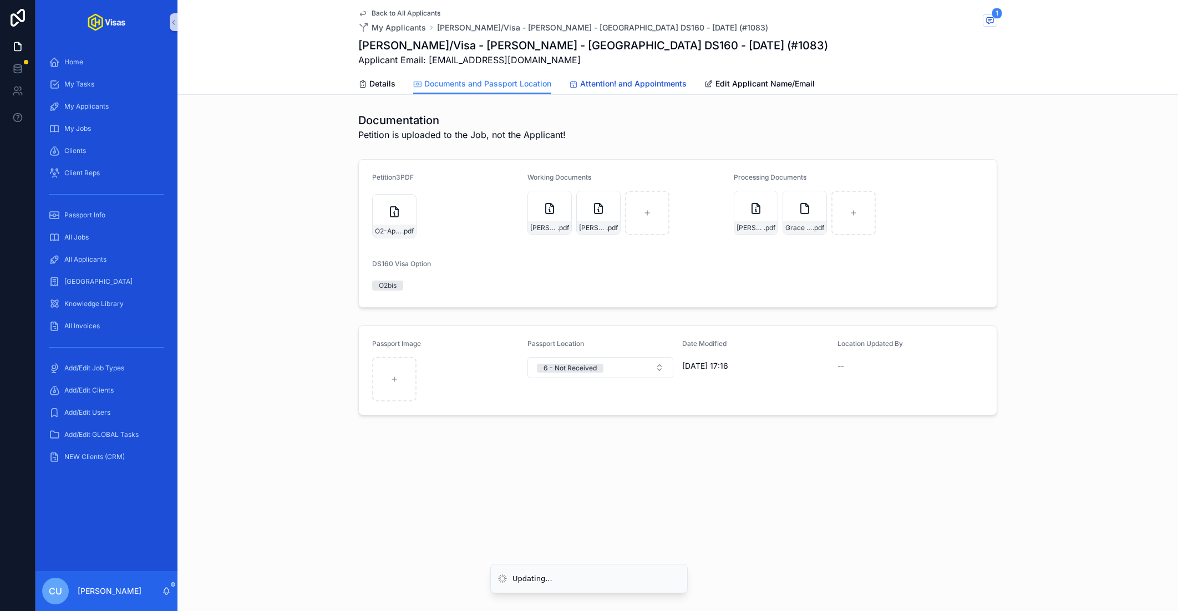
click at [600, 82] on span "Attention! and Appointments" at bounding box center [633, 83] width 107 height 11
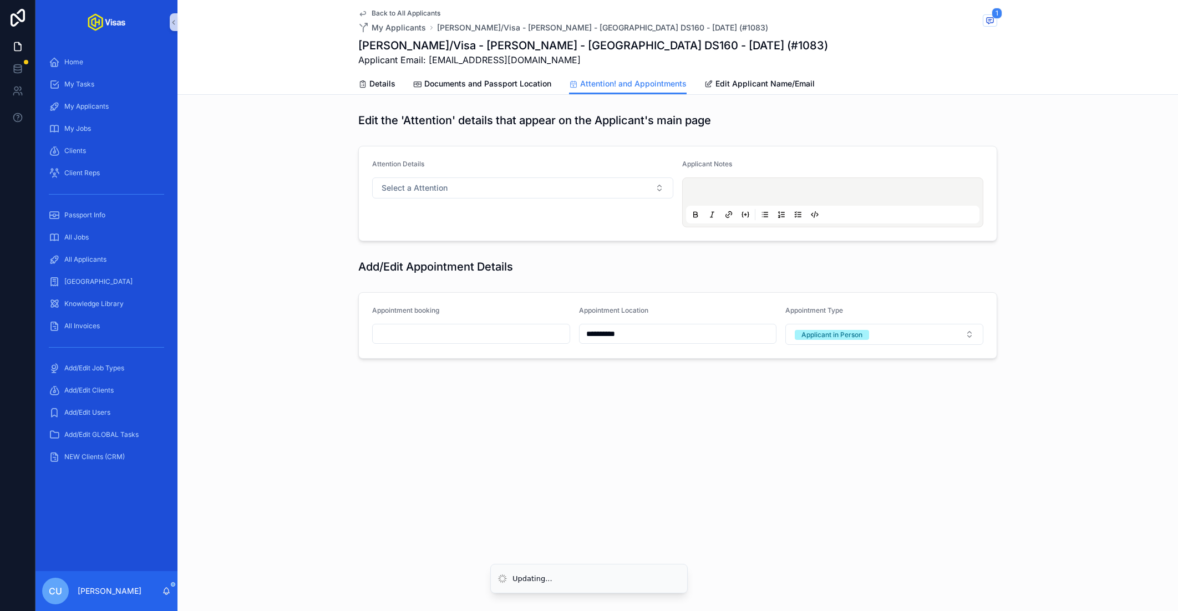
click at [448, 328] on input "scrollable content" at bounding box center [471, 334] width 197 height 16
click at [434, 522] on button "26" at bounding box center [431, 523] width 20 height 20
click at [459, 563] on input "**" at bounding box center [461, 557] width 26 height 16
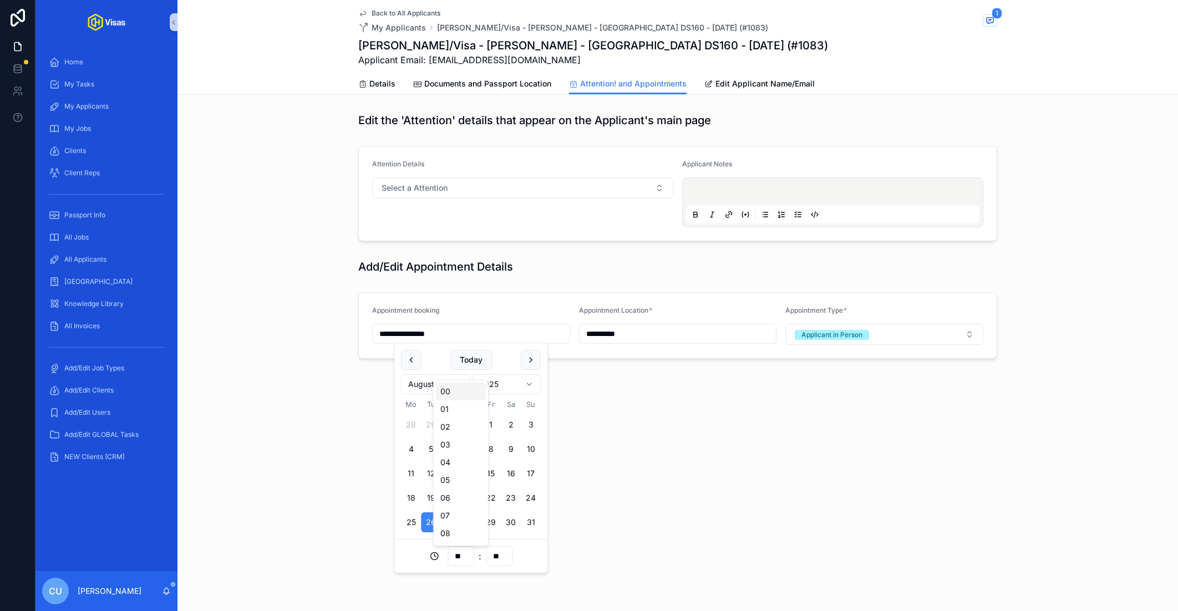
click at [459, 563] on input "**" at bounding box center [461, 557] width 26 height 16
type input "**********"
type input "**"
type input "**********"
type input "**"
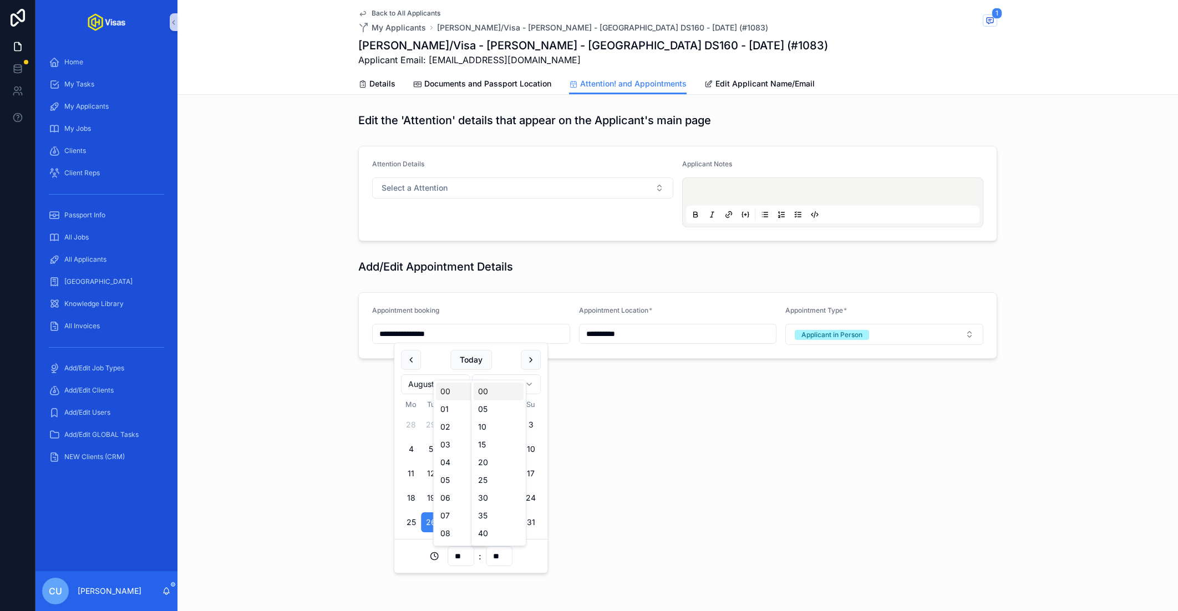
type input "**********"
type input "**"
type input "***"
type input "**********"
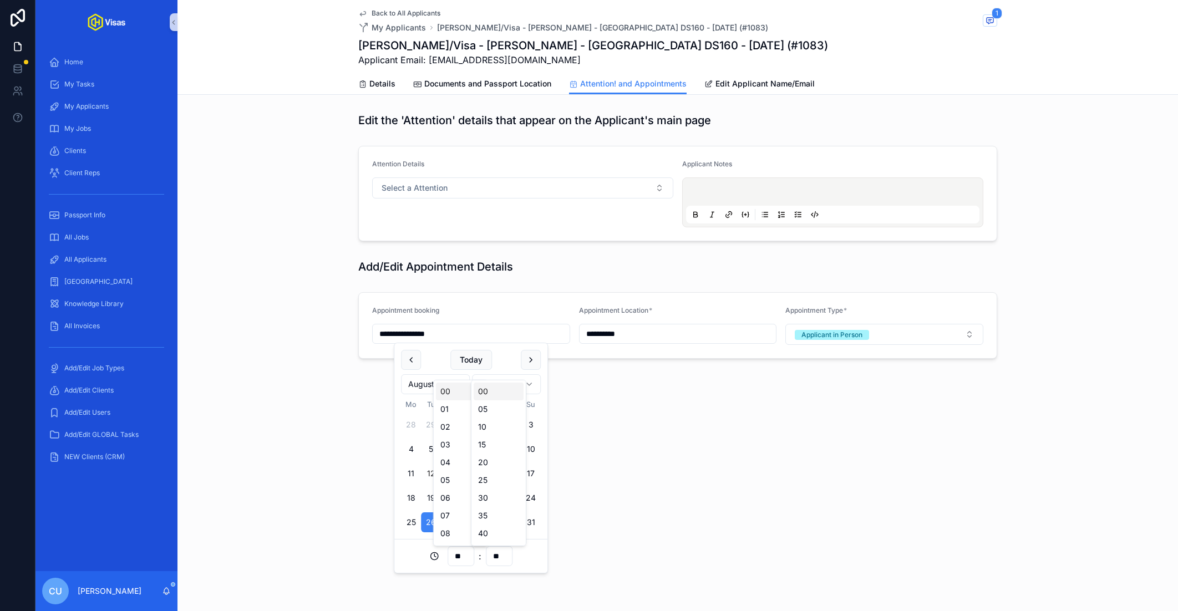
scroll to position [0, 0]
type input "**"
type input "**********"
type input "**"
click at [836, 412] on div "**********" at bounding box center [678, 217] width 1001 height 434
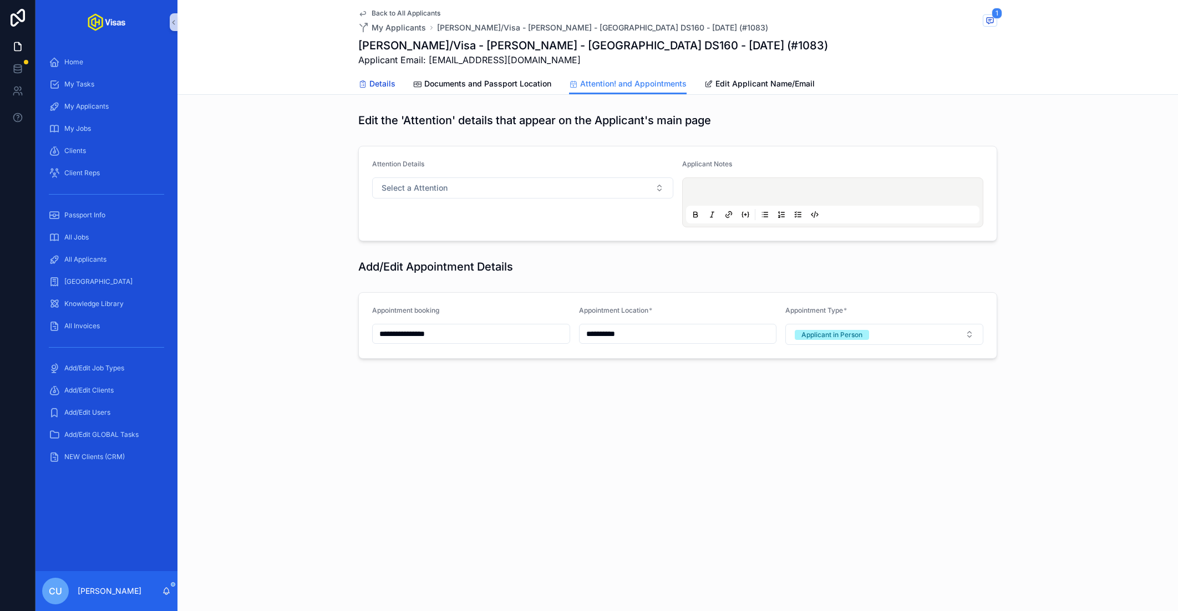
click at [381, 83] on span "Details" at bounding box center [383, 83] width 26 height 11
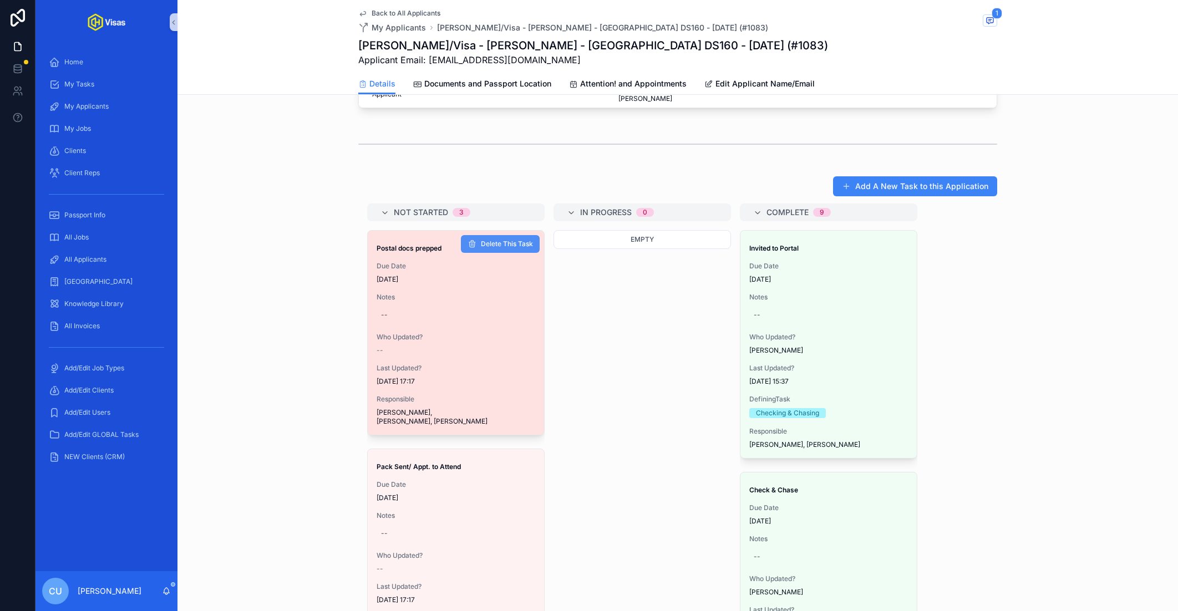
click at [490, 240] on span "Delete This Task" at bounding box center [507, 244] width 52 height 9
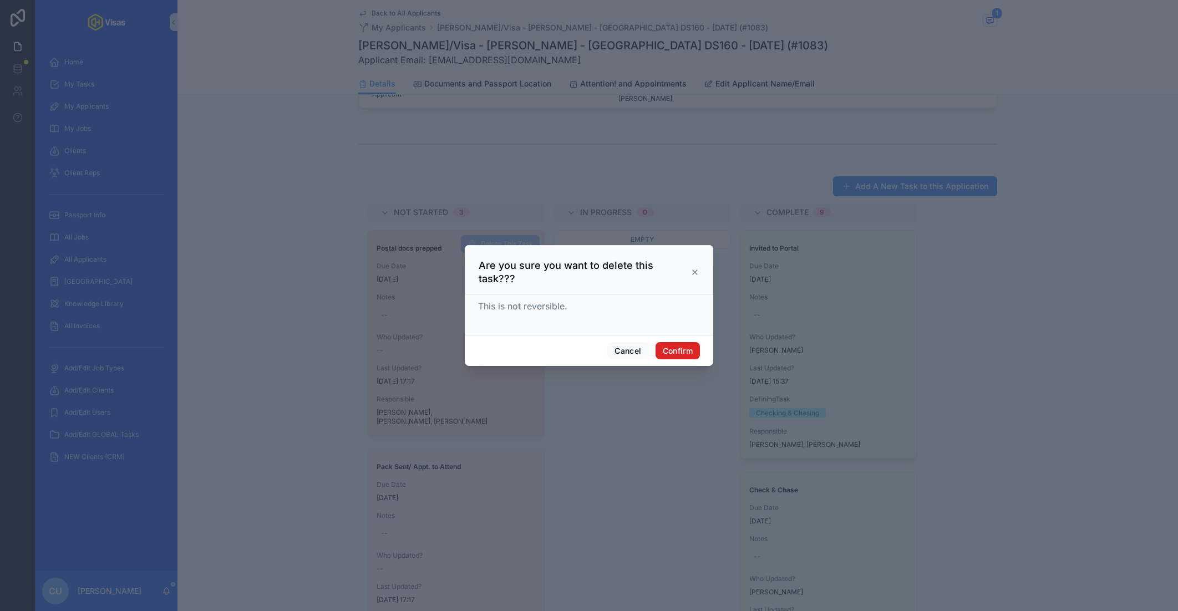
click at [680, 342] on button "Confirm" at bounding box center [678, 351] width 44 height 18
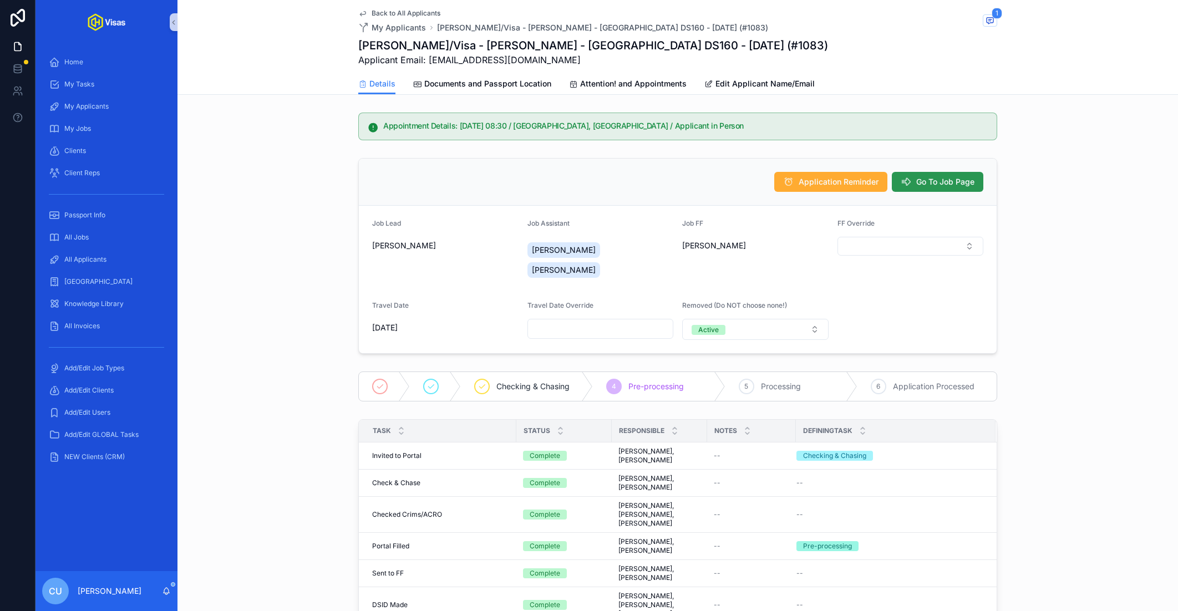
click at [940, 181] on span "Go To Job Page" at bounding box center [946, 181] width 58 height 11
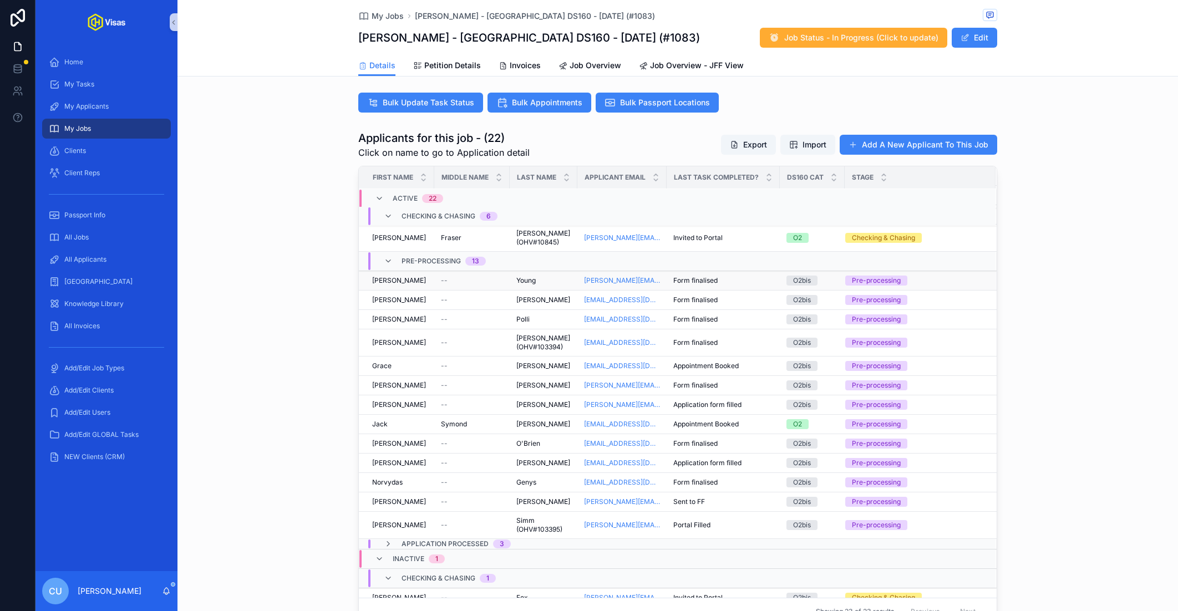
scroll to position [104, 0]
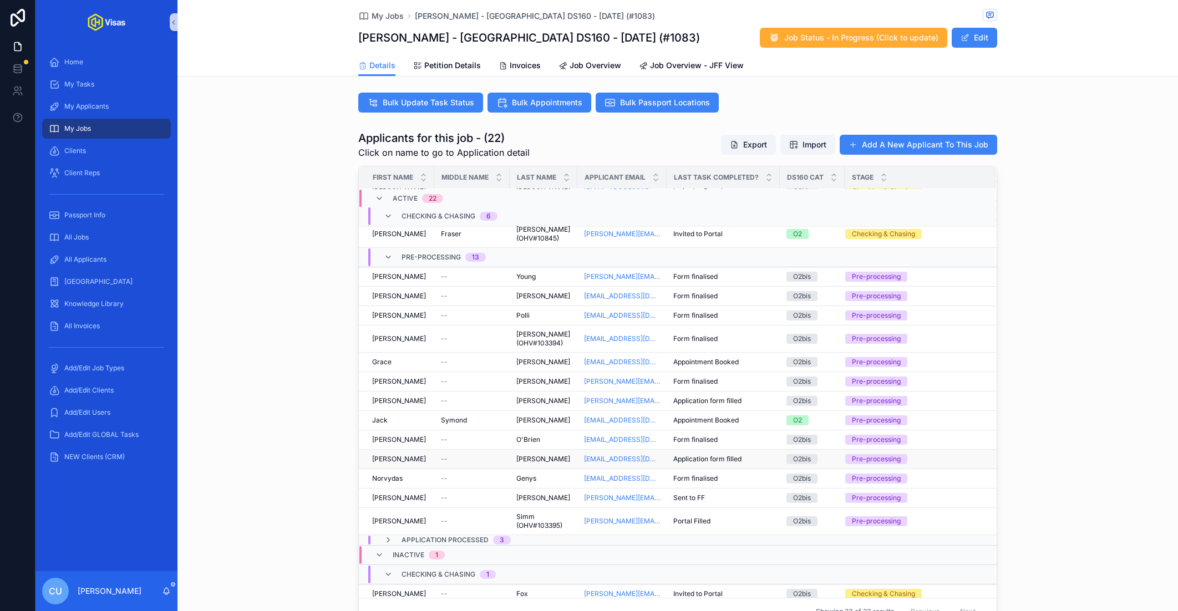
click at [427, 455] on div "[PERSON_NAME]" at bounding box center [399, 459] width 55 height 9
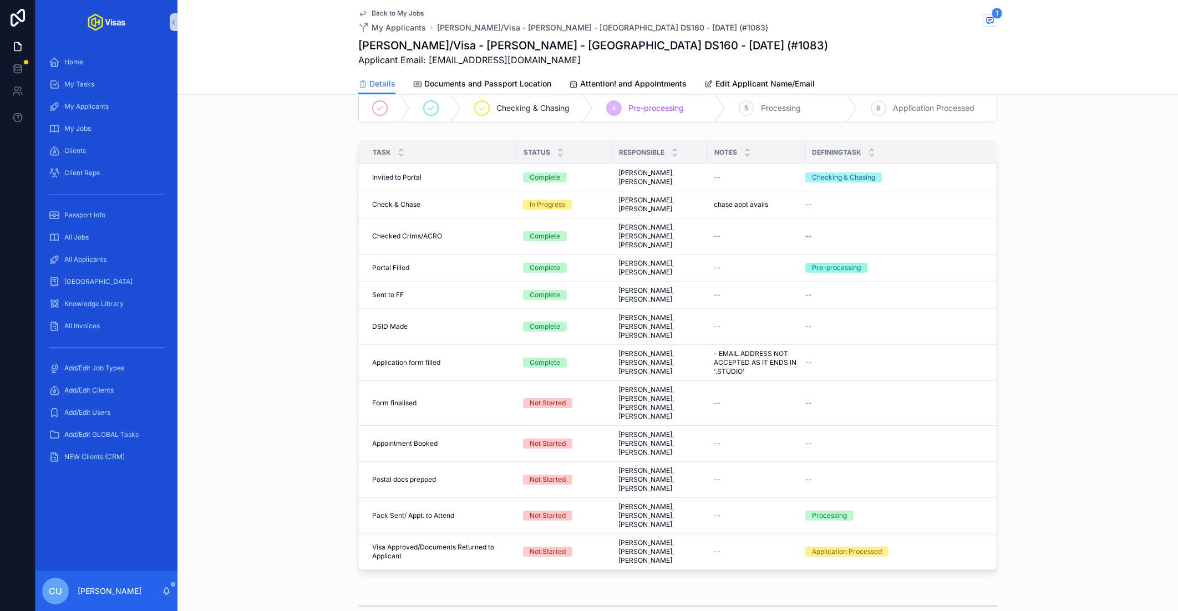
scroll to position [285, 0]
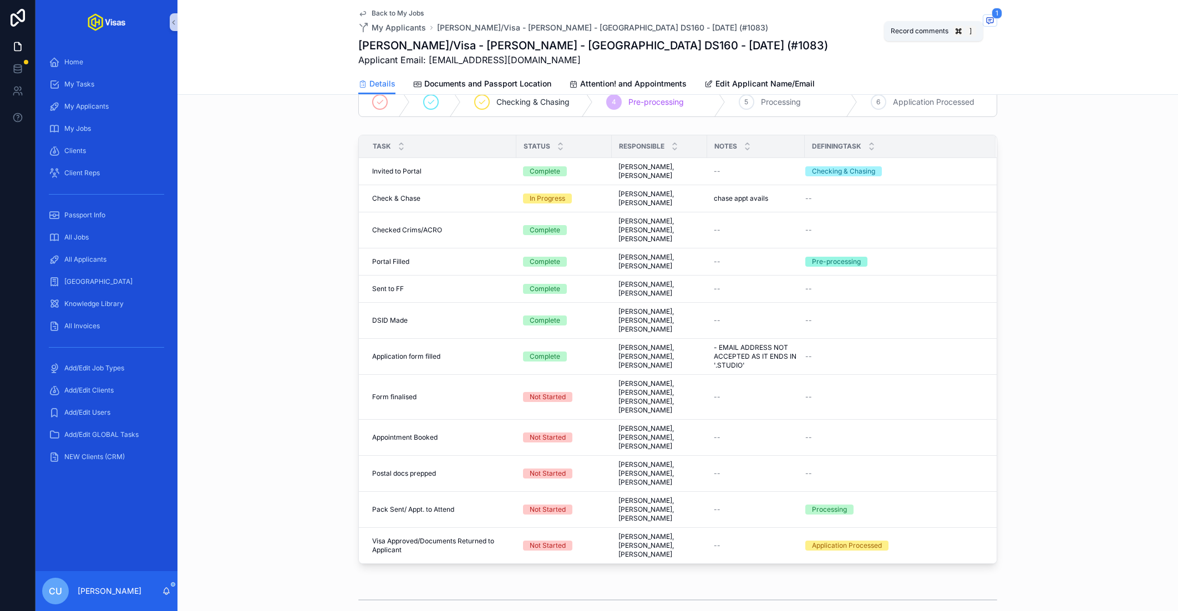
click at [995, 23] on icon "scrollable content" at bounding box center [990, 20] width 9 height 9
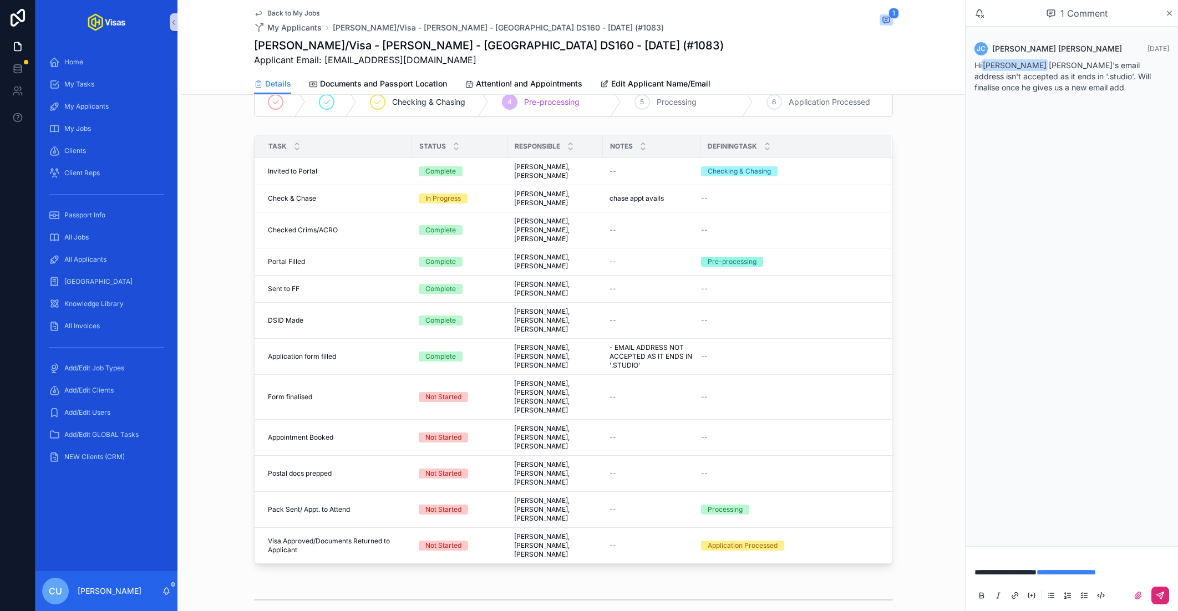
click at [1164, 595] on icon "scrollable content" at bounding box center [1160, 595] width 9 height 9
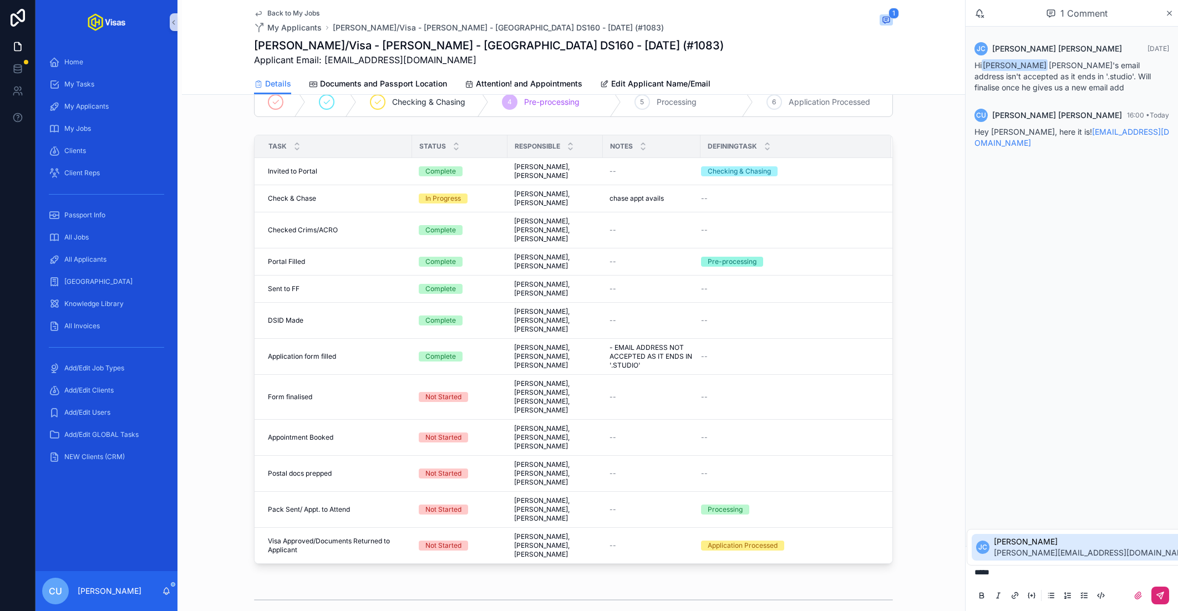
click at [1026, 552] on span "[PERSON_NAME][EMAIL_ADDRESS][DOMAIN_NAME]" at bounding box center [1093, 553] width 198 height 11
click at [1166, 599] on button "scrollable content" at bounding box center [1161, 596] width 18 height 18
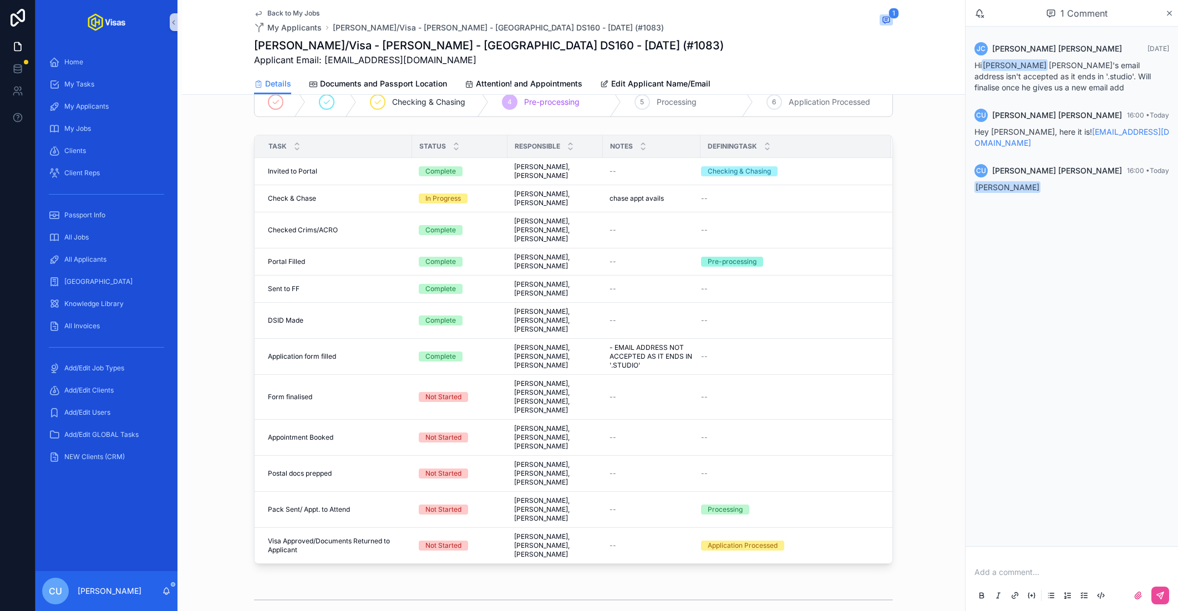
click at [1174, 13] on div "1 Comment" at bounding box center [1072, 13] width 212 height 27
click at [1166, 15] on icon "scrollable content" at bounding box center [1170, 13] width 8 height 9
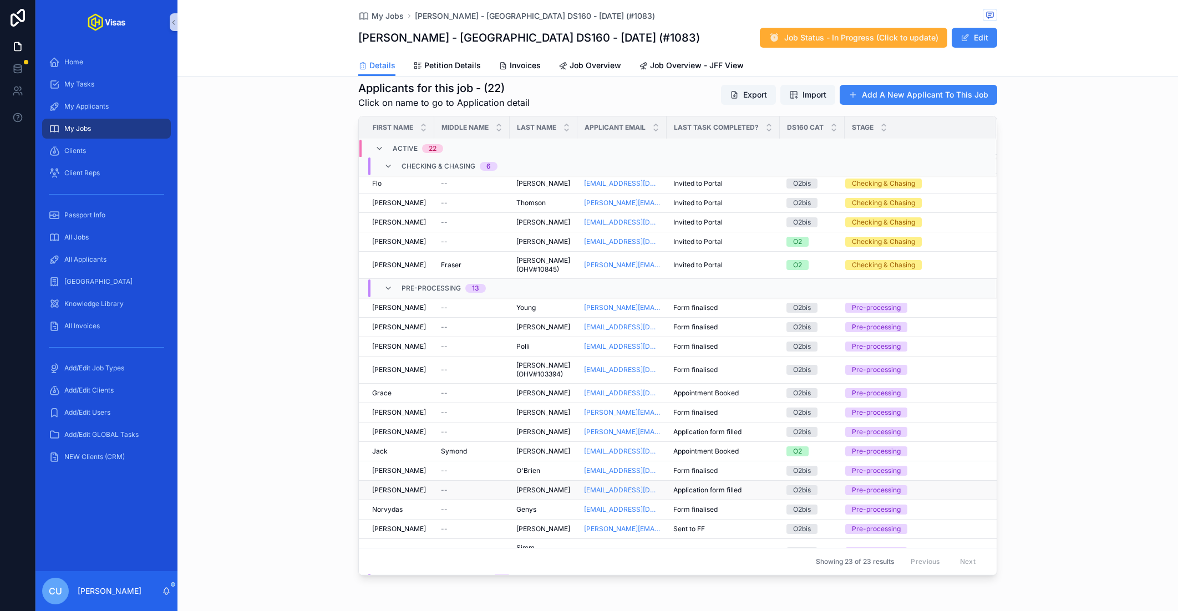
scroll to position [28, 0]
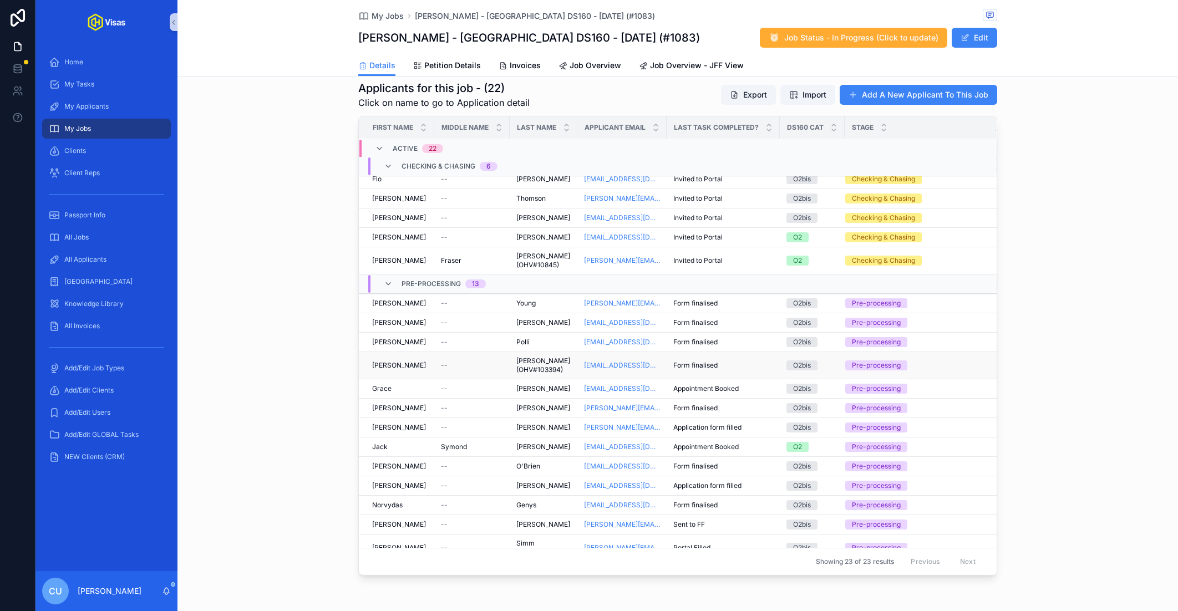
click at [410, 361] on div "[PERSON_NAME]" at bounding box center [399, 365] width 55 height 9
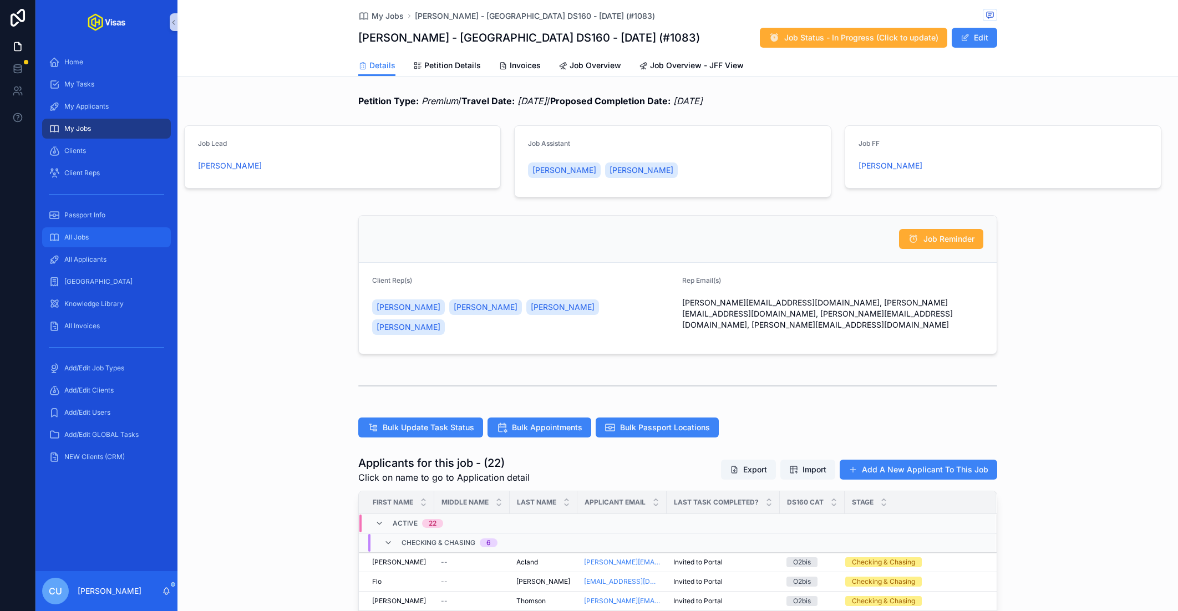
click at [85, 239] on span "All Jobs" at bounding box center [76, 237] width 24 height 9
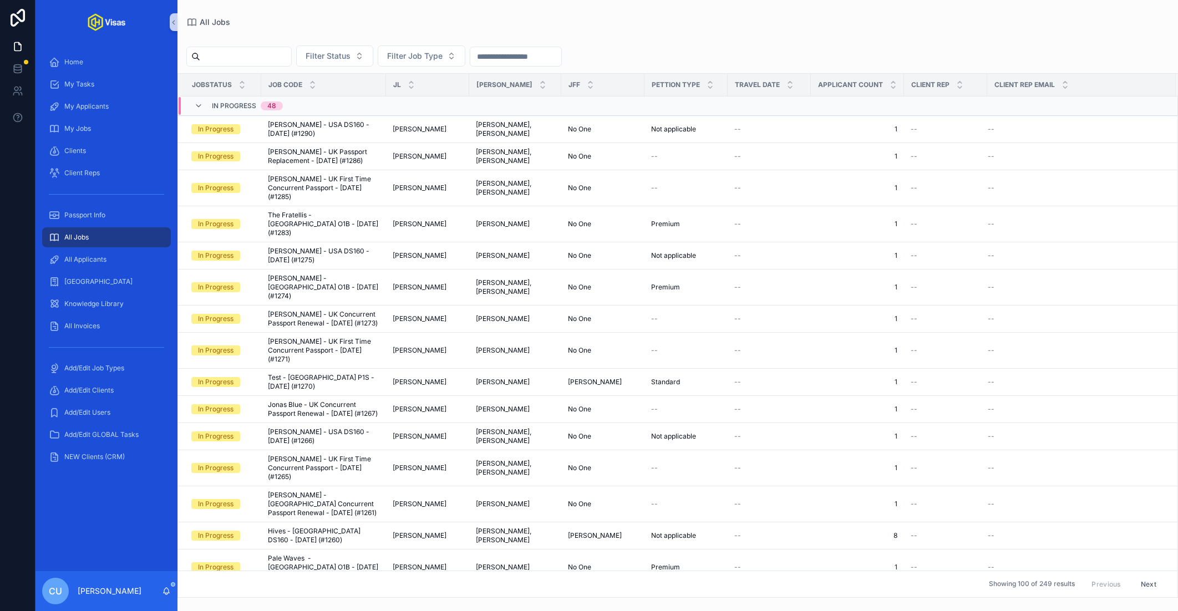
click at [228, 52] on input "scrollable content" at bounding box center [245, 57] width 91 height 16
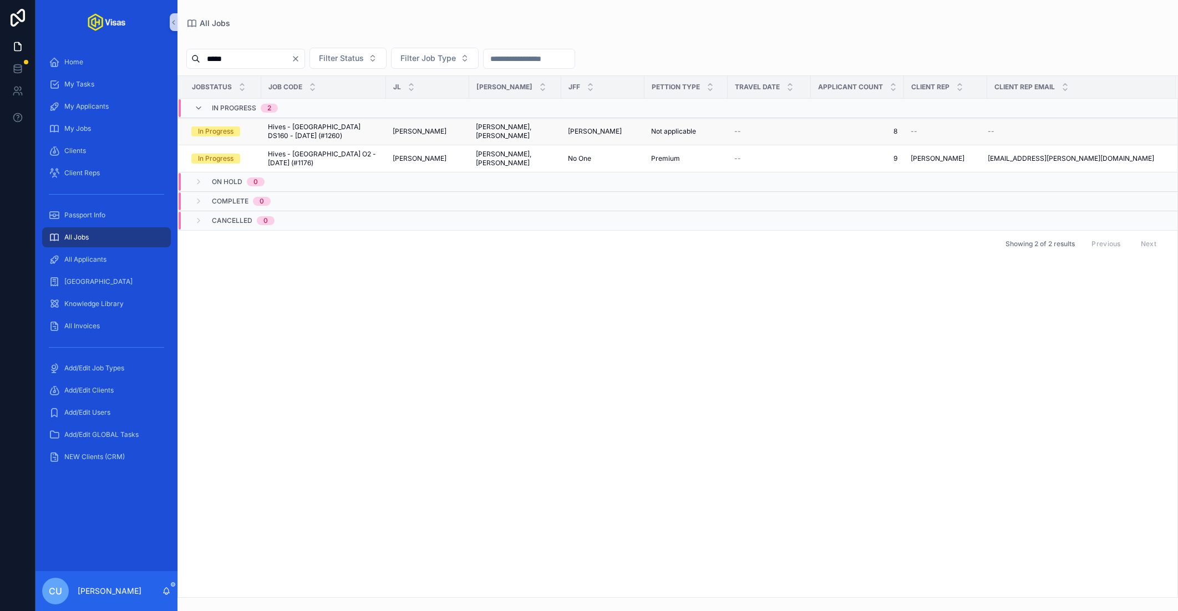
type input "*****"
click at [315, 133] on span "Hives - [GEOGRAPHIC_DATA] DS160 - [DATE] (#1260)" at bounding box center [324, 132] width 112 height 18
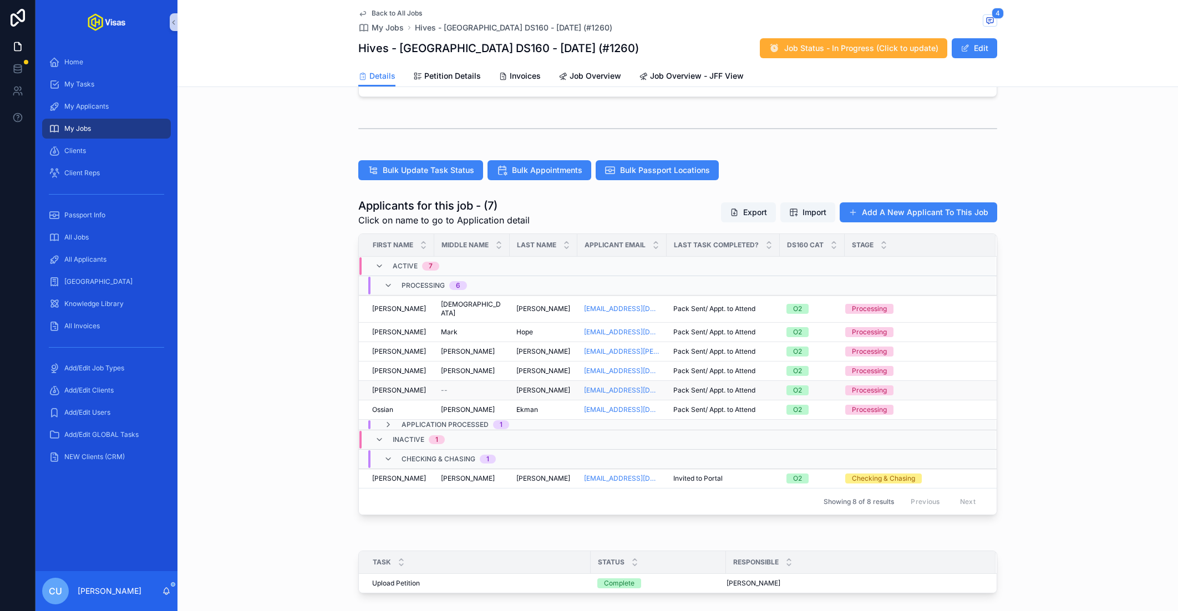
scroll to position [250, 0]
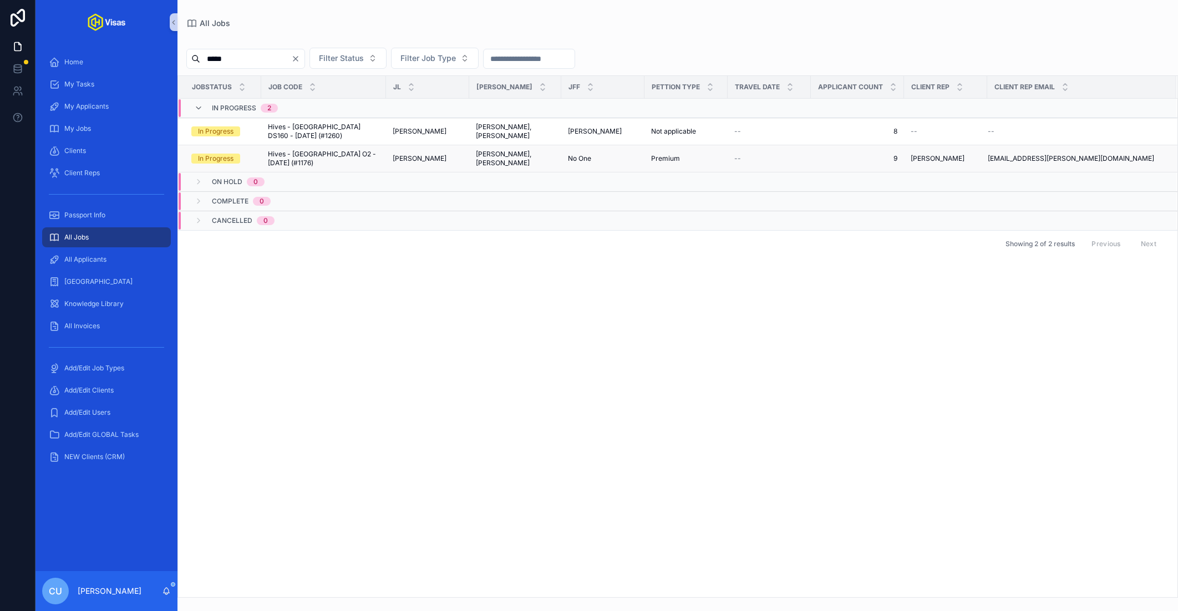
click at [355, 154] on span "Hives - [GEOGRAPHIC_DATA] O2 - [DATE] (#1176)" at bounding box center [324, 159] width 112 height 18
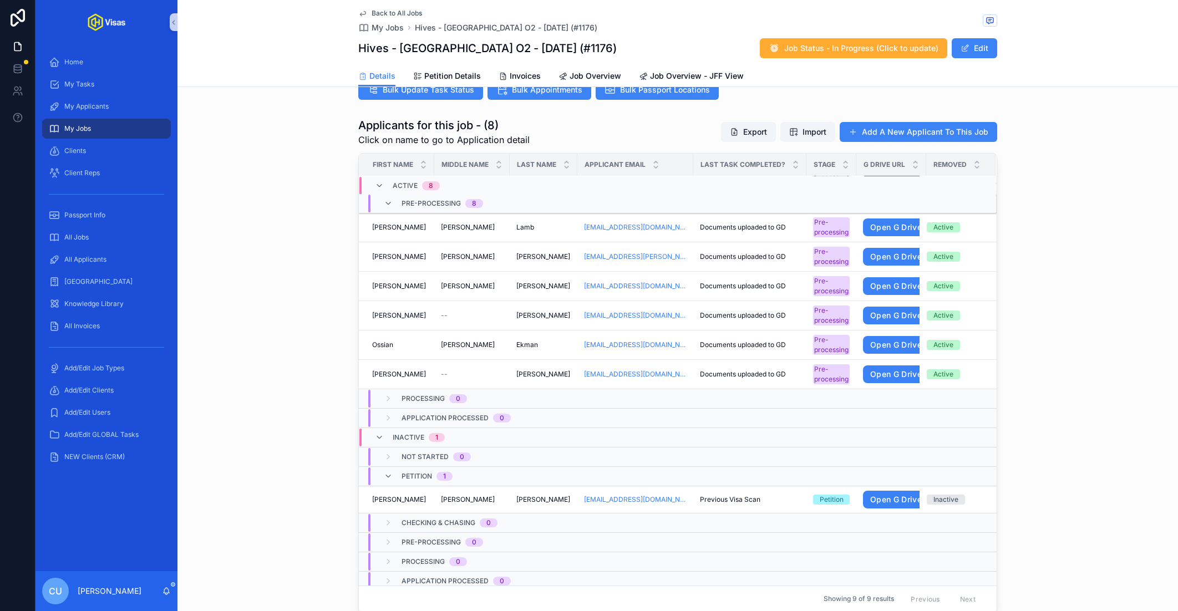
scroll to position [386, 0]
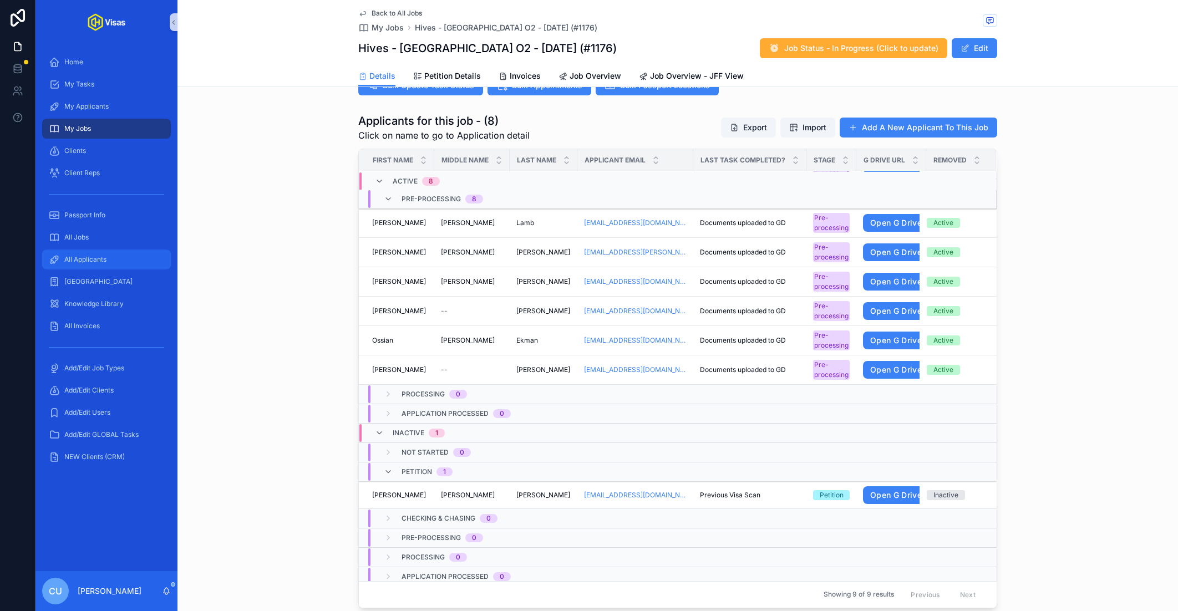
click at [107, 253] on div "All Applicants" at bounding box center [106, 260] width 115 height 18
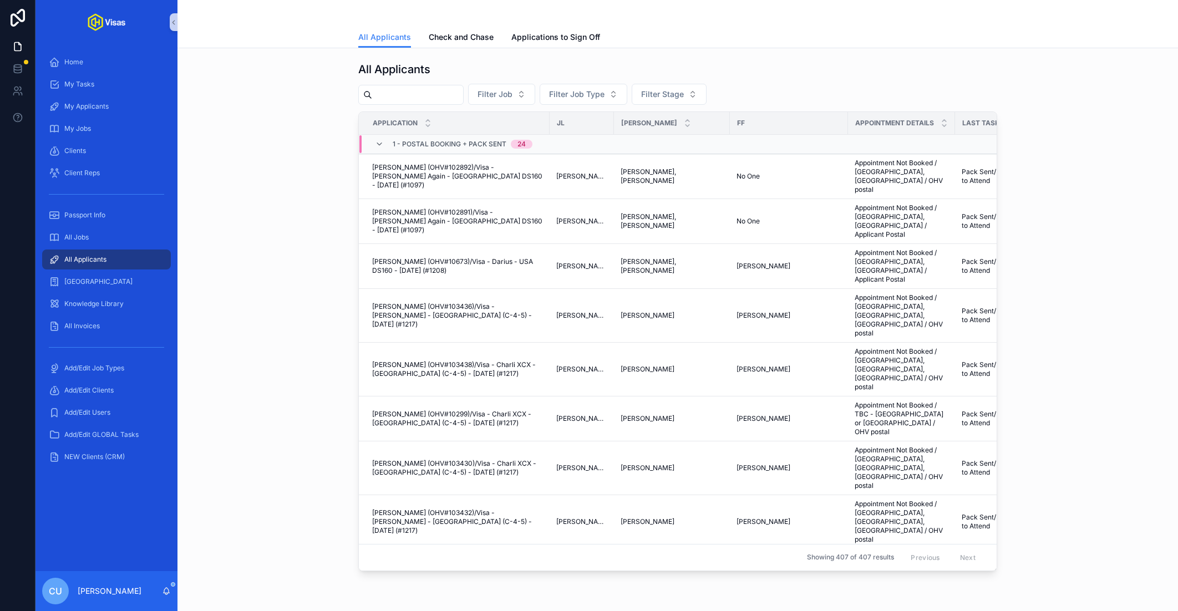
click at [451, 93] on input "scrollable content" at bounding box center [417, 95] width 91 height 16
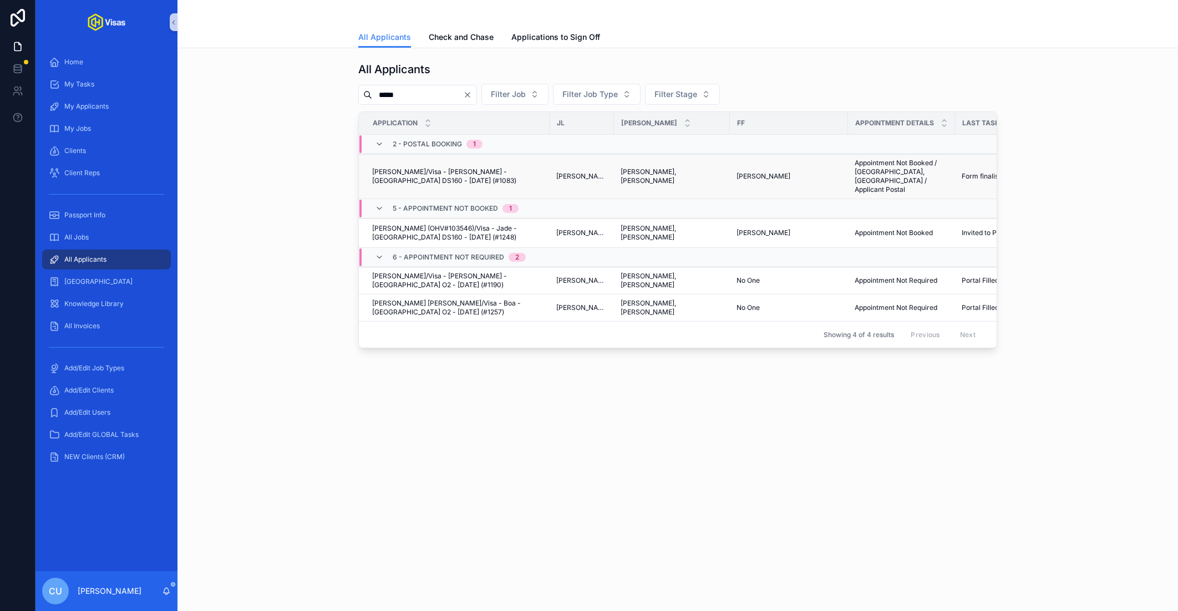
type input "*****"
click at [448, 168] on span "[PERSON_NAME]/Visa - [PERSON_NAME] - [GEOGRAPHIC_DATA] DS160 - [DATE] (#1083)" at bounding box center [457, 177] width 171 height 18
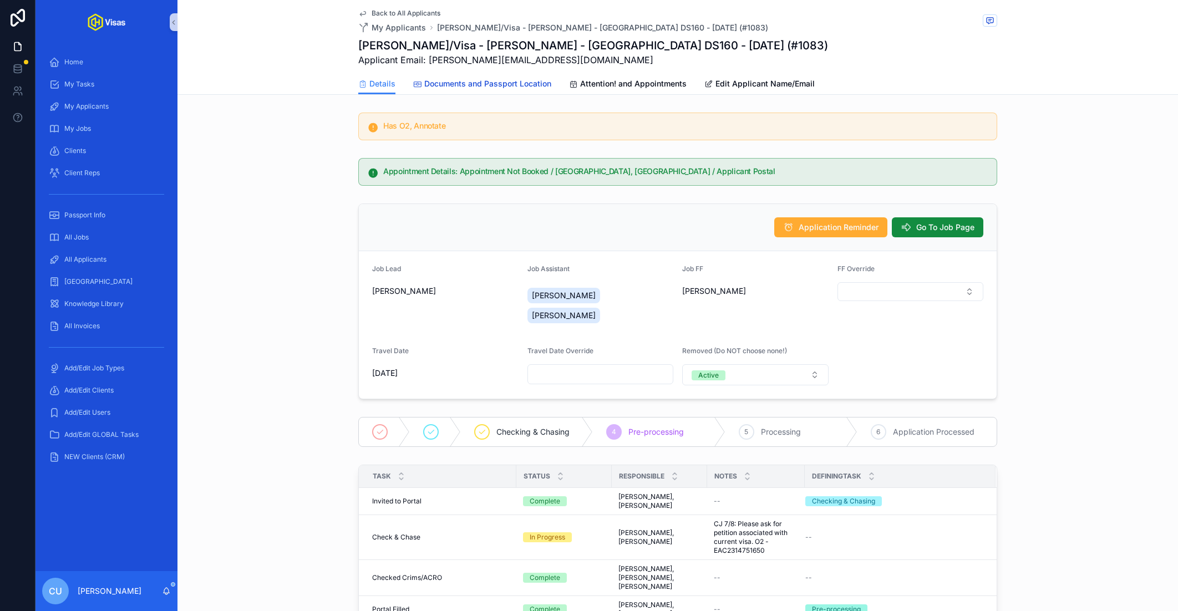
click at [502, 84] on span "Documents and Passport Location" at bounding box center [487, 83] width 127 height 11
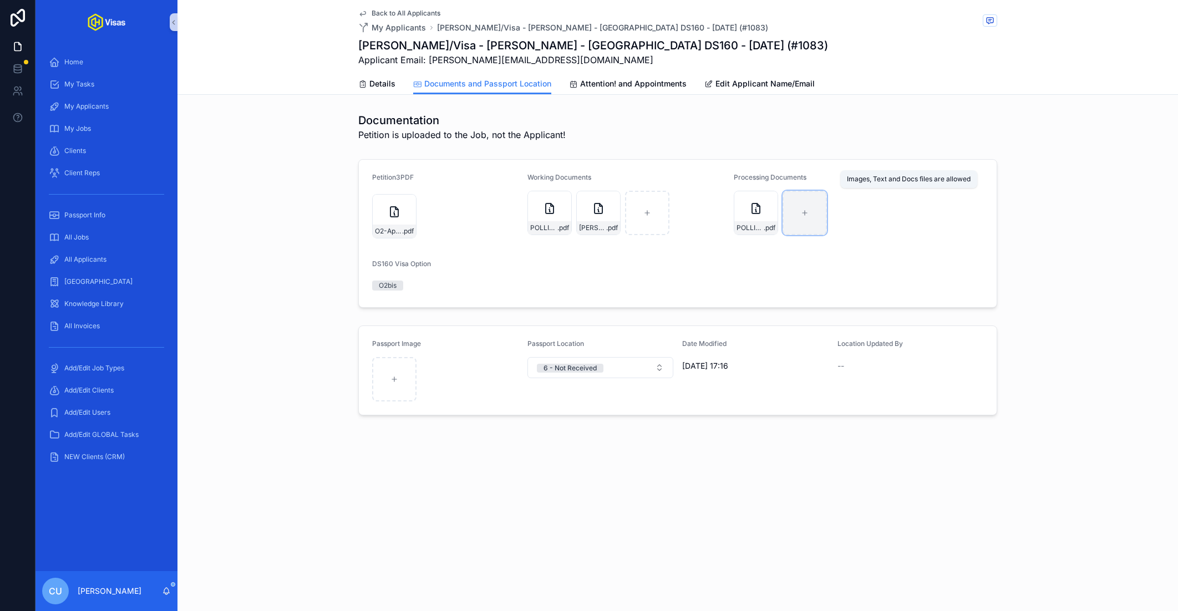
click at [823, 216] on div "scrollable content" at bounding box center [805, 213] width 44 height 44
type input "**********"
click at [391, 82] on span "Details" at bounding box center [383, 83] width 26 height 11
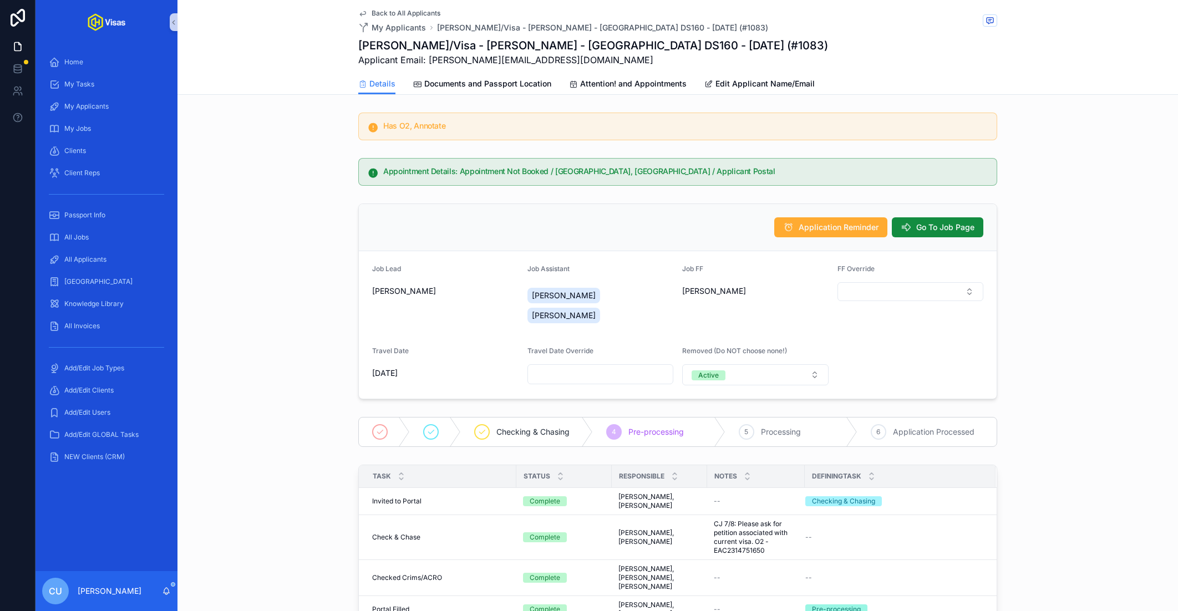
drag, startPoint x: 605, startPoint y: 206, endPoint x: 114, endPoint y: 2, distance: 531.6
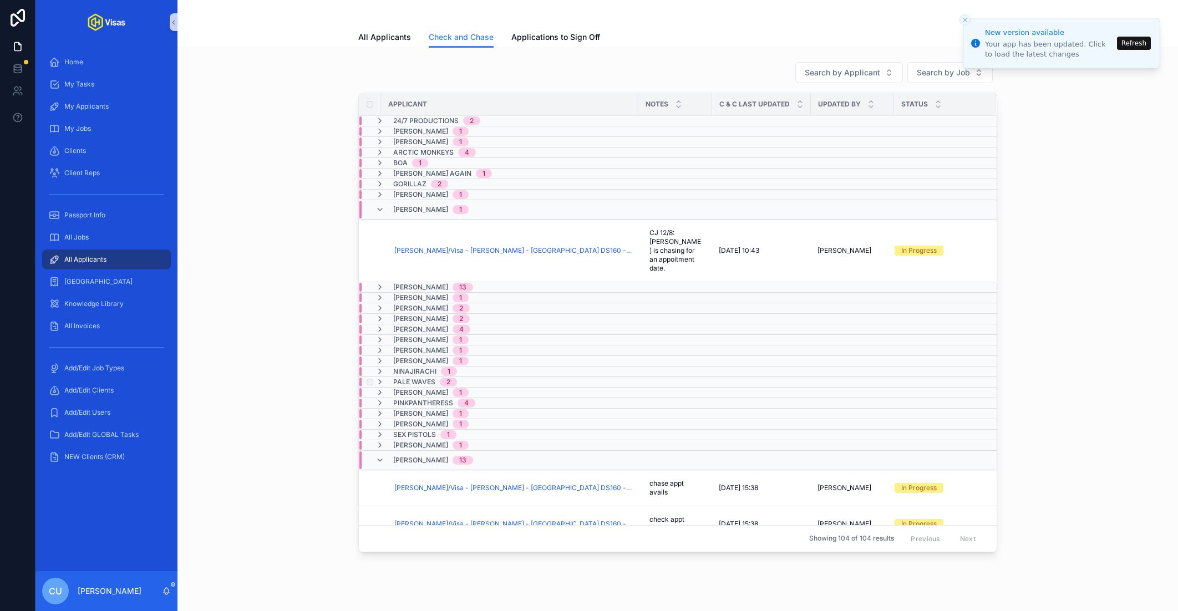
click at [416, 378] on span "Pale Waves" at bounding box center [414, 382] width 42 height 9
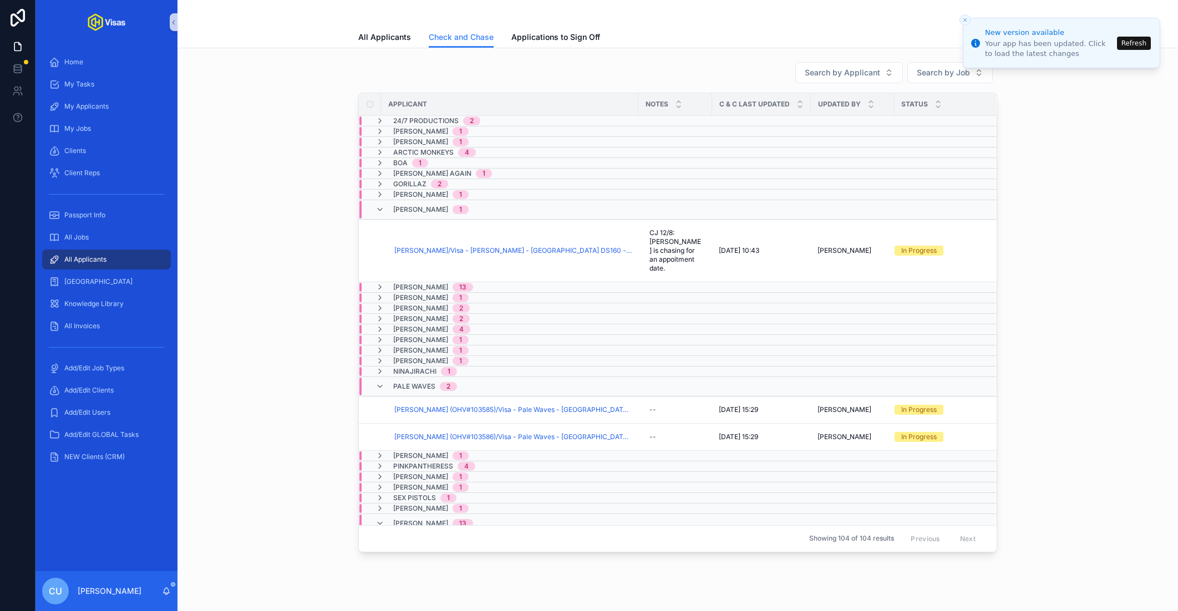
click at [1126, 39] on button "Refresh" at bounding box center [1134, 43] width 34 height 13
